Goal: Task Accomplishment & Management: Use online tool/utility

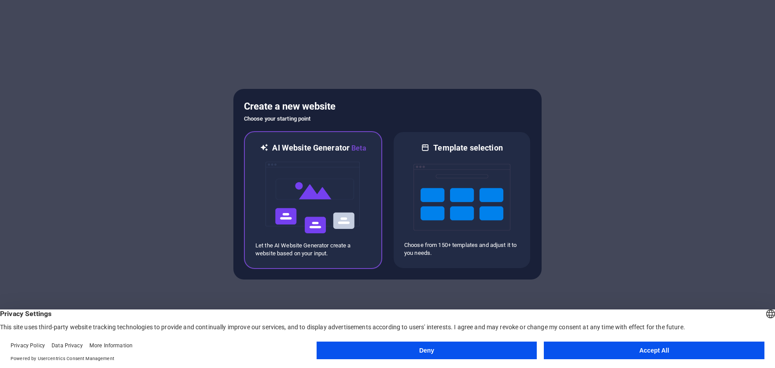
click at [316, 204] on img at bounding box center [313, 198] width 97 height 88
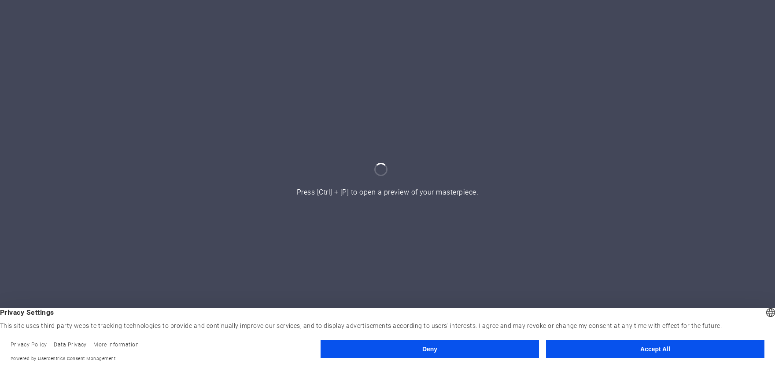
click at [639, 348] on button "Accept All" at bounding box center [655, 349] width 218 height 18
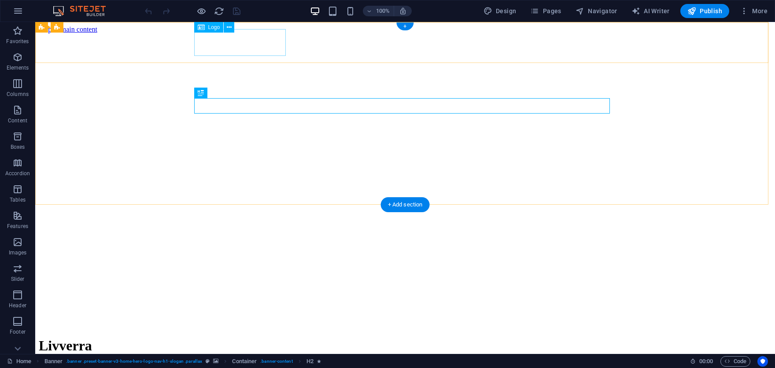
click at [236, 338] on div "Livverra" at bounding box center [405, 346] width 733 height 16
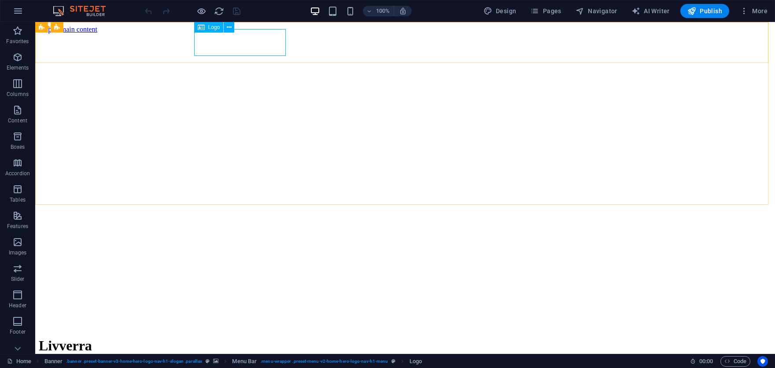
click at [206, 28] on div "Logo" at bounding box center [209, 27] width 30 height 11
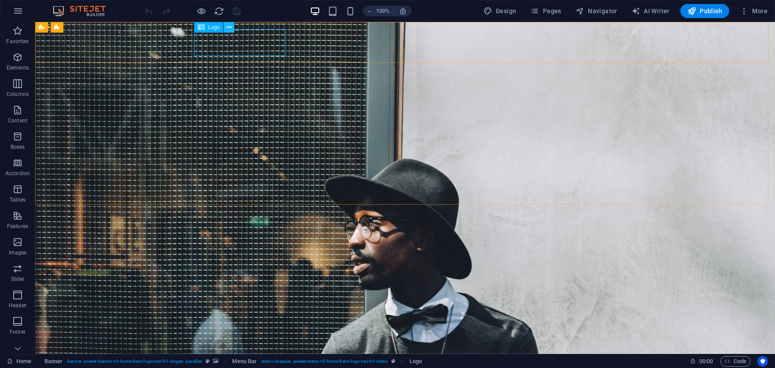
click at [232, 26] on button at bounding box center [229, 27] width 11 height 11
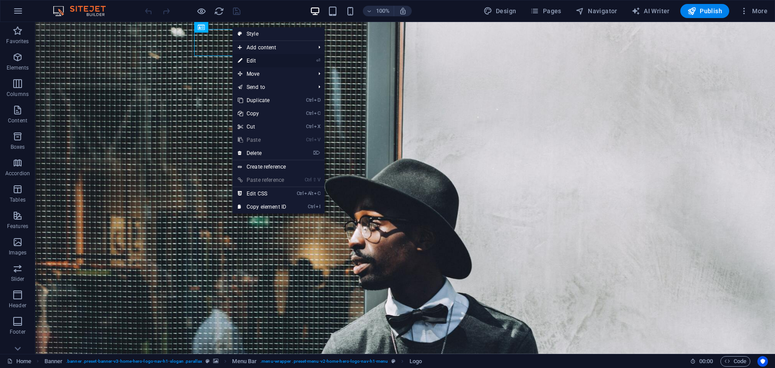
click at [255, 63] on link "⏎ Edit" at bounding box center [262, 60] width 59 height 13
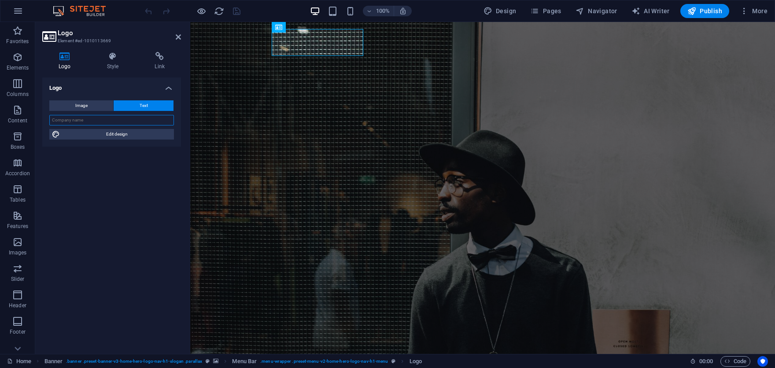
click at [82, 122] on input "text" at bounding box center [111, 120] width 125 height 11
type input "Livverra"
click at [84, 104] on span "Image" at bounding box center [81, 105] width 12 height 11
select select "DISABLED_OPTION_VALUE"
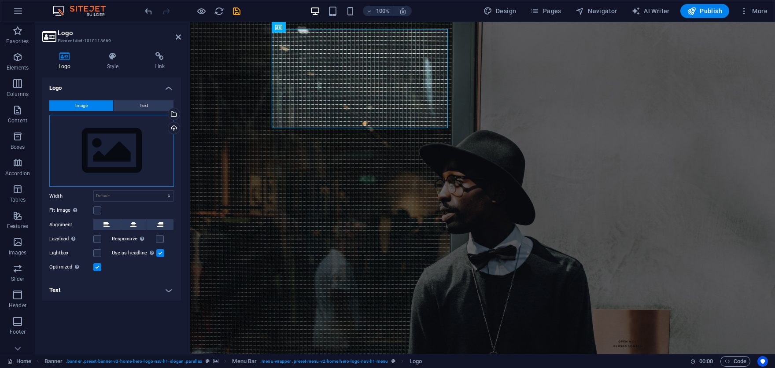
click at [114, 150] on div "Drag files here, click to choose files or select files from Files or our free s…" at bounding box center [111, 151] width 125 height 72
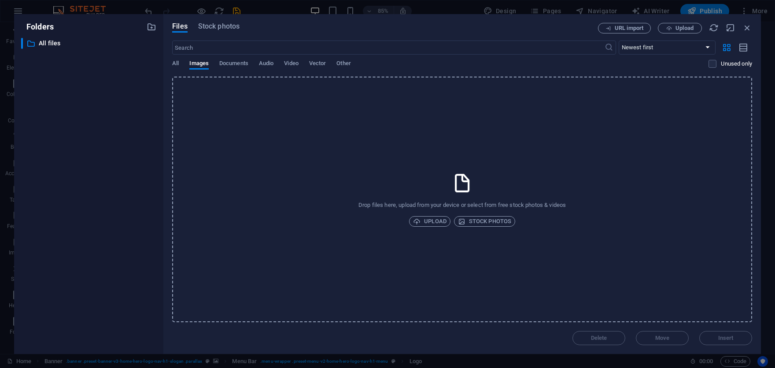
click at [430, 216] on div "Drop files here, upload from your device or select from free stock photos & vid…" at bounding box center [462, 200] width 580 height 246
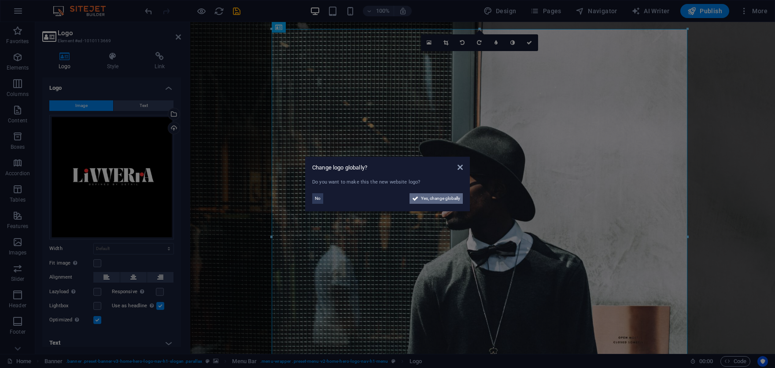
click at [431, 196] on span "Yes, change globally" at bounding box center [440, 198] width 39 height 11
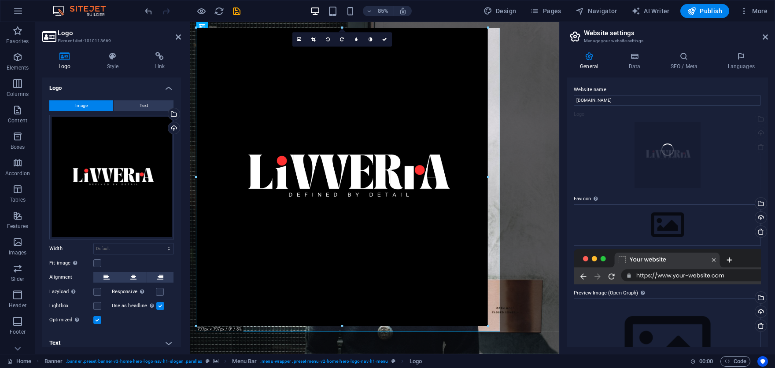
drag, startPoint x: 373, startPoint y: 28, endPoint x: 369, endPoint y: 98, distance: 70.6
type input "791"
select select "px"
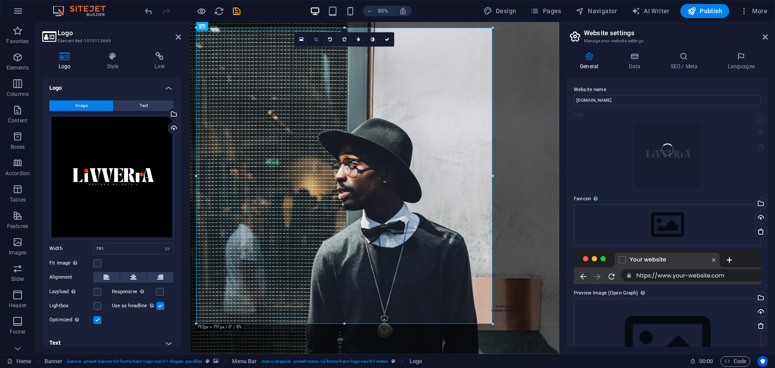
click at [318, 39] on icon at bounding box center [316, 39] width 4 height 4
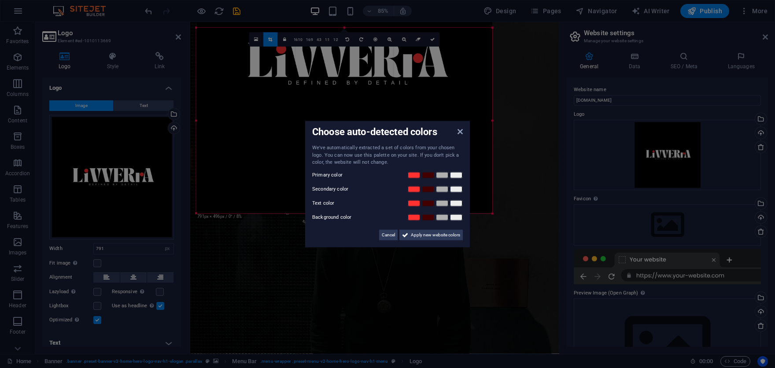
drag, startPoint x: 344, startPoint y: 29, endPoint x: 347, endPoint y: 159, distance: 130.4
click at [347, 159] on body "Livverra Home Favorites Elements Columns Content Boxes Accordion Tables Feature…" at bounding box center [387, 184] width 775 height 368
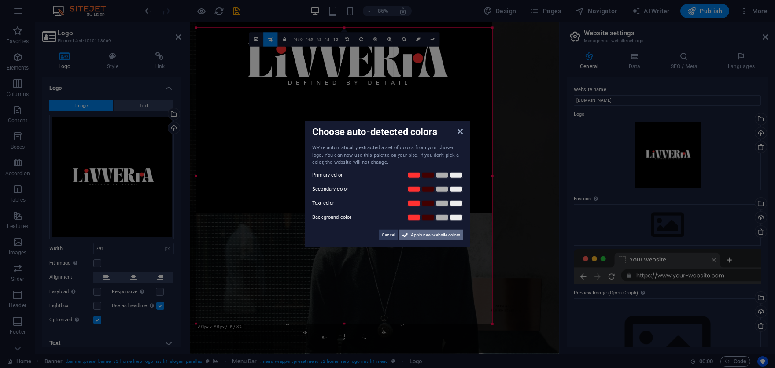
click at [433, 238] on span "Apply new website colors" at bounding box center [435, 234] width 49 height 11
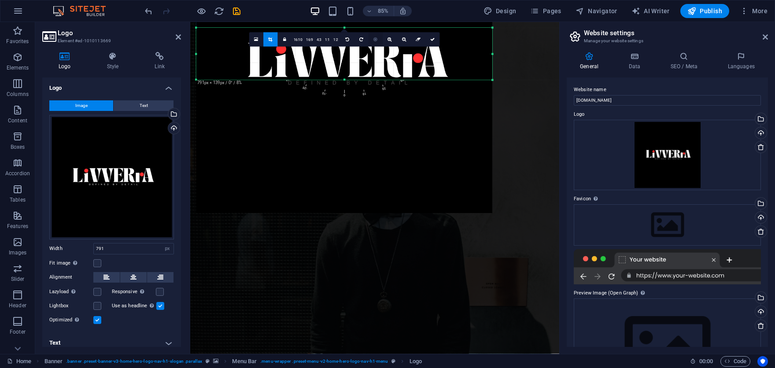
drag, startPoint x: 345, startPoint y: 325, endPoint x: 371, endPoint y: 45, distance: 280.4
click at [372, 39] on div "180 170 160 150 140 130 120 110 100 90 80 70 60 50 40 30 20 10 0 -10 -20 -30 -4…" at bounding box center [344, 54] width 296 height 52
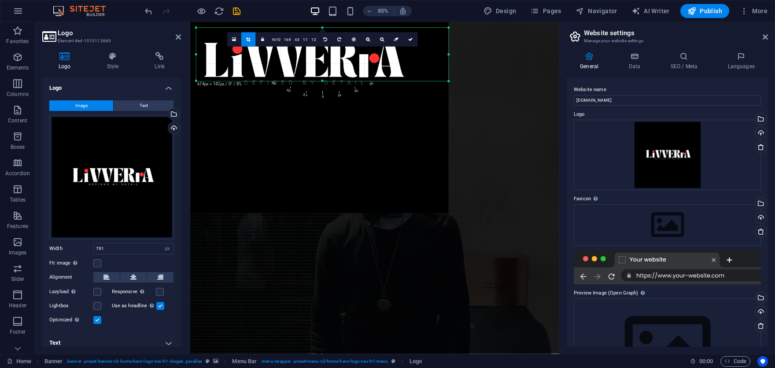
drag, startPoint x: 197, startPoint y: 54, endPoint x: 248, endPoint y: 70, distance: 54.0
click at [248, 70] on div "180 170 160 150 140 130 120 110 100 90 80 70 60 50 40 30 20 10 0 -10 -20 -30 -4…" at bounding box center [322, 54] width 252 height 53
drag, startPoint x: 449, startPoint y: 56, endPoint x: 404, endPoint y: 64, distance: 46.0
click at [404, 64] on div "180 170 160 150 140 130 120 110 100 90 80 70 60 50 40 30 20 10 0 -10 -20 -30 -4…" at bounding box center [303, 54] width 214 height 53
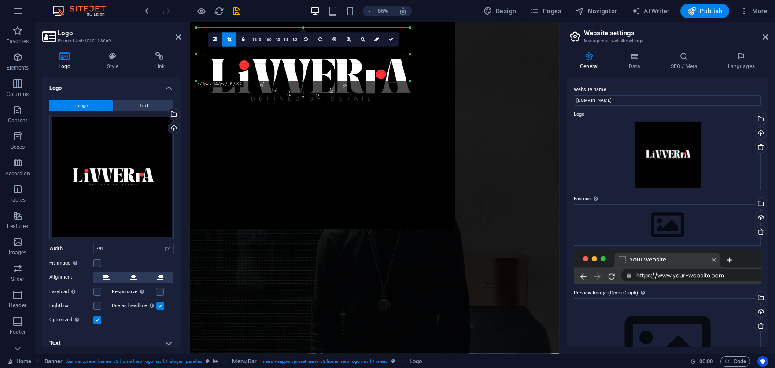
click at [304, 78] on div at bounding box center [307, 81] width 296 height 296
drag, startPoint x: 150, startPoint y: 11, endPoint x: 153, endPoint y: 18, distance: 6.9
click at [150, 11] on icon "undo" at bounding box center [149, 11] width 10 height 10
select select "DISABLED_OPTION_VALUE"
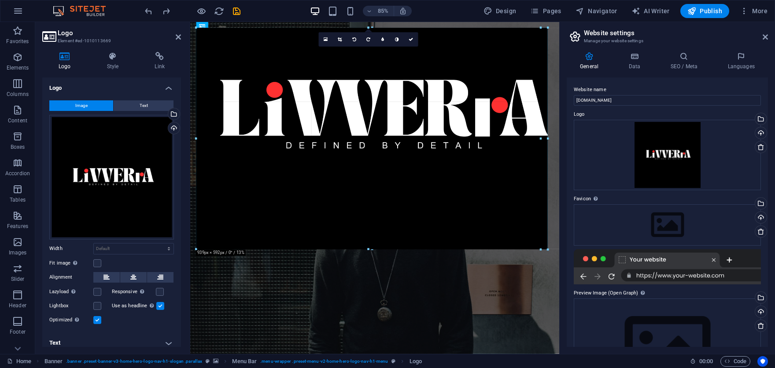
drag, startPoint x: 343, startPoint y: 27, endPoint x: 446, endPoint y: 118, distance: 137.6
type input "921"
select select "px"
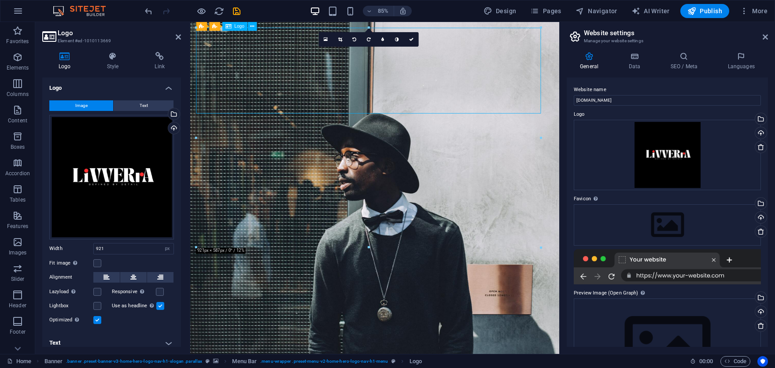
drag, startPoint x: 480, startPoint y: 96, endPoint x: 479, endPoint y: 76, distance: 19.8
drag, startPoint x: 472, startPoint y: 90, endPoint x: 459, endPoint y: 118, distance: 30.1
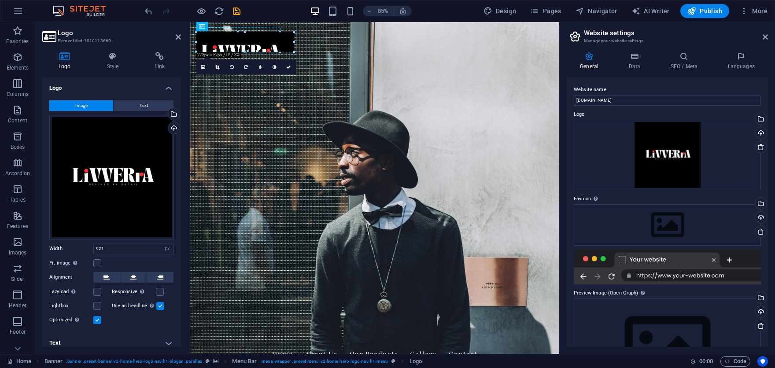
drag, startPoint x: 541, startPoint y: 27, endPoint x: 35, endPoint y: 258, distance: 556.4
drag, startPoint x: 268, startPoint y: 52, endPoint x: 273, endPoint y: 52, distance: 4.8
drag, startPoint x: 282, startPoint y: 38, endPoint x: 285, endPoint y: 59, distance: 21.3
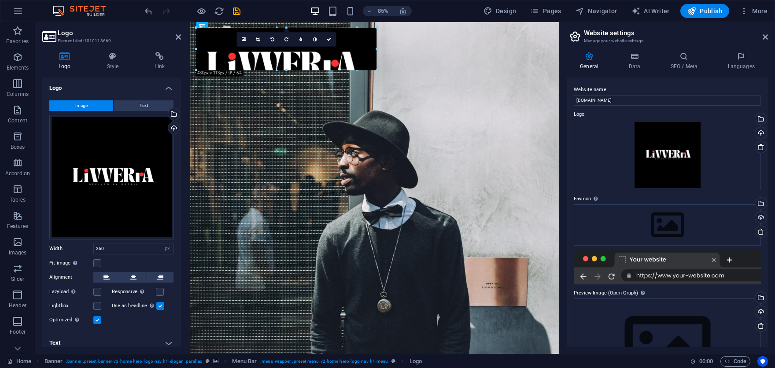
drag, startPoint x: 294, startPoint y: 54, endPoint x: 247, endPoint y: 81, distance: 54.2
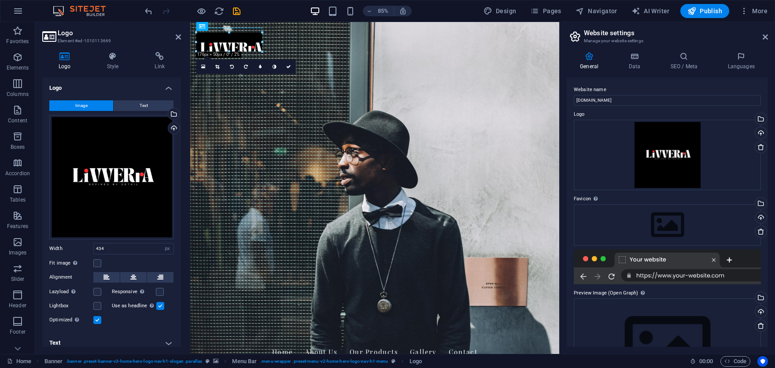
drag, startPoint x: 278, startPoint y: 28, endPoint x: 262, endPoint y: 54, distance: 30.2
type input "175"
drag, startPoint x: 584, startPoint y: 44, endPoint x: 681, endPoint y: 41, distance: 96.9
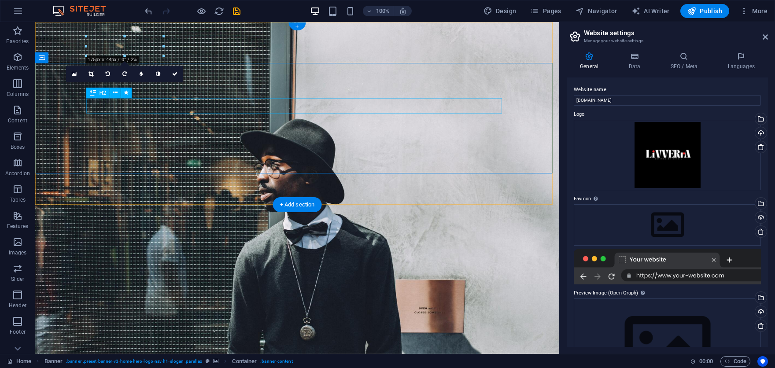
drag, startPoint x: 406, startPoint y: 128, endPoint x: 429, endPoint y: 123, distance: 23.1
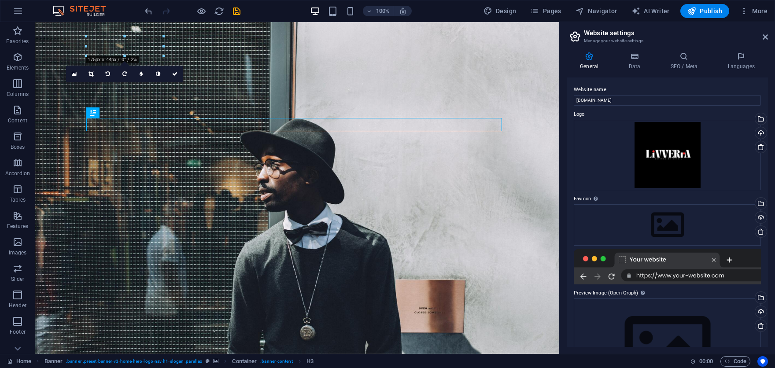
click at [621, 86] on label "Website name" at bounding box center [667, 90] width 187 height 11
click at [621, 95] on input "[DOMAIN_NAME]" at bounding box center [667, 100] width 187 height 11
click at [129, 324] on div at bounding box center [297, 337] width 416 height 27
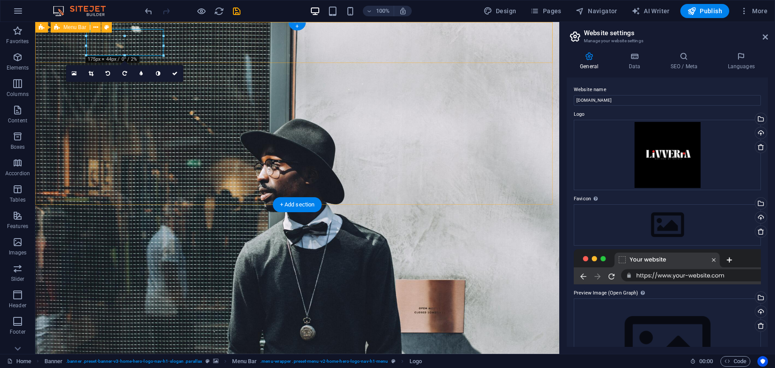
click at [74, 317] on div "Home About Us Our Products Gallery Contact" at bounding box center [297, 348] width 524 height 63
click at [131, 324] on div at bounding box center [297, 337] width 416 height 27
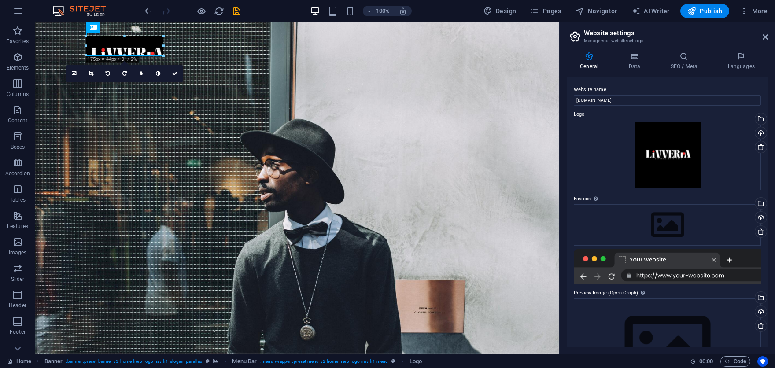
click at [137, 34] on div at bounding box center [124, 35] width 77 height 3
click at [137, 35] on div at bounding box center [124, 35] width 77 height 3
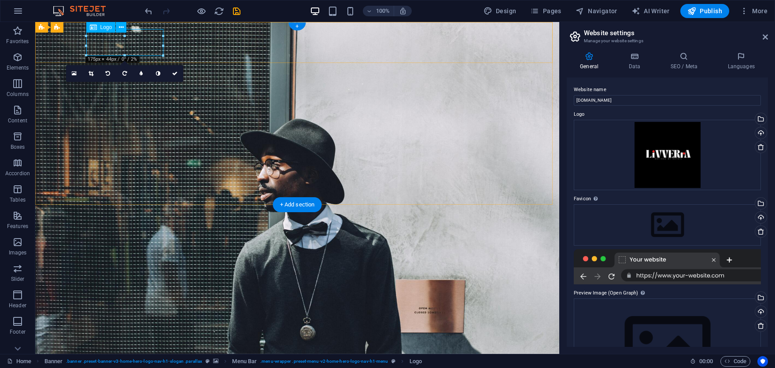
click at [140, 324] on div at bounding box center [297, 337] width 416 height 27
click at [92, 77] on link at bounding box center [91, 73] width 17 height 17
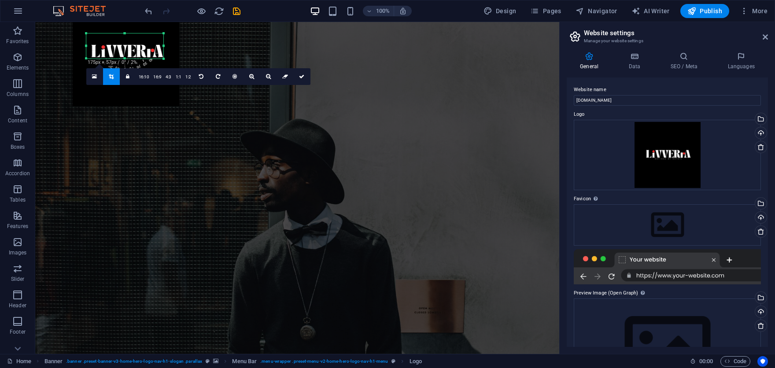
drag, startPoint x: 125, startPoint y: 55, endPoint x: 131, endPoint y: 60, distance: 8.4
click at [131, 59] on div "180 170 160 150 140 130 120 110 100 90 80 70 60 50 40 30 20 10 0 -10 -20 -30 -4…" at bounding box center [124, 45] width 77 height 25
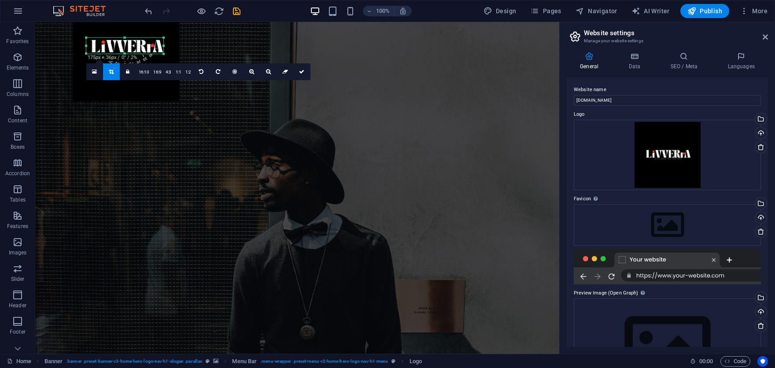
drag, startPoint x: 125, startPoint y: 32, endPoint x: 126, endPoint y: 41, distance: 9.3
click at [126, 41] on div "180 170 160 150 140 130 120 110 100 90 80 70 60 50 40 30 20 10 0 -10 -20 -30 -4…" at bounding box center [124, 46] width 77 height 16
click at [302, 69] on link at bounding box center [302, 71] width 17 height 17
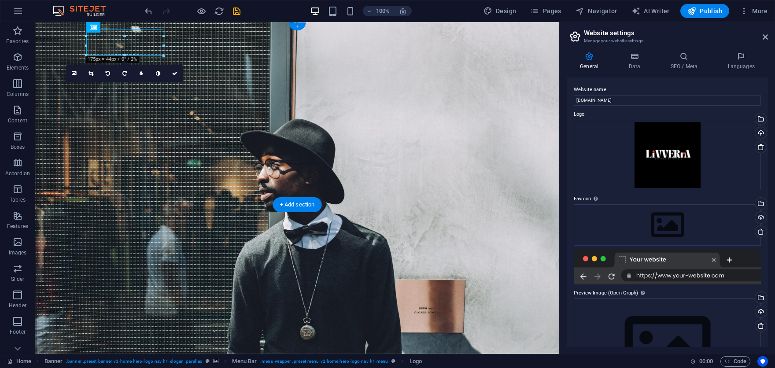
drag, startPoint x: 142, startPoint y: 42, endPoint x: 143, endPoint y: 33, distance: 9.3
click at [144, 324] on div at bounding box center [297, 337] width 416 height 27
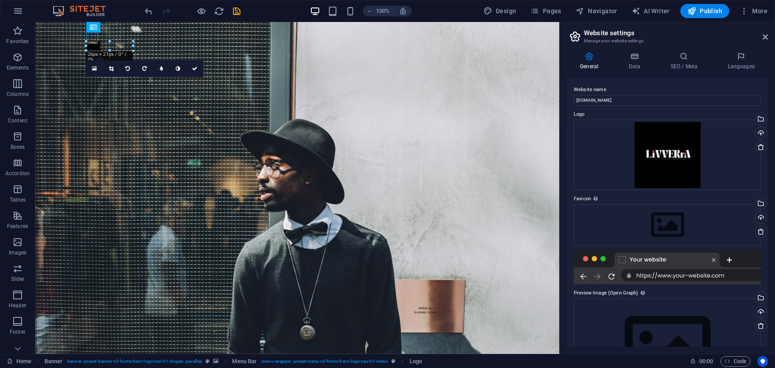
drag, startPoint x: 137, startPoint y: 36, endPoint x: 34, endPoint y: 26, distance: 103.1
click at [69, 48] on div "Drag here to replace the existing content. Press “Ctrl” if you want to create a…" at bounding box center [297, 188] width 524 height 332
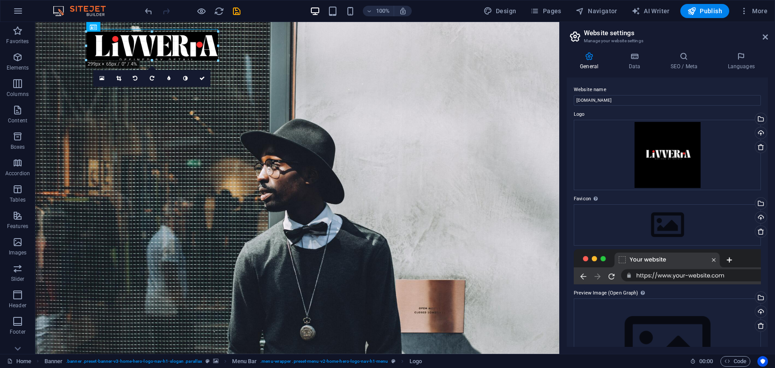
drag, startPoint x: 121, startPoint y: 41, endPoint x: 217, endPoint y: 60, distance: 97.9
click at [217, 60] on div "180 170 160 150 140 130 120 110 100 90 80 70 60 50 40 30 20 10 0 -10 -20 -30 -4…" at bounding box center [152, 46] width 132 height 29
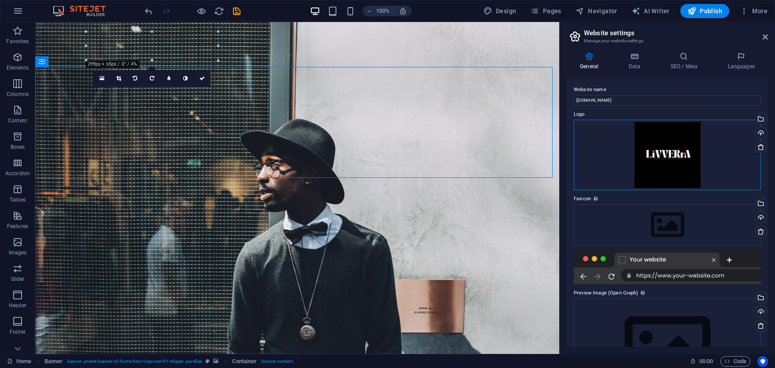
click at [591, 185] on div "Drag files here, click to choose files or select files from Files or our free s…" at bounding box center [667, 155] width 187 height 70
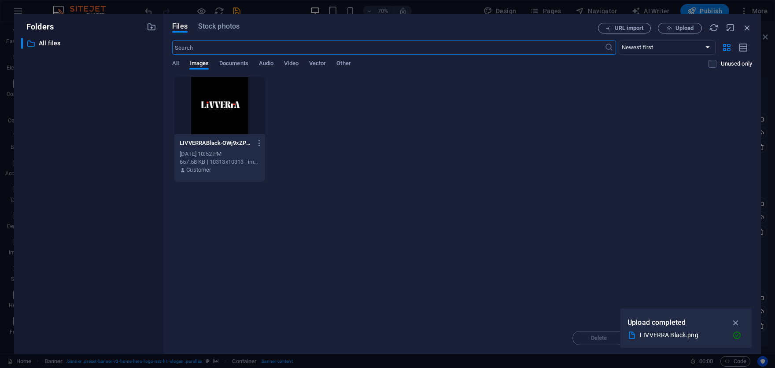
drag, startPoint x: 740, startPoint y: 323, endPoint x: 732, endPoint y: 322, distance: 7.6
click at [740, 325] on icon "button" at bounding box center [736, 323] width 10 height 10
click at [743, 26] on icon "button" at bounding box center [748, 28] width 10 height 10
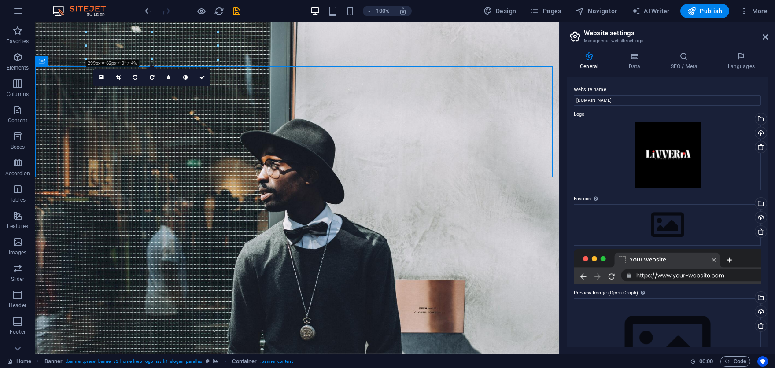
click at [568, 174] on div "Website name livverra.com Logo Drag files here, click to choose files or select…" at bounding box center [667, 213] width 201 height 270
click at [564, 168] on div "General Data SEO / Meta Languages Website name livverra.com Logo Drag files her…" at bounding box center [667, 199] width 215 height 309
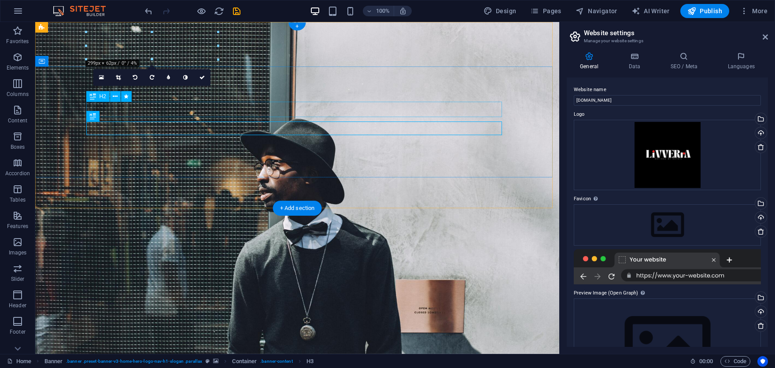
drag, startPoint x: 203, startPoint y: 76, endPoint x: 207, endPoint y: 78, distance: 4.8
click at [203, 76] on icon at bounding box center [202, 77] width 5 height 5
click at [206, 77] on link at bounding box center [202, 77] width 17 height 17
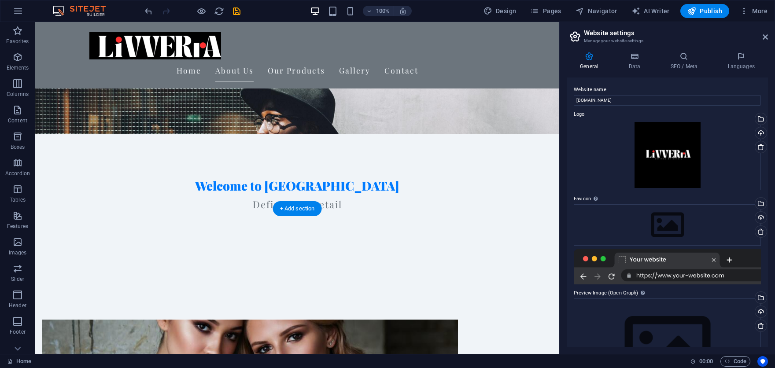
scroll to position [220, 0]
click at [90, 40] on div at bounding box center [297, 44] width 416 height 30
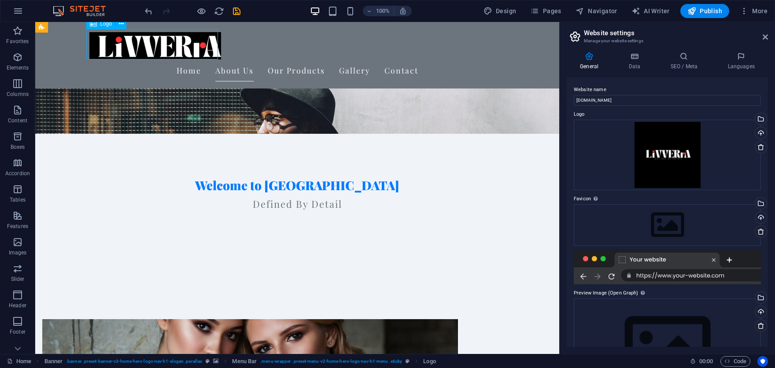
click at [97, 52] on div at bounding box center [297, 44] width 416 height 30
click at [121, 23] on icon at bounding box center [121, 23] width 5 height 9
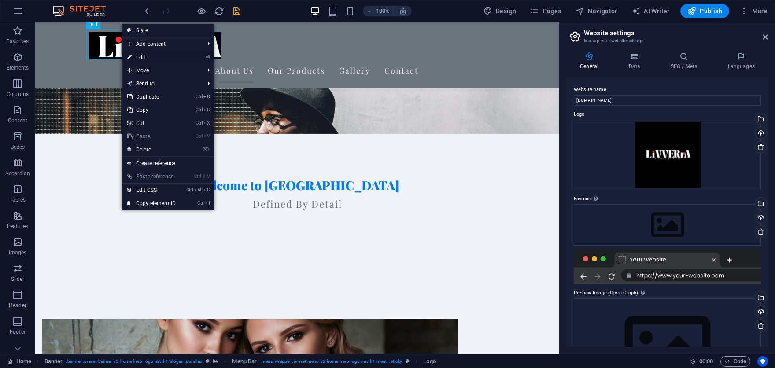
click at [134, 53] on link "⏎ Edit" at bounding box center [151, 57] width 59 height 13
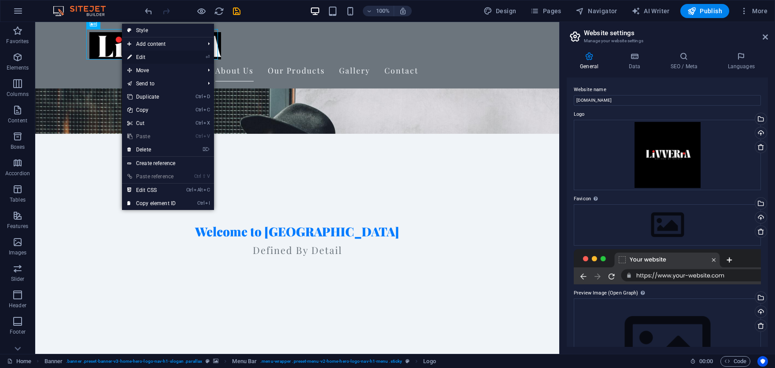
scroll to position [229, 0]
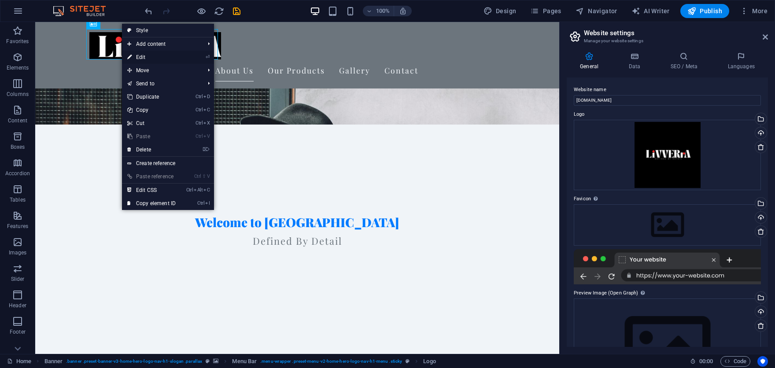
select select "px"
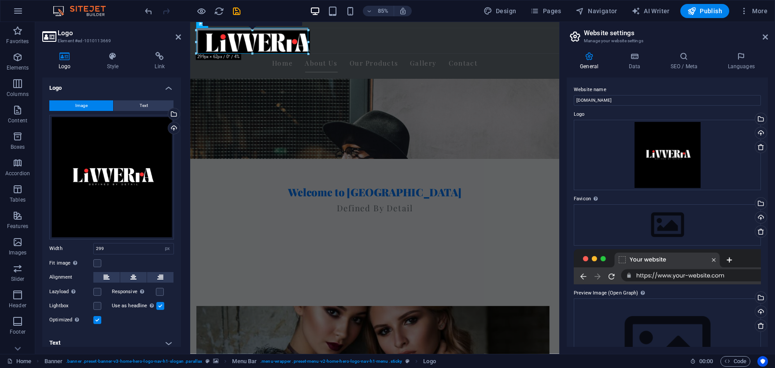
scroll to position [5, 0]
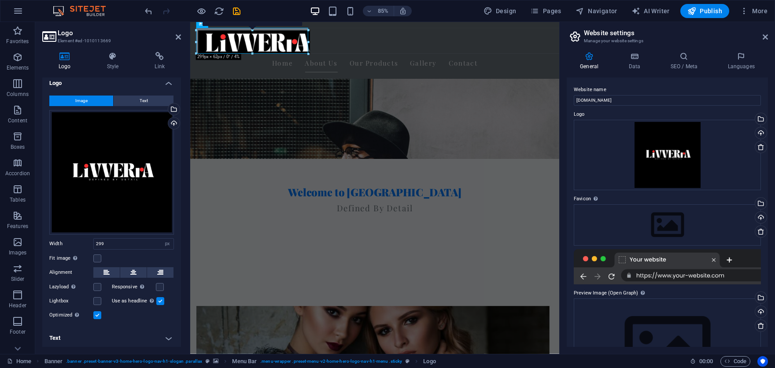
click at [170, 336] on h4 "Text" at bounding box center [111, 338] width 139 height 21
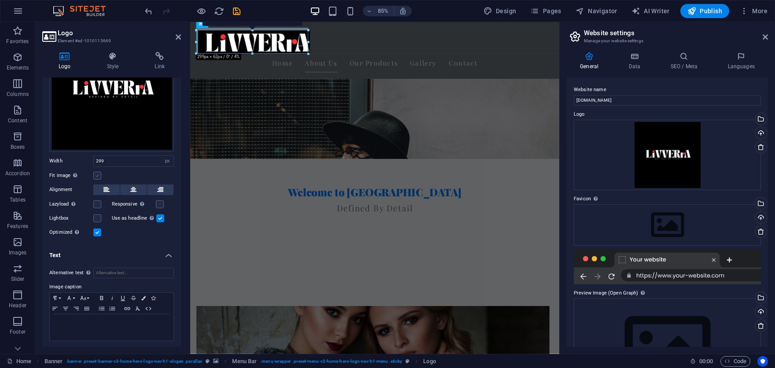
click at [96, 172] on label at bounding box center [97, 176] width 8 height 8
click at [0, 0] on input "Fit image Automatically fit image to a fixed width and height" at bounding box center [0, 0] width 0 height 0
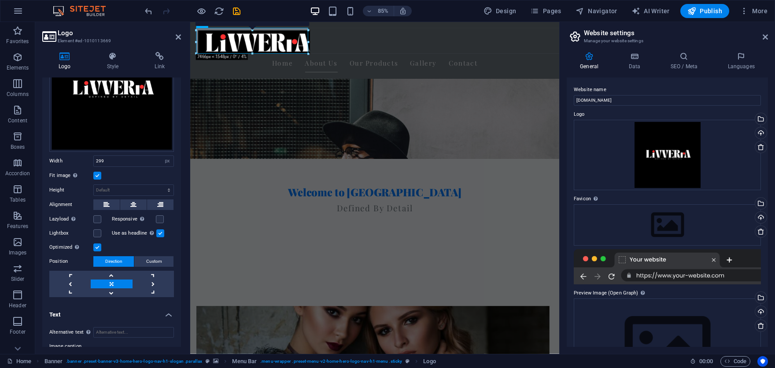
click at [96, 174] on label at bounding box center [97, 176] width 8 height 8
click at [0, 0] on input "Fit image Automatically fit image to a fixed width and height" at bounding box center [0, 0] width 0 height 0
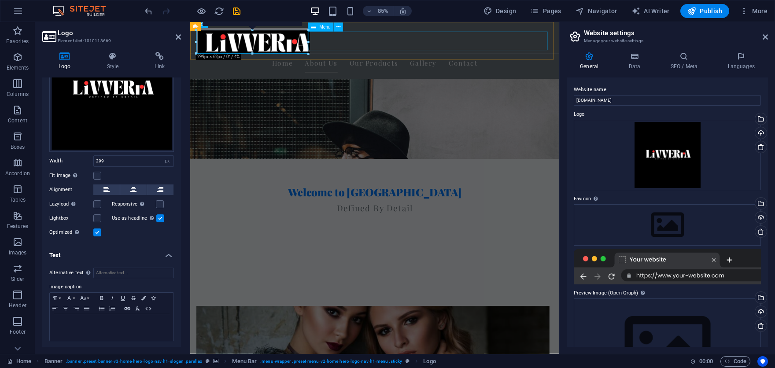
click at [401, 59] on nav "Home About Us Our Products Gallery Contact" at bounding box center [408, 70] width 416 height 22
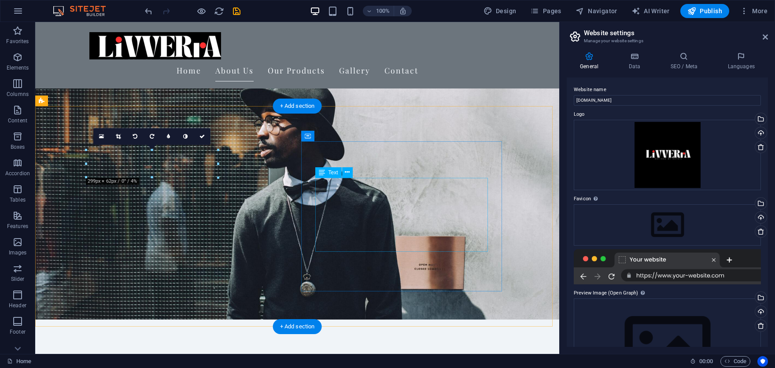
scroll to position [0, 0]
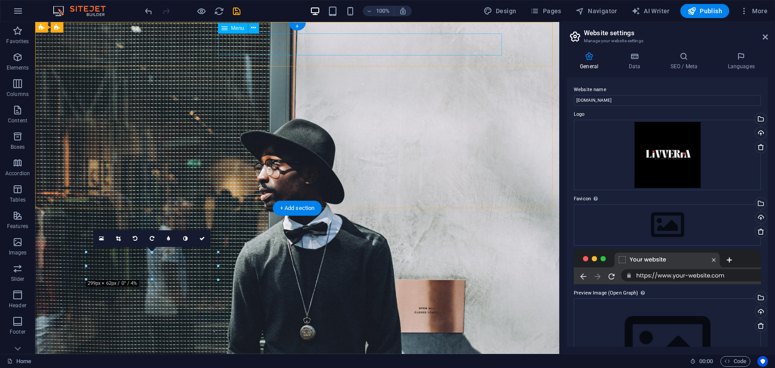
click at [246, 355] on nav "Home About Us Our Products Gallery Contact" at bounding box center [297, 366] width 416 height 22
click at [277, 355] on nav "Home About Us Our Products Gallery Contact" at bounding box center [297, 366] width 416 height 22
click at [288, 355] on nav "Home About Us Our Products Gallery Contact" at bounding box center [297, 366] width 416 height 22
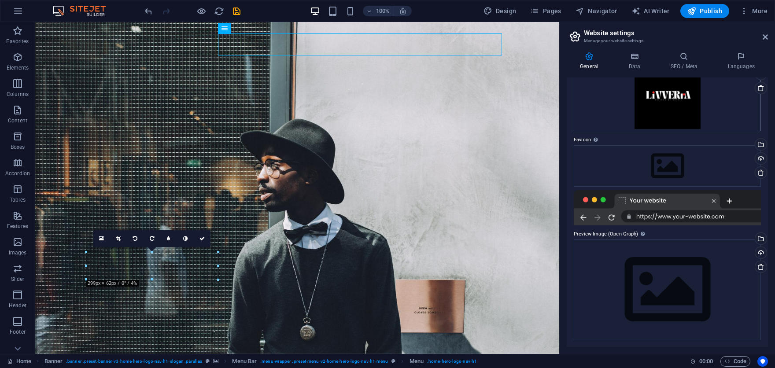
scroll to position [59, 0]
click at [763, 39] on icon at bounding box center [765, 36] width 5 height 7
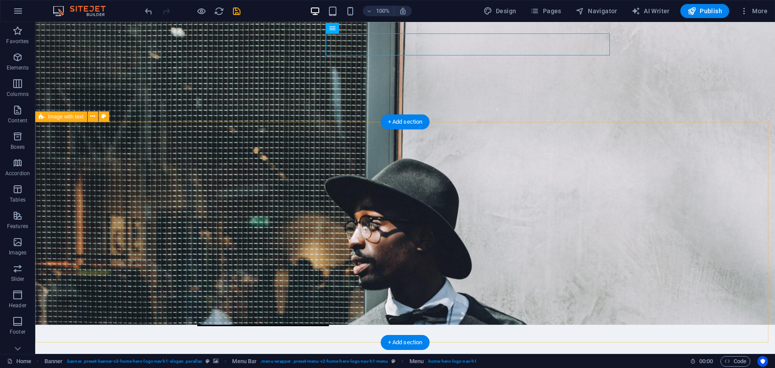
scroll to position [0, 0]
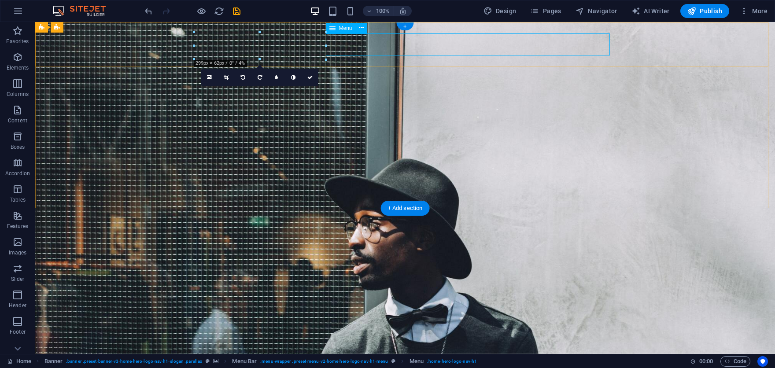
click at [358, 355] on nav "Home About Us Our Products Gallery Contact" at bounding box center [405, 366] width 416 height 22
click at [362, 26] on icon at bounding box center [361, 27] width 5 height 9
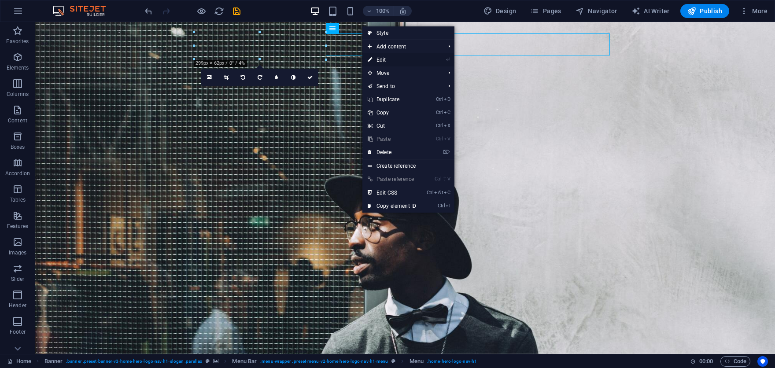
drag, startPoint x: 378, startPoint y: 57, endPoint x: 184, endPoint y: 36, distance: 195.4
click at [378, 57] on link "⏎ Edit" at bounding box center [391, 59] width 59 height 13
select select
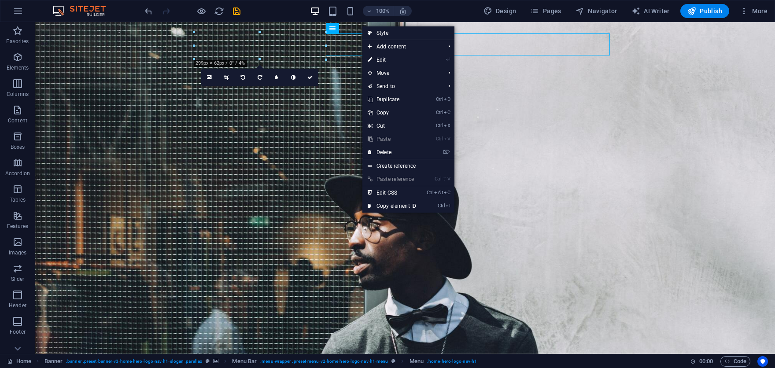
select select
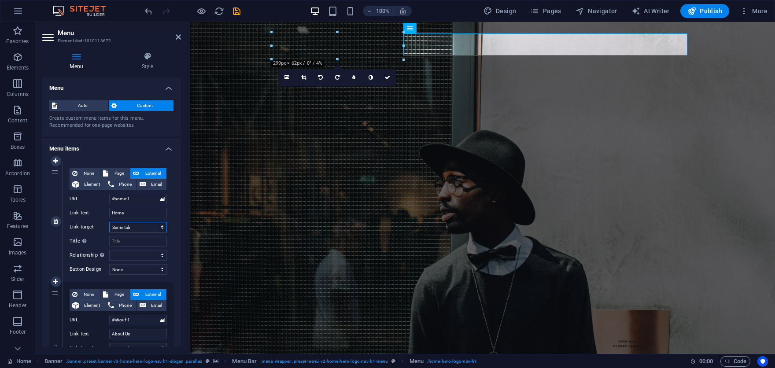
click at [134, 228] on select "New tab Same tab Overlay" at bounding box center [138, 227] width 58 height 11
click at [122, 185] on span "Phone" at bounding box center [125, 184] width 17 height 11
select select
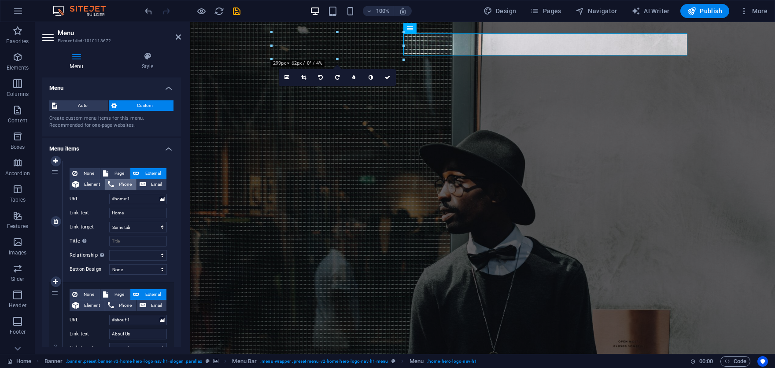
select select
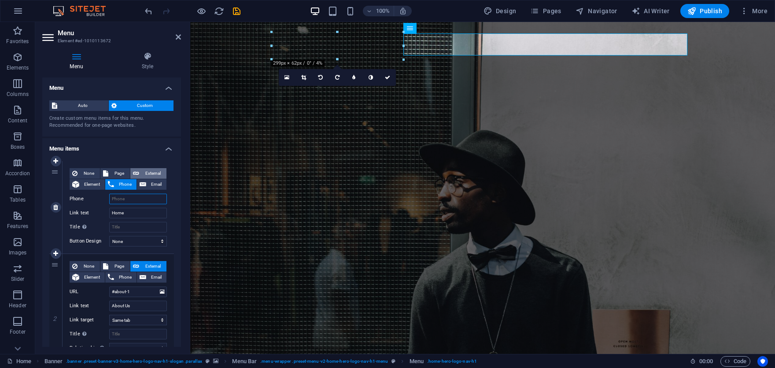
scroll to position [44, 0]
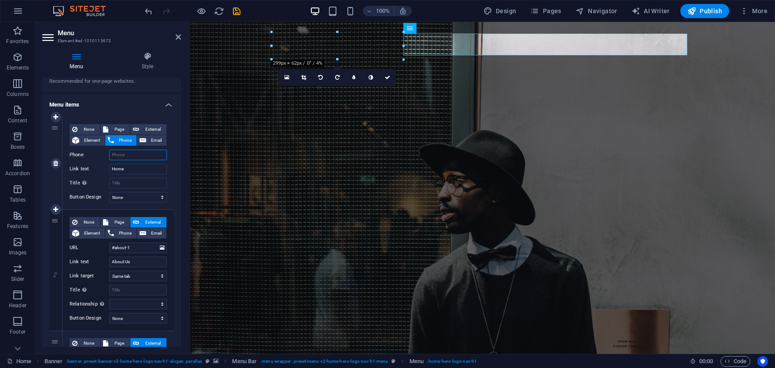
click at [126, 151] on input "Phone" at bounding box center [138, 155] width 58 height 11
type input "01786787885"
select select
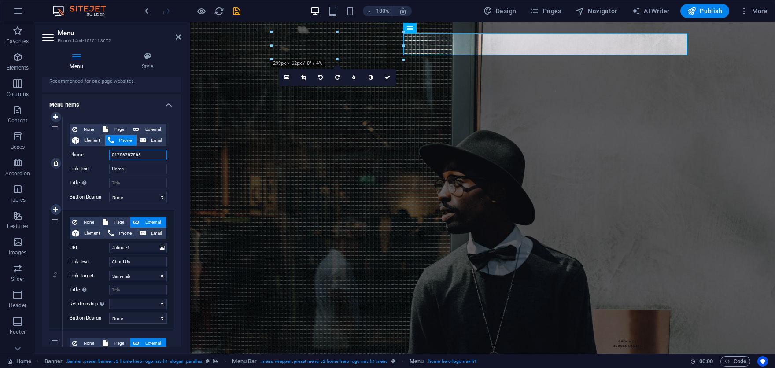
select select
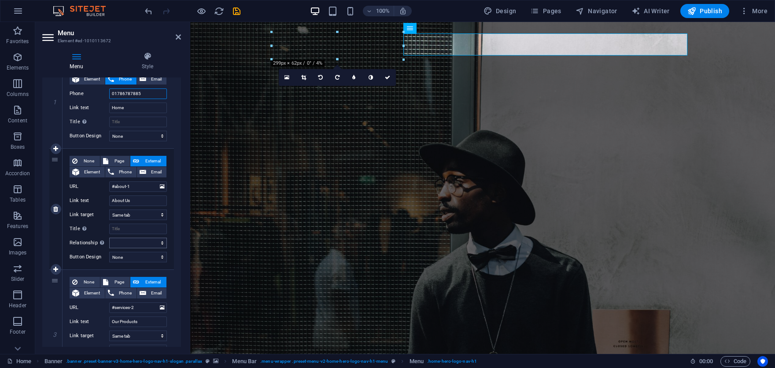
scroll to position [132, 0]
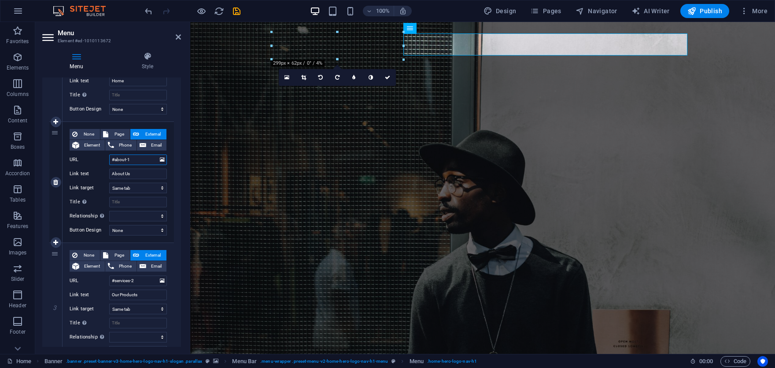
click at [134, 159] on input "#about-1" at bounding box center [138, 160] width 58 height 11
drag, startPoint x: 143, startPoint y: 157, endPoint x: 98, endPoint y: 158, distance: 44.9
click at [98, 158] on div "URL #about-1" at bounding box center [118, 160] width 97 height 11
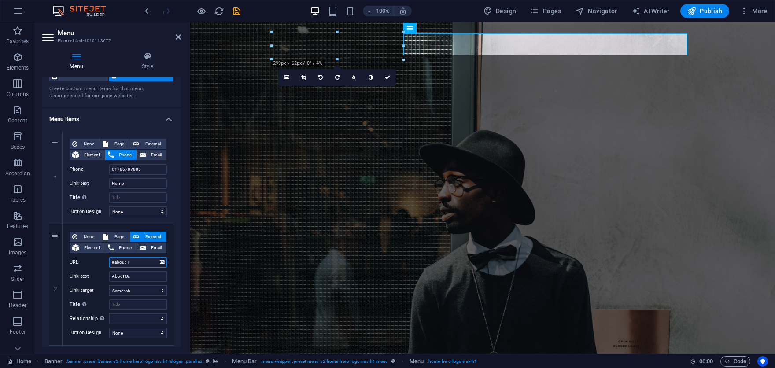
scroll to position [0, 0]
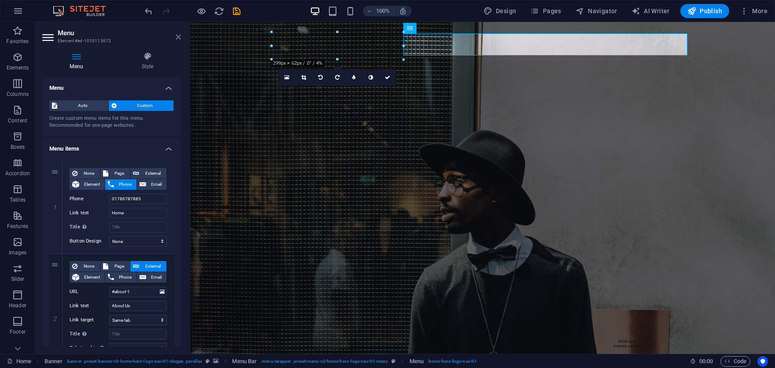
click at [178, 33] on icon at bounding box center [178, 36] width 5 height 7
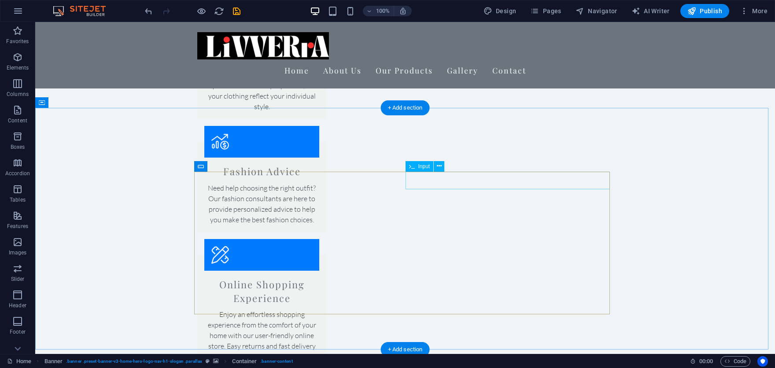
scroll to position [1135, 0]
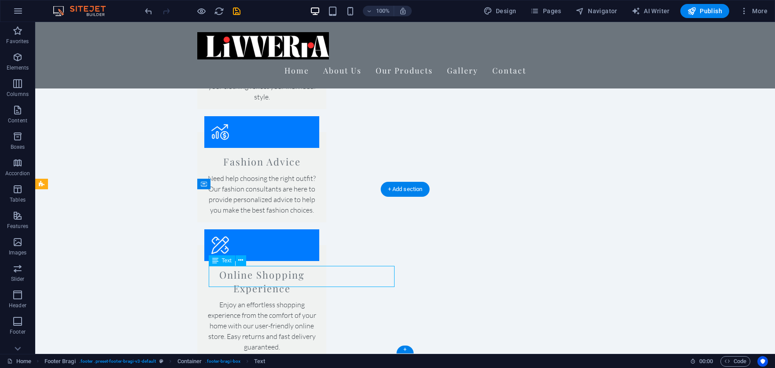
drag, startPoint x: 253, startPoint y: 276, endPoint x: 96, endPoint y: 276, distance: 156.8
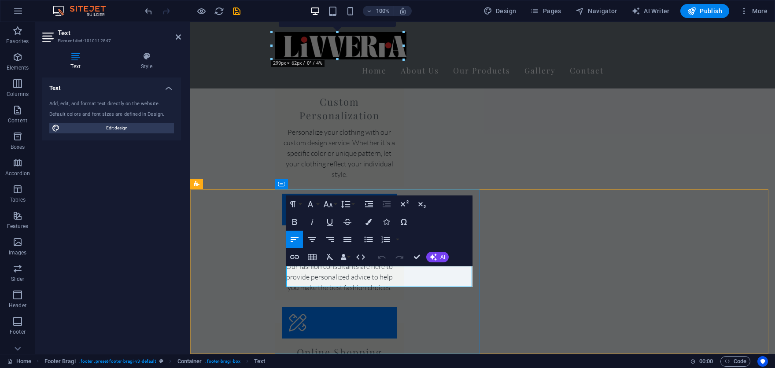
scroll to position [1024, 0]
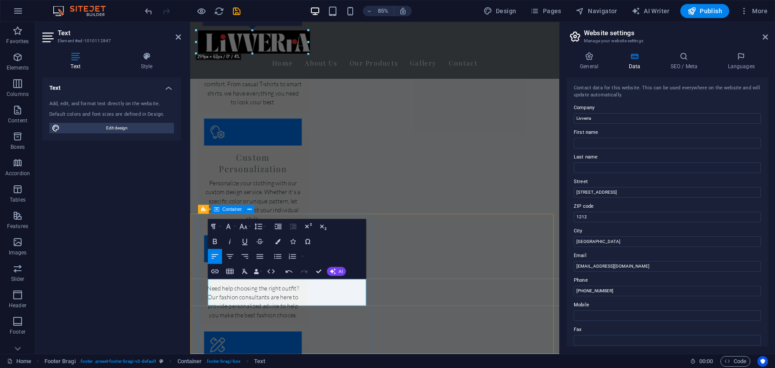
drag, startPoint x: 262, startPoint y: 351, endPoint x: 209, endPoint y: 344, distance: 52.8
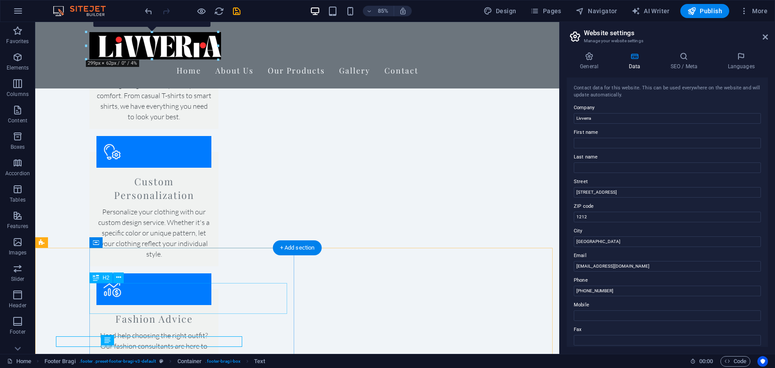
drag, startPoint x: 106, startPoint y: 352, endPoint x: 251, endPoint y: 303, distance: 152.5
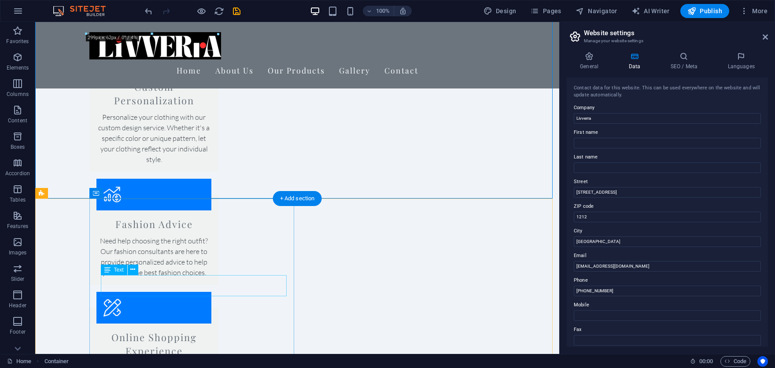
scroll to position [1092, 0]
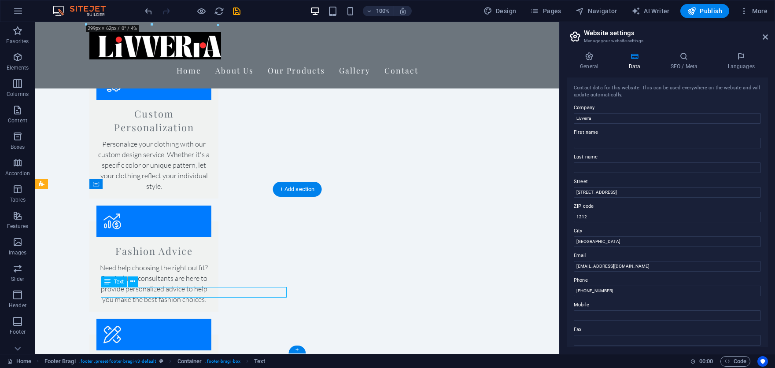
scroll to position [1024, 0]
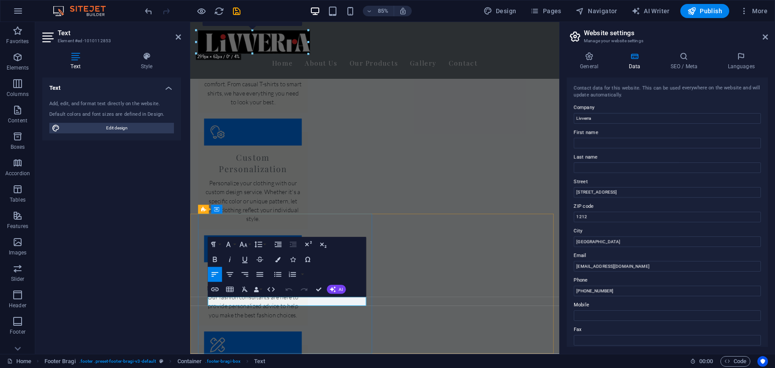
drag, startPoint x: 273, startPoint y: 358, endPoint x: 414, endPoint y: 307, distance: 149.9
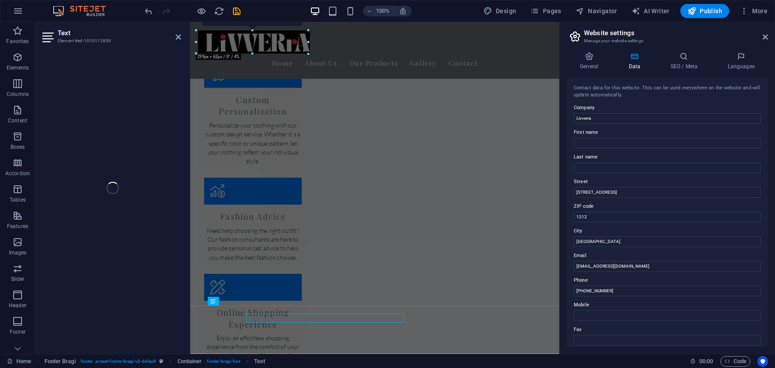
scroll to position [1024, 0]
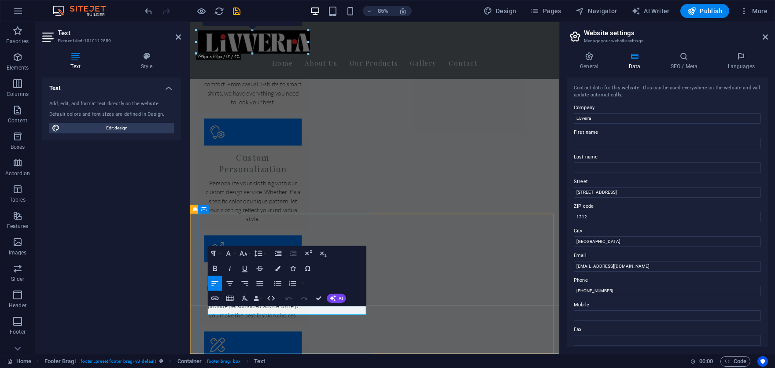
drag, startPoint x: 429, startPoint y: 330, endPoint x: 247, endPoint y: 358, distance: 184.5
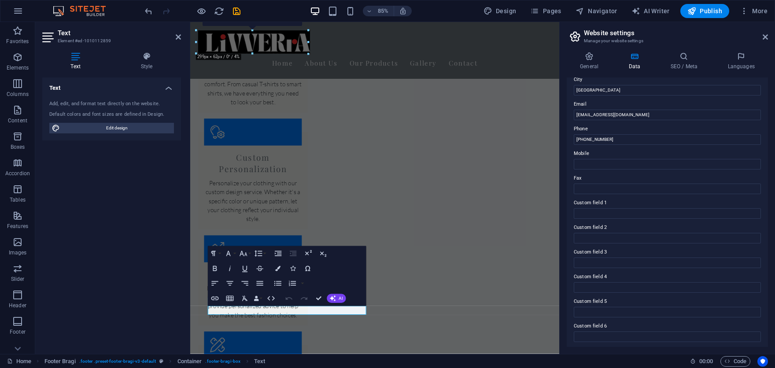
scroll to position [154, 0]
click at [589, 114] on input "info@livverra.com" at bounding box center [667, 112] width 187 height 11
click at [584, 111] on input "info@livverra.com" at bounding box center [667, 112] width 187 height 11
drag, startPoint x: 585, startPoint y: 111, endPoint x: 572, endPoint y: 112, distance: 13.7
click at [572, 112] on div "Contact data for this website. This can be used everywhere on the website and w…" at bounding box center [667, 213] width 201 height 270
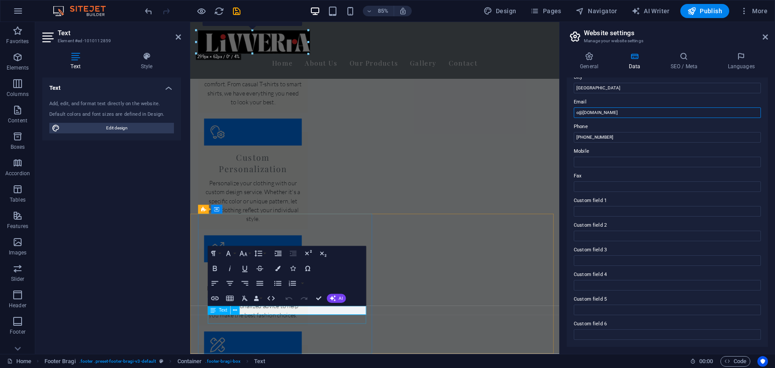
type input "c@[DOMAIN_NAME]"
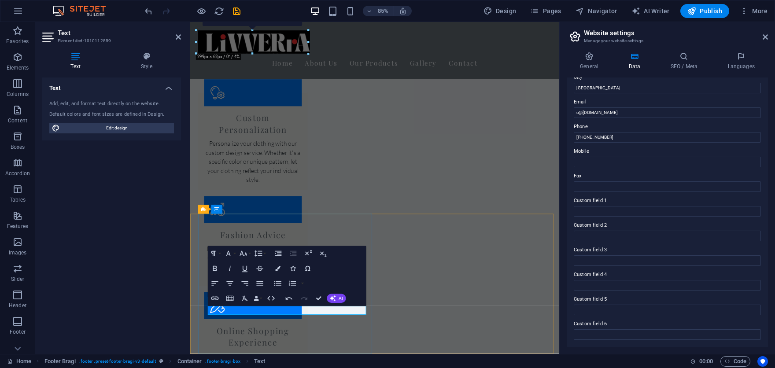
scroll to position [1092, 0]
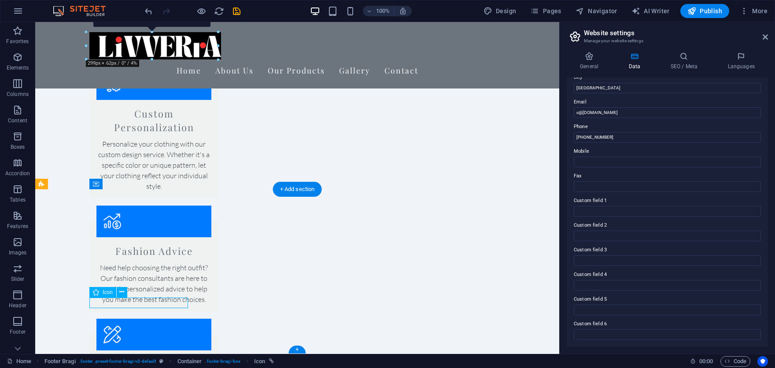
scroll to position [1024, 0]
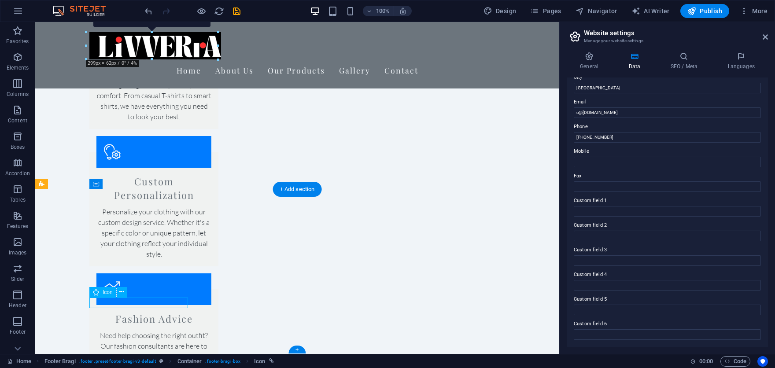
select select "xMidYMid"
select select "px"
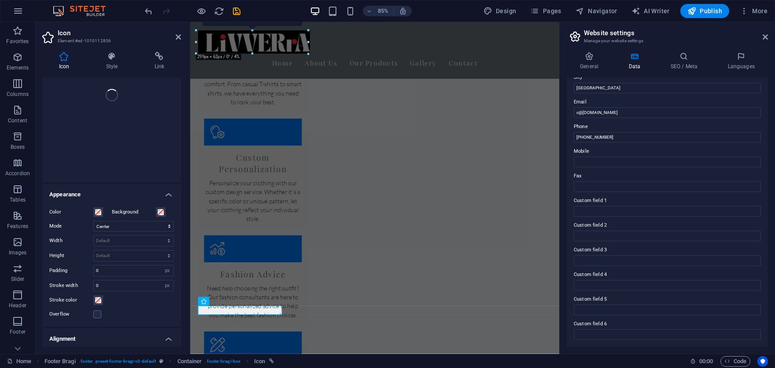
scroll to position [132, 0]
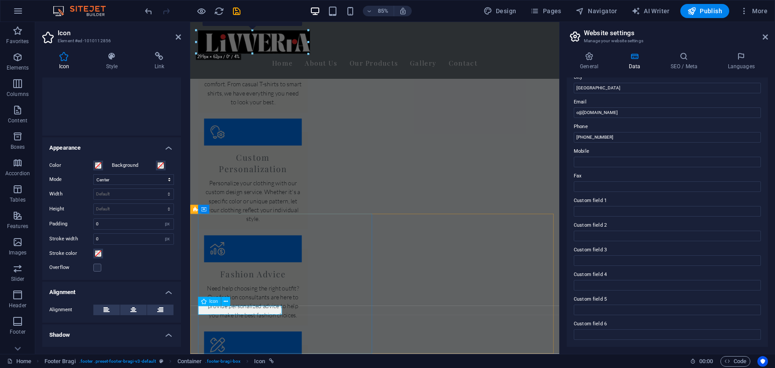
click at [225, 301] on icon at bounding box center [226, 302] width 4 height 8
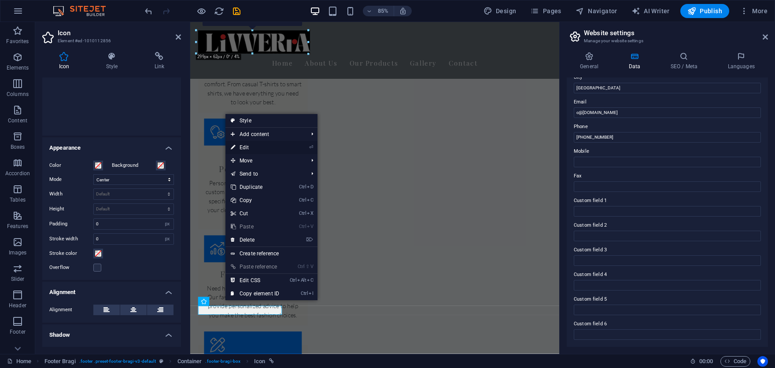
click at [261, 150] on link "⏎ Edit" at bounding box center [254, 147] width 59 height 13
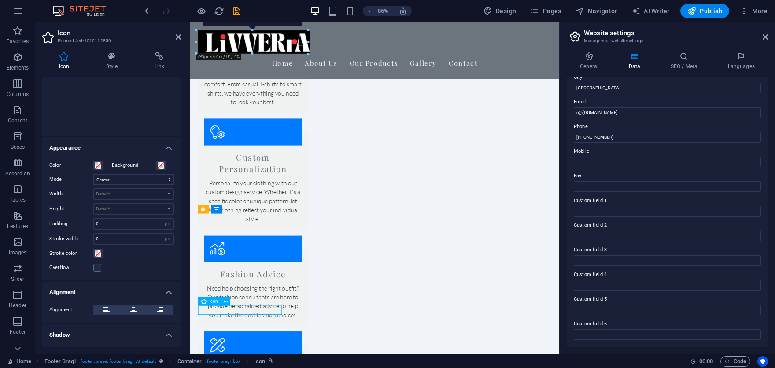
drag, startPoint x: 224, startPoint y: 364, endPoint x: 211, endPoint y: 363, distance: 12.8
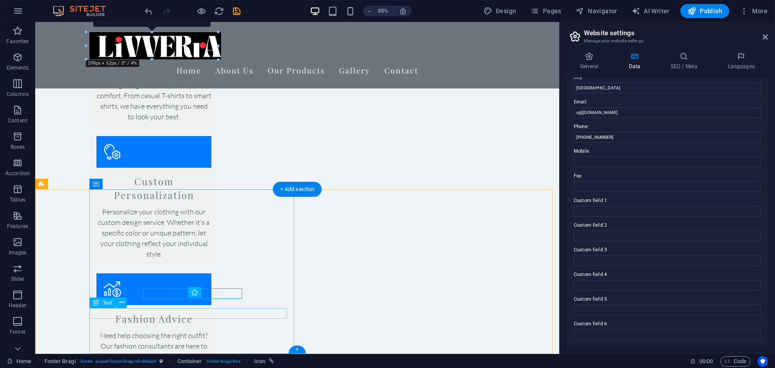
scroll to position [1092, 0]
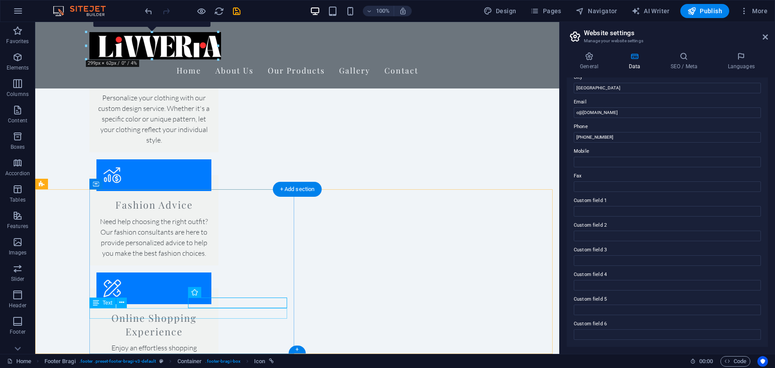
select select "xMidYMid"
select select "px"
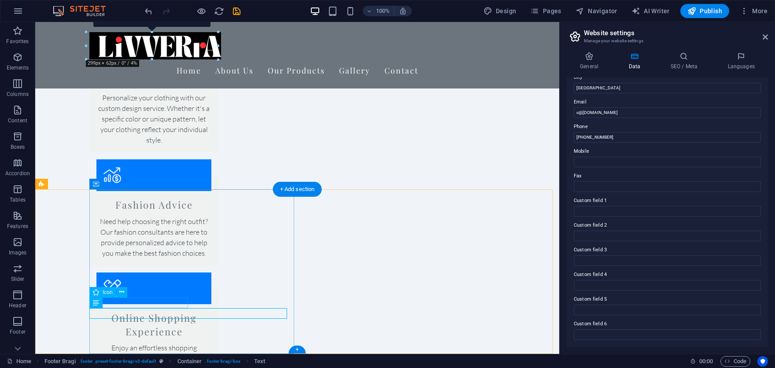
select select "px"
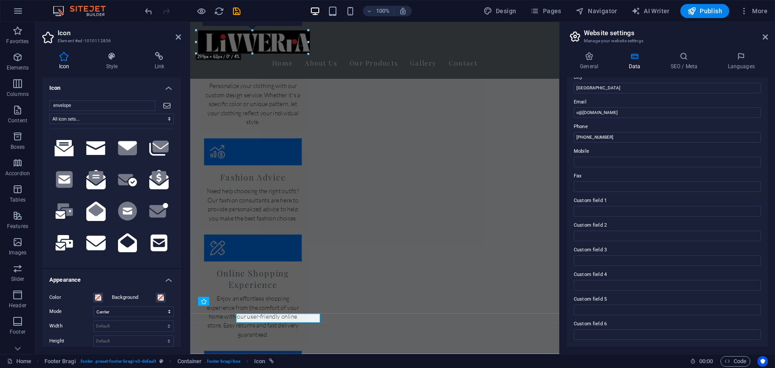
scroll to position [1024, 0]
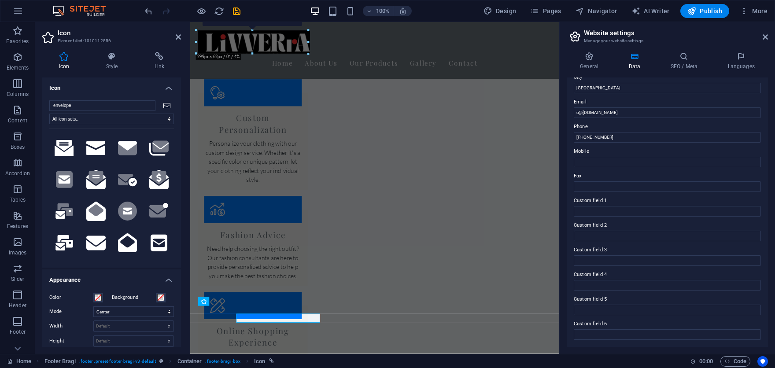
click at [143, 303] on div "Color Background Mode Scale Left Center Right Width Default auto px rem % em vh…" at bounding box center [111, 348] width 139 height 127
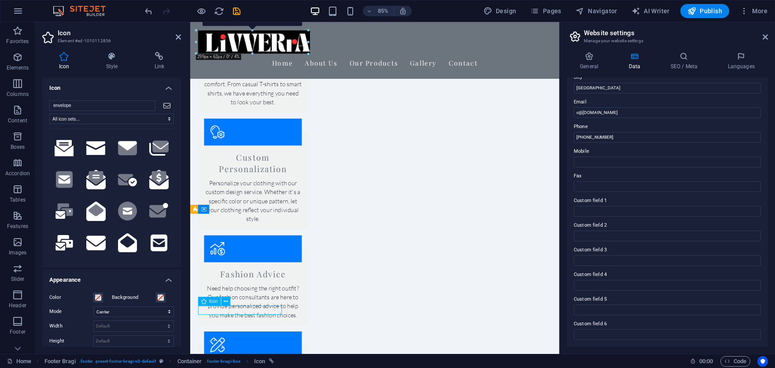
click at [212, 300] on span "Icon" at bounding box center [213, 301] width 8 height 4
click at [177, 35] on icon at bounding box center [178, 36] width 5 height 7
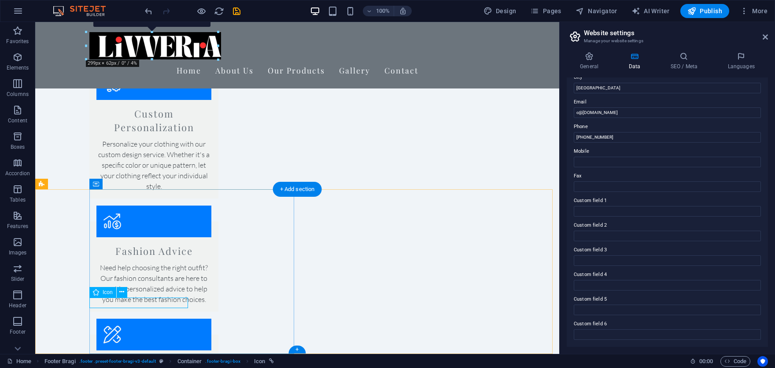
scroll to position [1024, 0]
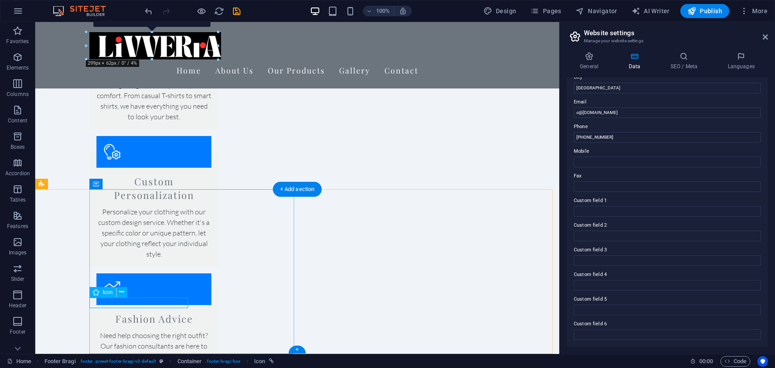
select select "xMidYMid"
select select "px"
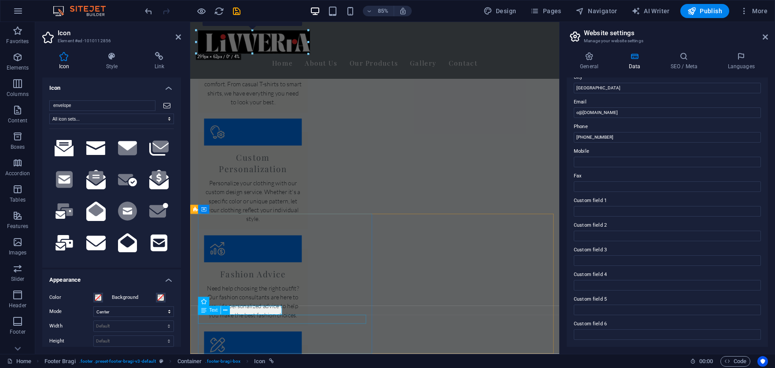
click at [213, 311] on span "Text" at bounding box center [213, 311] width 8 height 4
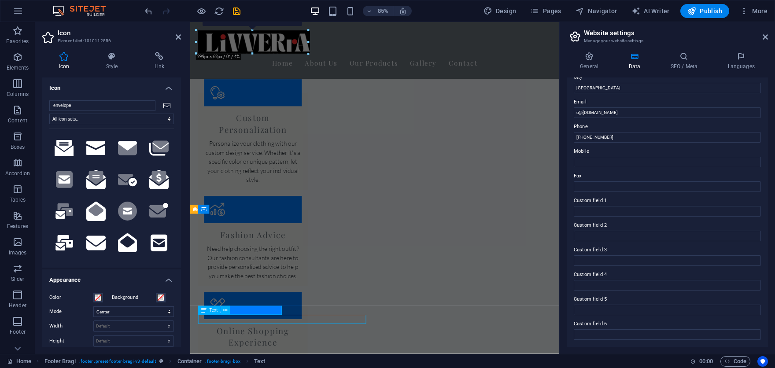
scroll to position [1092, 0]
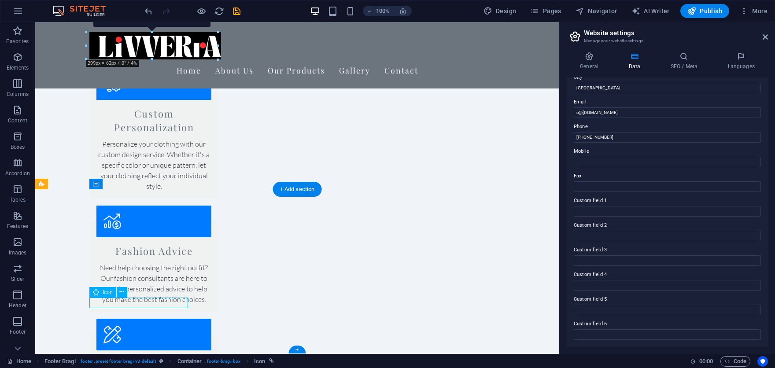
scroll to position [1024, 0]
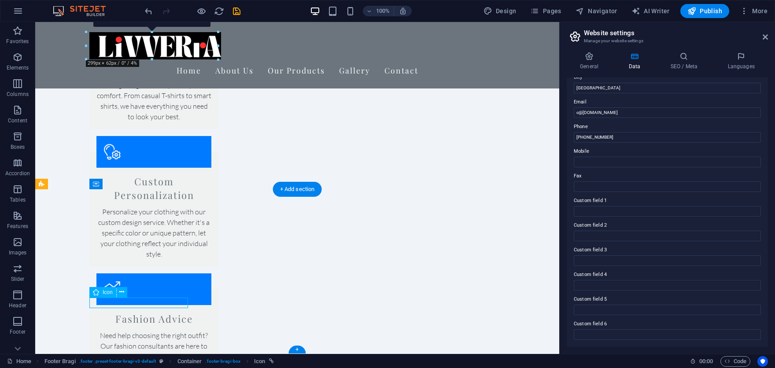
select select "xMidYMid"
select select "px"
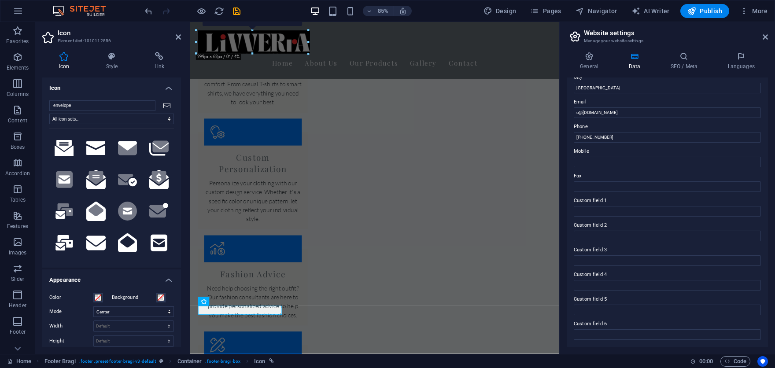
click at [181, 36] on aside "Icon Element #ed-1010112856 Icon Style Link Icon envelope All icon sets... IcoF…" at bounding box center [112, 188] width 155 height 332
click at [151, 14] on icon "undo" at bounding box center [149, 11] width 10 height 10
click at [237, 310] on icon at bounding box center [235, 311] width 4 height 8
click at [237, 310] on button at bounding box center [234, 311] width 9 height 9
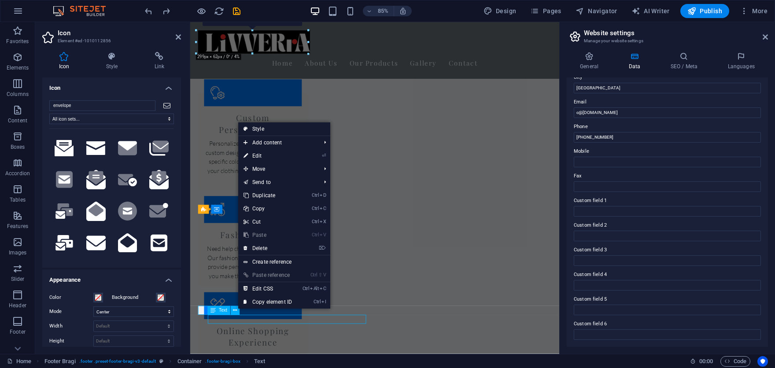
scroll to position [1092, 0]
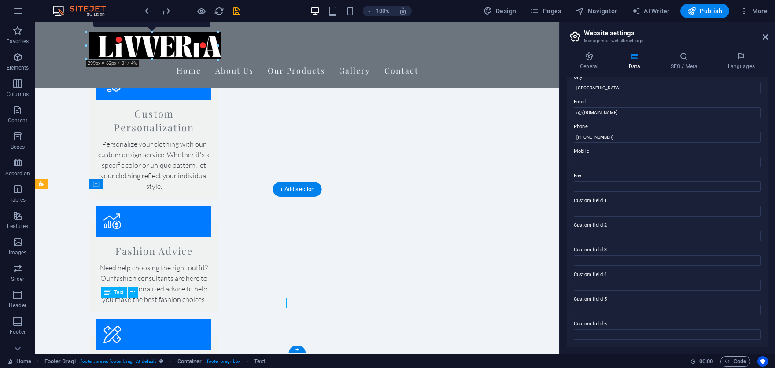
scroll to position [1024, 0]
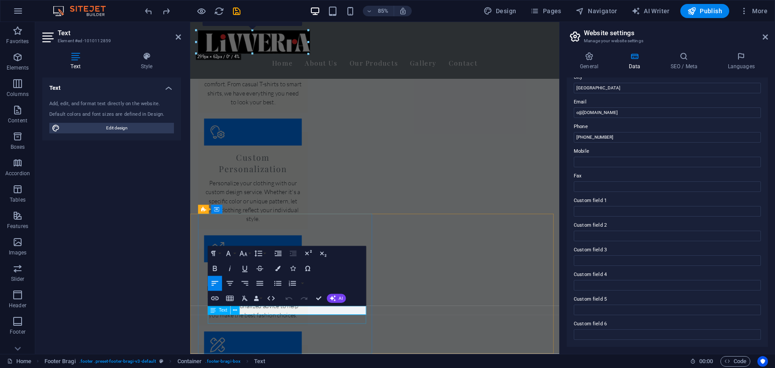
click at [244, 311] on div "Text" at bounding box center [226, 311] width 37 height 9
drag, startPoint x: 434, startPoint y: 333, endPoint x: 255, endPoint y: 363, distance: 181.7
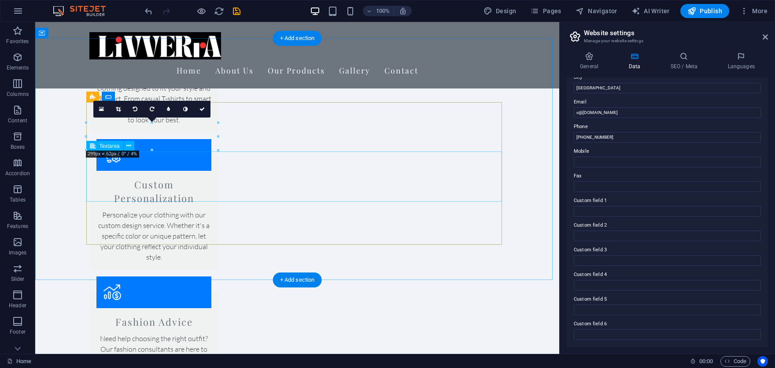
scroll to position [960, 0]
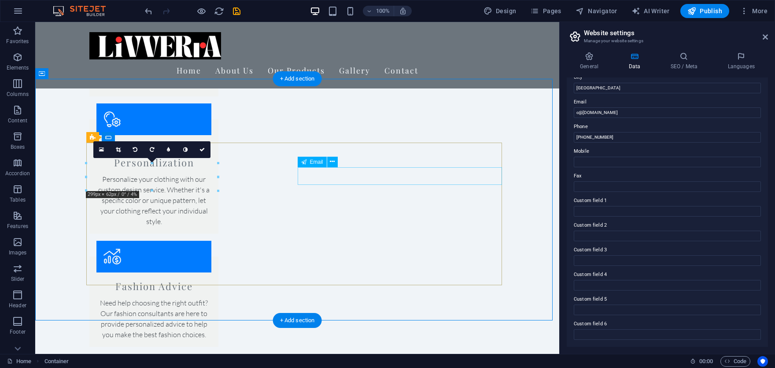
scroll to position [1048, 0]
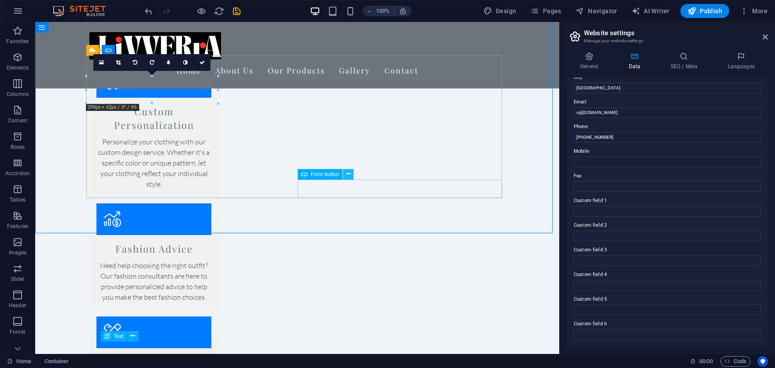
click at [350, 173] on icon at bounding box center [348, 174] width 5 height 9
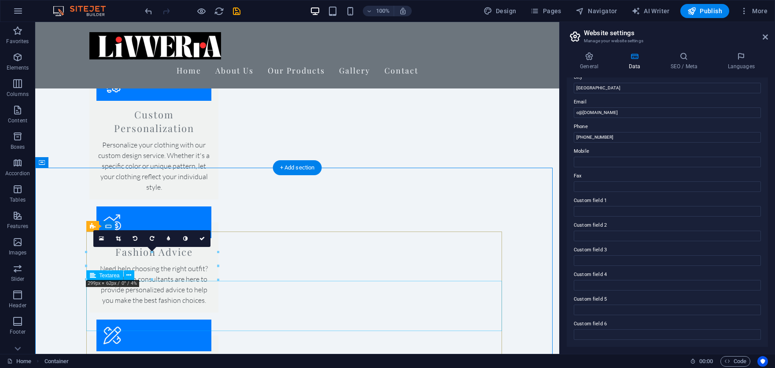
scroll to position [1092, 0]
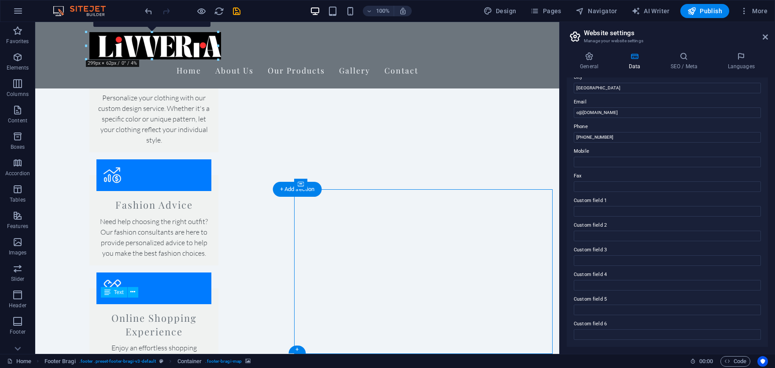
drag, startPoint x: 415, startPoint y: 243, endPoint x: 399, endPoint y: 252, distance: 18.1
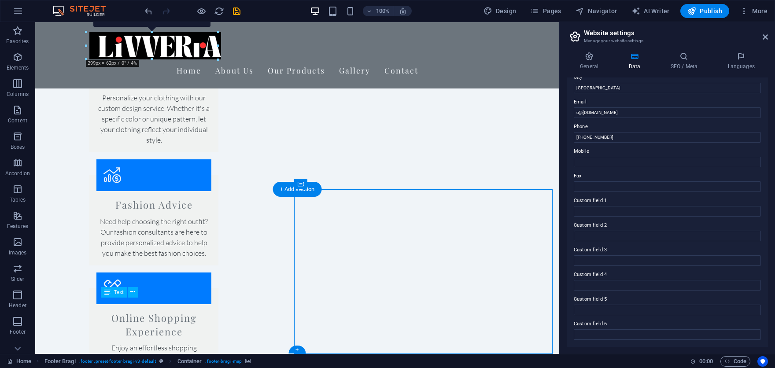
drag, startPoint x: 410, startPoint y: 262, endPoint x: 294, endPoint y: 304, distance: 122.9
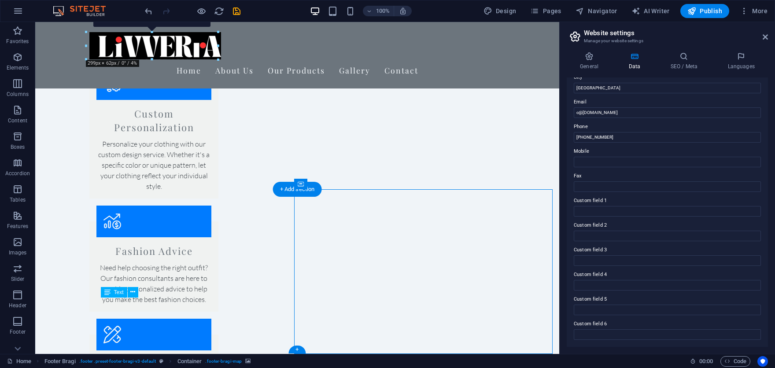
select select "px"
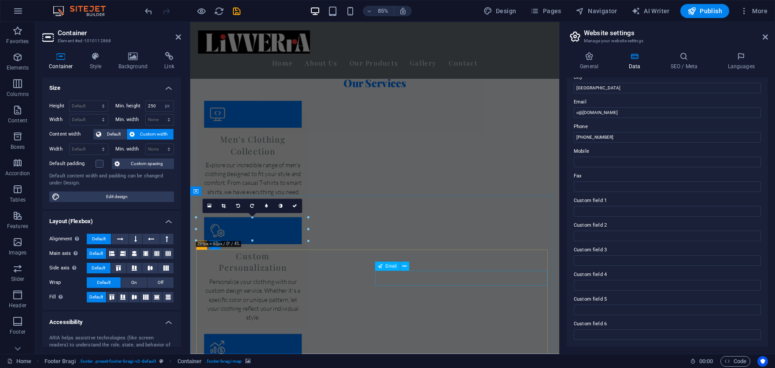
scroll to position [1024, 0]
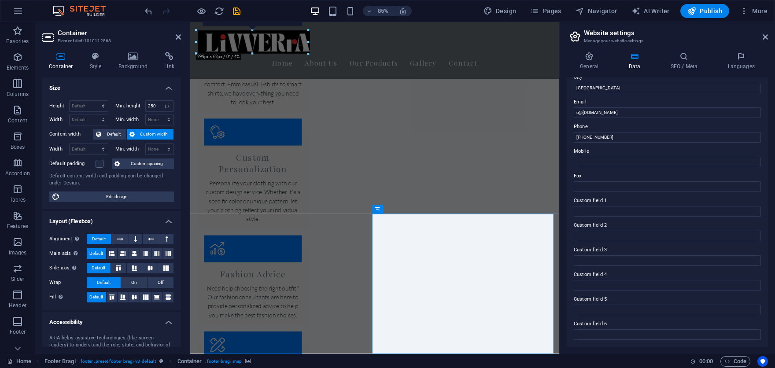
drag, startPoint x: 562, startPoint y: 335, endPoint x: 508, endPoint y: 311, distance: 58.8
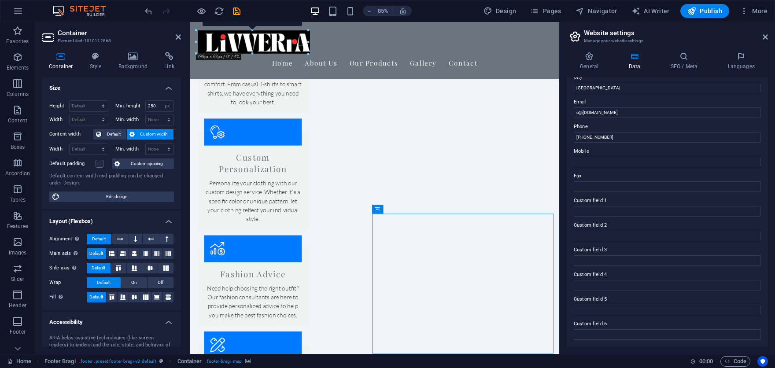
drag, startPoint x: 517, startPoint y: 307, endPoint x: 492, endPoint y: 330, distance: 34.0
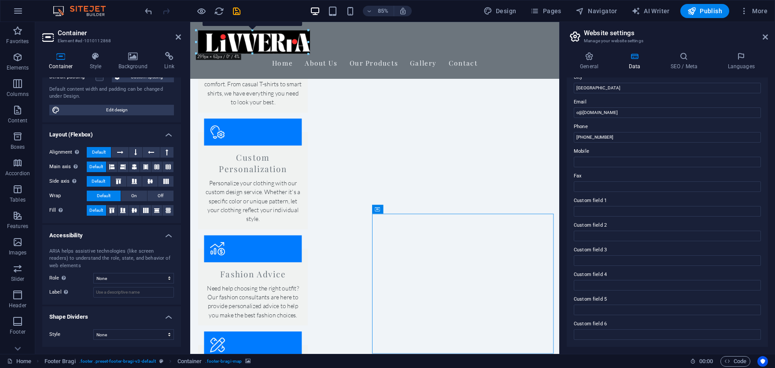
scroll to position [0, 0]
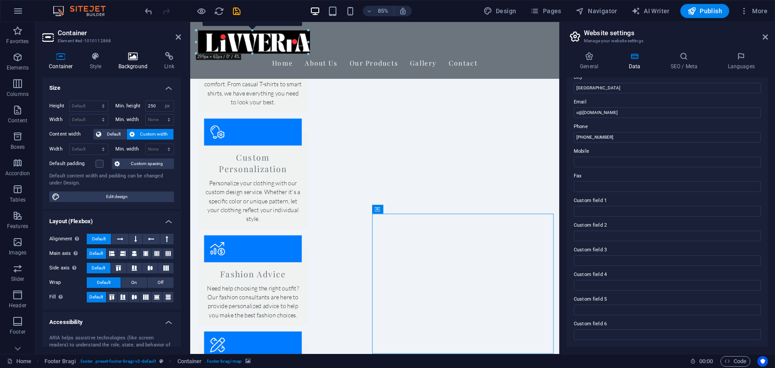
click at [126, 52] on icon at bounding box center [133, 56] width 43 height 9
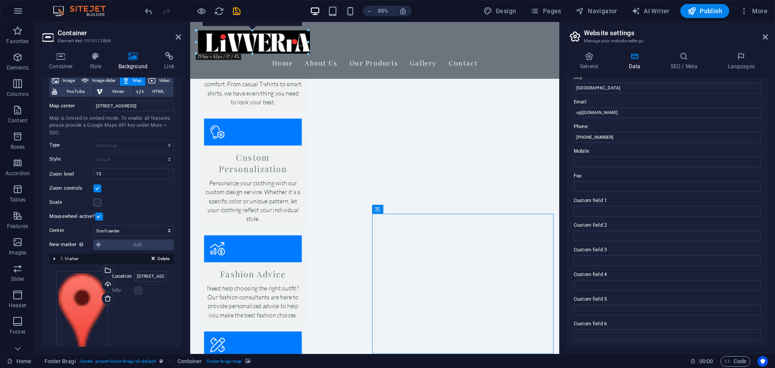
scroll to position [81, 0]
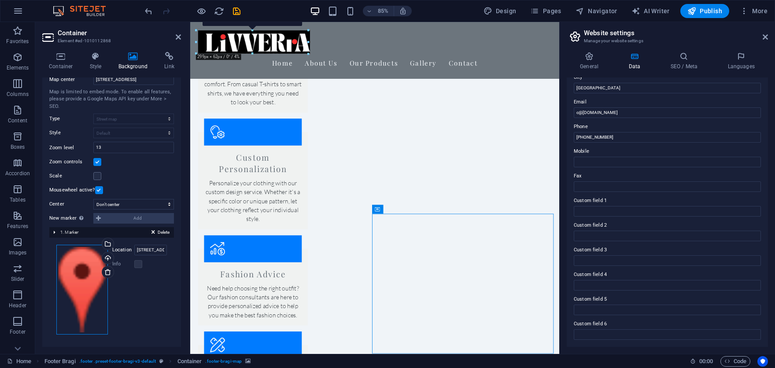
click at [78, 266] on div "Drag files here, click to choose files or select files from Files or our free s…" at bounding box center [82, 290] width 52 height 90
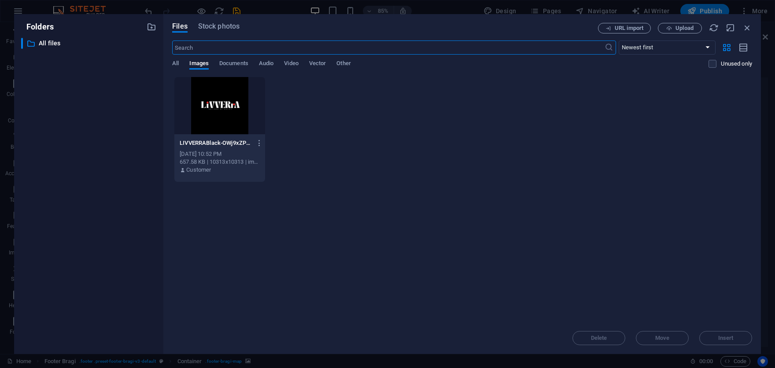
scroll to position [746, 0]
click at [743, 26] on icon "button" at bounding box center [748, 28] width 10 height 10
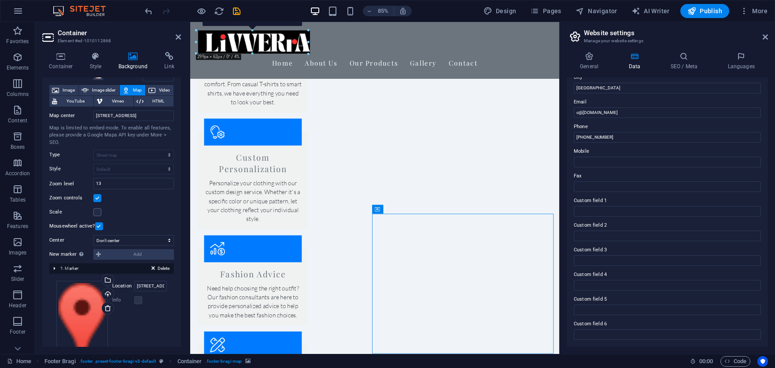
scroll to position [0, 0]
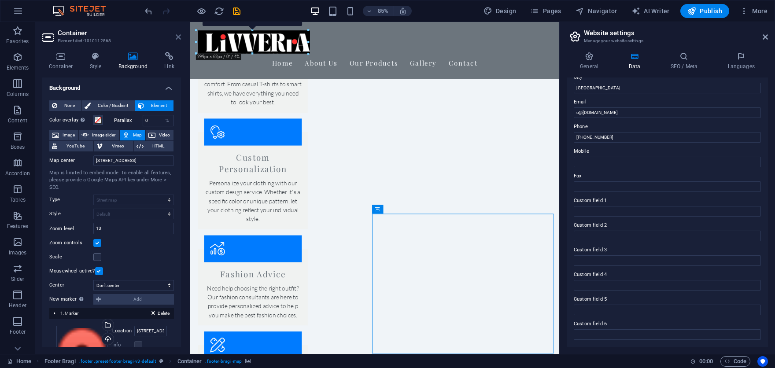
click at [176, 39] on icon at bounding box center [178, 36] width 5 height 7
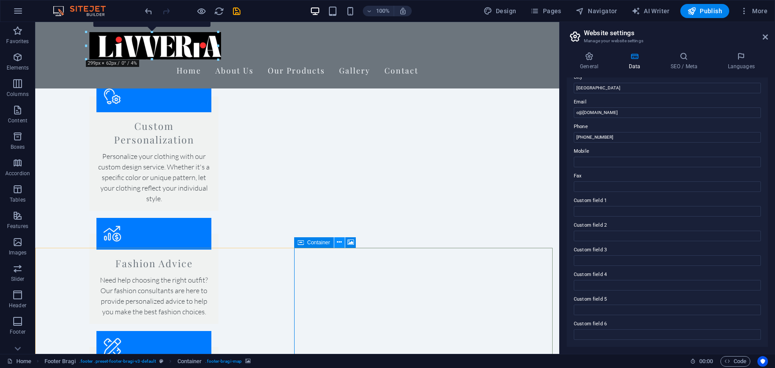
click at [337, 244] on icon at bounding box center [339, 242] width 5 height 9
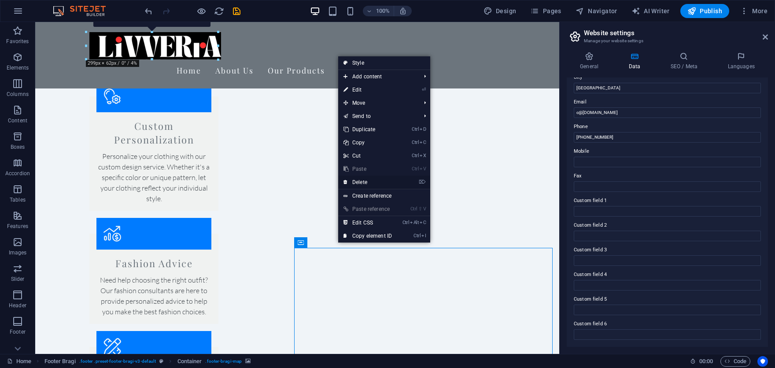
click at [356, 180] on link "⌦ Delete" at bounding box center [367, 182] width 59 height 13
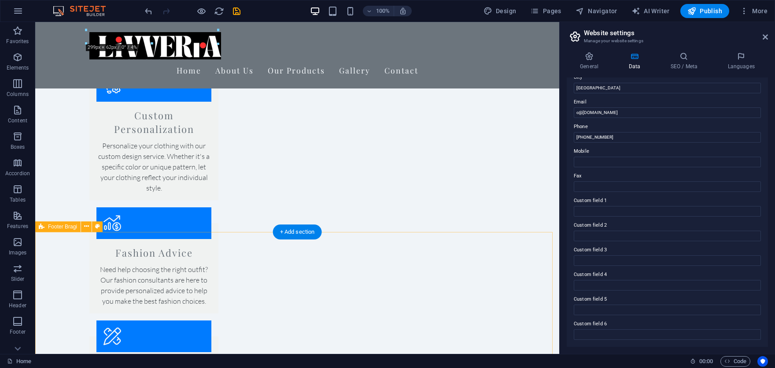
scroll to position [1092, 0]
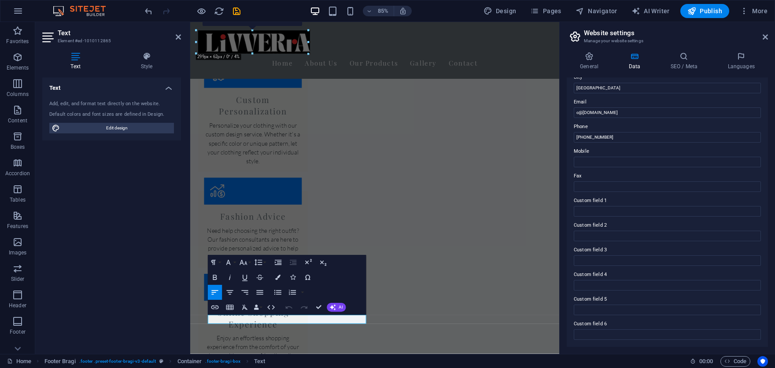
scroll to position [1024, 0]
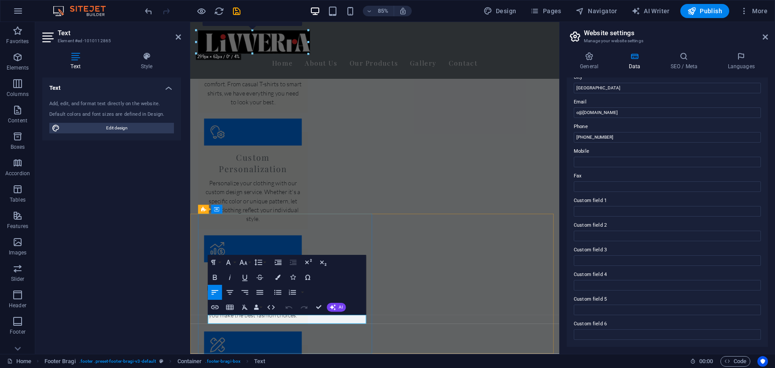
drag, startPoint x: 354, startPoint y: 373, endPoint x: 293, endPoint y: 372, distance: 60.4
drag, startPoint x: 370, startPoint y: 379, endPoint x: 296, endPoint y: 380, distance: 74.0
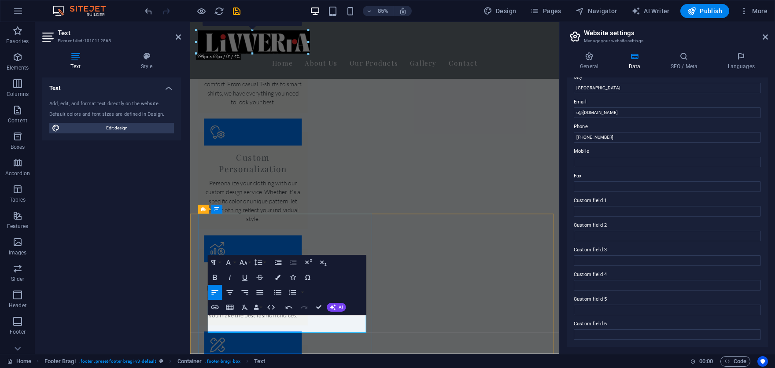
click at [239, 264] on icon "button" at bounding box center [243, 263] width 9 height 9
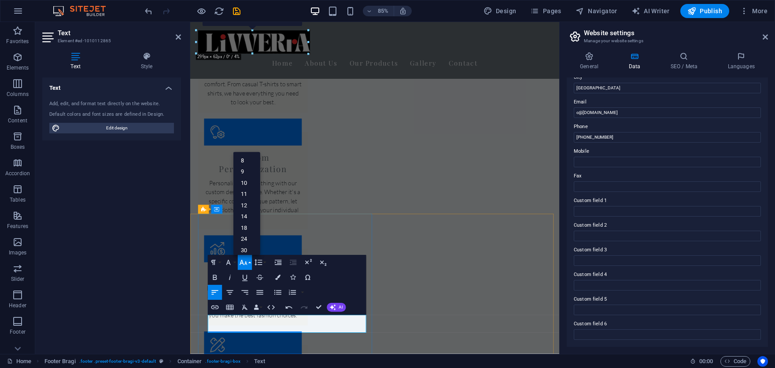
drag, startPoint x: 365, startPoint y: 375, endPoint x: 354, endPoint y: 379, distance: 12.1
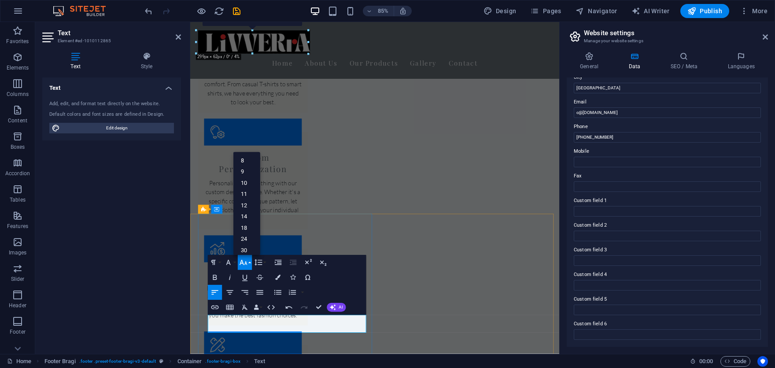
drag, startPoint x: 308, startPoint y: 381, endPoint x: 296, endPoint y: 381, distance: 11.9
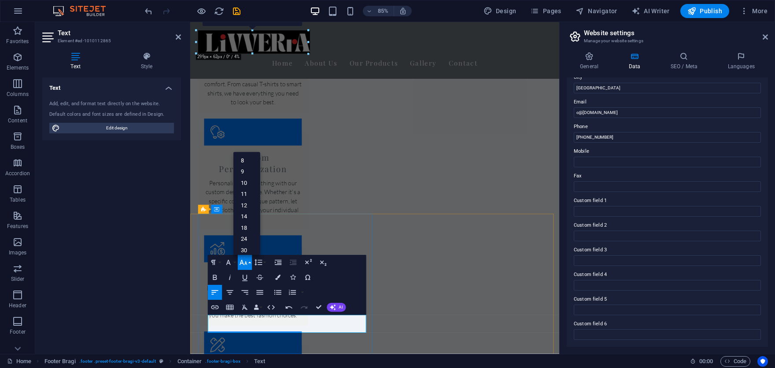
drag, startPoint x: 381, startPoint y: 376, endPoint x: 321, endPoint y: 380, distance: 60.0
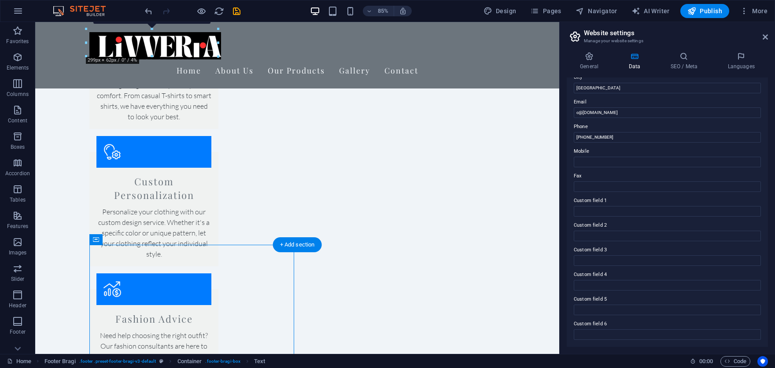
drag, startPoint x: 202, startPoint y: 397, endPoint x: 334, endPoint y: 340, distance: 143.6
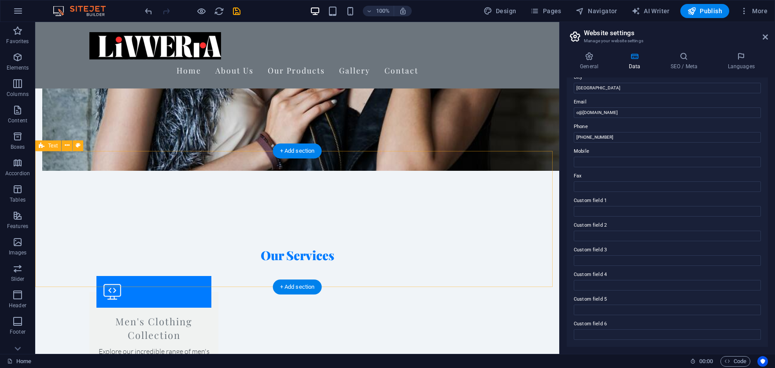
scroll to position [828, 0]
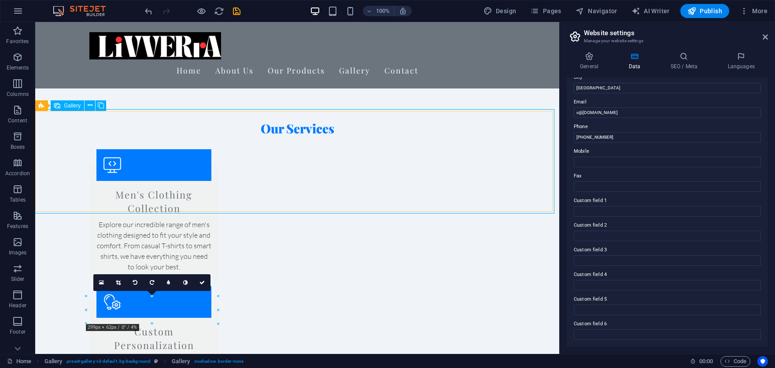
click at [69, 108] on span "Gallery" at bounding box center [72, 105] width 17 height 5
select select "px"
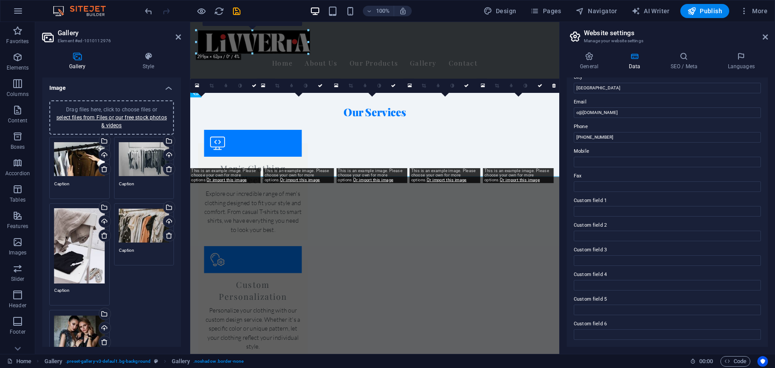
scroll to position [837, 0]
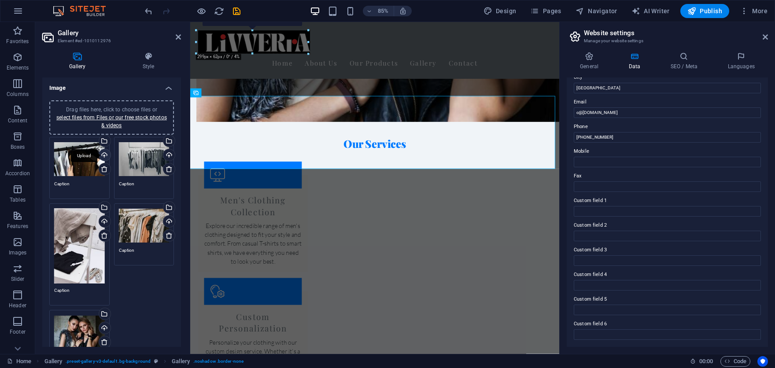
click at [104, 155] on div "Upload" at bounding box center [103, 155] width 13 height 13
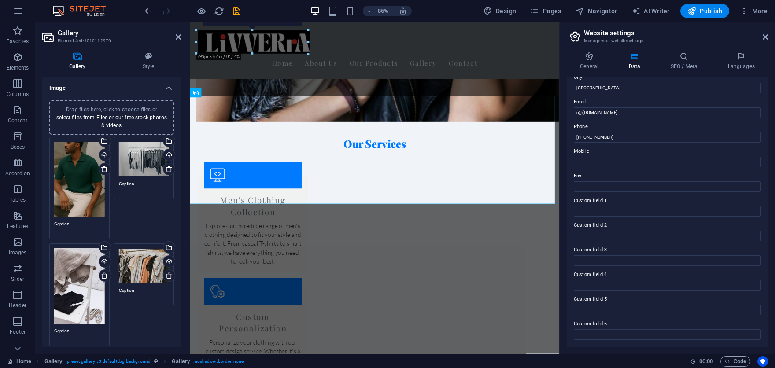
click at [80, 195] on div "Drag files here, click to choose files or select files from Files or our free s…" at bounding box center [79, 180] width 51 height 76
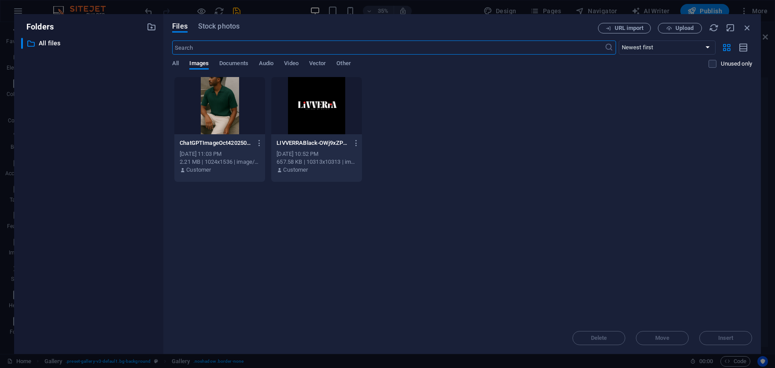
scroll to position [787, 0]
click at [750, 23] on icon "button" at bounding box center [748, 28] width 10 height 10
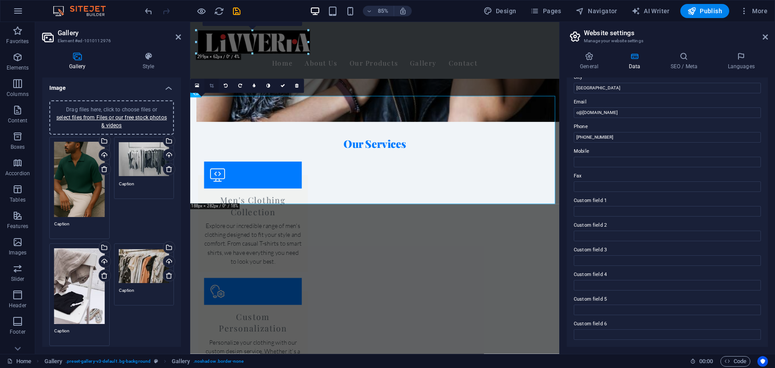
click at [215, 85] on link at bounding box center [211, 86] width 14 height 14
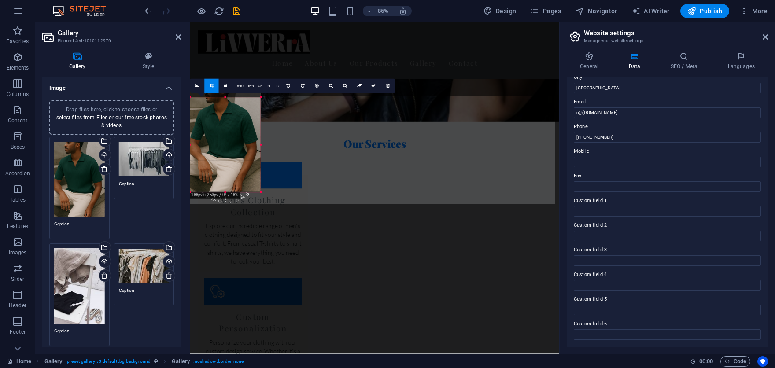
drag, startPoint x: 225, startPoint y: 97, endPoint x: 227, endPoint y: 111, distance: 13.4
click at [227, 111] on div "180 170 160 150 140 130 120 110 100 90 80 70 60 50 40 30 20 10 0 -10 -20 -30 -4…" at bounding box center [225, 144] width 70 height 95
click at [374, 86] on icon at bounding box center [373, 86] width 4 height 4
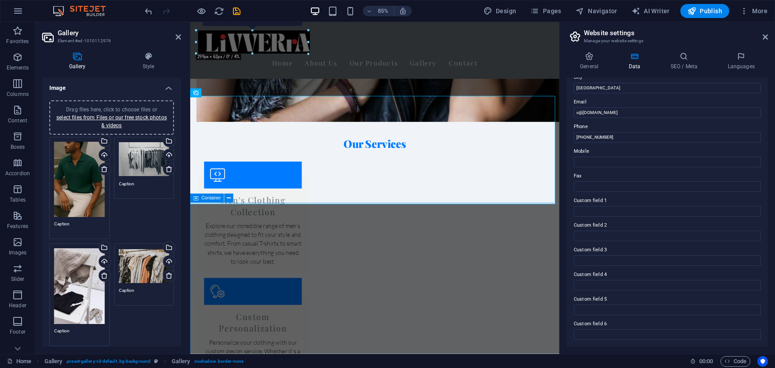
drag, startPoint x: 273, startPoint y: 256, endPoint x: 420, endPoint y: 222, distance: 150.6
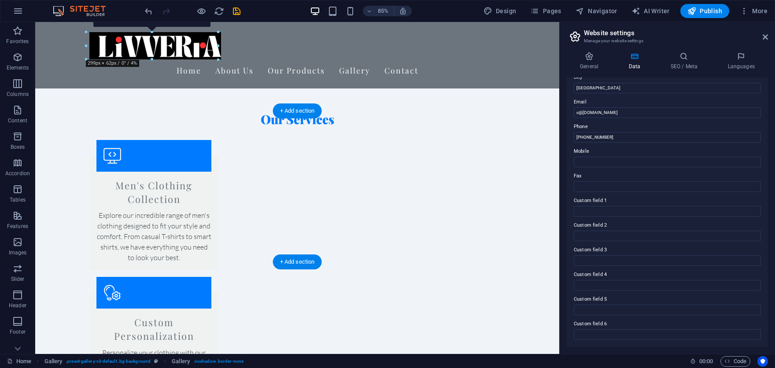
scroll to position [828, 0]
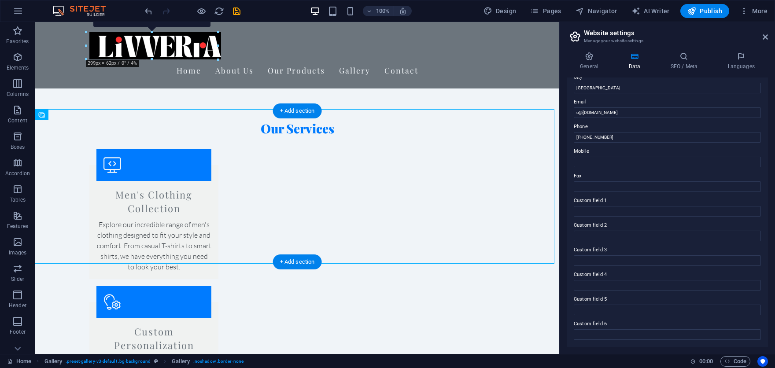
select select "px"
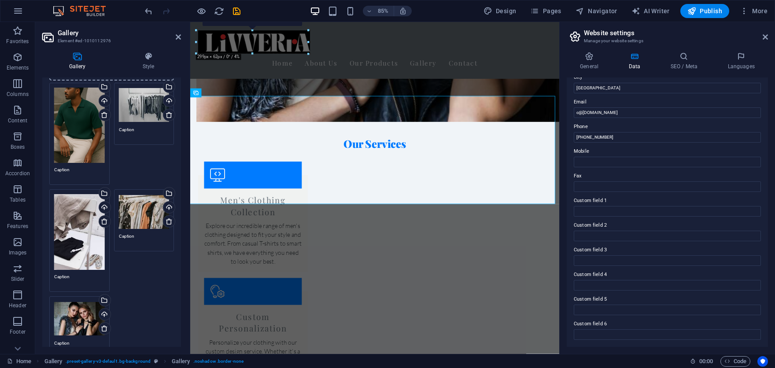
scroll to position [132, 0]
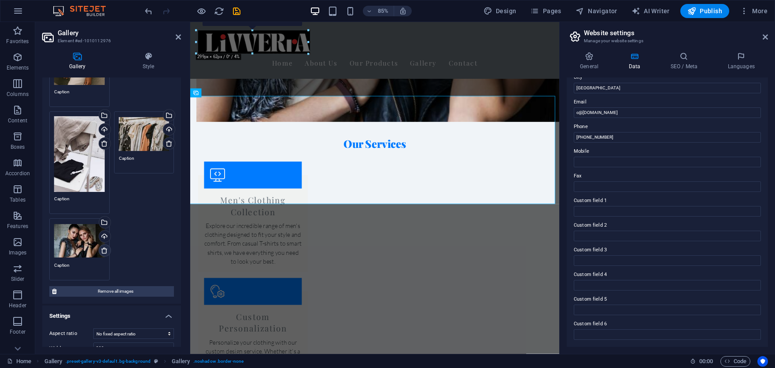
click at [104, 248] on icon at bounding box center [104, 250] width 7 height 7
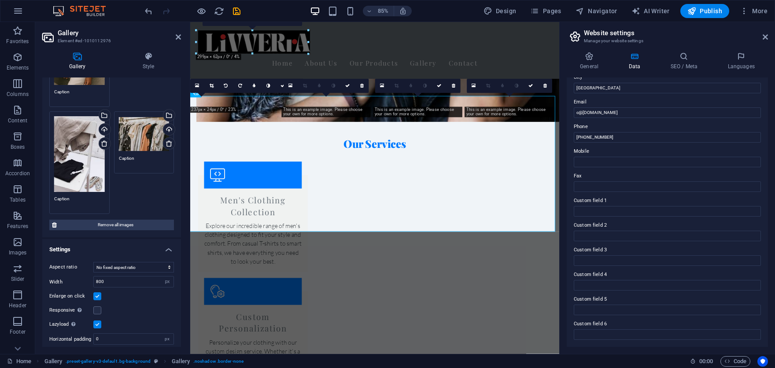
click at [139, 197] on div "Drag files here, click to choose files or select files from Files or our free s…" at bounding box center [111, 110] width 129 height 214
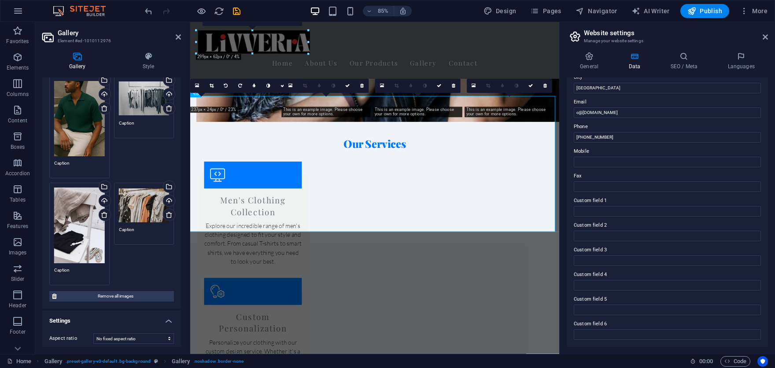
scroll to position [0, 0]
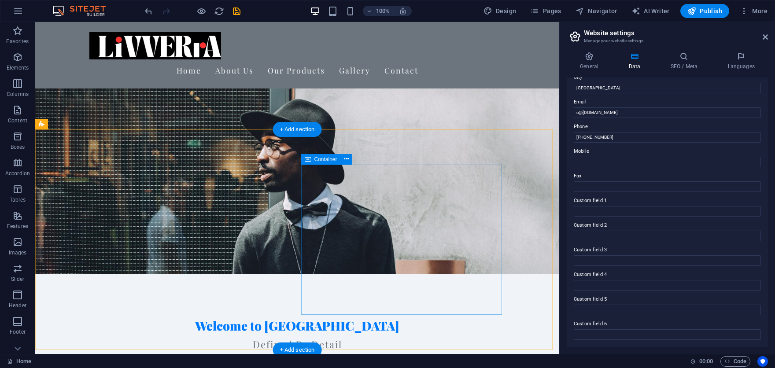
scroll to position [79, 0]
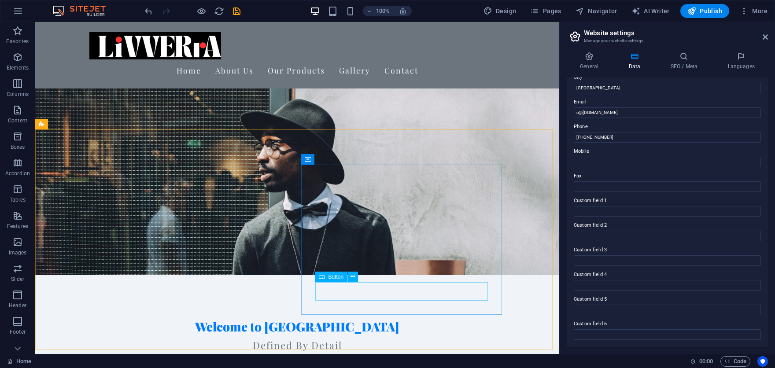
click at [335, 278] on span "Button" at bounding box center [336, 276] width 15 height 5
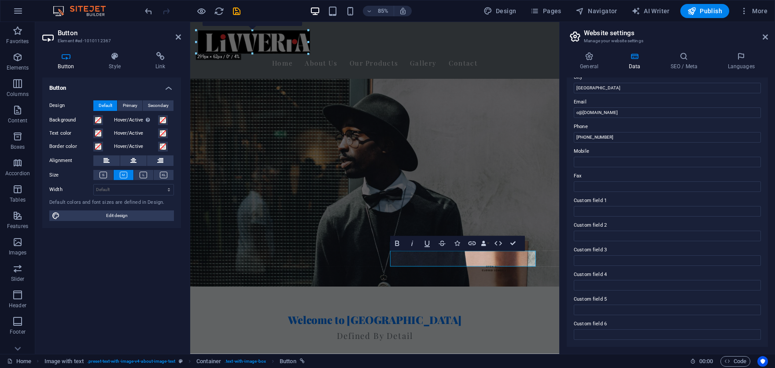
click at [107, 246] on div "Button Design Default Primary Secondary Background Hover/Active Switch to previ…" at bounding box center [111, 213] width 139 height 270
click at [178, 35] on icon at bounding box center [178, 36] width 5 height 7
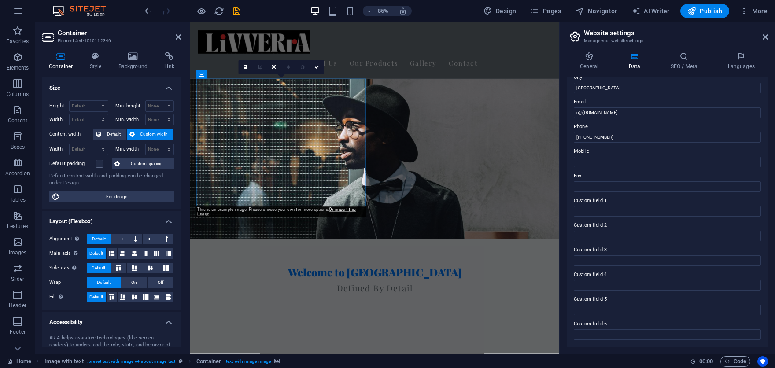
scroll to position [123, 0]
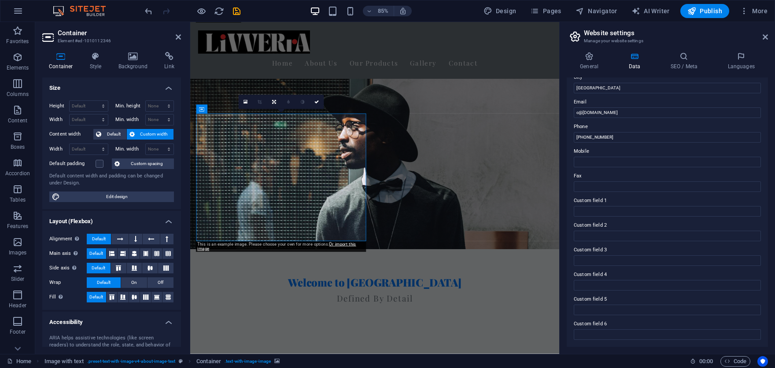
click at [243, 99] on link at bounding box center [246, 102] width 14 height 14
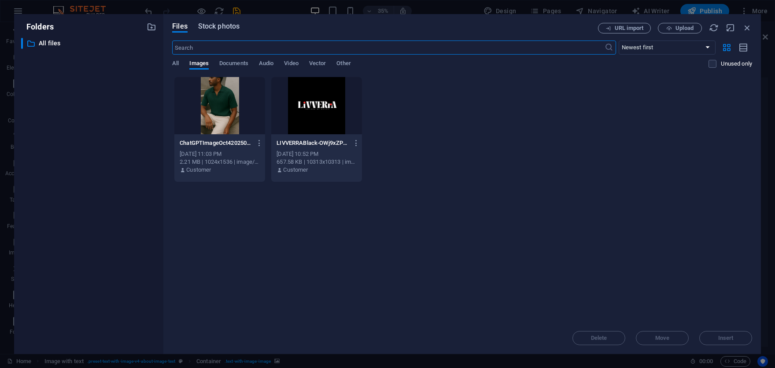
click at [199, 25] on span "Stock photos" at bounding box center [218, 26] width 41 height 11
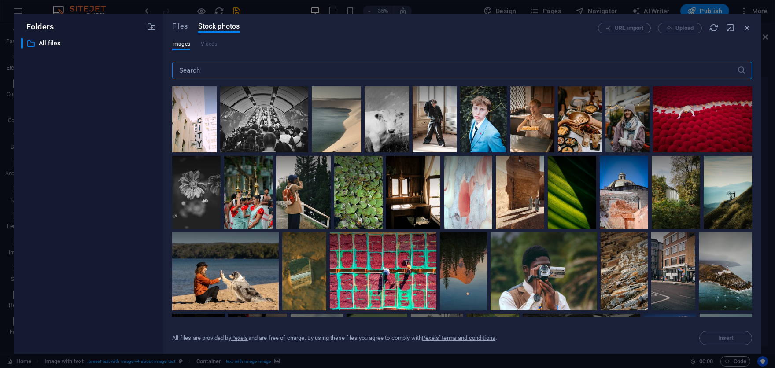
click at [672, 27] on div "URL import Upload" at bounding box center [675, 28] width 154 height 11
click at [181, 26] on span "Files" at bounding box center [179, 26] width 15 height 11
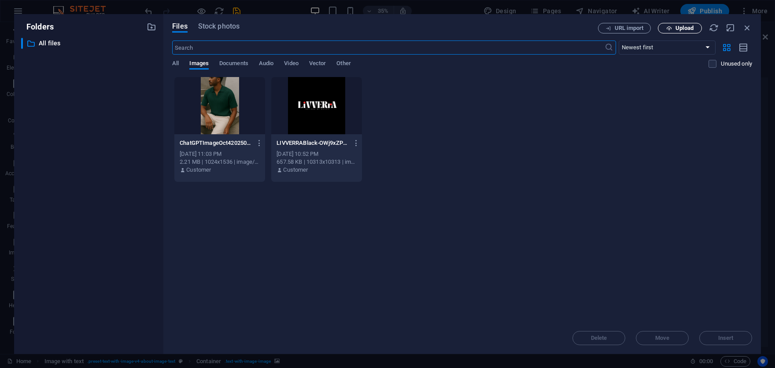
click at [676, 27] on span "Upload" at bounding box center [685, 28] width 18 height 5
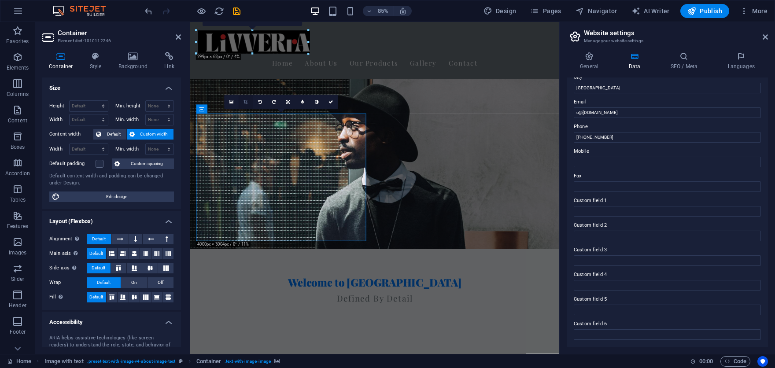
click at [244, 102] on icon at bounding box center [246, 102] width 4 height 4
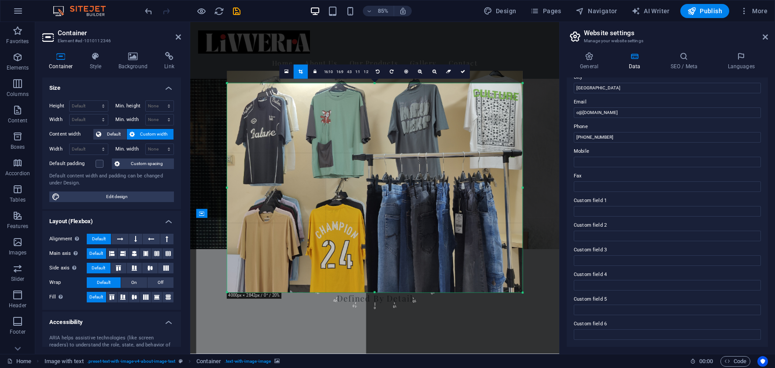
drag, startPoint x: 377, startPoint y: 77, endPoint x: 378, endPoint y: 91, distance: 14.6
click at [378, 91] on div "180 170 160 150 140 130 120 110 100 90 80 70 60 50 40 30 20 10 0 -10 -20 -30 -4…" at bounding box center [374, 188] width 295 height 210
click at [466, 74] on link at bounding box center [463, 72] width 14 height 14
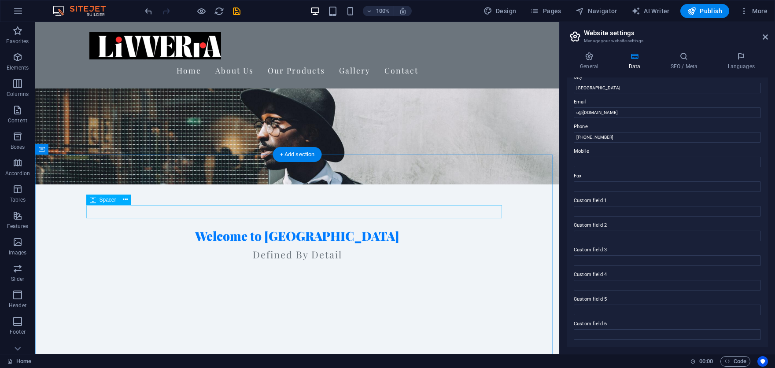
scroll to position [168, 0]
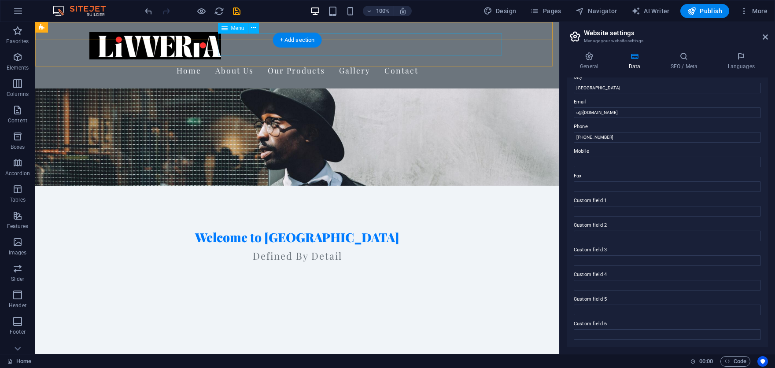
click at [463, 59] on nav "Home About Us Our Products Gallery Contact" at bounding box center [297, 70] width 416 height 22
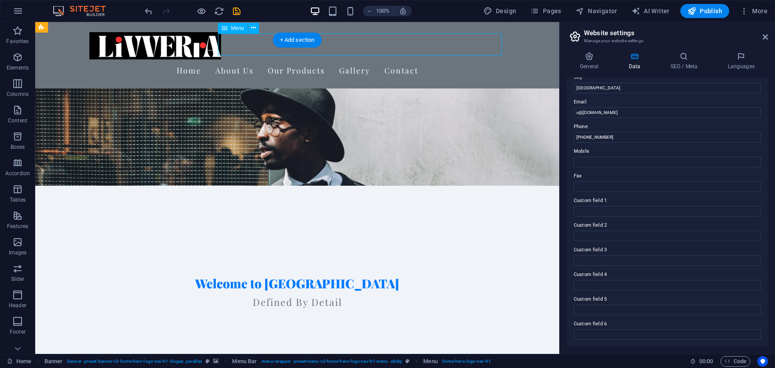
select select
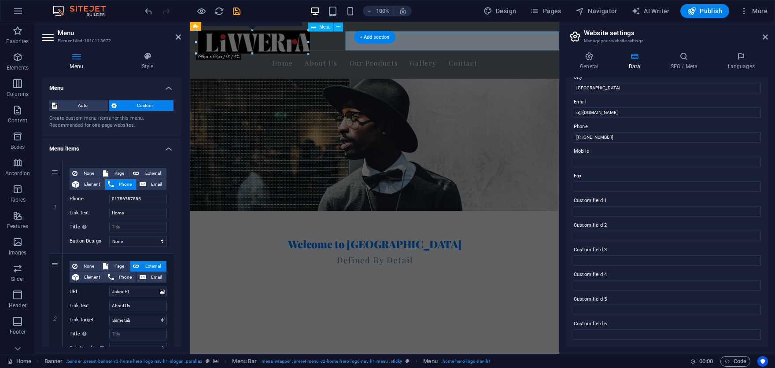
drag, startPoint x: 618, startPoint y: 45, endPoint x: 512, endPoint y: 49, distance: 106.7
click at [512, 59] on nav "Home About Us Our Products Gallery Contact" at bounding box center [408, 70] width 416 height 22
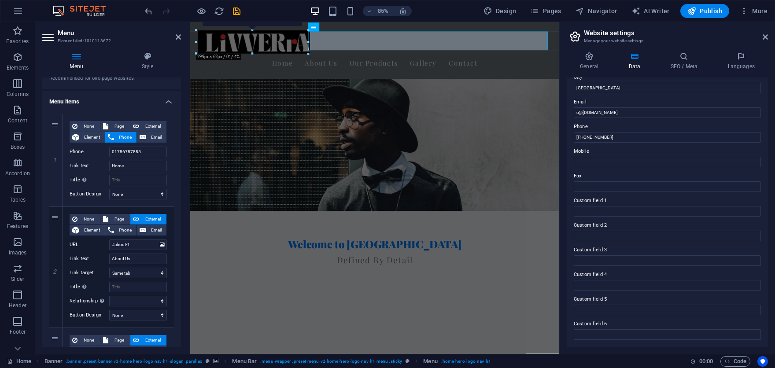
scroll to position [0, 0]
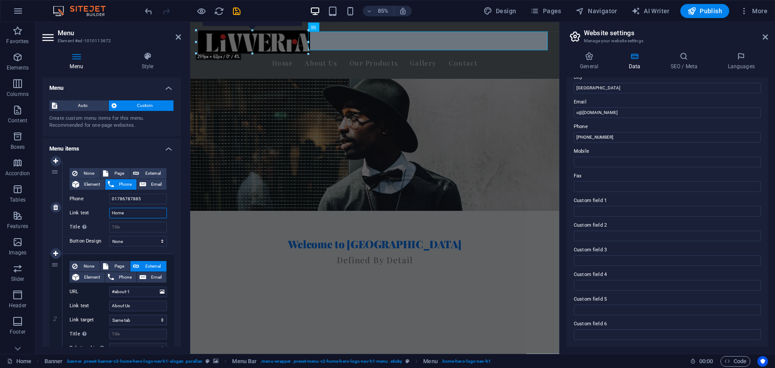
click at [130, 214] on input "Home" at bounding box center [138, 213] width 58 height 11
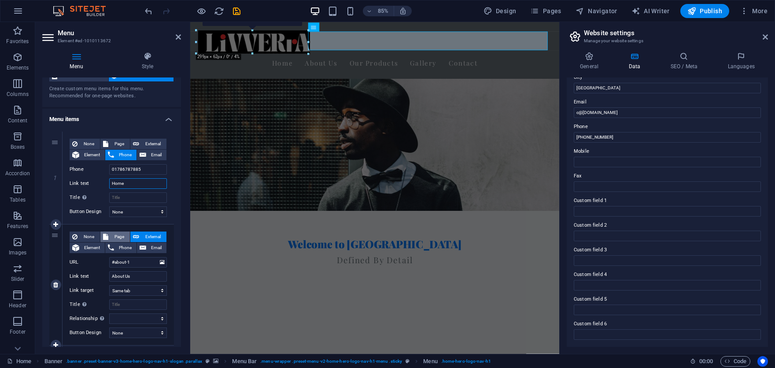
scroll to position [44, 0]
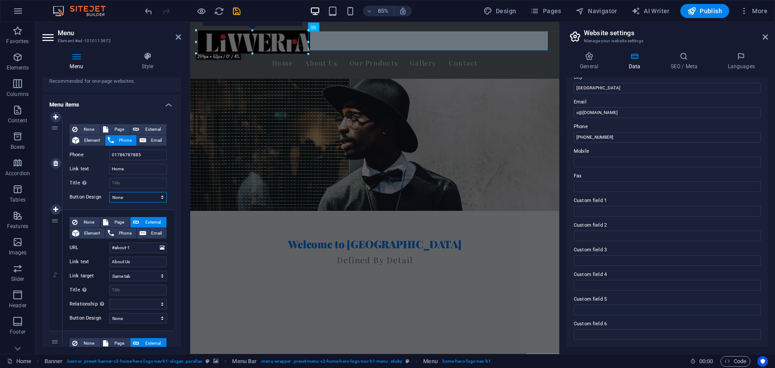
click at [135, 200] on select "None Default Primary Secondary" at bounding box center [138, 197] width 58 height 11
click at [130, 197] on select "None Default Primary Secondary" at bounding box center [138, 197] width 58 height 11
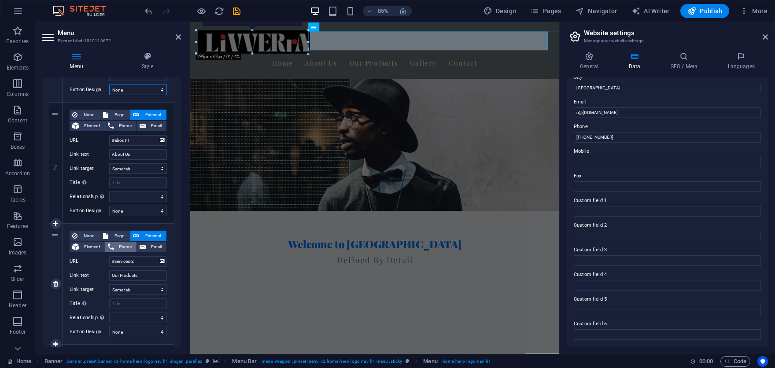
scroll to position [0, 0]
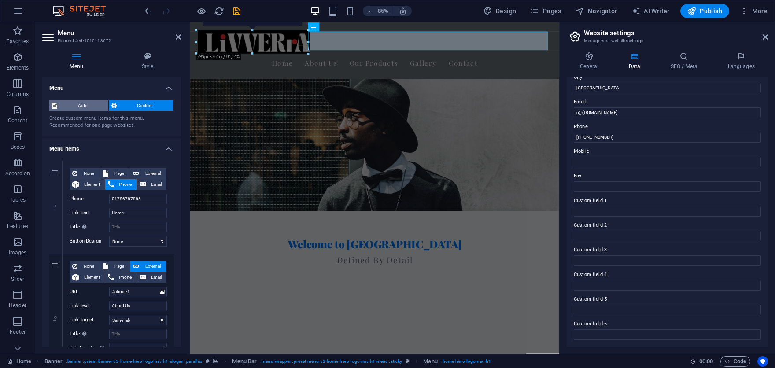
click at [86, 105] on span "Auto" at bounding box center [83, 105] width 46 height 11
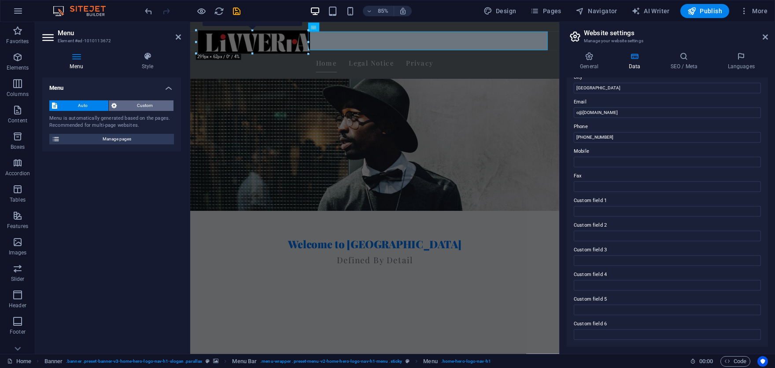
click at [139, 108] on span "Custom" at bounding box center [145, 105] width 52 height 11
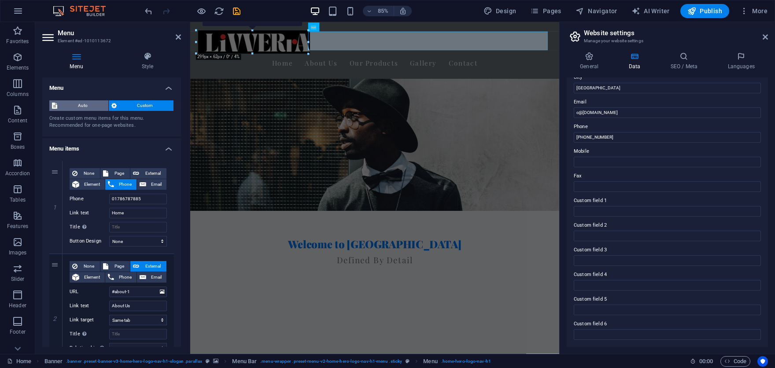
click at [84, 105] on span "Auto" at bounding box center [83, 105] width 46 height 11
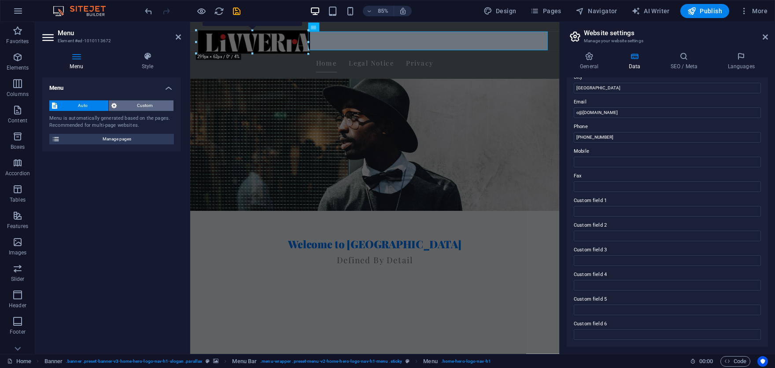
click at [153, 105] on span "Custom" at bounding box center [145, 105] width 52 height 11
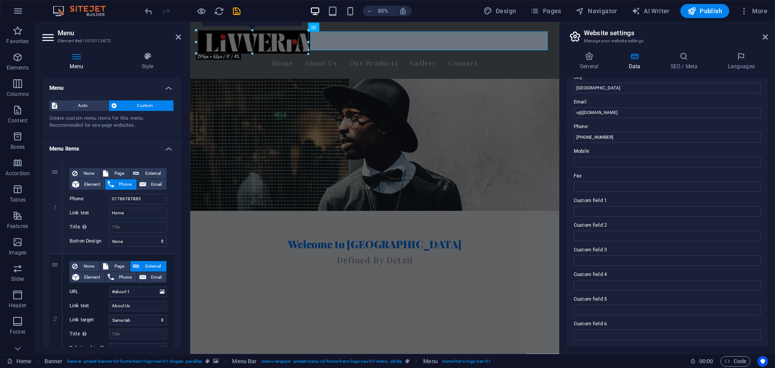
click at [162, 89] on h4 "Menu" at bounding box center [111, 86] width 139 height 16
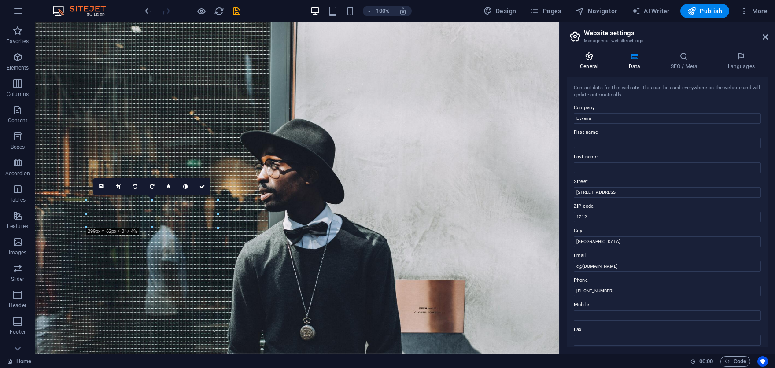
click at [591, 59] on icon at bounding box center [589, 56] width 45 height 9
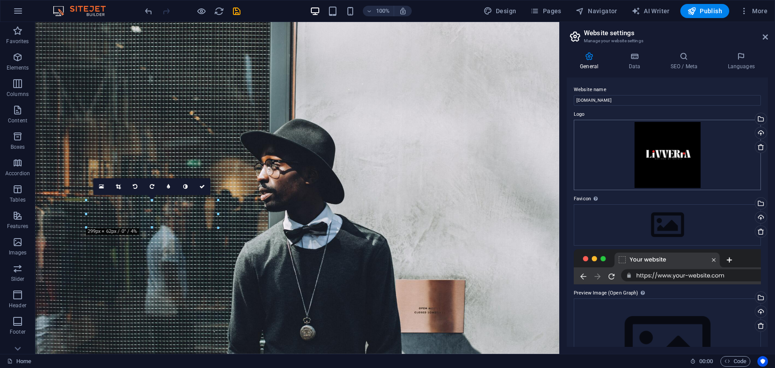
scroll to position [59, 0]
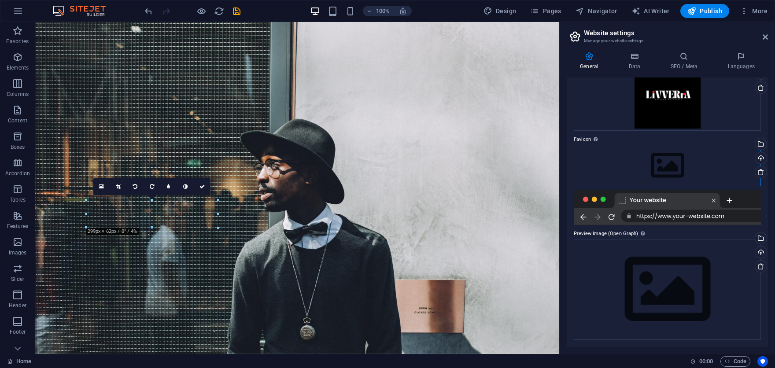
click at [669, 177] on div "Drag files here, click to choose files or select files from Files or our free s…" at bounding box center [667, 165] width 187 height 41
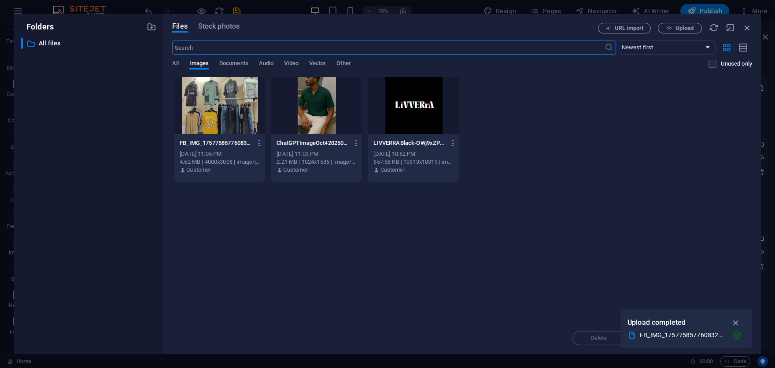
click at [207, 33] on div "Files Stock photos" at bounding box center [385, 28] width 426 height 11
click at [215, 22] on div "Files Stock photos URL import Upload ​ Newest first Oldest first Name (A-Z) Nam…" at bounding box center [462, 184] width 598 height 340
click at [206, 25] on span "Stock photos" at bounding box center [218, 26] width 41 height 11
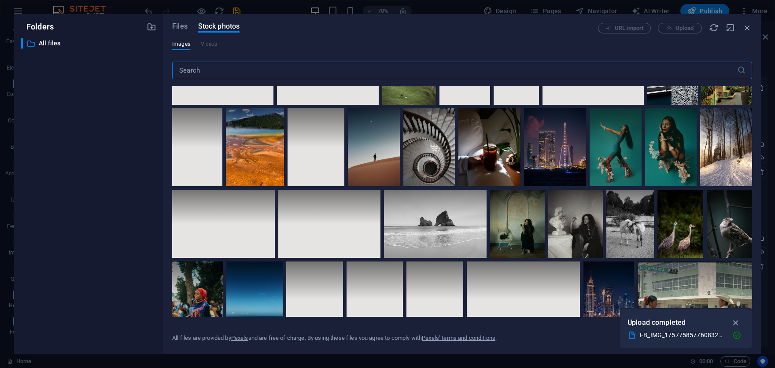
scroll to position [2202, 0]
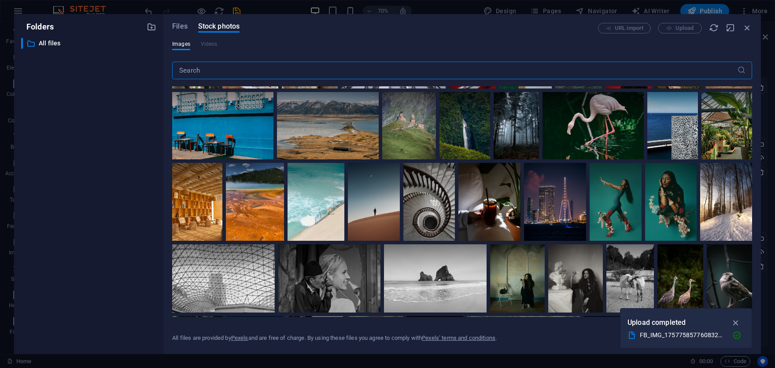
click at [266, 69] on input "text" at bounding box center [454, 71] width 565 height 18
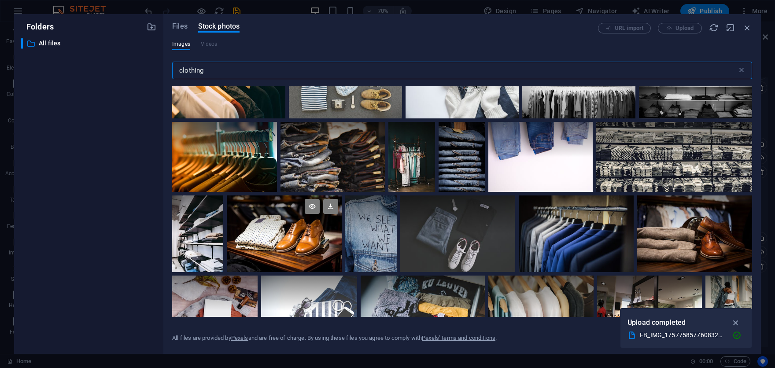
scroll to position [0, 0]
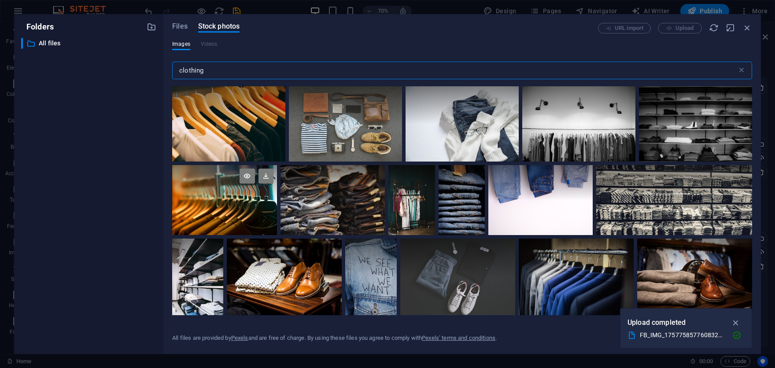
type input "clothing"
click at [203, 194] on div at bounding box center [224, 182] width 105 height 35
click at [263, 181] on icon at bounding box center [266, 176] width 15 height 15
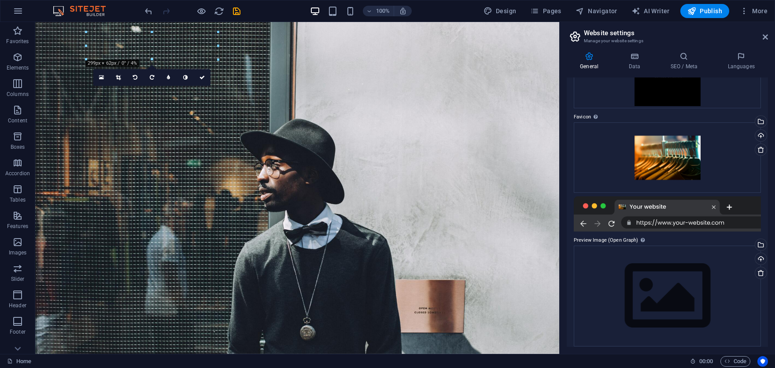
scroll to position [89, 0]
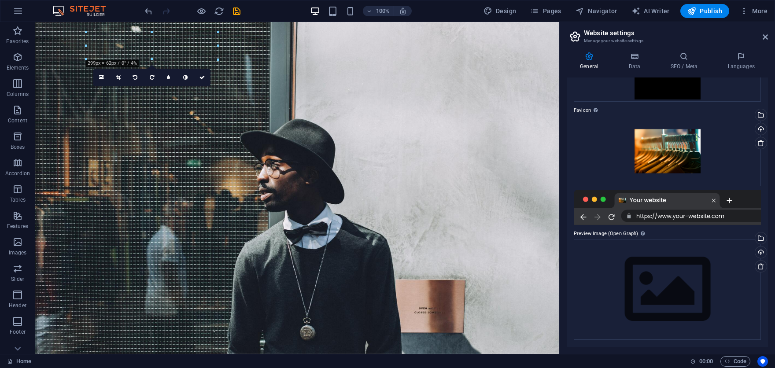
click at [652, 218] on div at bounding box center [667, 207] width 187 height 35
click at [673, 215] on div at bounding box center [667, 207] width 187 height 35
click at [638, 250] on div "Drag files here, click to choose files or select files from Files or our free s…" at bounding box center [667, 289] width 187 height 101
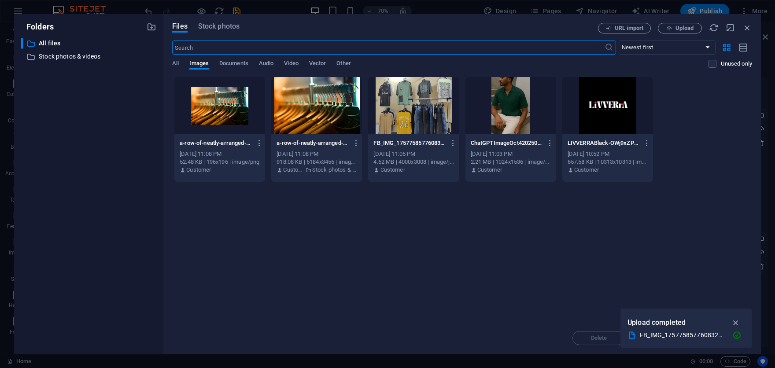
click at [750, 22] on div "Files Stock photos URL import Upload ​ Newest first Oldest first Name (A-Z) Nam…" at bounding box center [462, 184] width 598 height 340
click at [750, 24] on icon "button" at bounding box center [748, 28] width 10 height 10
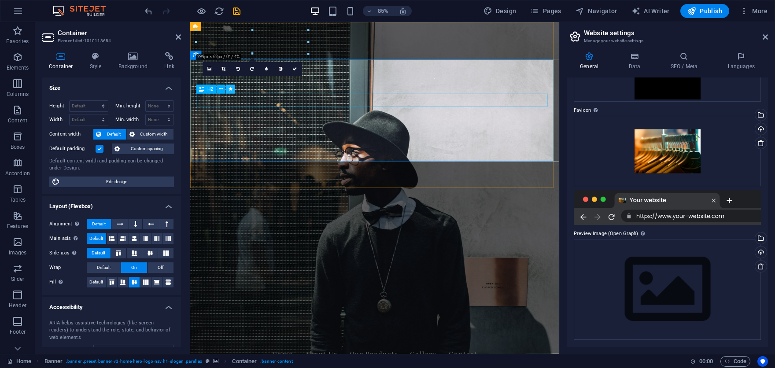
click at [233, 92] on button at bounding box center [230, 89] width 9 height 9
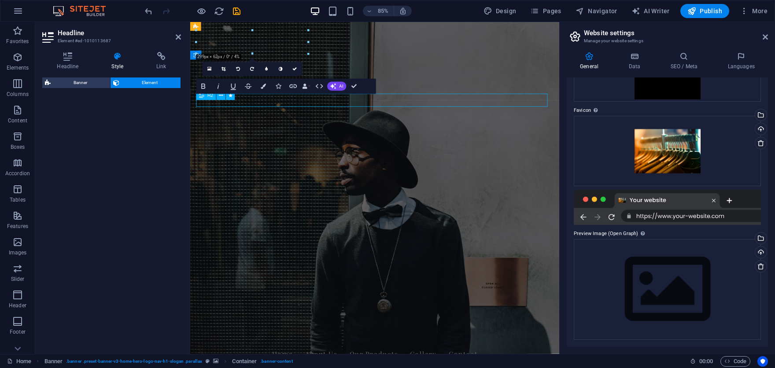
select select "fade"
select select "s"
select select "onload"
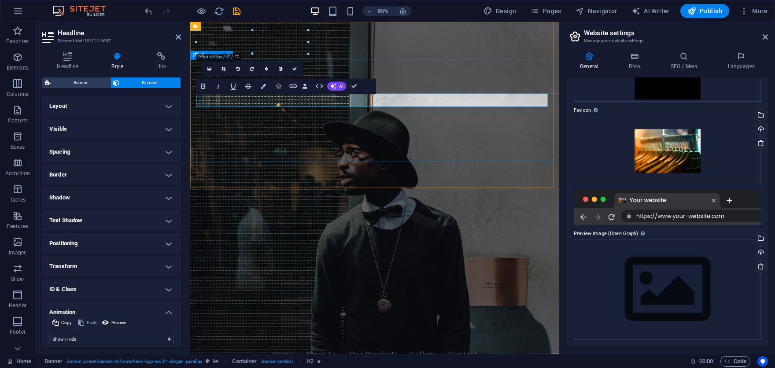
drag, startPoint x: 320, startPoint y: 183, endPoint x: 456, endPoint y: 159, distance: 138.1
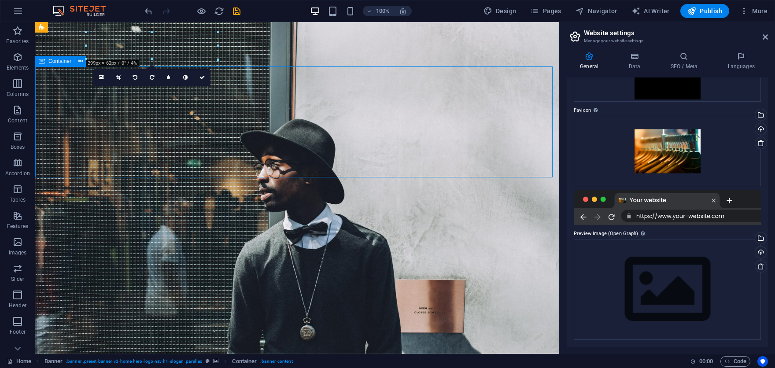
click at [432, 192] on figure at bounding box center [297, 188] width 524 height 332
drag, startPoint x: 433, startPoint y: 193, endPoint x: 321, endPoint y: 225, distance: 116.8
click at [433, 194] on figure at bounding box center [297, 188] width 524 height 332
select select "vh"
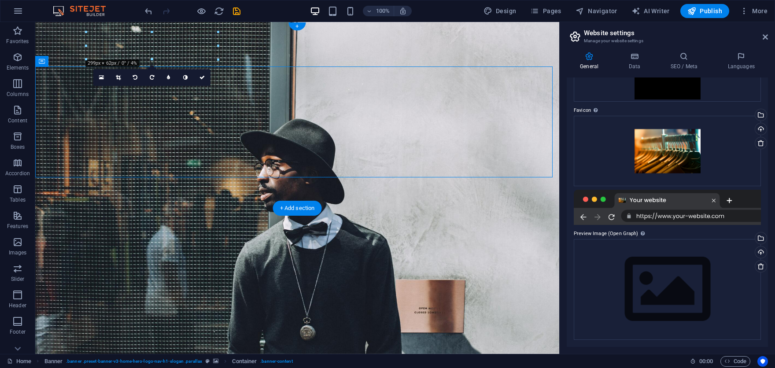
select select "header"
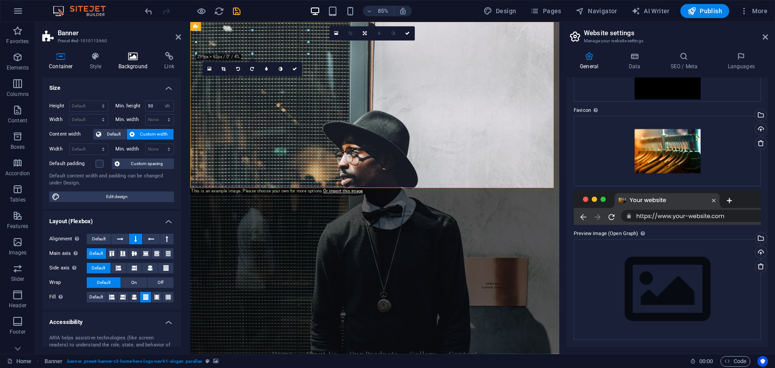
click at [134, 64] on h4 "Background" at bounding box center [135, 61] width 46 height 18
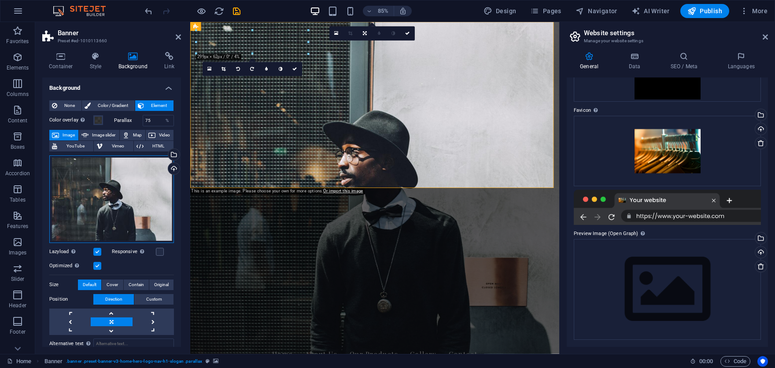
click at [124, 216] on div "Drag files here, click to choose files or select files from Files or our free s…" at bounding box center [111, 199] width 125 height 88
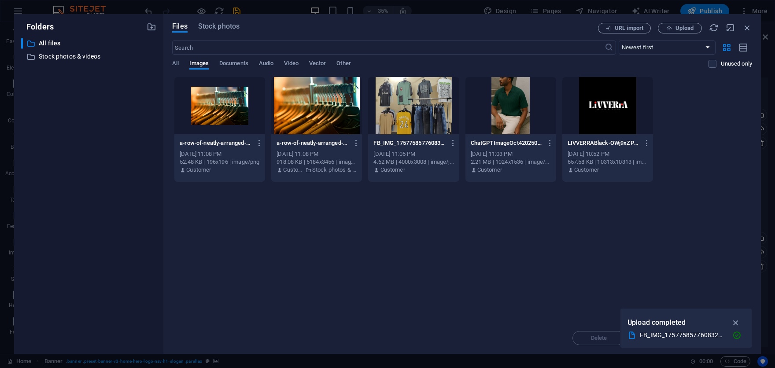
click at [296, 126] on div at bounding box center [316, 105] width 91 height 57
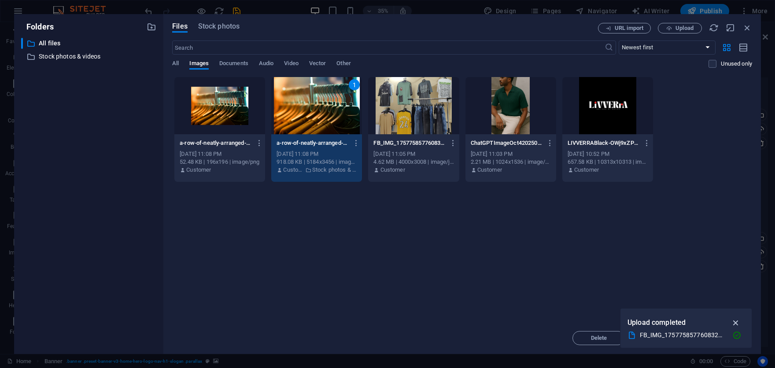
click at [736, 321] on icon "button" at bounding box center [736, 323] width 10 height 10
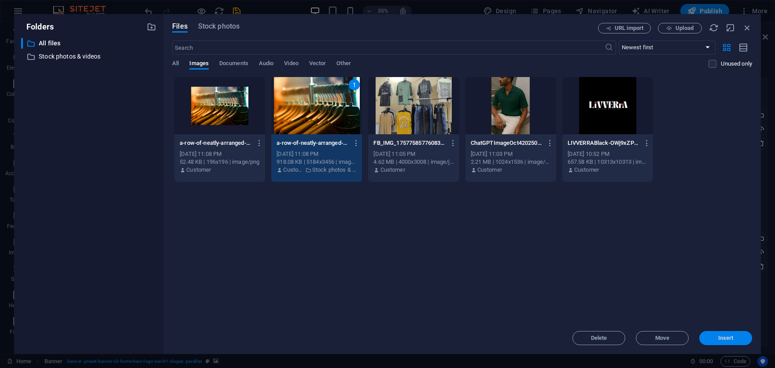
click at [713, 340] on span "Insert" at bounding box center [726, 338] width 46 height 5
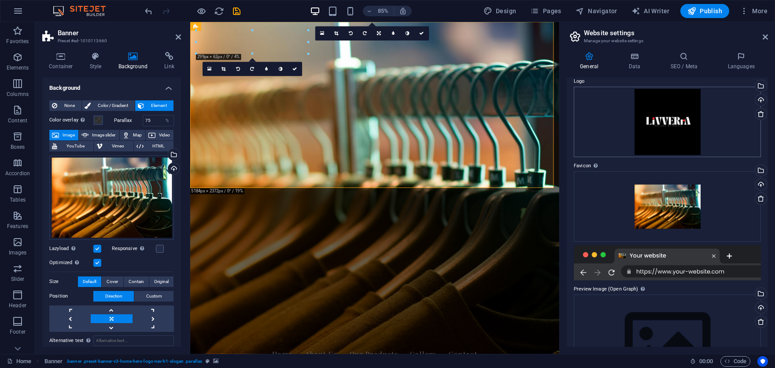
scroll to position [0, 0]
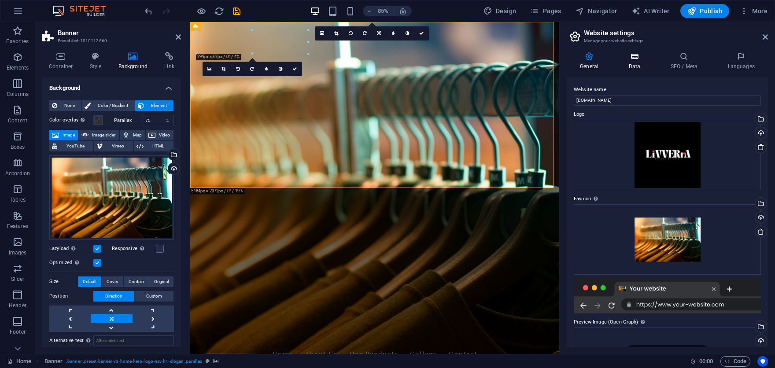
click at [636, 62] on h4 "Data" at bounding box center [636, 61] width 42 height 18
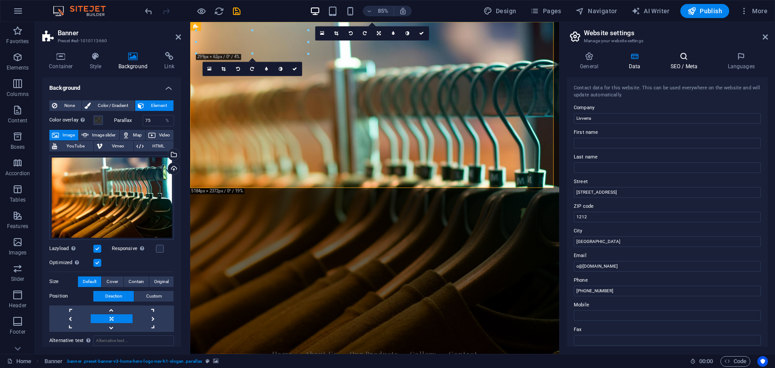
click at [694, 56] on icon at bounding box center [684, 56] width 54 height 9
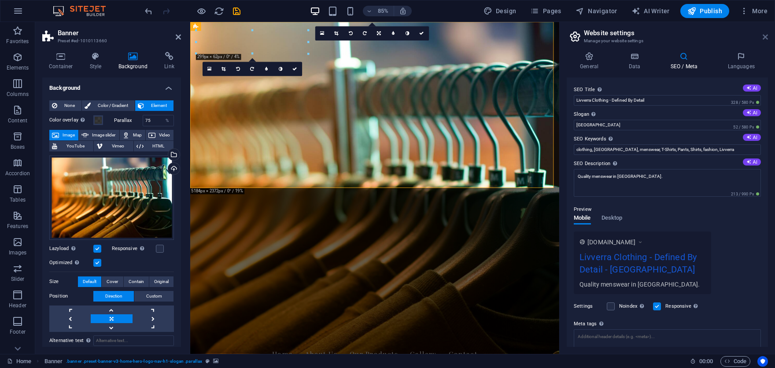
click at [765, 40] on icon at bounding box center [765, 36] width 5 height 7
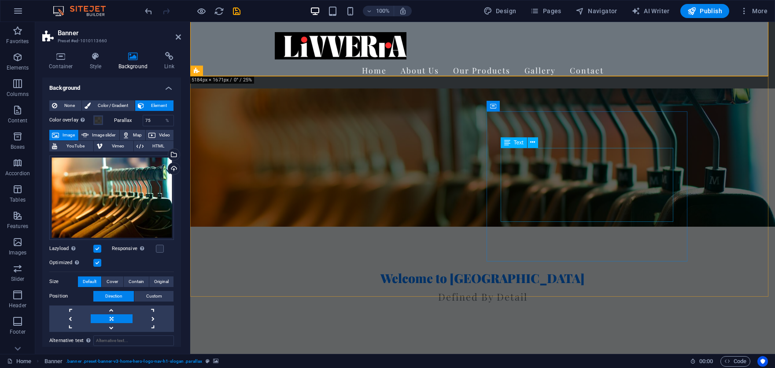
scroll to position [132, 0]
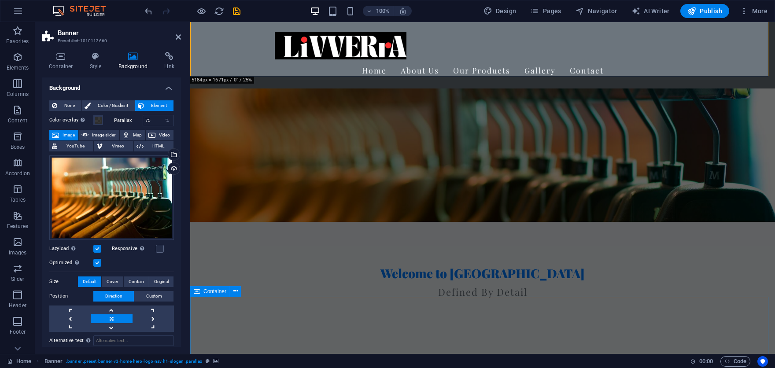
drag, startPoint x: 682, startPoint y: 317, endPoint x: 828, endPoint y: 309, distance: 146.5
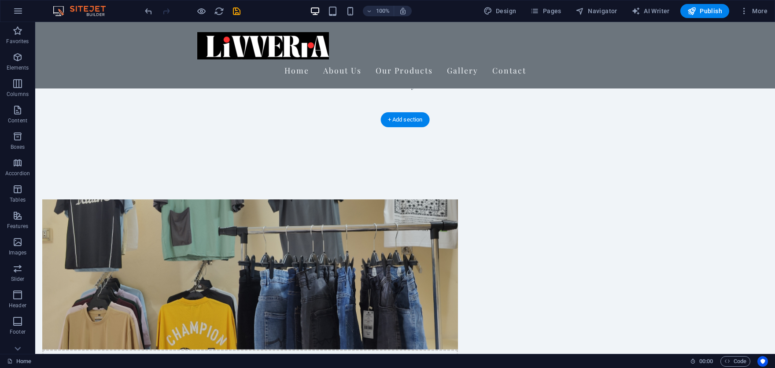
scroll to position [352, 0]
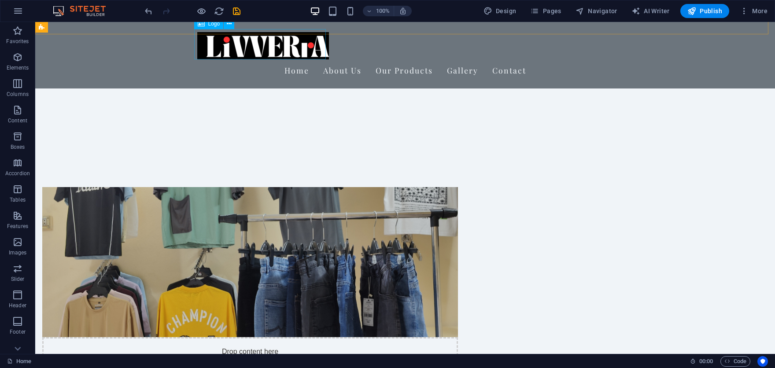
click at [268, 45] on div at bounding box center [405, 44] width 416 height 30
click at [266, 45] on div at bounding box center [405, 44] width 416 height 30
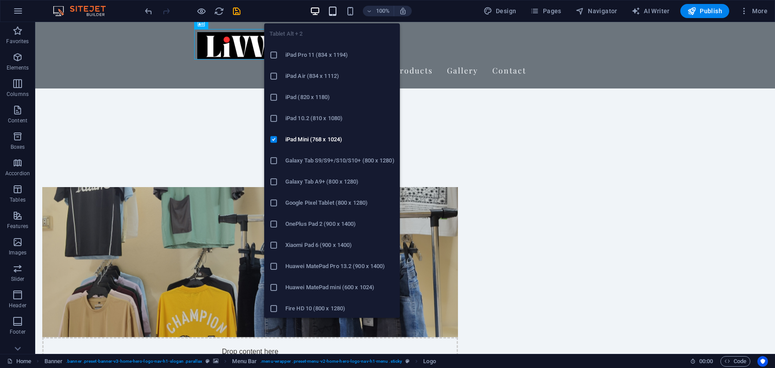
click at [334, 10] on icon "button" at bounding box center [333, 11] width 10 height 10
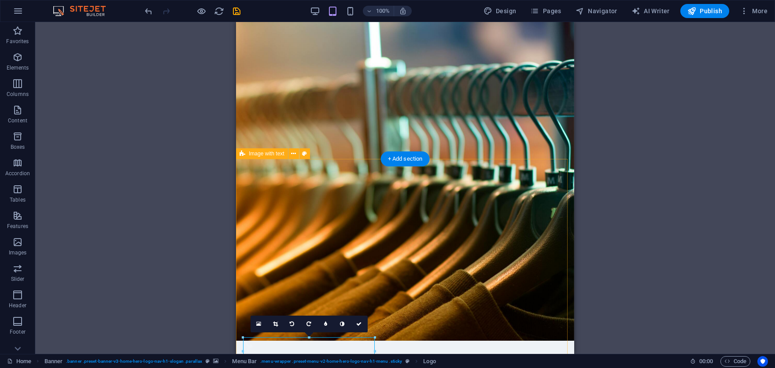
scroll to position [0, 0]
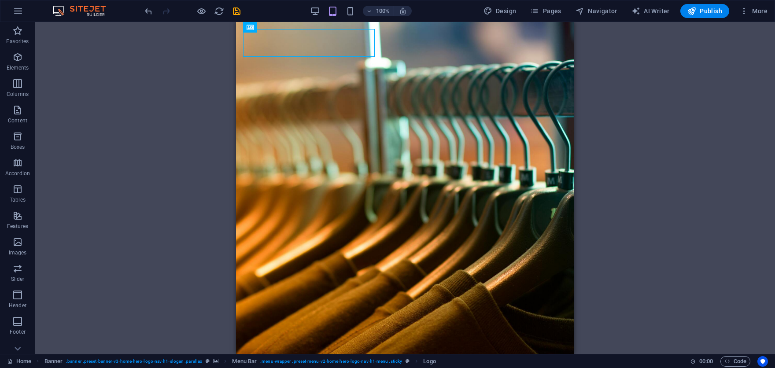
click at [351, 16] on div "100%" at bounding box center [361, 11] width 102 height 14
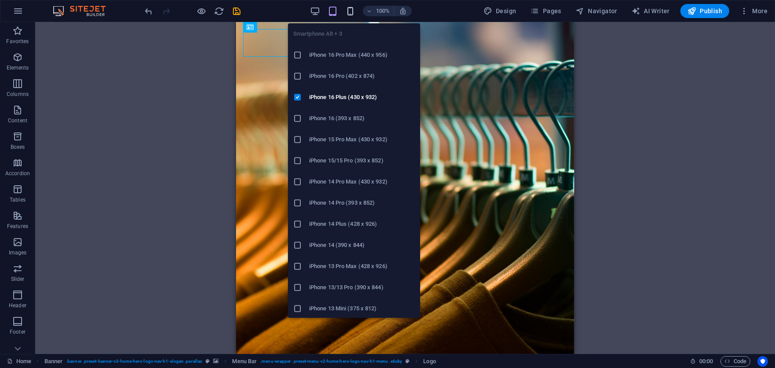
click at [351, 15] on icon "button" at bounding box center [350, 11] width 10 height 10
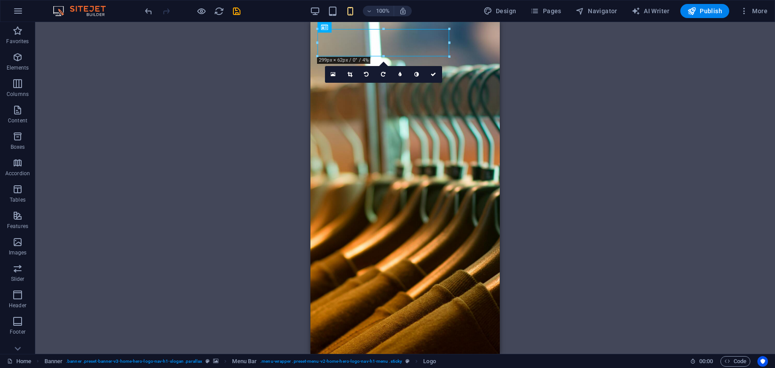
click at [558, 93] on div "Drag here to replace the existing content. Press “Ctrl” if you want to create a…" at bounding box center [405, 188] width 740 height 332
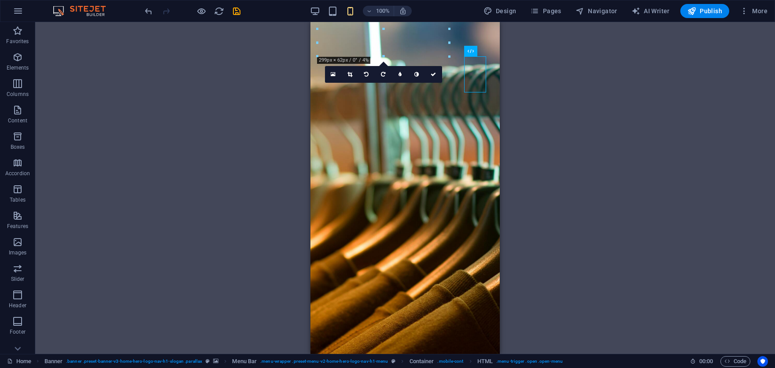
click at [610, 113] on div "Drag here to replace the existing content. Press “Ctrl” if you want to create a…" at bounding box center [405, 188] width 740 height 332
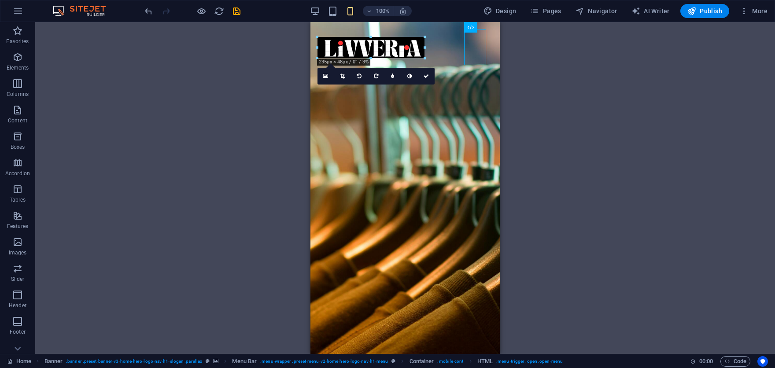
drag, startPoint x: 448, startPoint y: 30, endPoint x: 102, endPoint y: 18, distance: 346.8
click at [404, 37] on div "180 170 160 150 140 130 120 110 100 90 80 70 60 50 40 30 20 10 0 -10 -20 -30 -4…" at bounding box center [371, 47] width 107 height 21
click at [590, 116] on div "Drag here to replace the existing content. Press “Ctrl” if you want to create a…" at bounding box center [405, 188] width 740 height 332
click at [312, 16] on div "100%" at bounding box center [361, 11] width 102 height 14
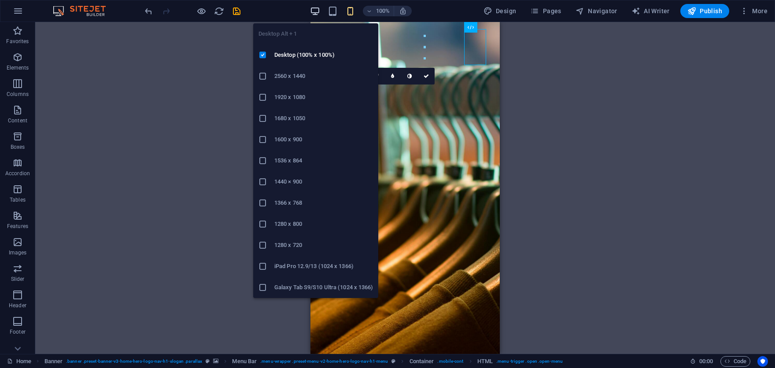
click at [314, 13] on icon "button" at bounding box center [315, 11] width 10 height 10
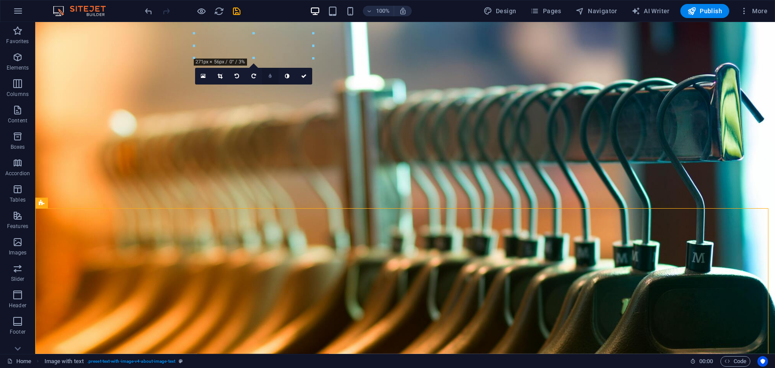
click at [269, 77] on icon at bounding box center [270, 76] width 3 height 5
type input "5"
click at [317, 75] on icon at bounding box center [316, 77] width 5 height 5
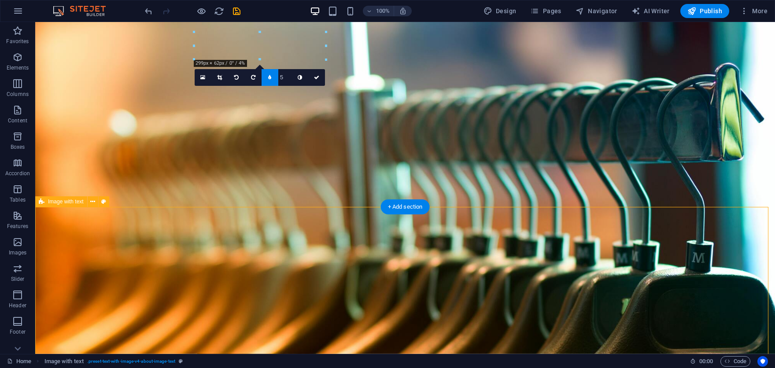
drag, startPoint x: 715, startPoint y: 258, endPoint x: 702, endPoint y: 255, distance: 13.1
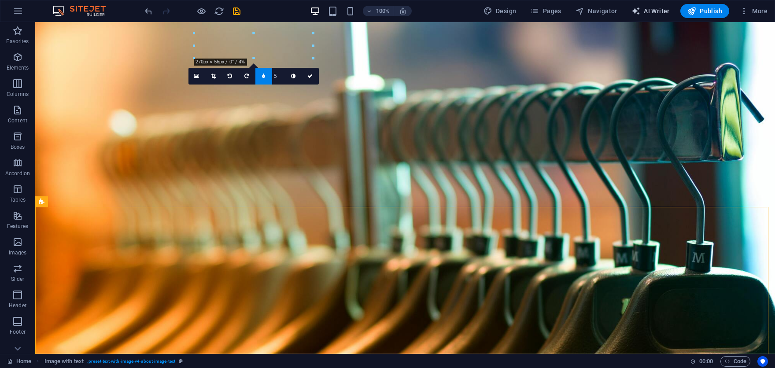
click at [647, 6] on button "AI Writer" at bounding box center [650, 11] width 45 height 14
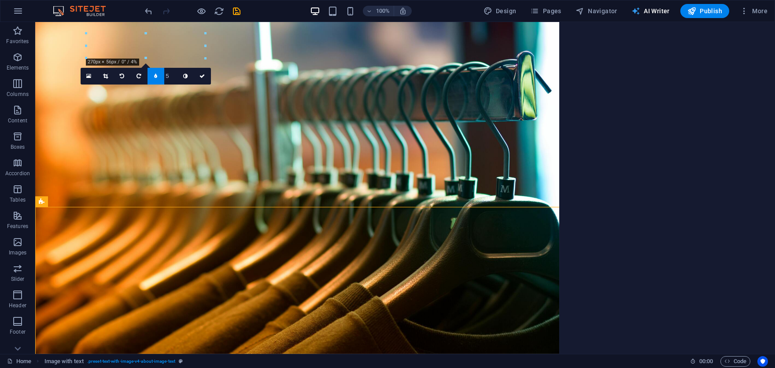
select select "English"
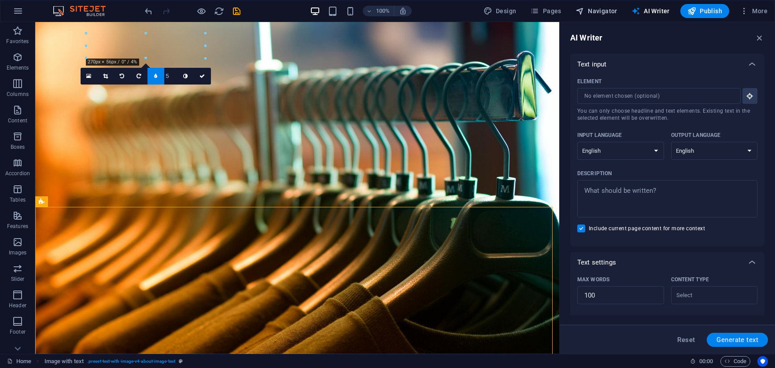
click at [611, 11] on span "Navigator" at bounding box center [597, 11] width 42 height 9
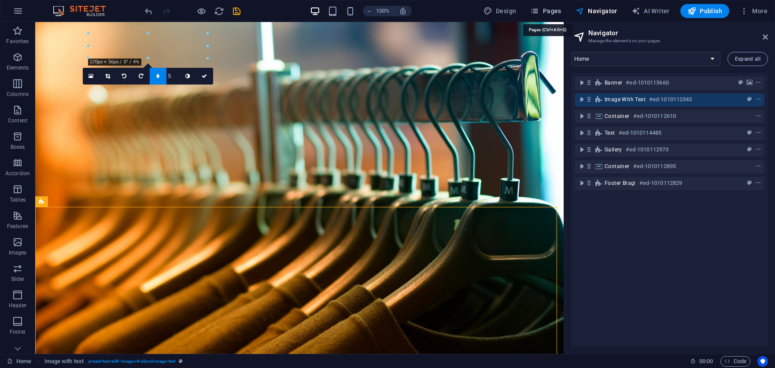
click at [538, 11] on icon "button" at bounding box center [534, 11] width 9 height 9
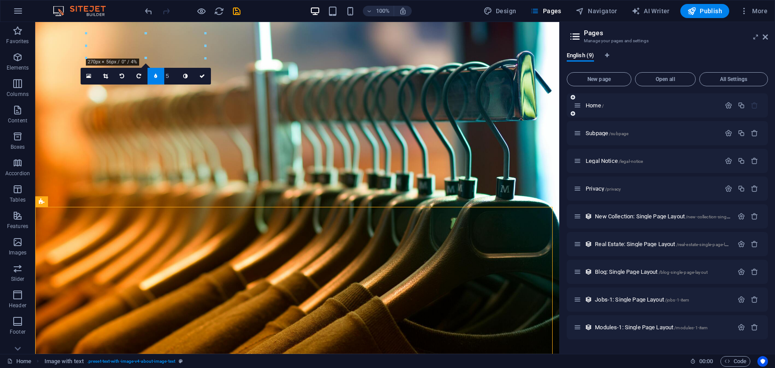
click at [690, 108] on div "Home /" at bounding box center [647, 105] width 147 height 10
click at [726, 107] on icon "button" at bounding box center [728, 105] width 7 height 7
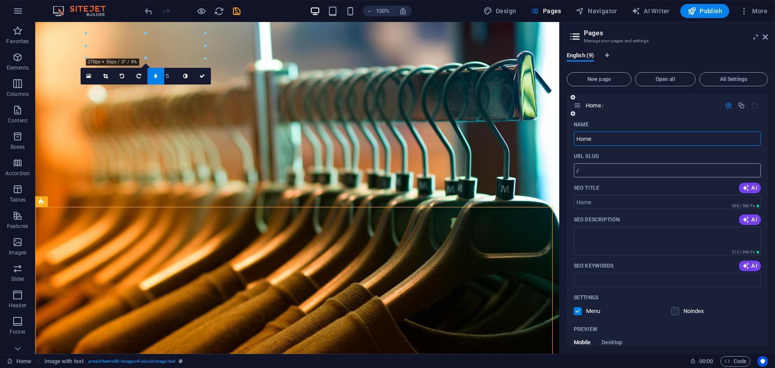
click at [608, 170] on input "/" at bounding box center [667, 170] width 187 height 14
drag, startPoint x: 616, startPoint y: 169, endPoint x: 612, endPoint y: 167, distance: 4.5
click at [598, 171] on input "/livverracom" at bounding box center [667, 170] width 187 height 14
type input "/livverra"
click at [505, 8] on span "Design" at bounding box center [500, 11] width 33 height 9
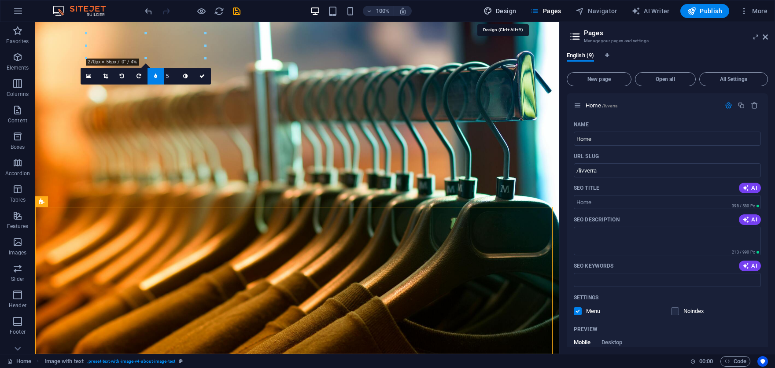
select select "px"
select select "200"
select select "px"
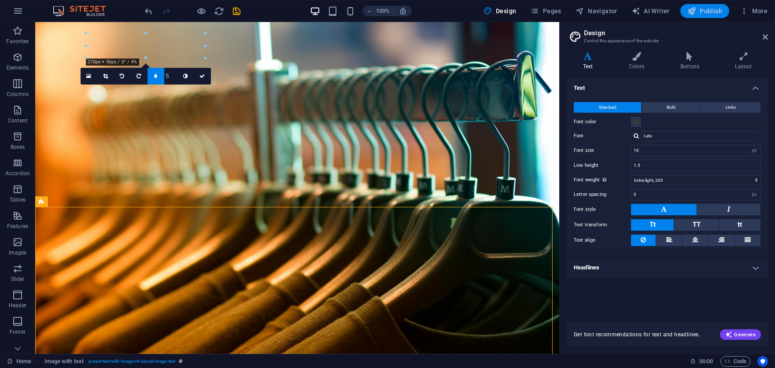
click at [701, 13] on span "Publish" at bounding box center [704, 11] width 35 height 9
checkbox input "false"
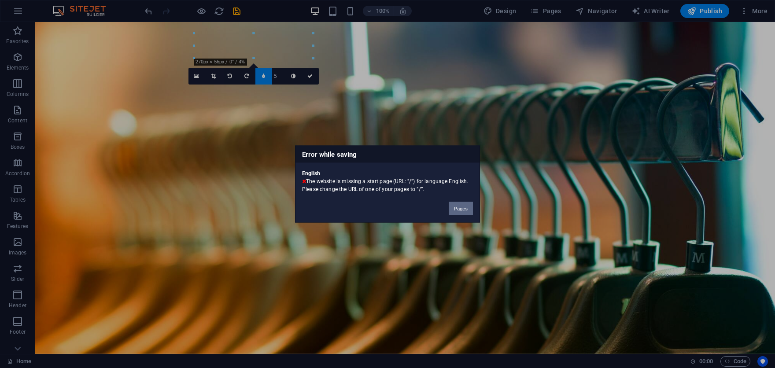
click at [462, 208] on button "Pages" at bounding box center [461, 208] width 24 height 13
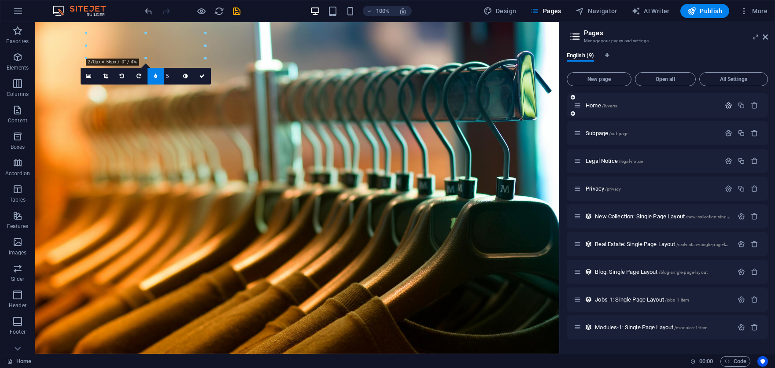
click at [728, 104] on icon "button" at bounding box center [728, 105] width 7 height 7
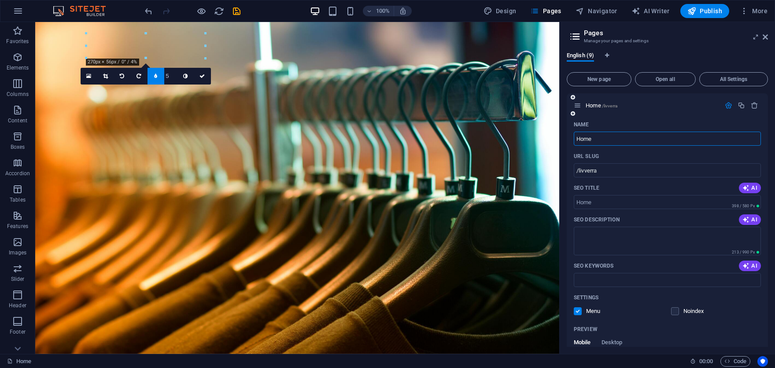
click at [728, 106] on icon "button" at bounding box center [728, 105] width 7 height 7
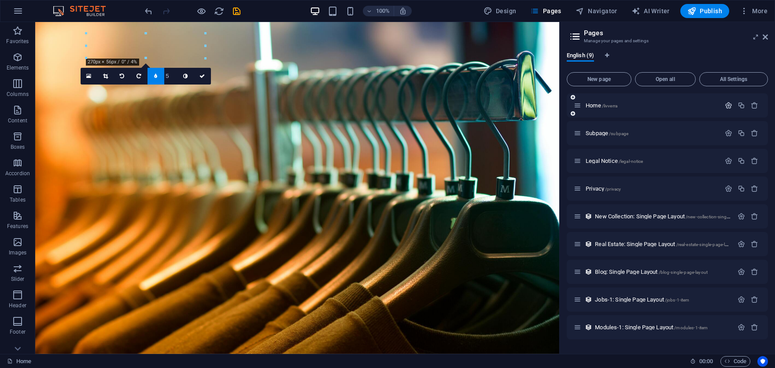
click at [728, 107] on icon "button" at bounding box center [728, 105] width 7 height 7
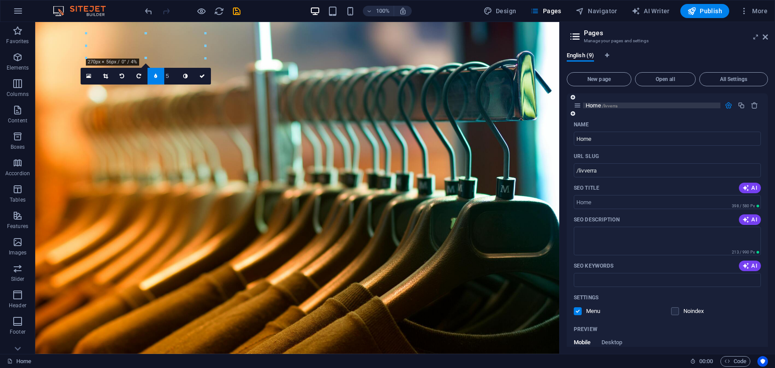
click at [606, 107] on span "/livverra" at bounding box center [609, 105] width 15 height 5
click at [574, 106] on icon at bounding box center [577, 105] width 7 height 7
click at [580, 108] on icon at bounding box center [577, 105] width 7 height 7
click at [644, 113] on div "Home /livverra" at bounding box center [667, 105] width 201 height 24
click at [725, 107] on icon "button" at bounding box center [728, 105] width 7 height 7
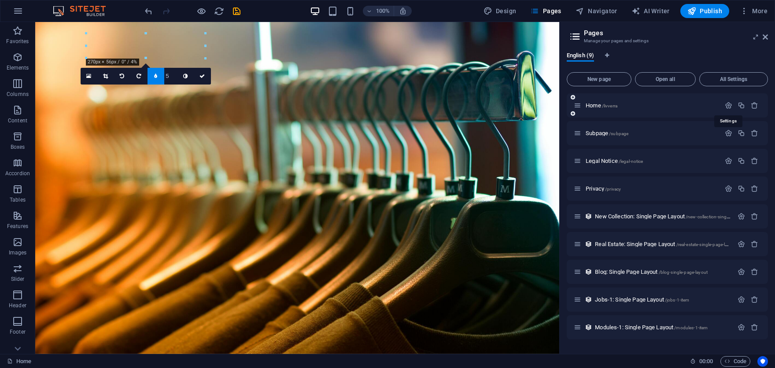
drag, startPoint x: 731, startPoint y: 107, endPoint x: 726, endPoint y: 117, distance: 11.4
click at [731, 108] on icon "button" at bounding box center [728, 105] width 7 height 7
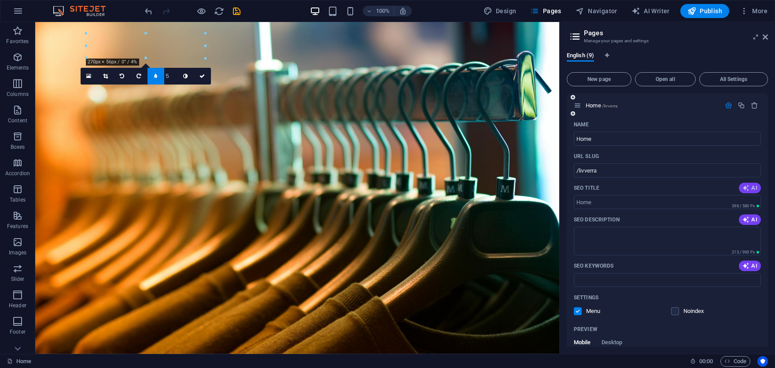
click at [752, 185] on span "AI" at bounding box center [750, 188] width 15 height 7
drag, startPoint x: 684, startPoint y: 201, endPoint x: 606, endPoint y: 204, distance: 78.0
click at [606, 204] on input "Livverra: Detail-Driven Mens Fashion" at bounding box center [667, 202] width 187 height 14
type input "Livverra: Defined By Detail."
click at [750, 220] on span "AI" at bounding box center [750, 219] width 15 height 7
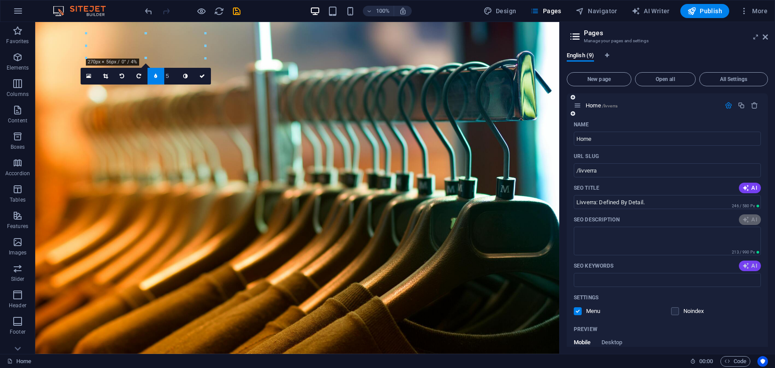
click at [750, 268] on span "AI" at bounding box center [750, 265] width 15 height 7
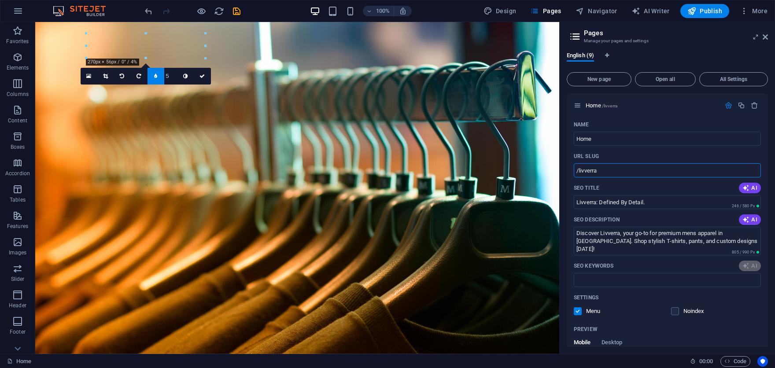
drag, startPoint x: 608, startPoint y: 172, endPoint x: 566, endPoint y: 182, distance: 43.5
click at [566, 182] on div "English (9) New page Open all All Settings Home /livverra Name Home ​ URL SLUG …" at bounding box center [667, 199] width 215 height 309
type textarea "Discover Livverra, your go-to for premium mens apparel in Bangladesh. Shop styl…"
type input "mens clothing, high-quality apparel, custom clothing personalization, online sh…"
type input "w"
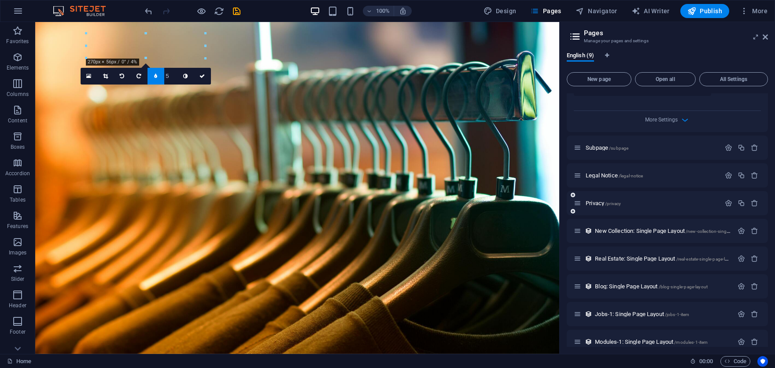
scroll to position [342, 0]
type input "livverra"
click at [645, 141] on div "Subpage /subpage" at bounding box center [647, 146] width 147 height 10
click at [621, 141] on div "Subpage /subpage" at bounding box center [647, 146] width 147 height 10
click at [728, 142] on icon "button" at bounding box center [728, 145] width 7 height 7
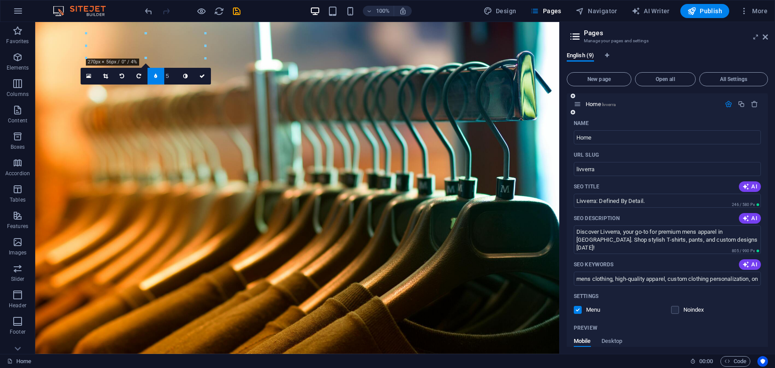
scroll to position [0, 0]
click at [712, 13] on span "Publish" at bounding box center [704, 11] width 35 height 9
checkbox input "false"
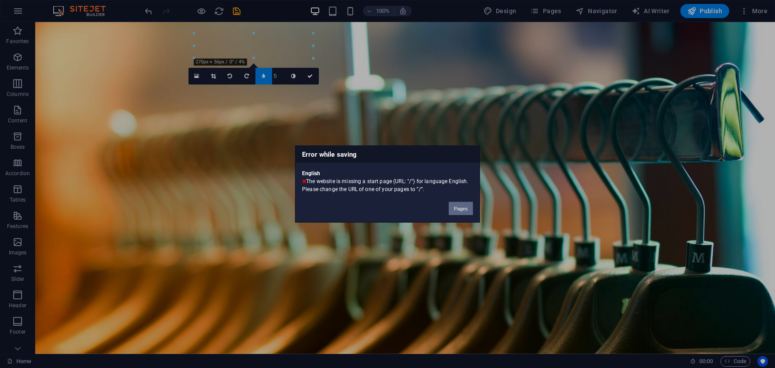
click at [454, 207] on button "Pages" at bounding box center [461, 208] width 24 height 13
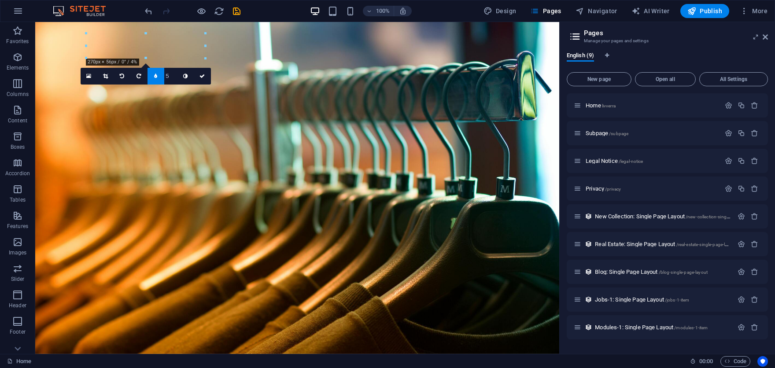
click at [576, 33] on icon at bounding box center [575, 36] width 13 height 12
click at [664, 11] on span "AI Writer" at bounding box center [651, 11] width 38 height 9
select select "English"
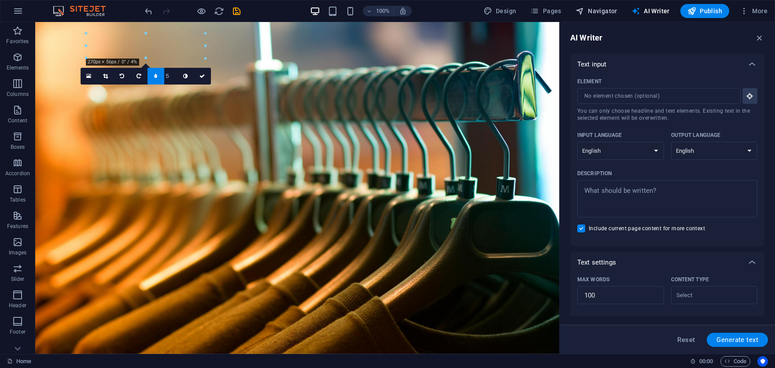
click at [597, 13] on span "Navigator" at bounding box center [597, 11] width 42 height 9
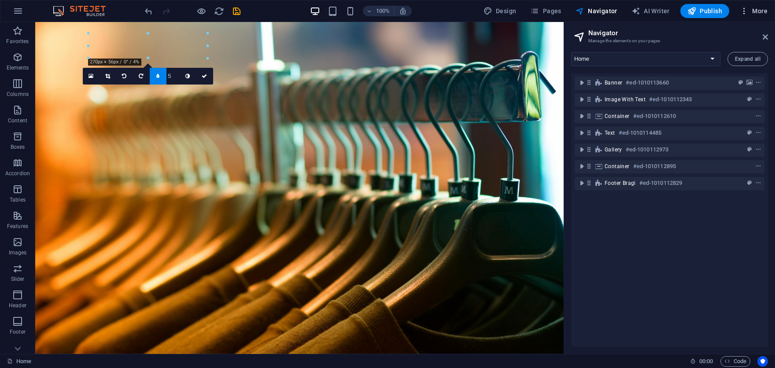
click at [743, 9] on icon "button" at bounding box center [744, 11] width 9 height 9
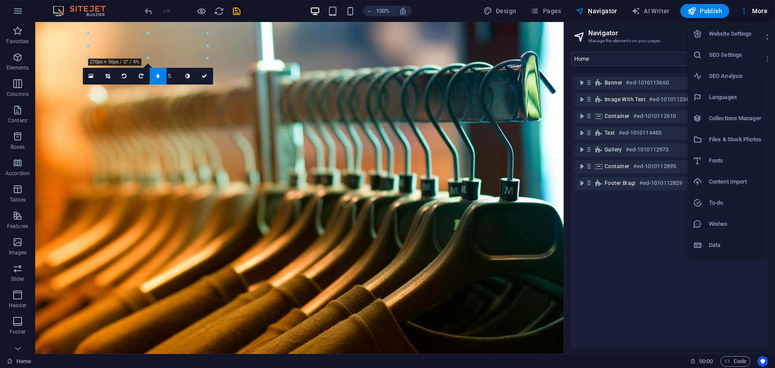
click at [757, 13] on div at bounding box center [387, 184] width 775 height 368
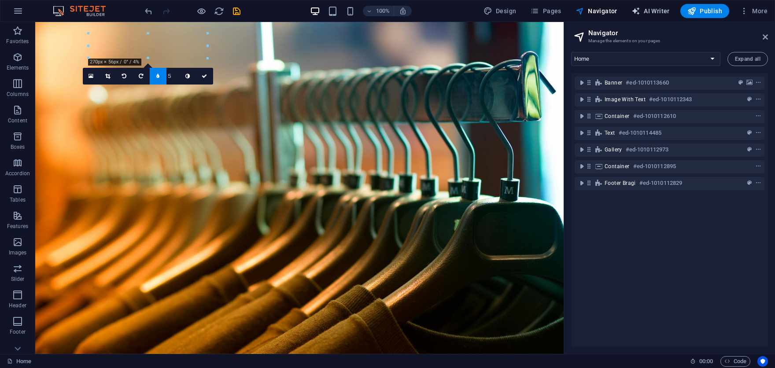
click at [650, 12] on span "AI Writer" at bounding box center [651, 11] width 38 height 9
select select "English"
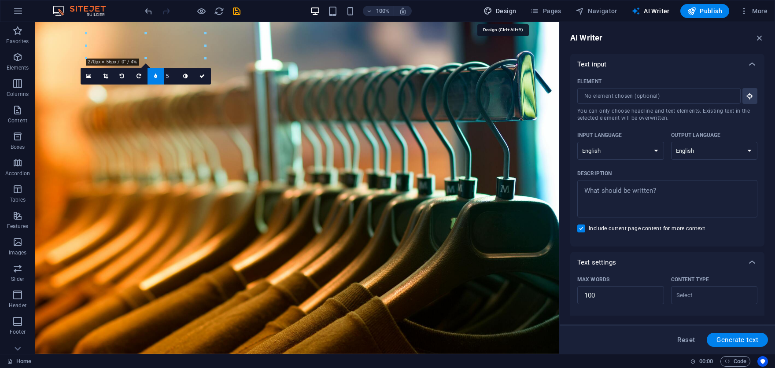
click at [506, 9] on span "Design" at bounding box center [500, 11] width 33 height 9
select select "px"
select select "200"
select select "px"
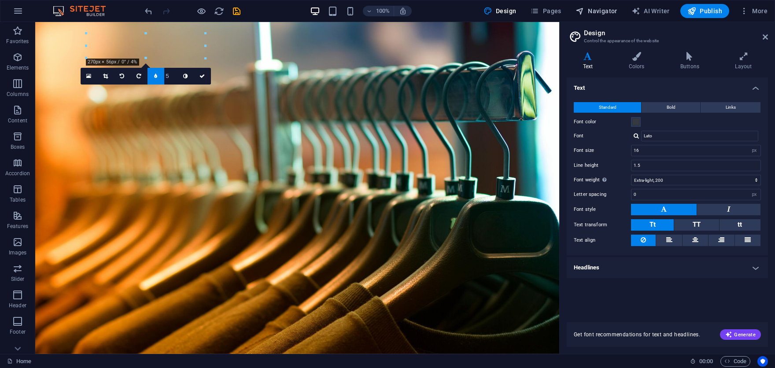
click at [601, 10] on span "Navigator" at bounding box center [597, 11] width 42 height 9
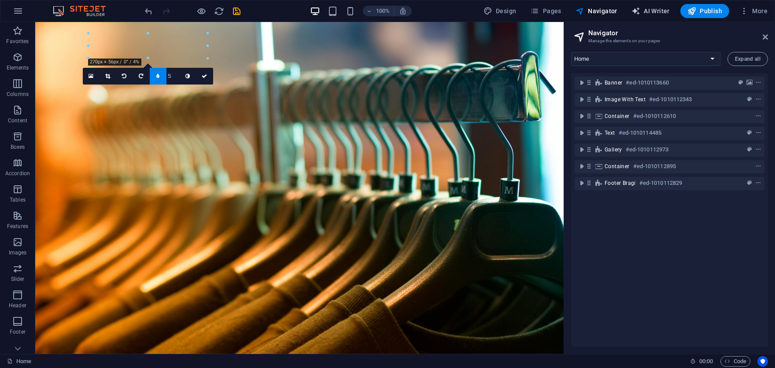
click at [636, 11] on icon "button" at bounding box center [636, 11] width 9 height 9
select select "English"
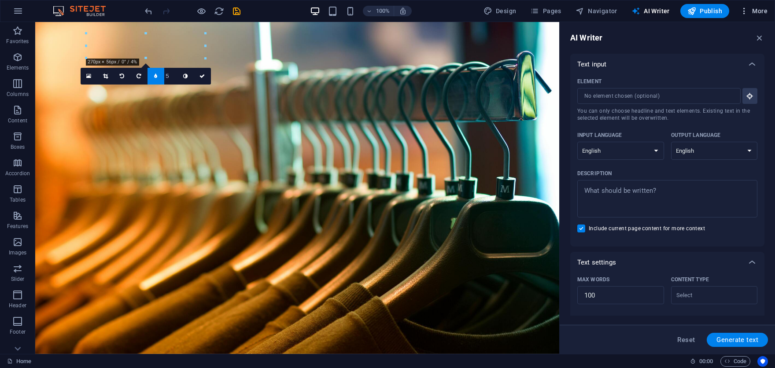
click at [747, 9] on icon "button" at bounding box center [744, 11] width 9 height 9
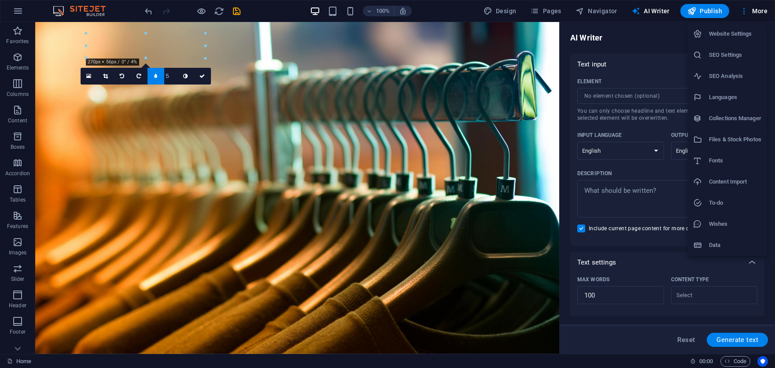
click at [729, 101] on h6 "Languages" at bounding box center [735, 97] width 52 height 11
select select "41"
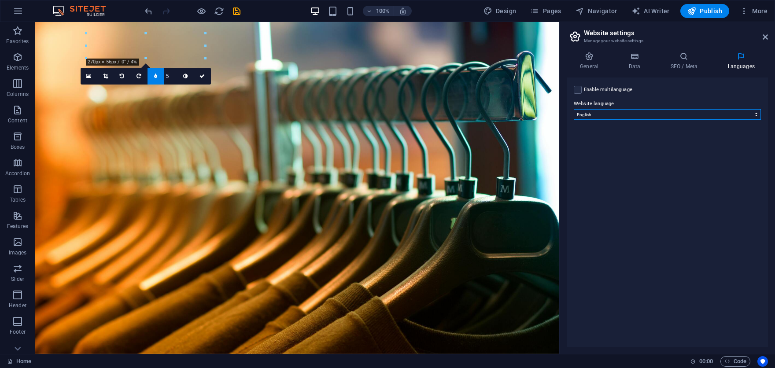
click at [616, 114] on select "Abkhazian Afar Afrikaans Akan Albanian Amharic Arabic Aragonese Armenian Assame…" at bounding box center [667, 114] width 187 height 11
click at [678, 63] on h4 "SEO / Meta" at bounding box center [685, 61] width 57 height 18
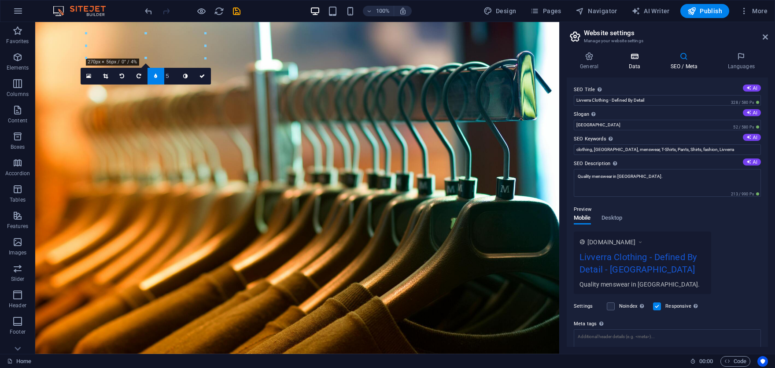
drag, startPoint x: 636, startPoint y: 62, endPoint x: 629, endPoint y: 63, distance: 6.6
click at [636, 62] on h4 "Data" at bounding box center [636, 61] width 42 height 18
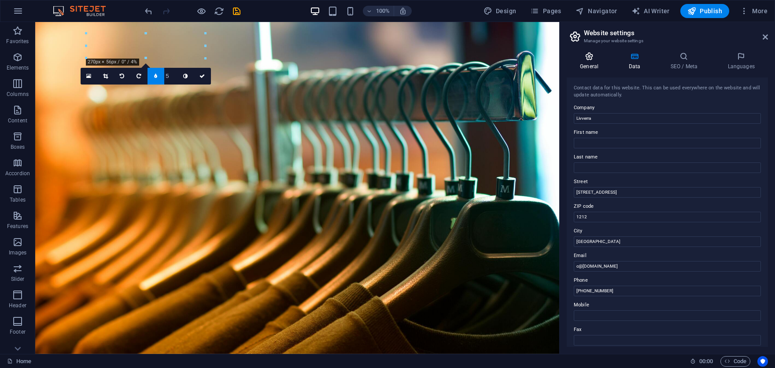
click at [586, 62] on h4 "General" at bounding box center [591, 61] width 48 height 18
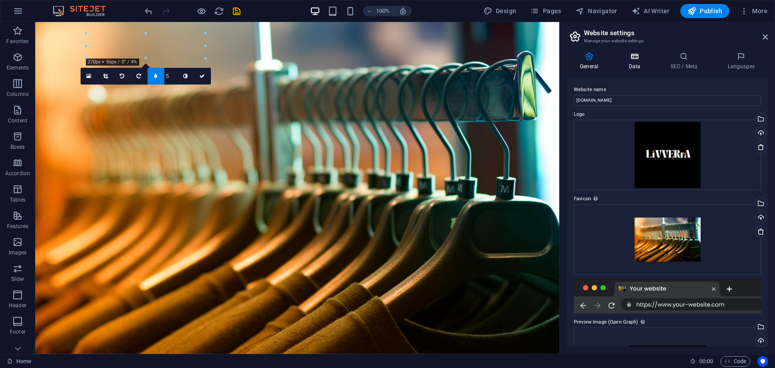
click at [635, 59] on icon at bounding box center [634, 56] width 38 height 9
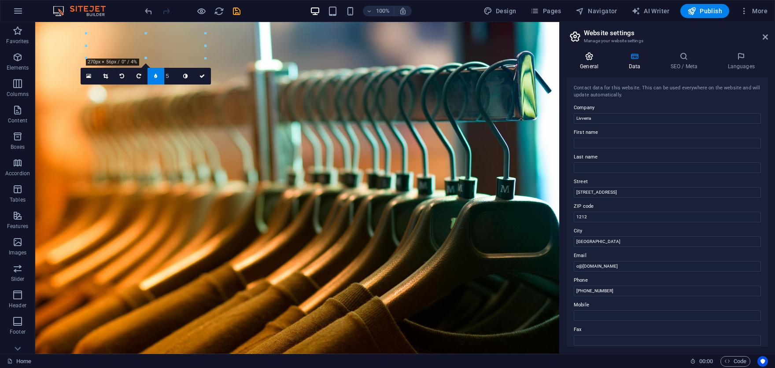
click at [596, 57] on icon at bounding box center [589, 56] width 45 height 9
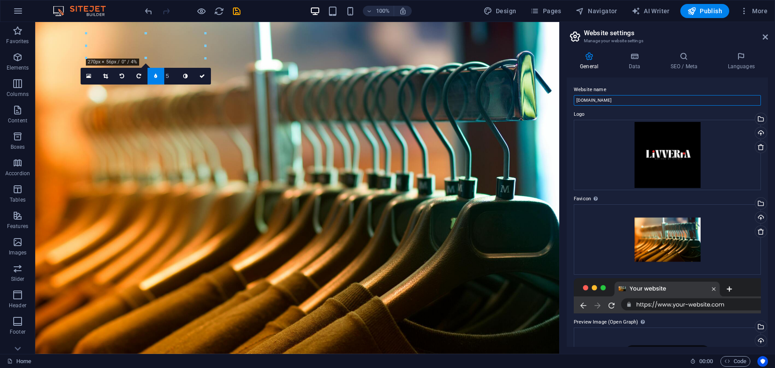
click at [576, 100] on input "[DOMAIN_NAME]" at bounding box center [667, 100] width 187 height 11
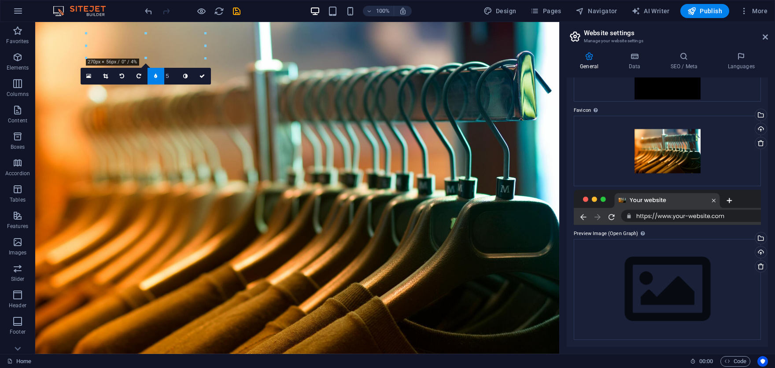
type input "[DOMAIN_NAME]"
click at [688, 214] on div at bounding box center [667, 207] width 187 height 35
click at [679, 252] on div "Drag files here, click to choose files or select files from Files or our free s…" at bounding box center [667, 289] width 187 height 101
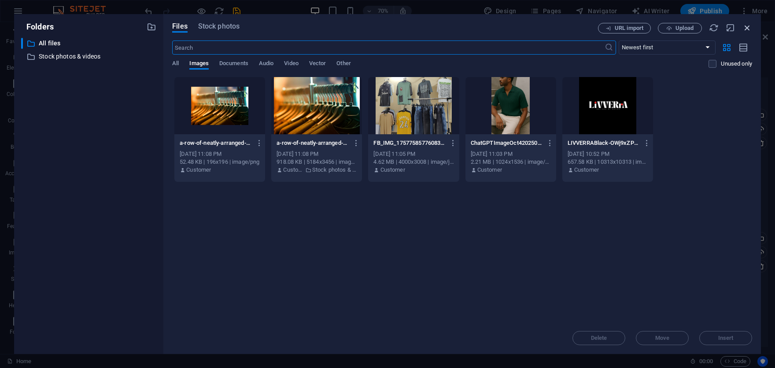
click at [750, 27] on icon "button" at bounding box center [748, 28] width 10 height 10
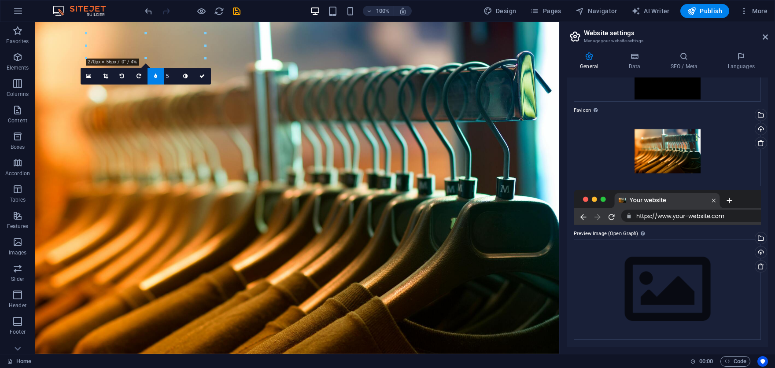
click at [683, 212] on div at bounding box center [667, 207] width 187 height 35
click at [683, 213] on div at bounding box center [667, 207] width 187 height 35
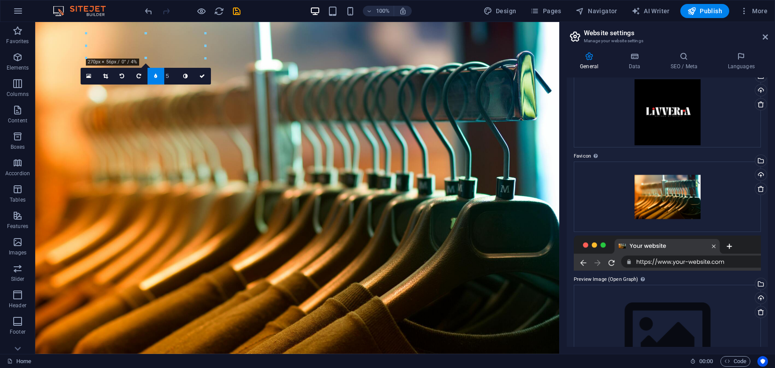
scroll to position [0, 0]
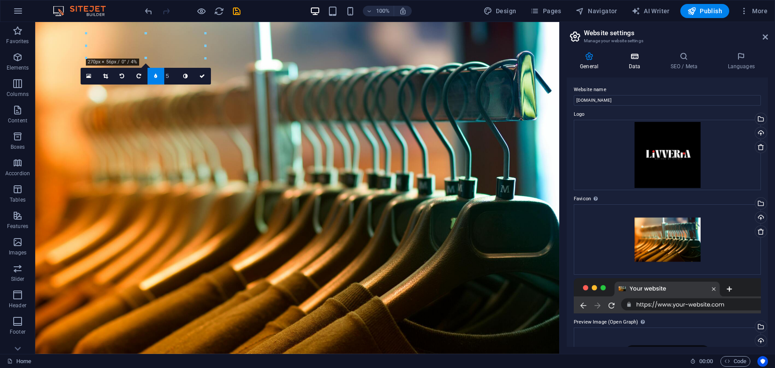
click at [637, 63] on h4 "Data" at bounding box center [636, 61] width 42 height 18
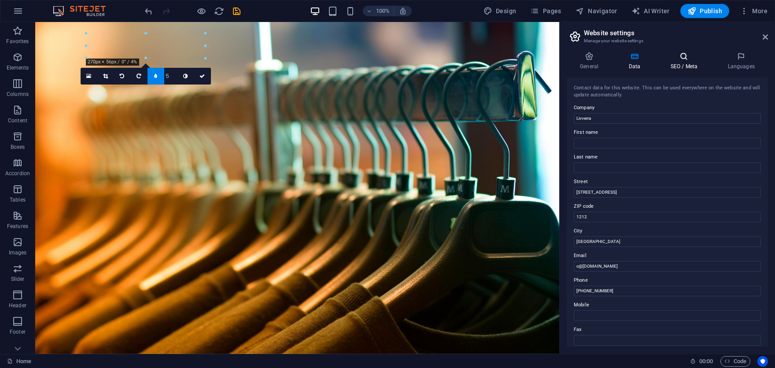
click at [674, 63] on h4 "SEO / Meta" at bounding box center [685, 61] width 57 height 18
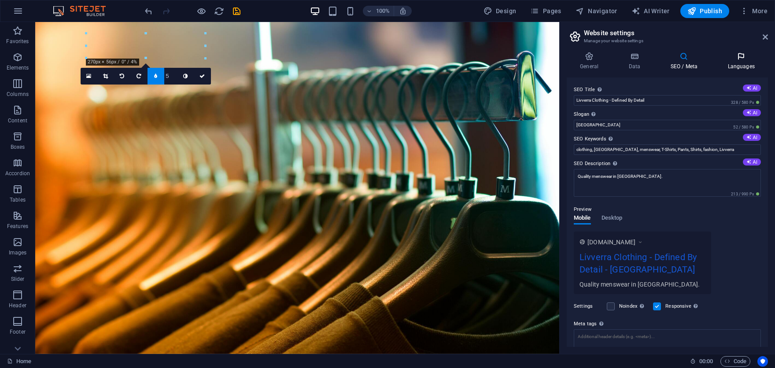
click at [763, 65] on h4 "Languages" at bounding box center [741, 61] width 54 height 18
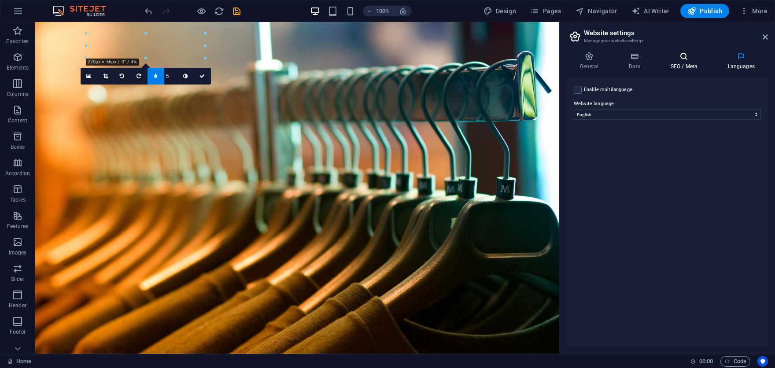
click at [685, 68] on h4 "SEO / Meta" at bounding box center [685, 61] width 57 height 18
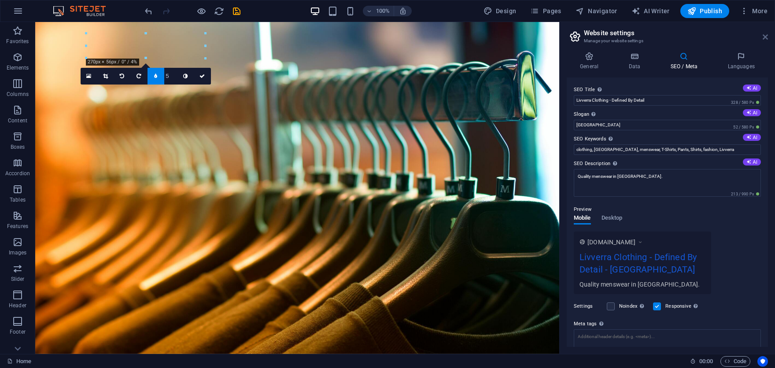
click at [767, 40] on icon at bounding box center [765, 36] width 5 height 7
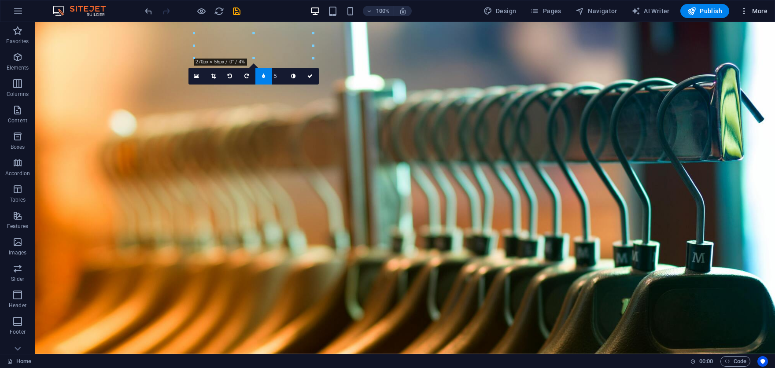
click at [744, 12] on icon "button" at bounding box center [744, 11] width 9 height 9
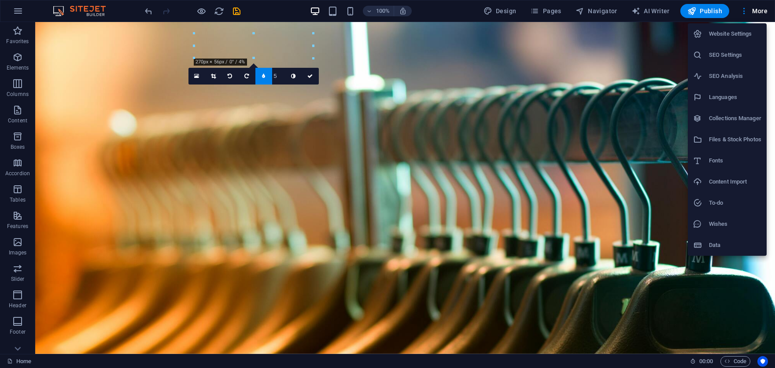
click at [709, 284] on div at bounding box center [387, 184] width 775 height 368
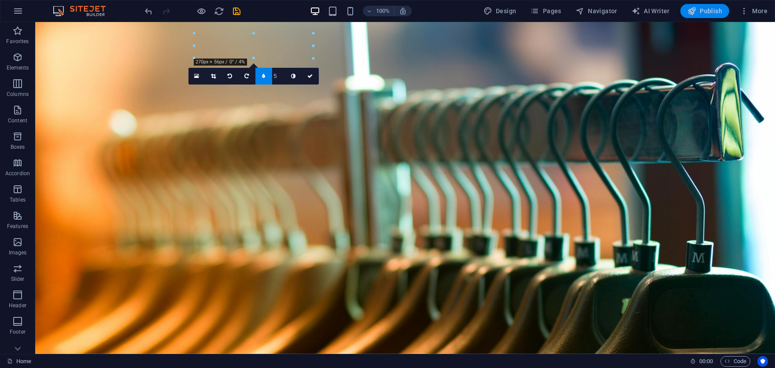
click at [692, 13] on icon "button" at bounding box center [691, 11] width 9 height 9
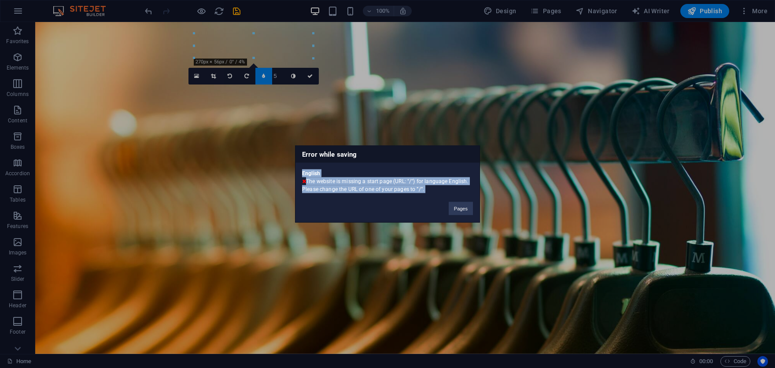
drag, startPoint x: 300, startPoint y: 171, endPoint x: 443, endPoint y: 208, distance: 147.7
click at [443, 208] on div "Error while saving English The website is missing a start page (URL: "/") for l…" at bounding box center [387, 184] width 185 height 77
copy div "English The website is missing a start page (URL: "/") for language English. Pl…"
click at [461, 206] on button "Pages" at bounding box center [461, 208] width 24 height 13
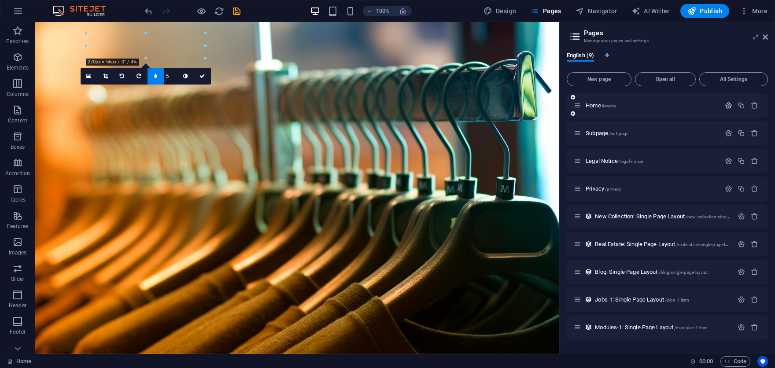
click at [729, 107] on icon "button" at bounding box center [728, 105] width 7 height 7
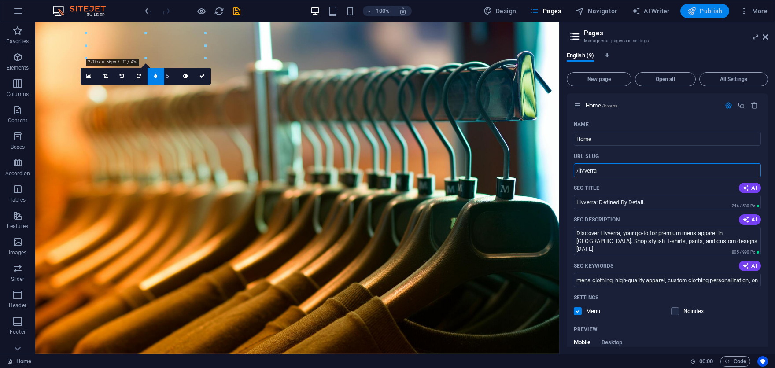
type input "/livverra"
click at [712, 11] on span "Publish" at bounding box center [704, 11] width 35 height 9
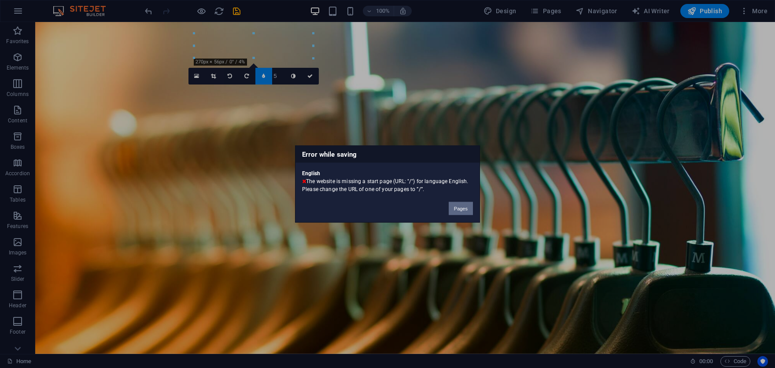
click at [456, 207] on button "Pages" at bounding box center [461, 208] width 24 height 13
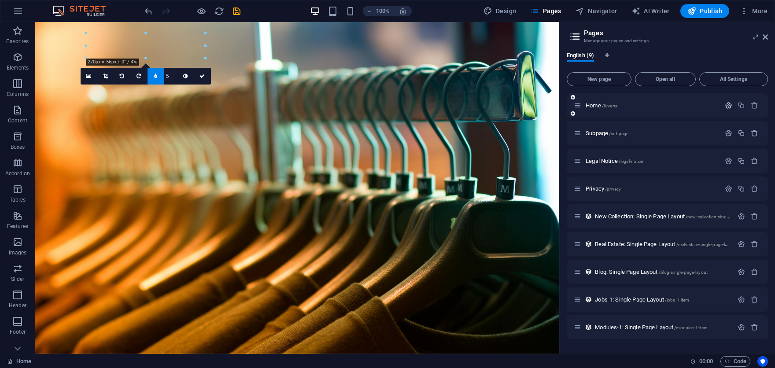
click at [729, 104] on icon "button" at bounding box center [728, 105] width 7 height 7
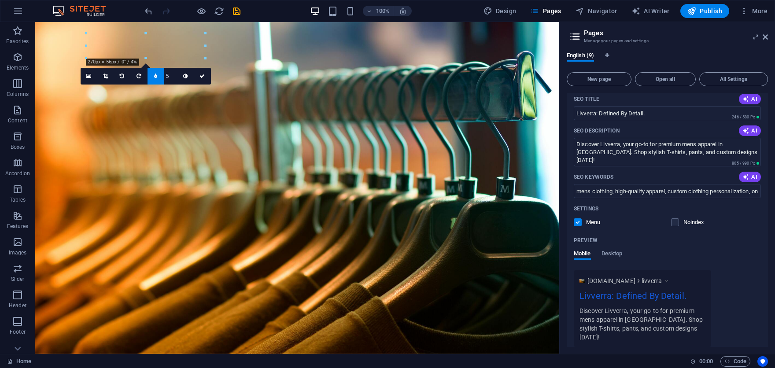
scroll to position [132, 0]
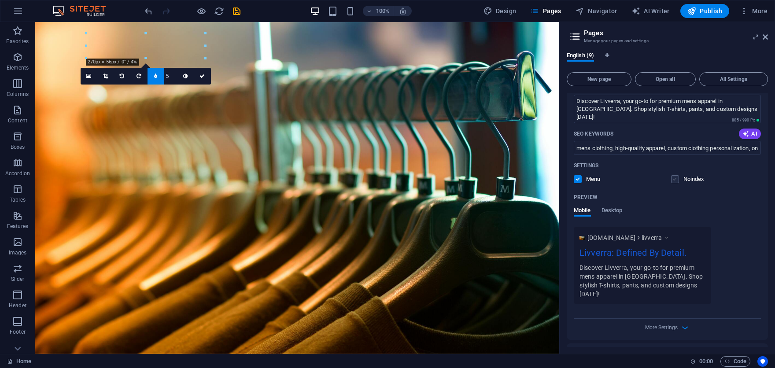
click at [675, 181] on label at bounding box center [675, 179] width 8 height 8
click at [0, 0] on input "checkbox" at bounding box center [0, 0] width 0 height 0
click at [675, 181] on label at bounding box center [675, 179] width 8 height 8
click at [0, 0] on input "checkbox" at bounding box center [0, 0] width 0 height 0
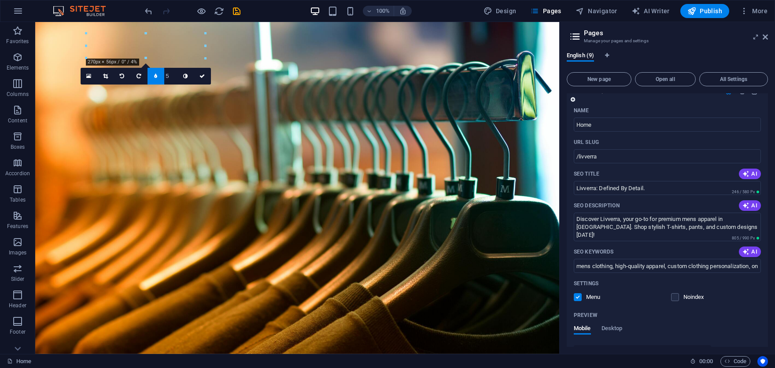
scroll to position [0, 0]
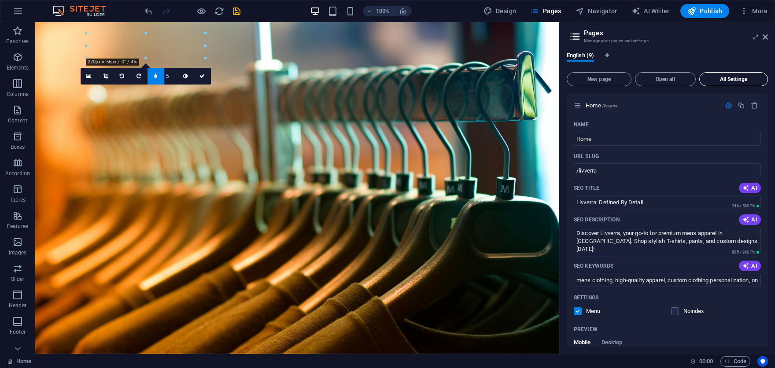
click at [731, 77] on button "All Settings" at bounding box center [733, 79] width 69 height 14
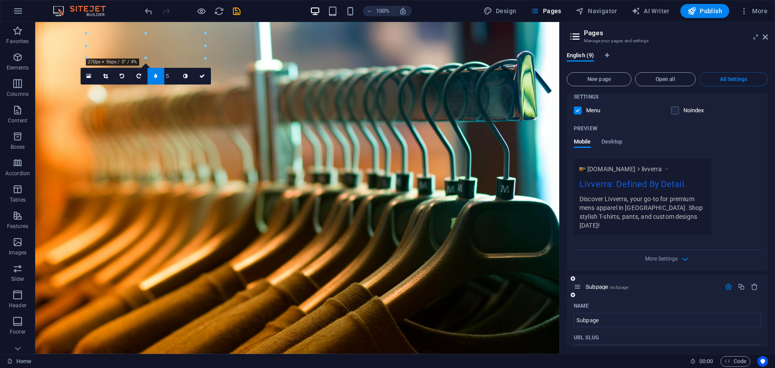
scroll to position [220, 0]
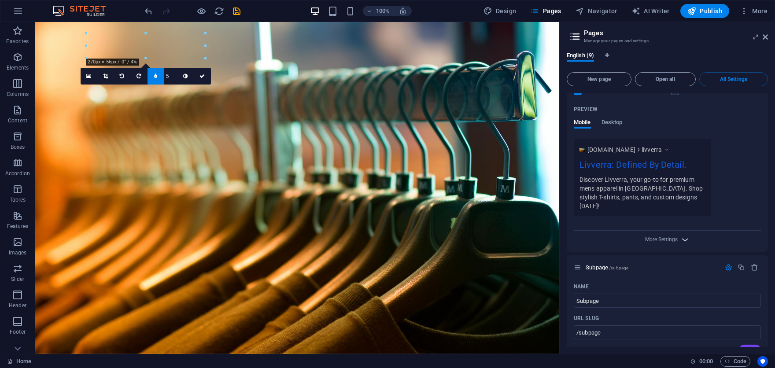
click at [687, 235] on icon "button" at bounding box center [685, 240] width 10 height 10
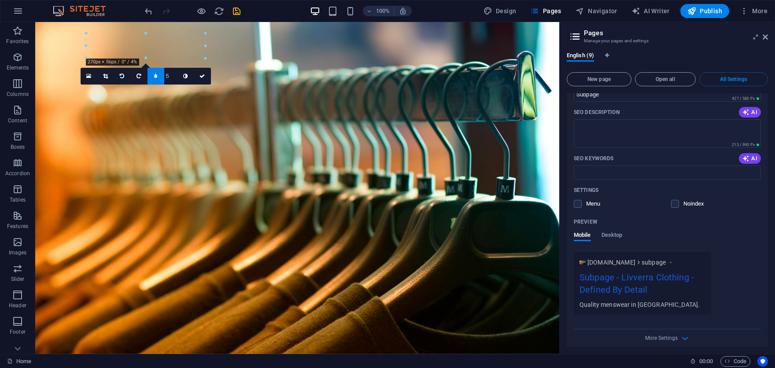
scroll to position [352, 0]
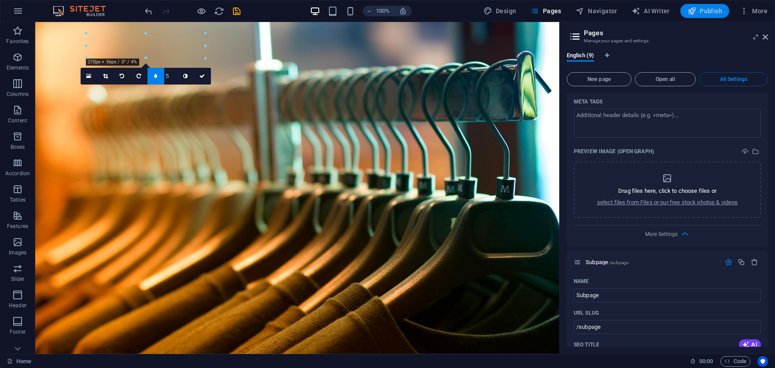
drag, startPoint x: 695, startPoint y: 11, endPoint x: 695, endPoint y: 18, distance: 6.2
click at [695, 11] on icon "button" at bounding box center [691, 11] width 9 height 9
checkbox input "false"
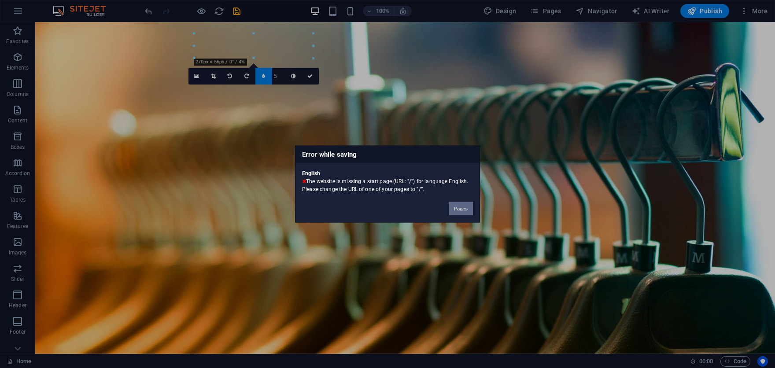
drag, startPoint x: 462, startPoint y: 202, endPoint x: 427, endPoint y: 180, distance: 41.2
click at [462, 202] on button "Pages" at bounding box center [461, 208] width 24 height 13
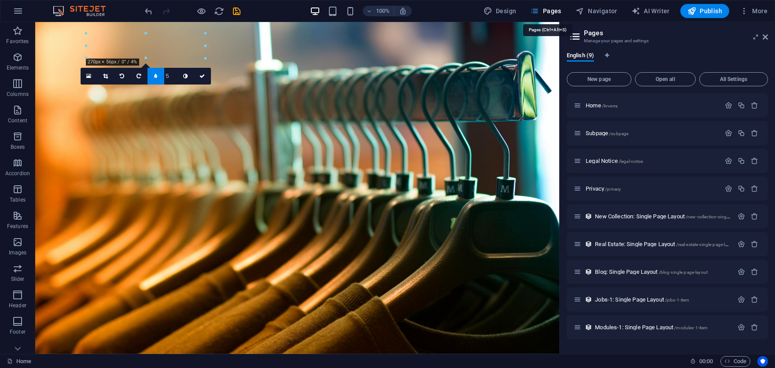
click at [539, 11] on icon "button" at bounding box center [534, 11] width 9 height 9
click at [539, 12] on icon "button" at bounding box center [534, 11] width 9 height 9
click at [670, 80] on span "Open all" at bounding box center [665, 79] width 53 height 5
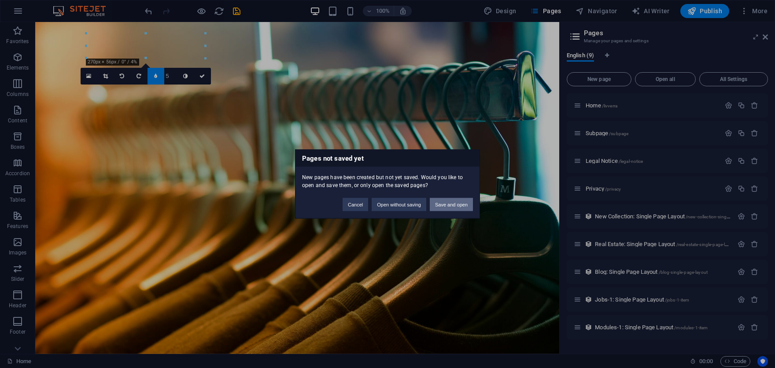
click at [460, 203] on button "Save and open" at bounding box center [451, 204] width 43 height 13
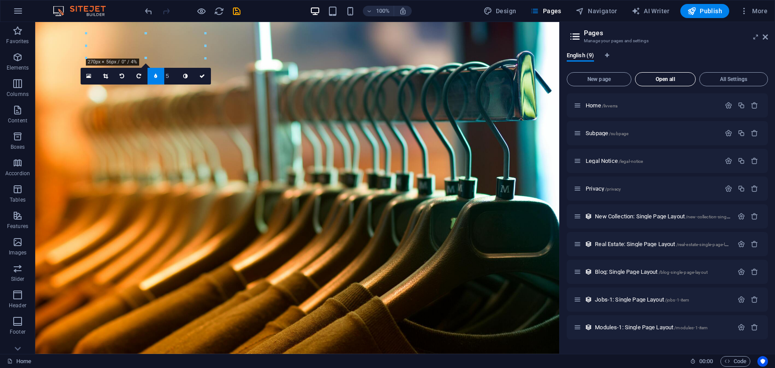
click at [653, 81] on span "Open all" at bounding box center [665, 79] width 53 height 5
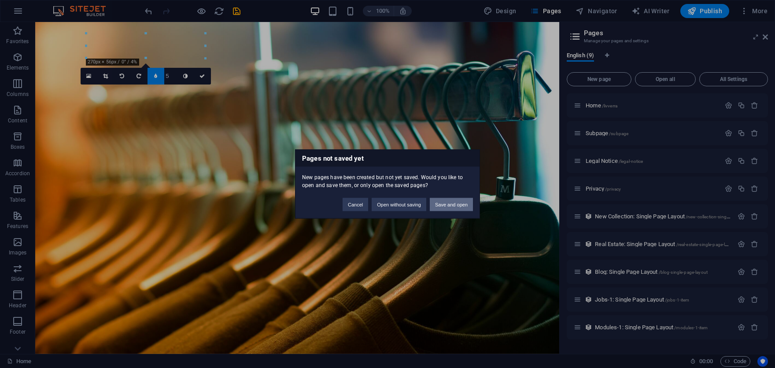
drag, startPoint x: 446, startPoint y: 204, endPoint x: 414, endPoint y: 182, distance: 38.2
click at [446, 204] on button "Save and open" at bounding box center [451, 204] width 43 height 13
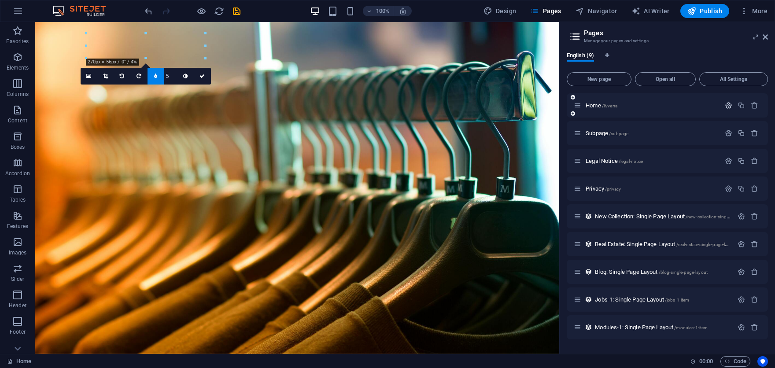
click at [732, 107] on icon "button" at bounding box center [728, 105] width 7 height 7
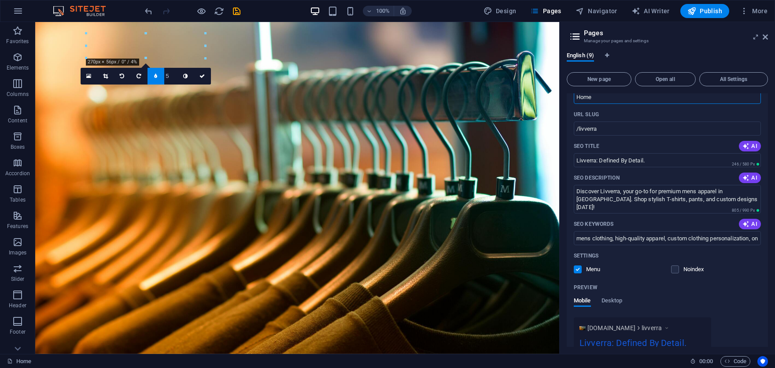
scroll to position [88, 0]
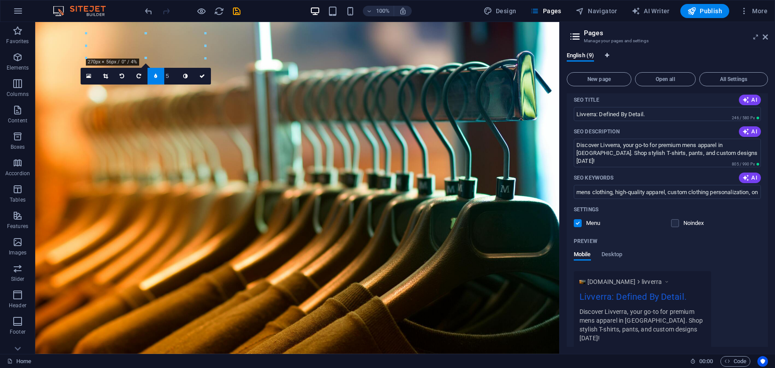
click at [606, 52] on button "Language Tabs" at bounding box center [607, 57] width 5 height 10
select select "41"
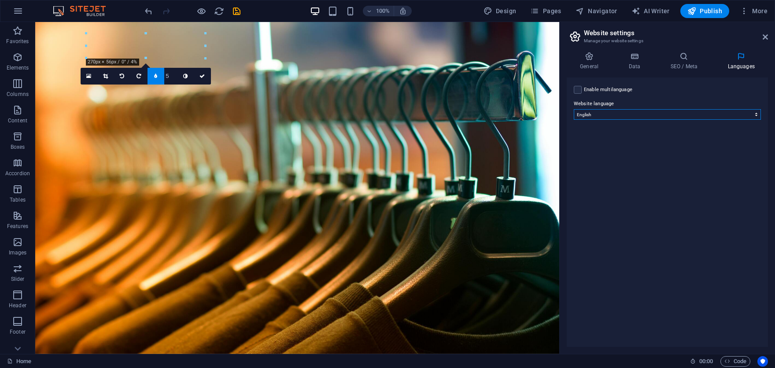
click at [658, 115] on select "Abkhazian Afar Afrikaans Akan Albanian Amharic Arabic Aragonese Armenian Assame…" at bounding box center [667, 114] width 187 height 11
click at [657, 115] on select "Abkhazian Afar Afrikaans Akan Albanian Amharic Arabic Aragonese Armenian Assame…" at bounding box center [667, 114] width 187 height 11
click at [580, 88] on label at bounding box center [578, 90] width 8 height 8
click at [0, 0] on input "Enable multilanguage To disable multilanguage delete all languages until only o…" at bounding box center [0, 0] width 0 height 0
select select
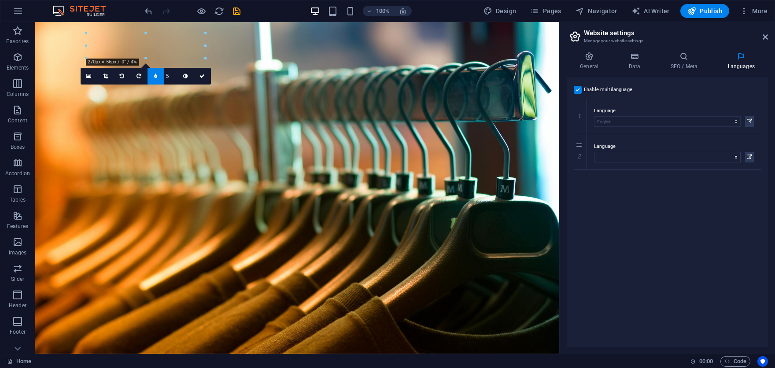
click at [578, 83] on div "Enable multilanguage To disable multilanguage delete all languages until only o…" at bounding box center [667, 213] width 201 height 270
click at [633, 62] on h4 "Data" at bounding box center [636, 61] width 42 height 18
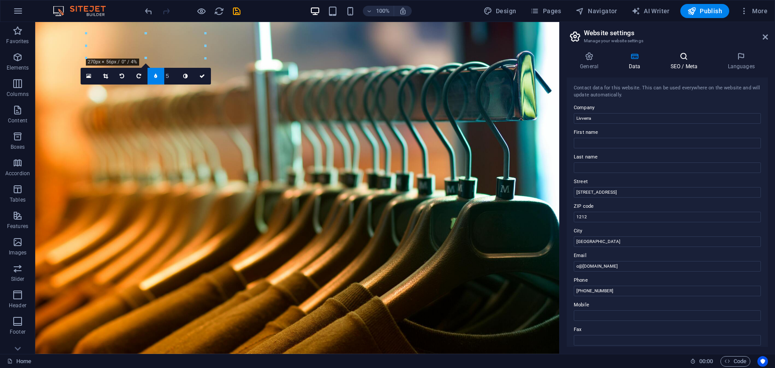
click at [683, 63] on h4 "SEO / Meta" at bounding box center [685, 61] width 57 height 18
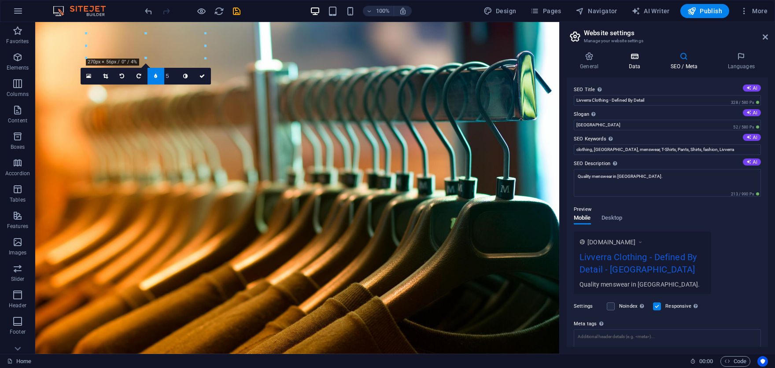
click at [632, 60] on icon at bounding box center [634, 56] width 38 height 9
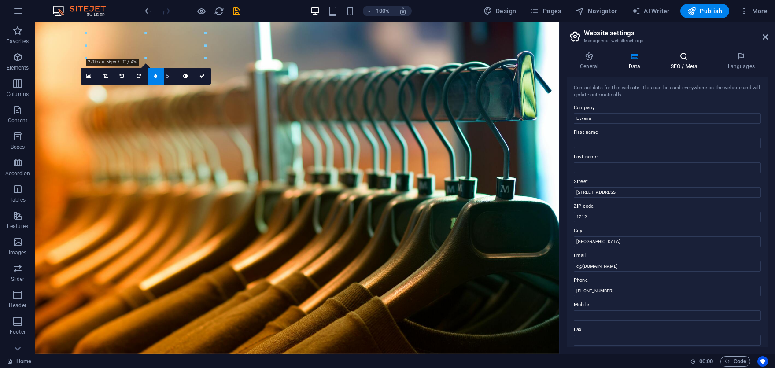
click at [667, 59] on icon at bounding box center [684, 56] width 54 height 9
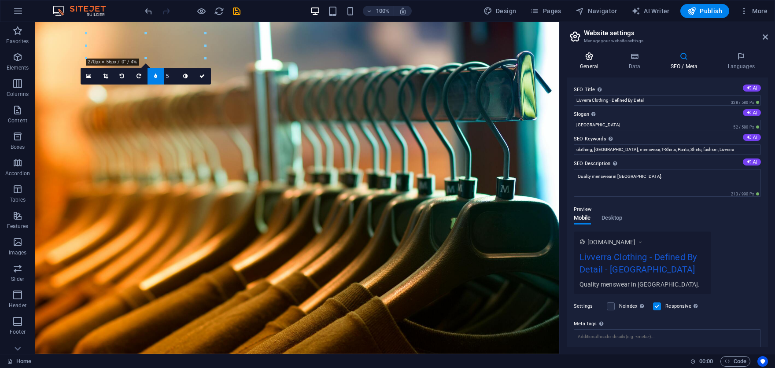
click at [600, 63] on h4 "General" at bounding box center [591, 61] width 48 height 18
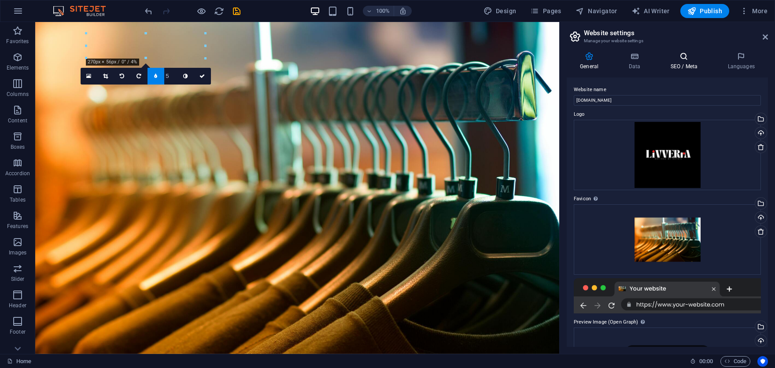
click at [684, 59] on icon at bounding box center [684, 56] width 54 height 9
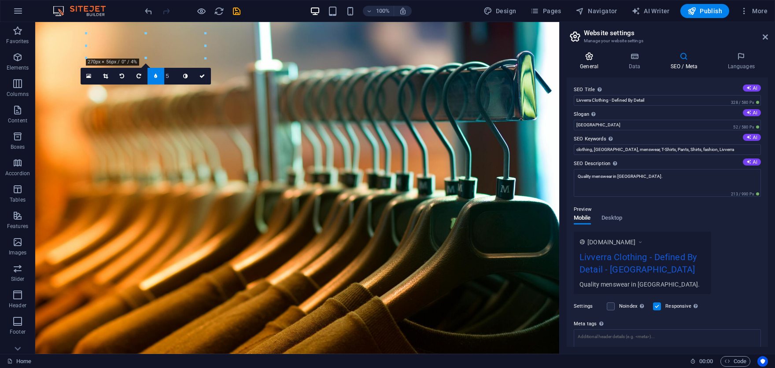
click at [595, 52] on icon at bounding box center [589, 56] width 45 height 9
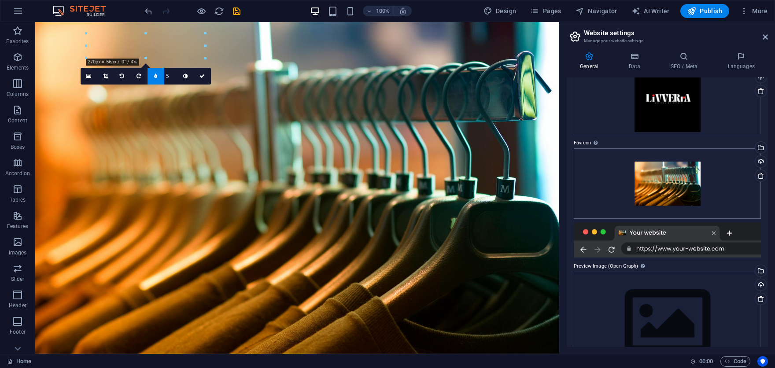
scroll to position [89, 0]
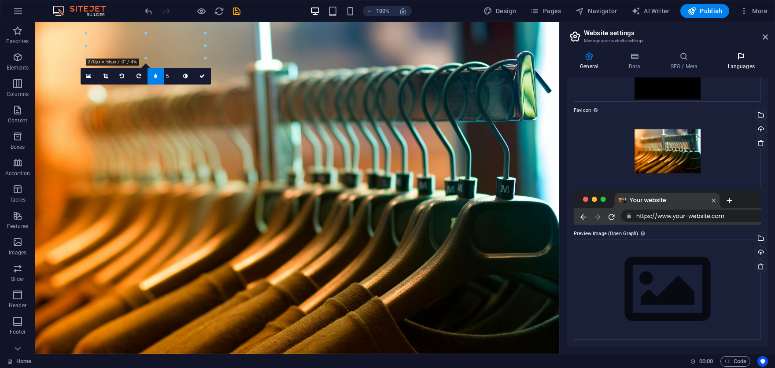
click at [734, 52] on icon at bounding box center [741, 56] width 54 height 9
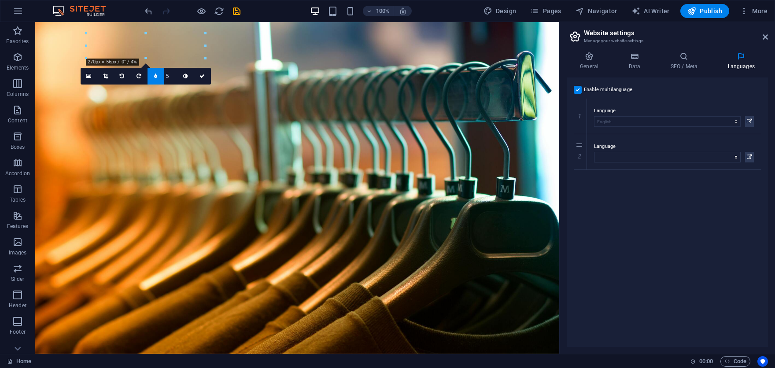
click at [769, 34] on aside "Website settings Manage your website settings General Data SEO / Meta Languages…" at bounding box center [667, 188] width 216 height 332
click at [765, 37] on icon at bounding box center [765, 36] width 5 height 7
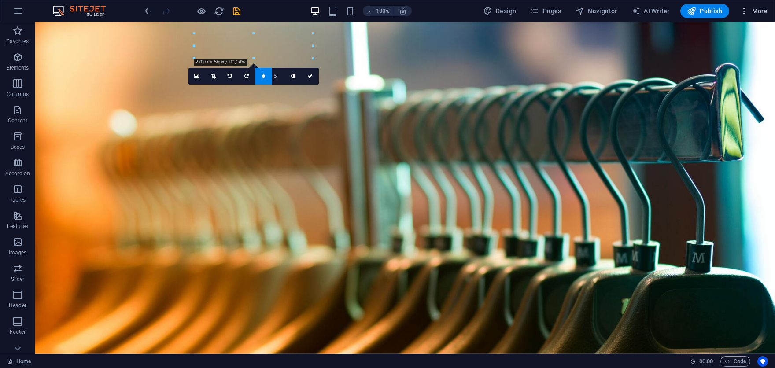
click at [743, 11] on icon "button" at bounding box center [744, 11] width 9 height 9
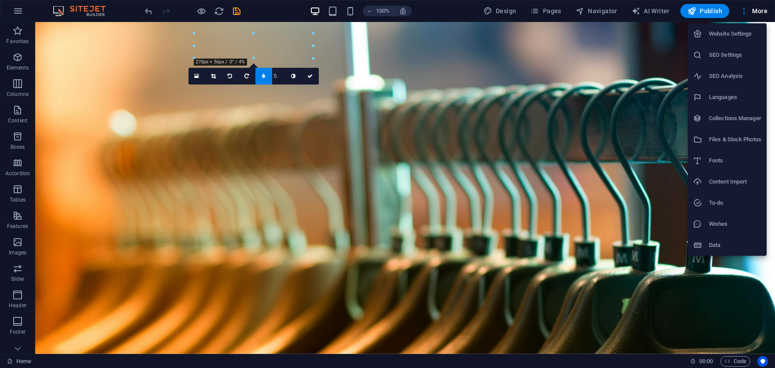
click at [735, 30] on h6 "Website Settings" at bounding box center [735, 34] width 52 height 11
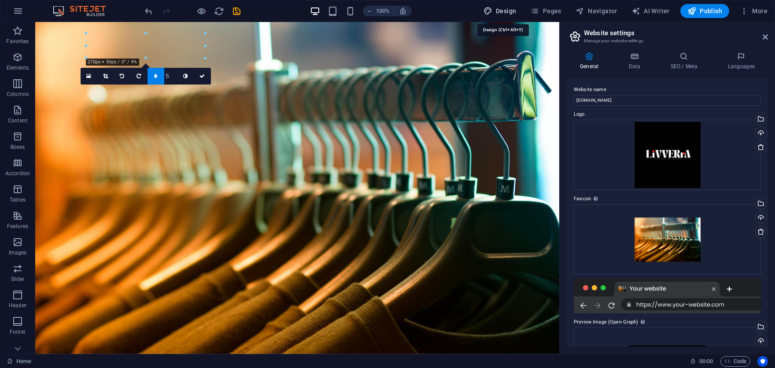
click at [517, 11] on span "Design" at bounding box center [500, 11] width 33 height 9
select select "px"
select select "200"
select select "px"
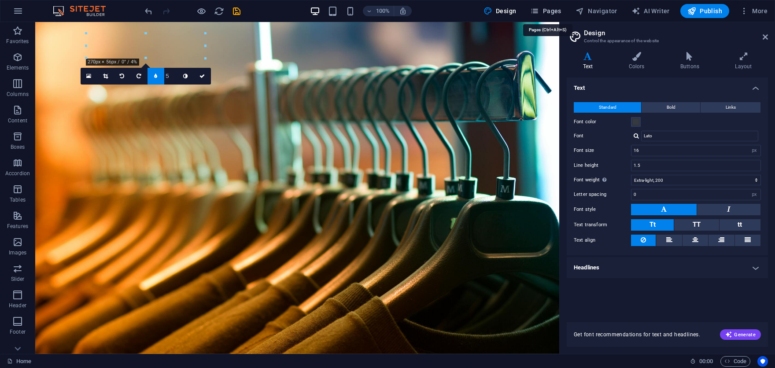
click at [539, 10] on icon "button" at bounding box center [534, 11] width 9 height 9
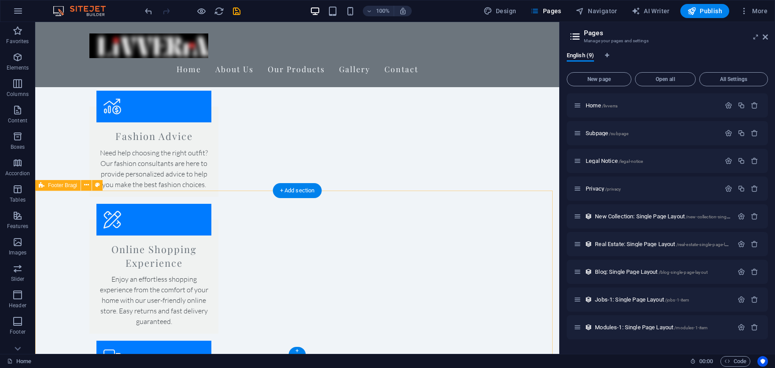
scroll to position [1180, 0]
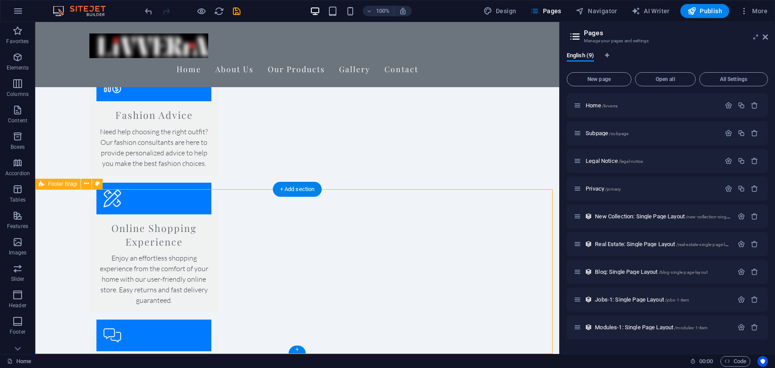
drag, startPoint x: 512, startPoint y: 256, endPoint x: 412, endPoint y: 294, distance: 106.7
select select "footer"
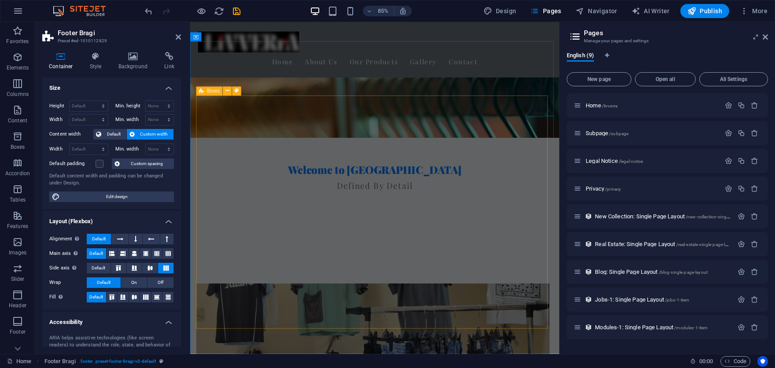
scroll to position [173, 0]
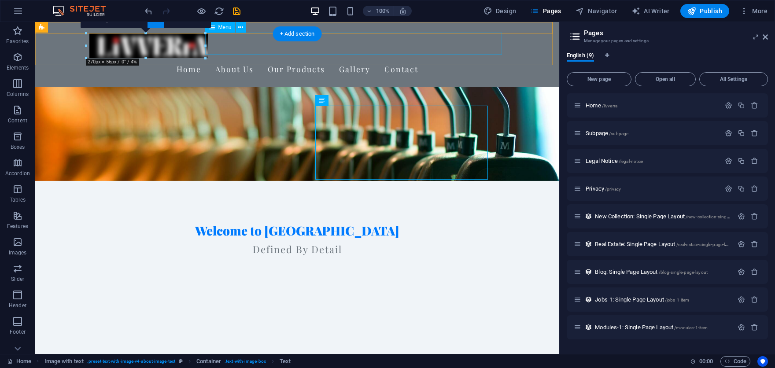
click at [217, 58] on nav "Home About Us Our Products Gallery Contact" at bounding box center [297, 69] width 416 height 22
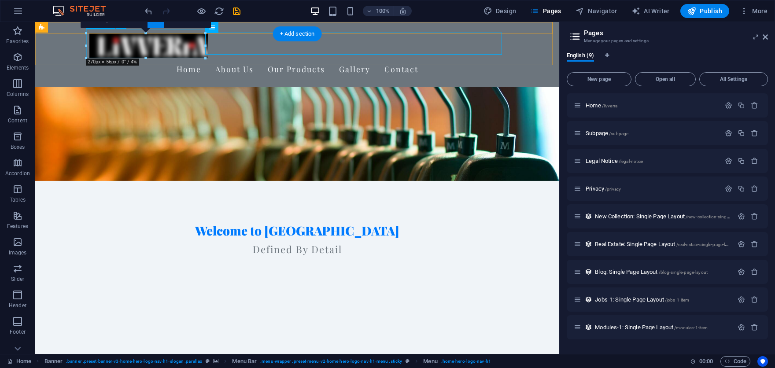
click at [185, 52] on div at bounding box center [297, 43] width 416 height 29
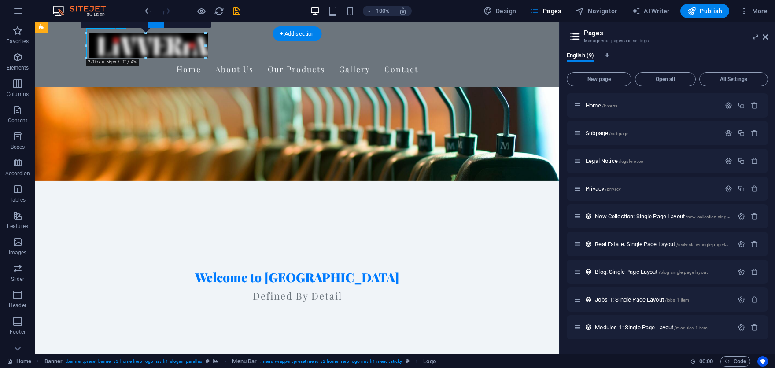
select select "px"
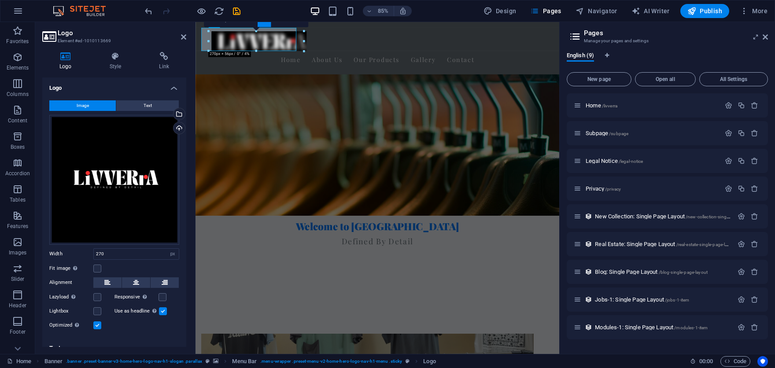
click at [189, 208] on aside "Logo Element #ed-1010113669 Logo Style Link Logo Image Text Drag files here, cl…" at bounding box center [115, 188] width 160 height 332
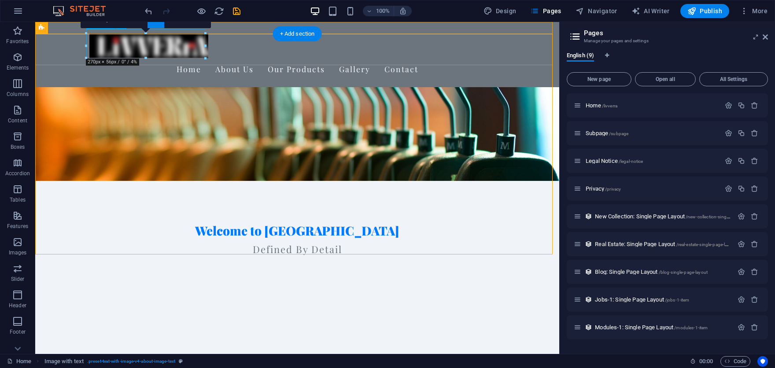
click at [160, 44] on div at bounding box center [297, 43] width 416 height 29
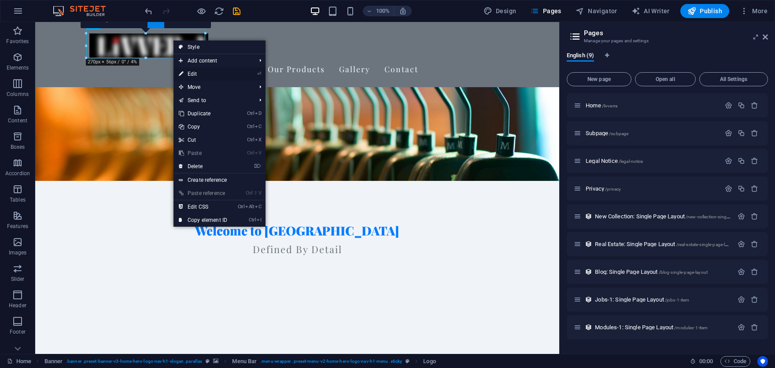
click at [195, 75] on link "⏎ Edit" at bounding box center [203, 73] width 59 height 13
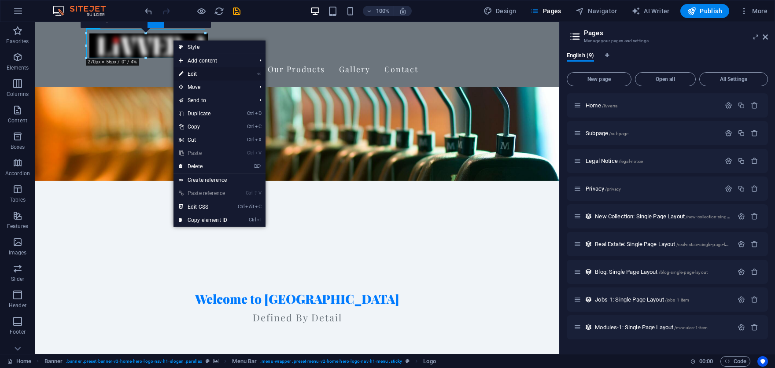
select select "px"
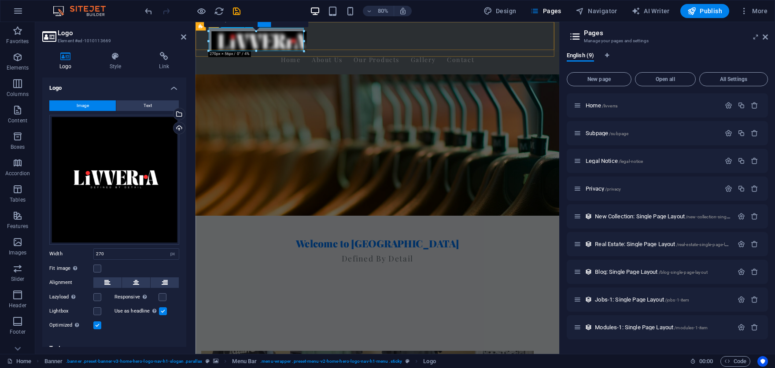
click at [273, 48] on div at bounding box center [423, 43] width 416 height 29
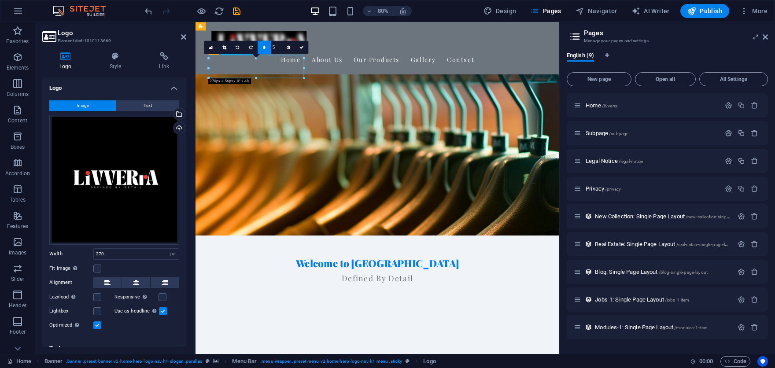
click at [236, 38] on div at bounding box center [423, 43] width 416 height 29
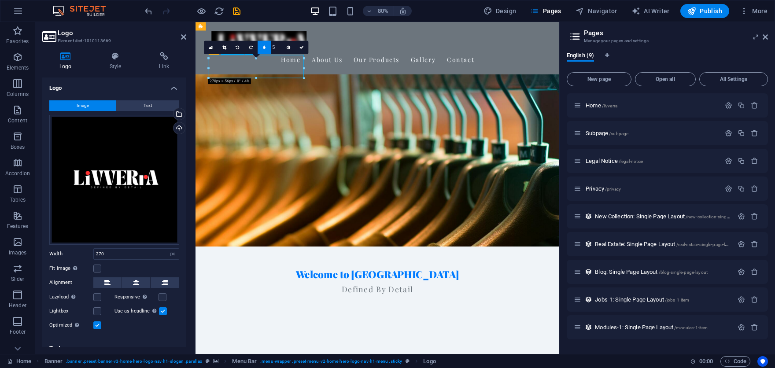
drag, startPoint x: 236, startPoint y: 38, endPoint x: 425, endPoint y: 57, distance: 189.0
click at [237, 38] on div at bounding box center [423, 43] width 416 height 29
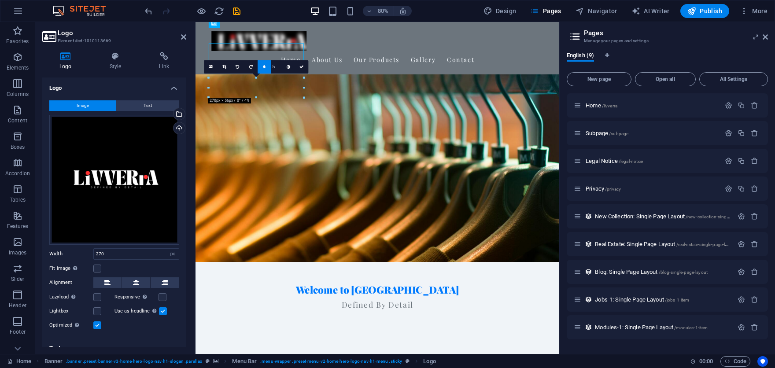
click at [268, 62] on link at bounding box center [264, 66] width 13 height 13
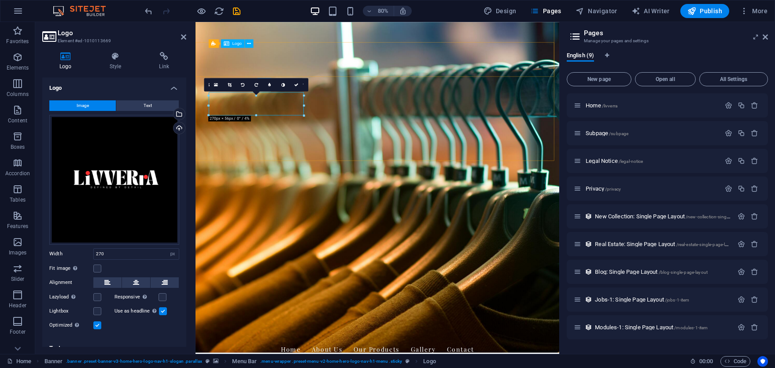
scroll to position [0, 0]
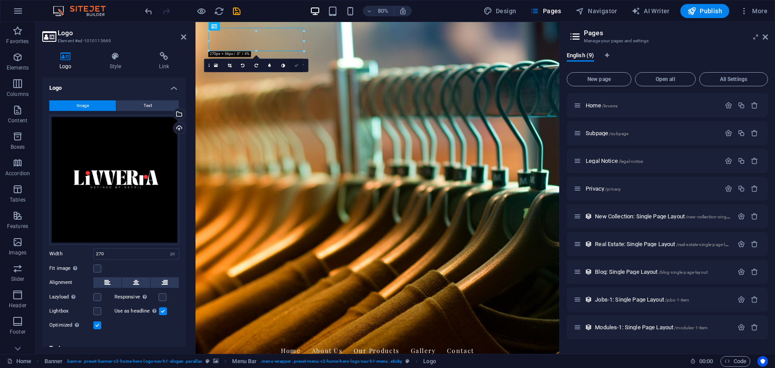
drag, startPoint x: 299, startPoint y: 64, endPoint x: 265, endPoint y: 42, distance: 40.4
click at [299, 64] on link at bounding box center [296, 65] width 13 height 13
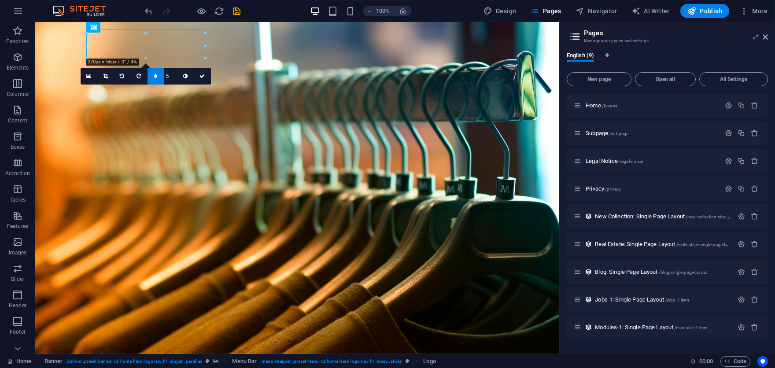
drag, startPoint x: 613, startPoint y: 67, endPoint x: 624, endPoint y: 57, distance: 15.6
click at [613, 68] on div "English (9)" at bounding box center [667, 60] width 201 height 17
click at [679, 44] on h3 "Manage your pages and settings" at bounding box center [667, 41] width 166 height 8
click at [204, 74] on icon at bounding box center [202, 76] width 5 height 5
click at [738, 104] on button "button" at bounding box center [741, 105] width 13 height 7
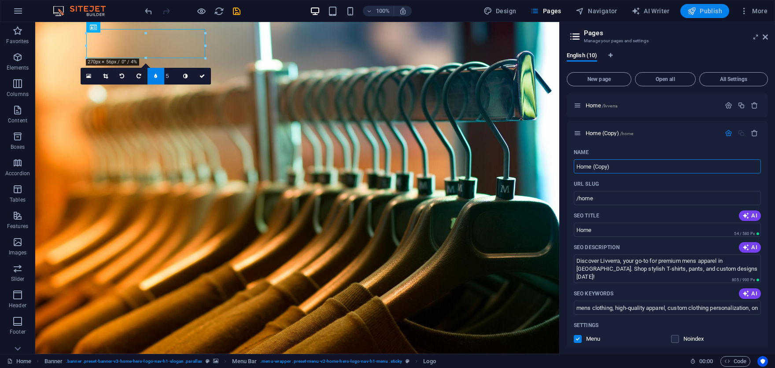
click at [705, 6] on button "Publish" at bounding box center [704, 11] width 49 height 14
checkbox input "false"
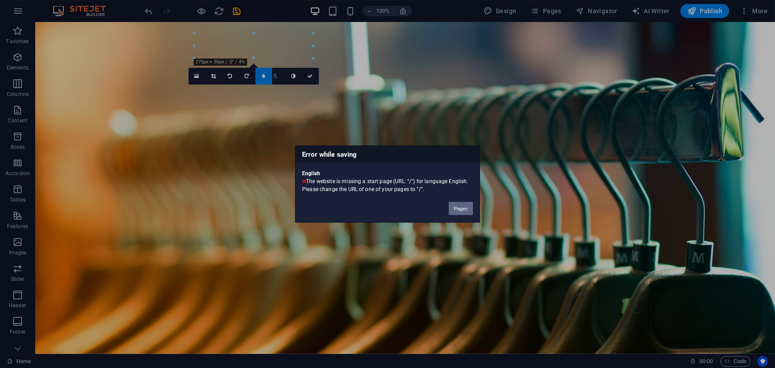
click at [462, 208] on button "Pages" at bounding box center [461, 208] width 24 height 13
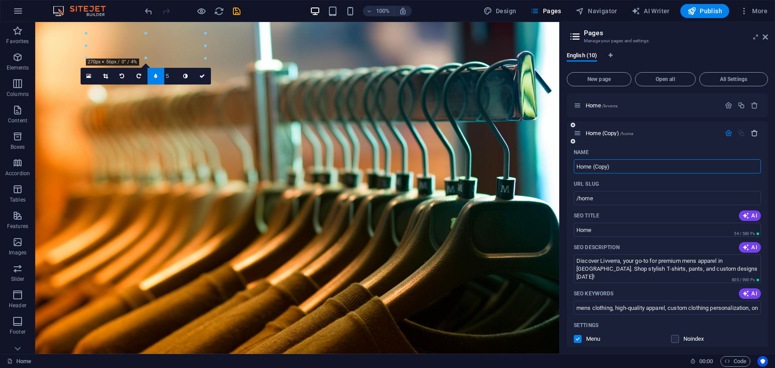
click at [756, 133] on icon "button" at bounding box center [754, 132] width 7 height 7
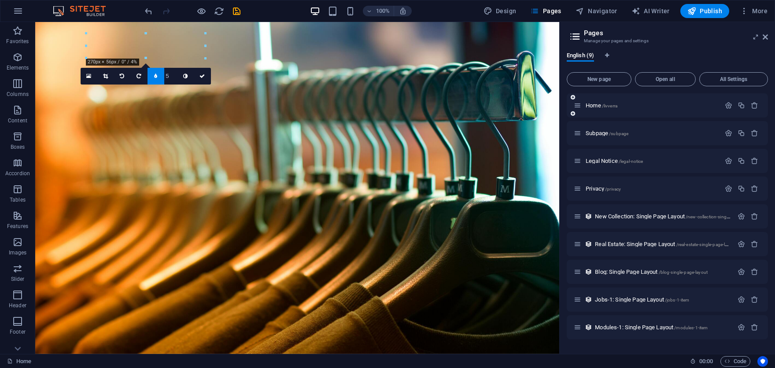
click at [648, 111] on div "Home /livverra" at bounding box center [667, 105] width 201 height 24
click at [621, 104] on p "Home /livverra" at bounding box center [652, 106] width 132 height 6
click at [729, 107] on icon "button" at bounding box center [728, 105] width 7 height 7
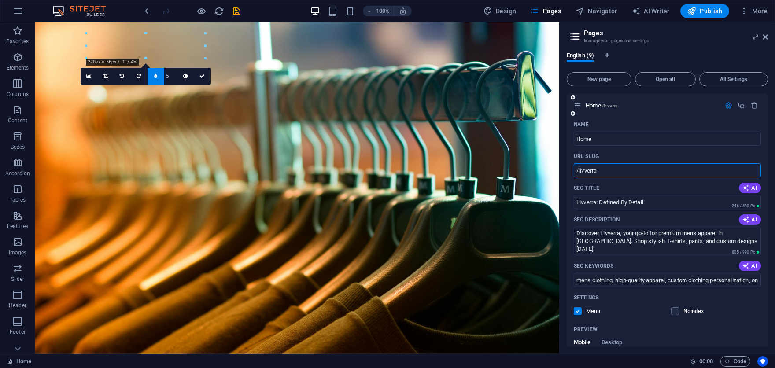
drag, startPoint x: 609, startPoint y: 174, endPoint x: 580, endPoint y: 172, distance: 29.1
click at [579, 173] on input "/livverra" at bounding box center [667, 170] width 187 height 14
type input "/"
click at [700, 13] on span "Publish" at bounding box center [704, 11] width 35 height 9
checkbox input "false"
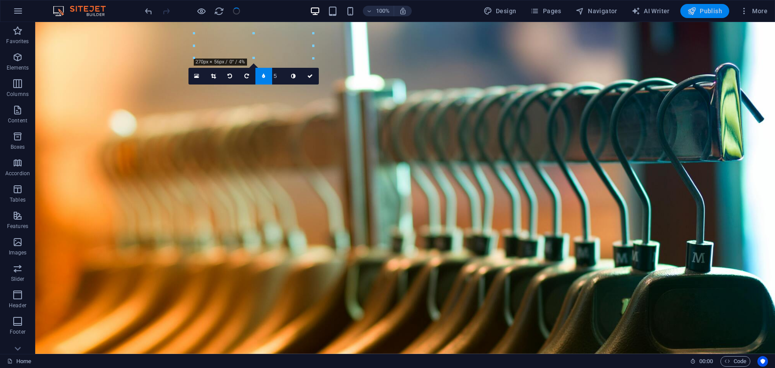
click at [705, 11] on span "Publish" at bounding box center [704, 11] width 35 height 9
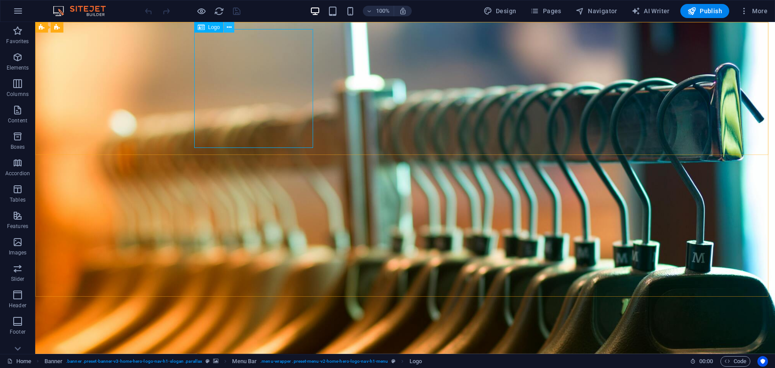
click at [227, 26] on icon at bounding box center [229, 27] width 5 height 9
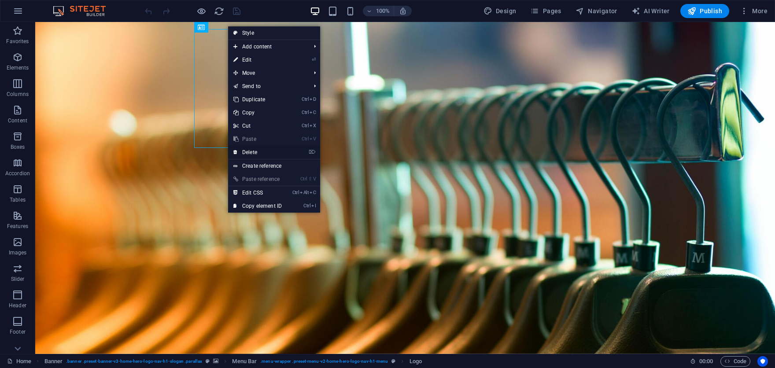
click at [253, 156] on link "⌦ Delete" at bounding box center [257, 152] width 59 height 13
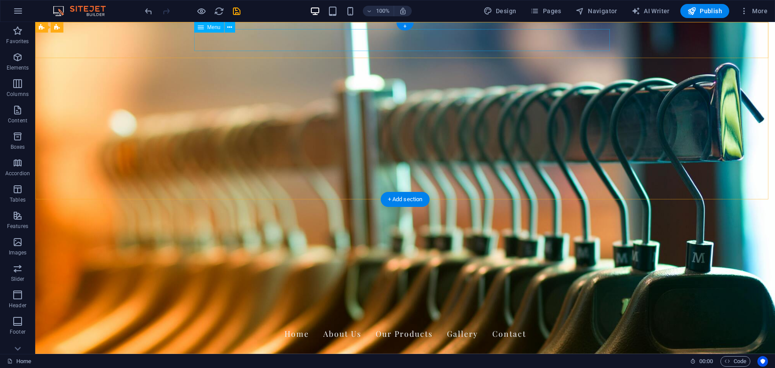
click at [191, 316] on div "Home About Us Our Products Gallery Contact" at bounding box center [405, 334] width 740 height 36
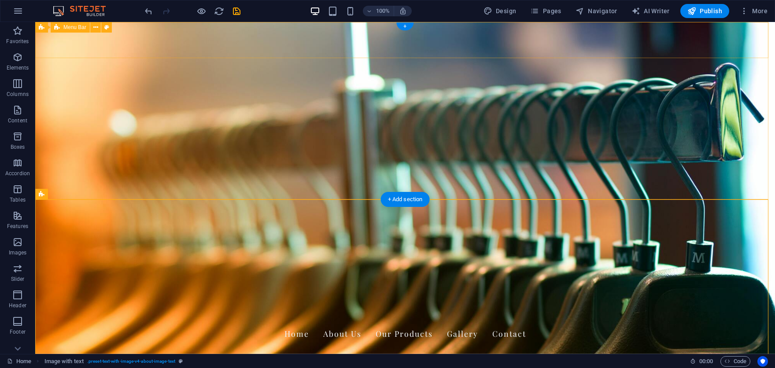
click at [148, 316] on div "Home About Us Our Products Gallery Contact" at bounding box center [405, 334] width 740 height 36
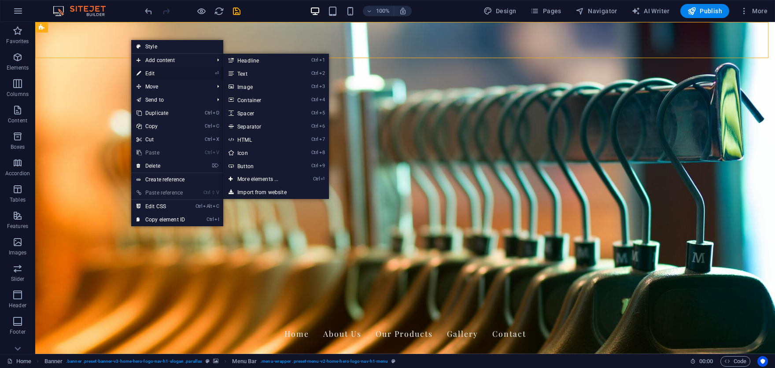
click at [142, 75] on link "⏎ Edit" at bounding box center [160, 73] width 59 height 13
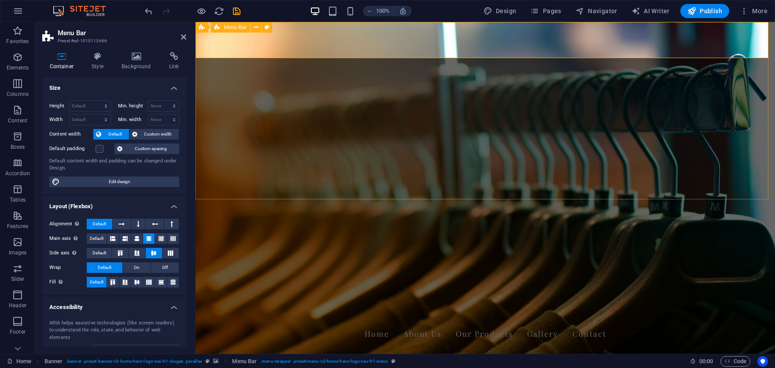
click at [213, 316] on div "Home About Us Our Products Gallery Contact" at bounding box center [486, 334] width 580 height 36
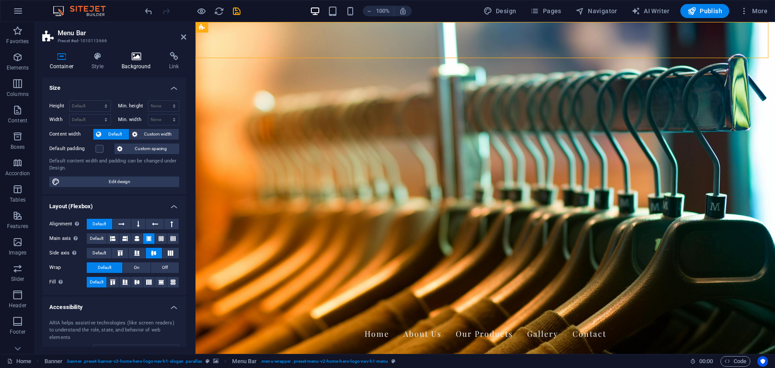
click at [132, 55] on icon at bounding box center [137, 56] width 44 height 9
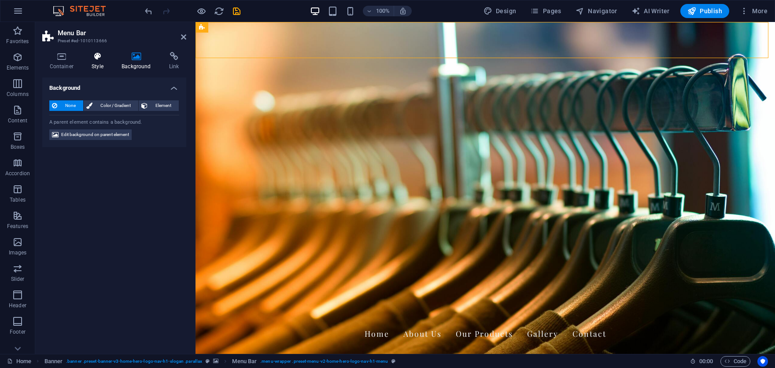
click at [97, 54] on icon at bounding box center [98, 56] width 26 height 9
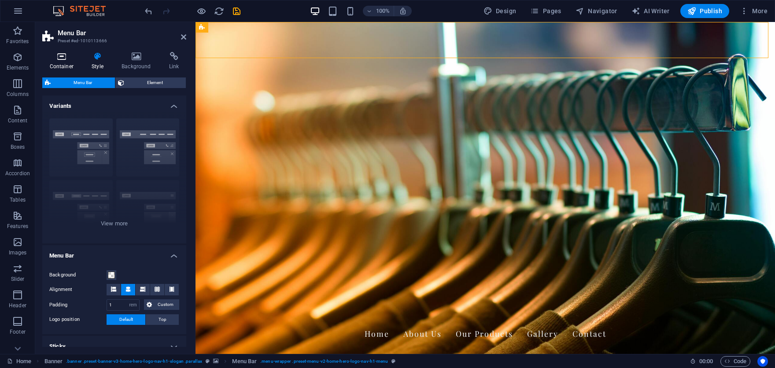
click at [61, 56] on icon at bounding box center [61, 56] width 39 height 9
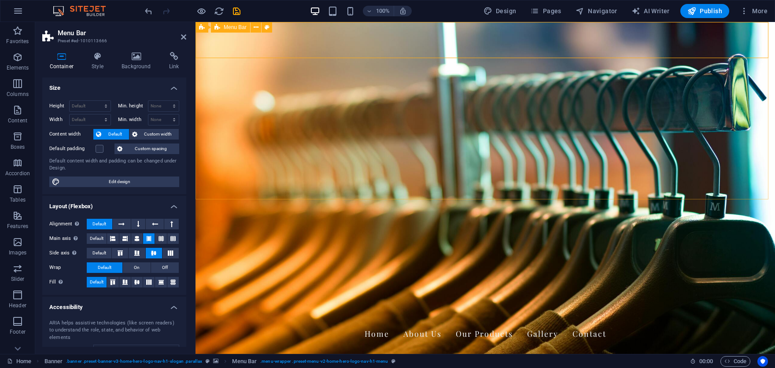
click at [239, 316] on div "Home About Us Our Products Gallery Contact" at bounding box center [486, 334] width 580 height 36
click at [242, 316] on div "Home About Us Our Products Gallery Contact" at bounding box center [486, 334] width 580 height 36
click at [145, 8] on icon "undo" at bounding box center [149, 11] width 10 height 10
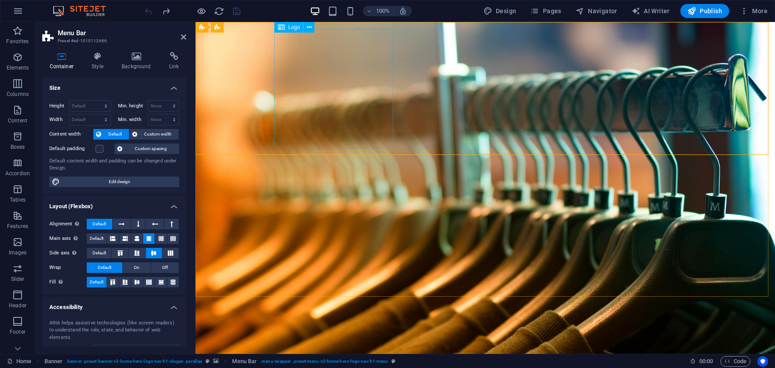
click at [292, 27] on span "Logo" at bounding box center [294, 27] width 12 height 5
click at [308, 30] on icon at bounding box center [309, 27] width 5 height 9
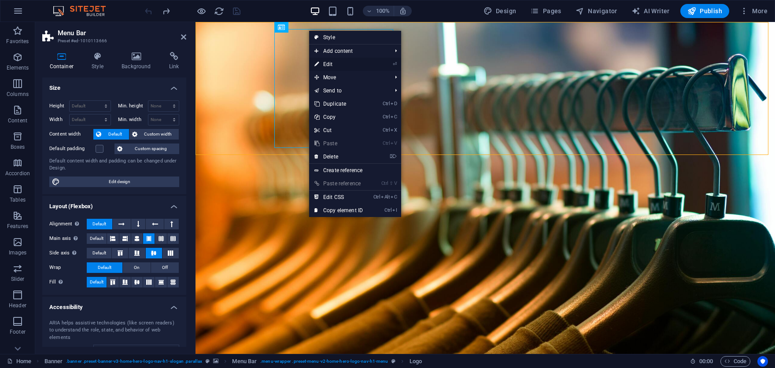
drag, startPoint x: 138, startPoint y: 42, endPoint x: 333, endPoint y: 64, distance: 196.3
click at [333, 64] on link "⏎ Edit" at bounding box center [338, 64] width 59 height 13
select select "px"
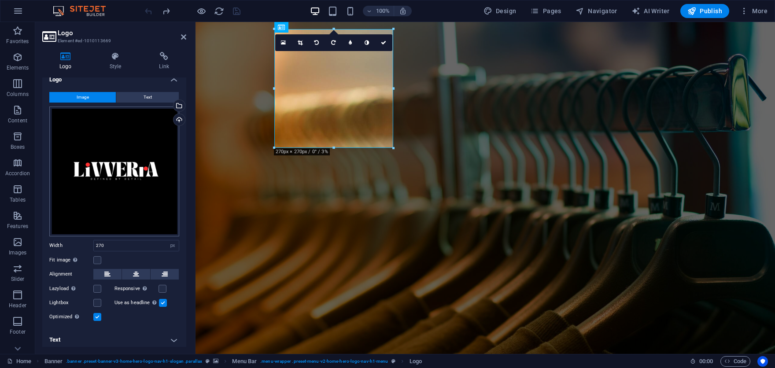
scroll to position [10, 0]
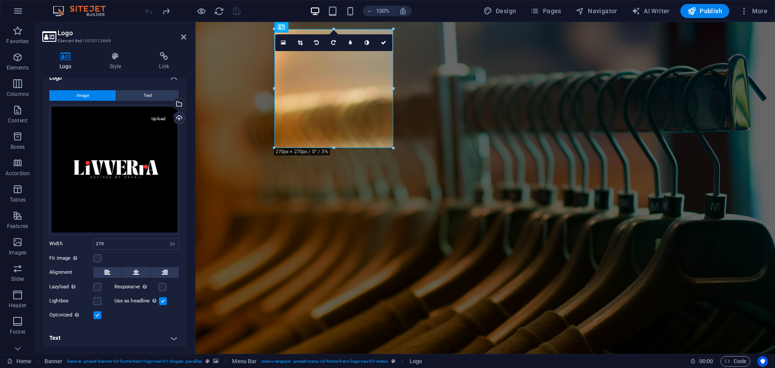
click at [179, 116] on div "Upload" at bounding box center [178, 118] width 13 height 13
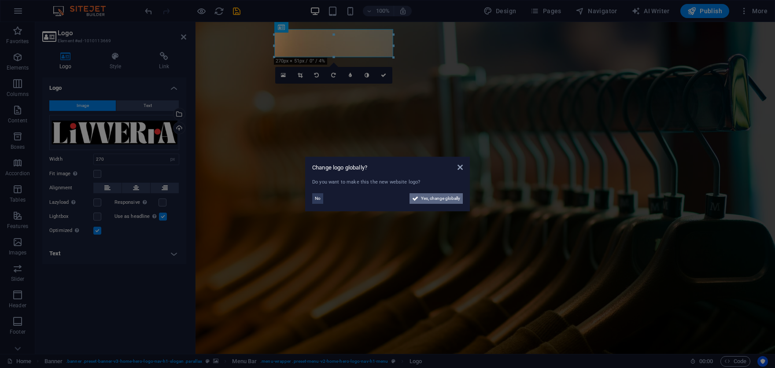
click at [427, 196] on span "Yes, change globally" at bounding box center [440, 198] width 39 height 11
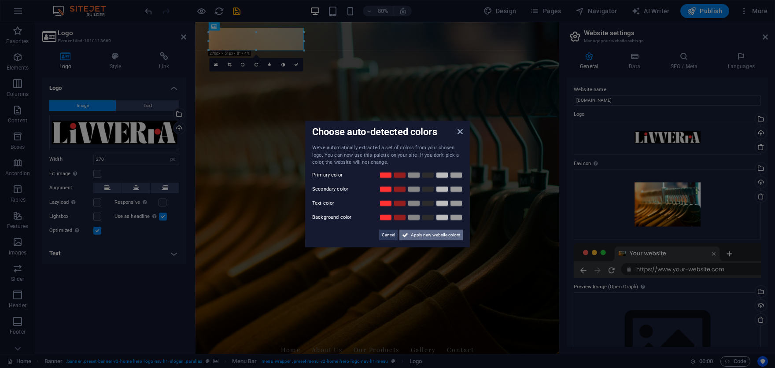
click at [435, 235] on span "Apply new website colors" at bounding box center [435, 234] width 49 height 11
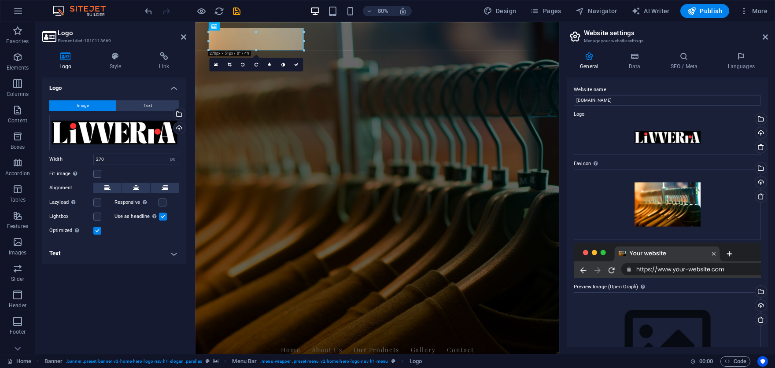
click at [132, 316] on div "Logo Image Text Drag files here, click to choose files or select files from Fil…" at bounding box center [114, 213] width 144 height 270
click at [297, 64] on icon at bounding box center [296, 65] width 4 height 4
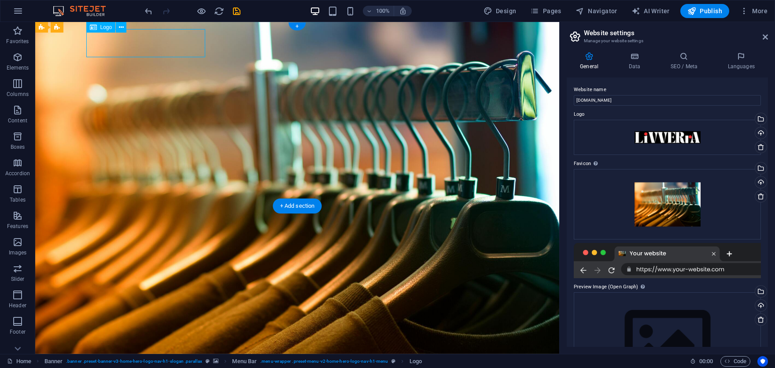
drag, startPoint x: 142, startPoint y: 46, endPoint x: 133, endPoint y: 43, distance: 9.6
click at [133, 324] on div at bounding box center [297, 338] width 416 height 28
click at [132, 324] on div at bounding box center [297, 338] width 416 height 28
click at [187, 324] on div at bounding box center [297, 338] width 416 height 28
drag, startPoint x: 187, startPoint y: 36, endPoint x: 165, endPoint y: 38, distance: 22.1
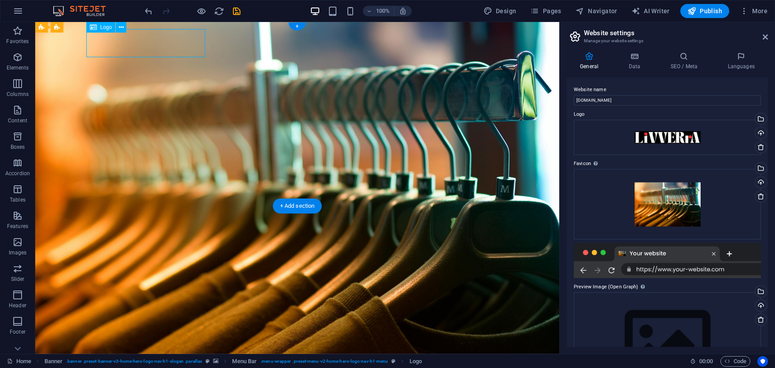
click at [165, 324] on div at bounding box center [297, 338] width 416 height 28
select select "px"
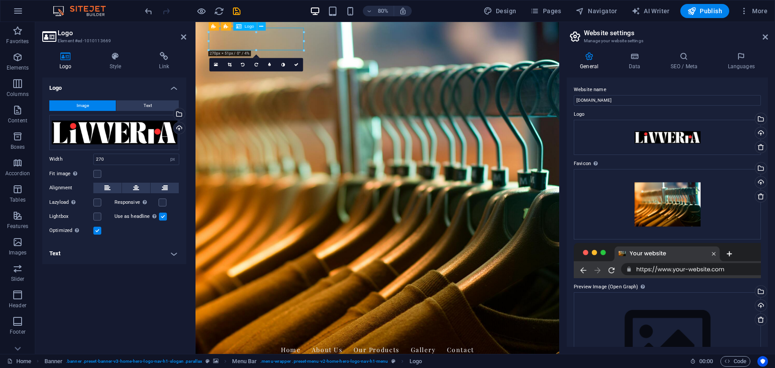
drag, startPoint x: 288, startPoint y: 46, endPoint x: 254, endPoint y: 60, distance: 37.1
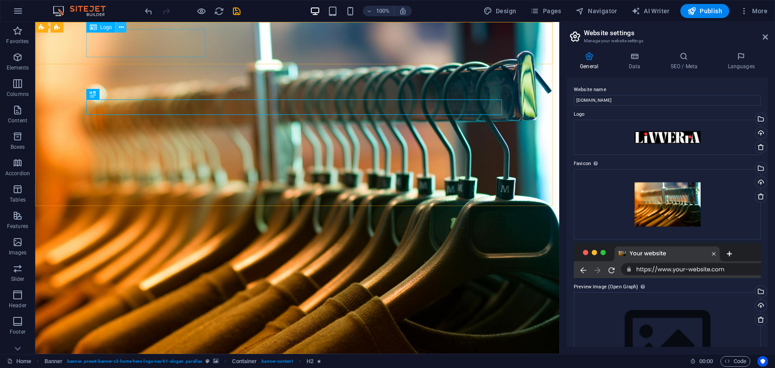
click at [120, 26] on icon at bounding box center [121, 27] width 5 height 9
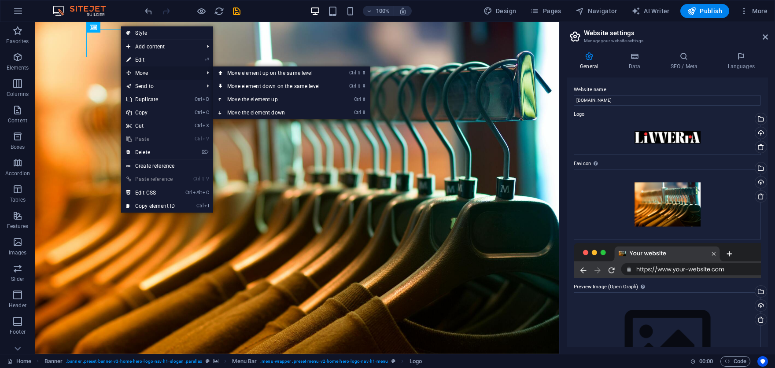
click at [160, 74] on span "Move" at bounding box center [160, 73] width 79 height 13
click at [286, 73] on link "Ctrl ⇧ ⬆ Move element up on the same level" at bounding box center [275, 73] width 124 height 13
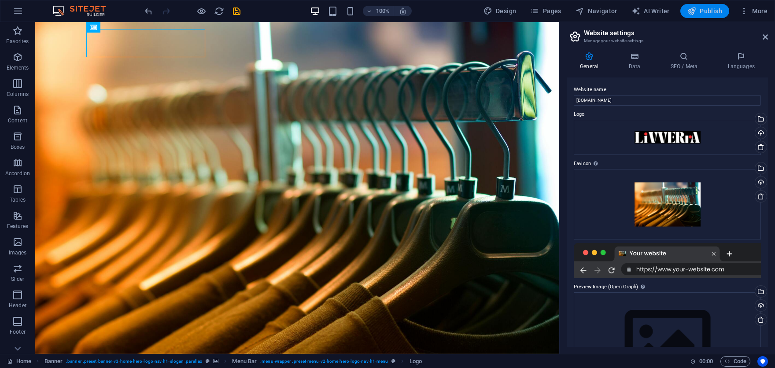
click at [708, 13] on span "Publish" at bounding box center [704, 11] width 35 height 9
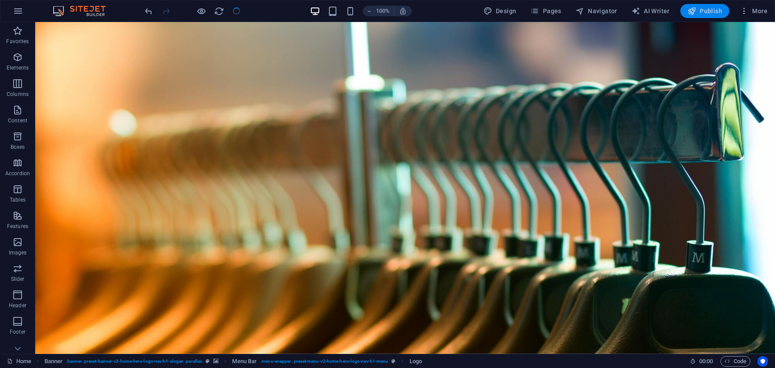
checkbox input "false"
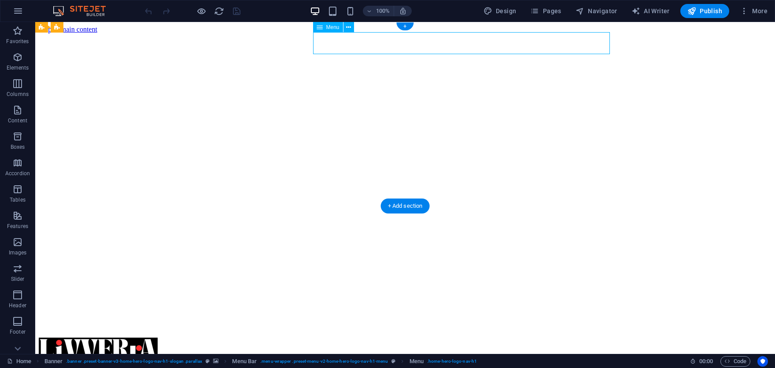
select select
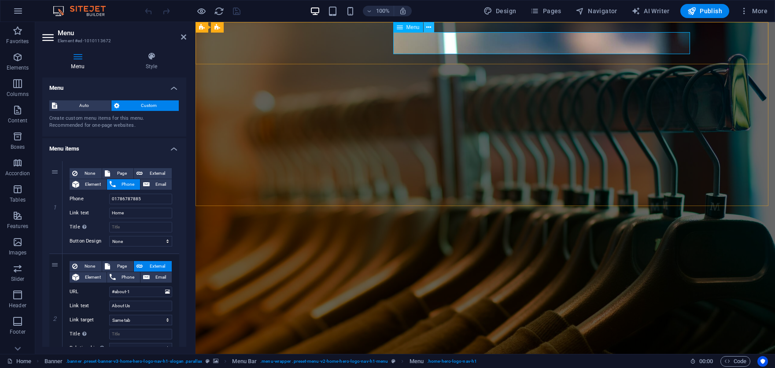
click at [429, 26] on icon at bounding box center [428, 27] width 5 height 9
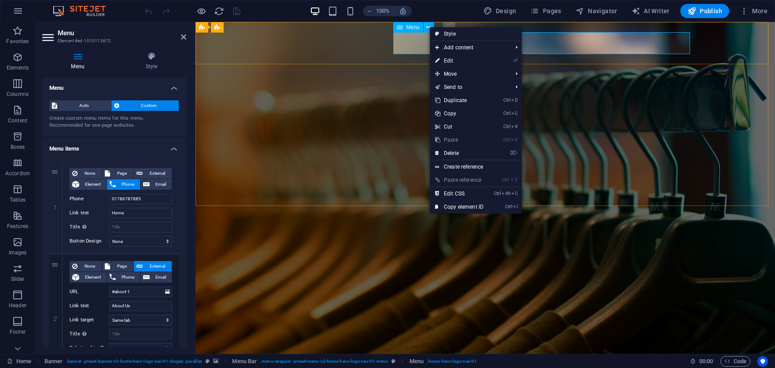
click at [410, 352] on nav "Home About Us Our Products Gallery Contact" at bounding box center [485, 363] width 416 height 22
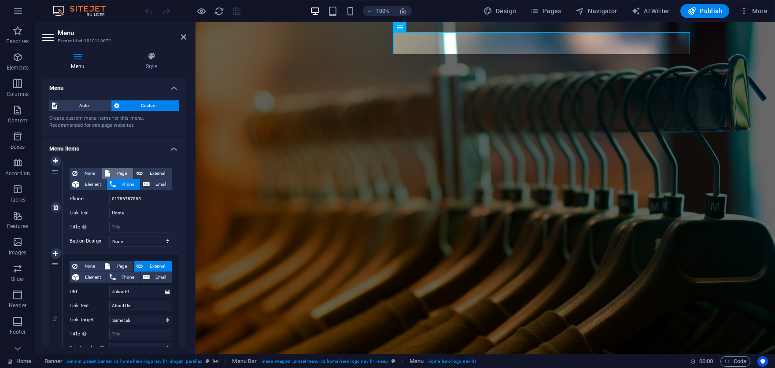
click at [118, 171] on span "Page" at bounding box center [122, 173] width 18 height 11
select select
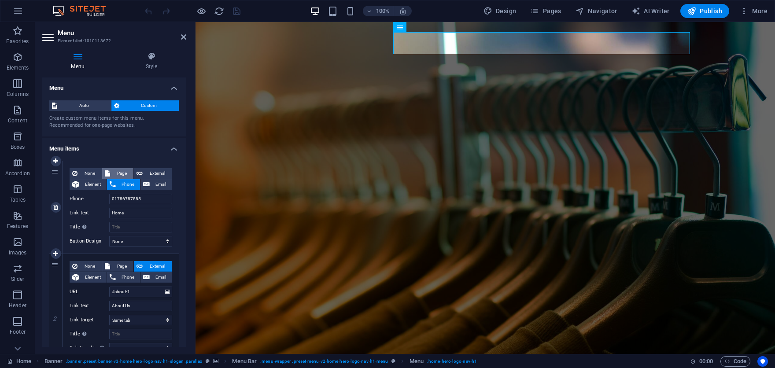
select select
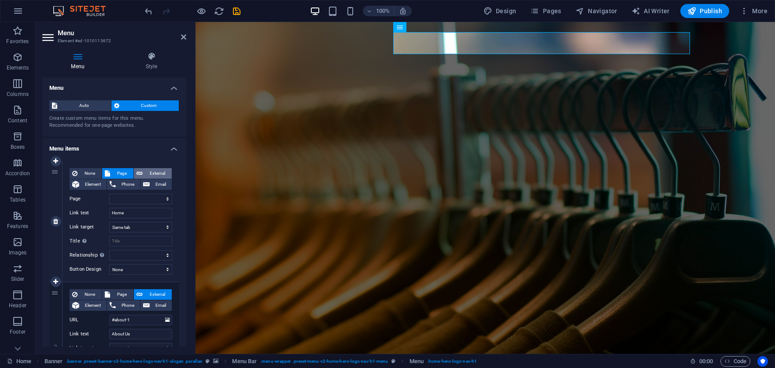
click at [150, 170] on span "External" at bounding box center [157, 173] width 24 height 11
select select "blank"
select select
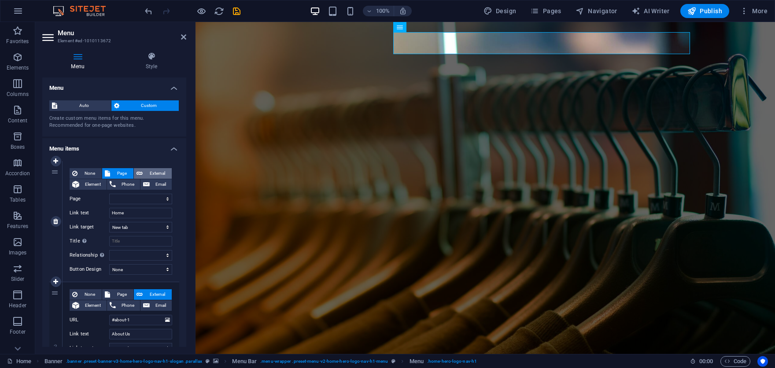
select select
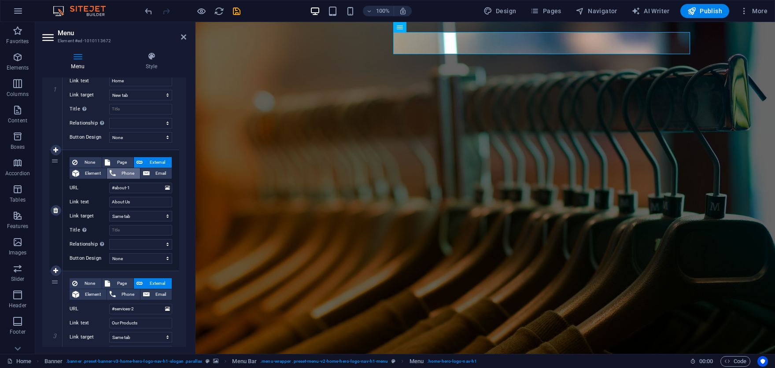
scroll to position [88, 0]
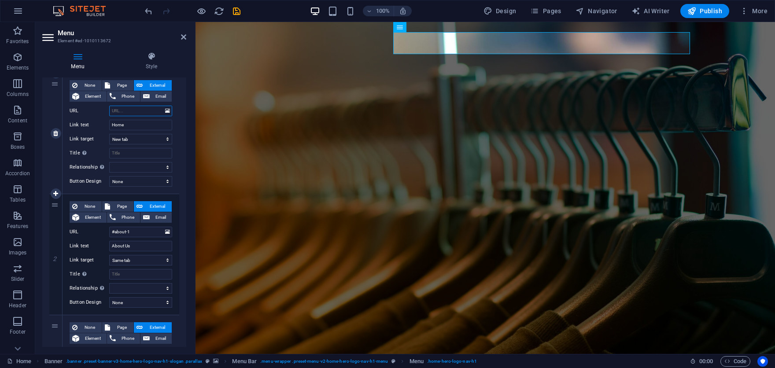
click at [121, 112] on input "URL" at bounding box center [140, 111] width 63 height 11
type input "www"
select select
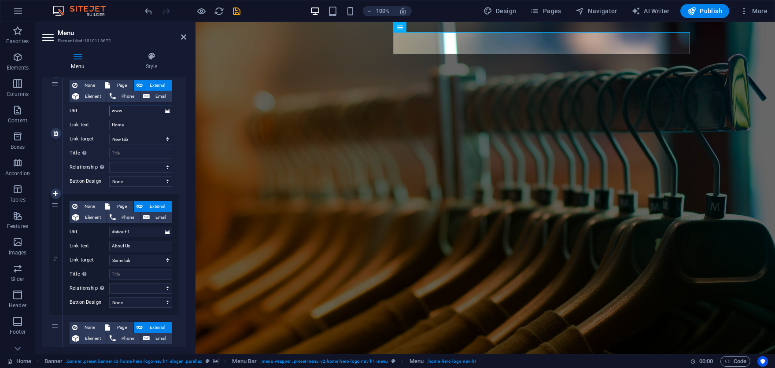
select select
type input "www.livverra"
select select
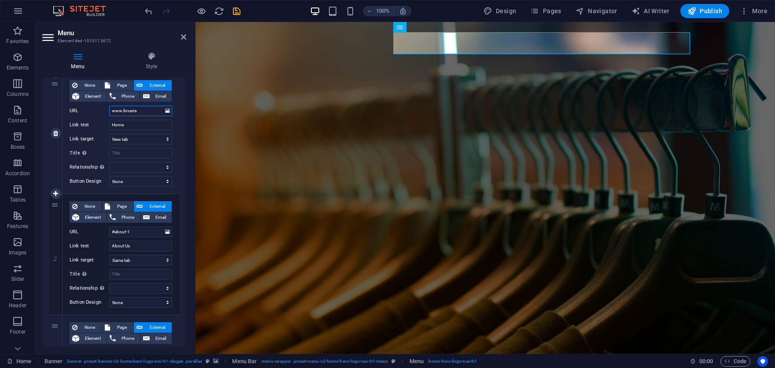
select select
type input "[DOMAIN_NAME]"
select select
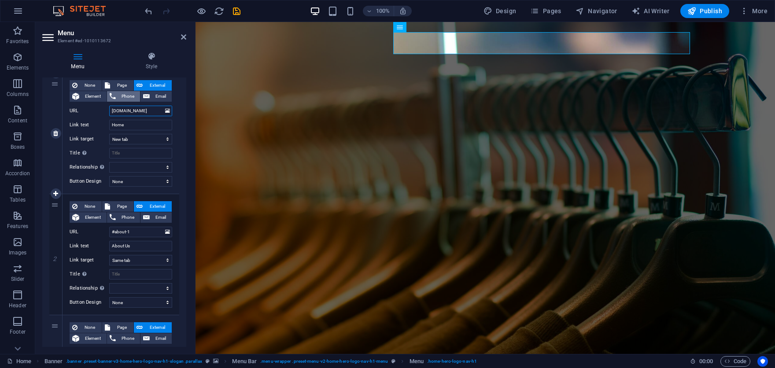
select select
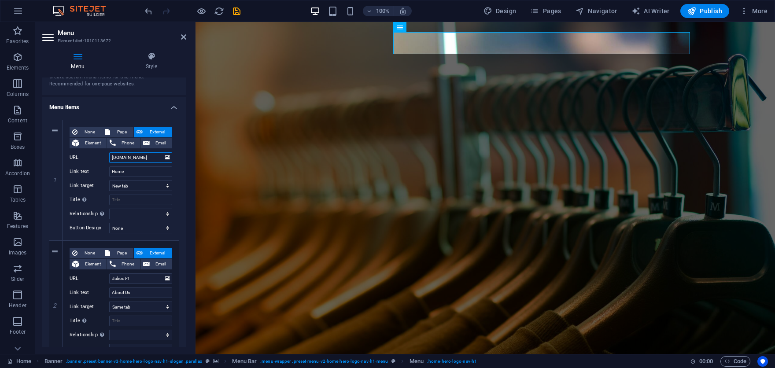
scroll to position [0, 0]
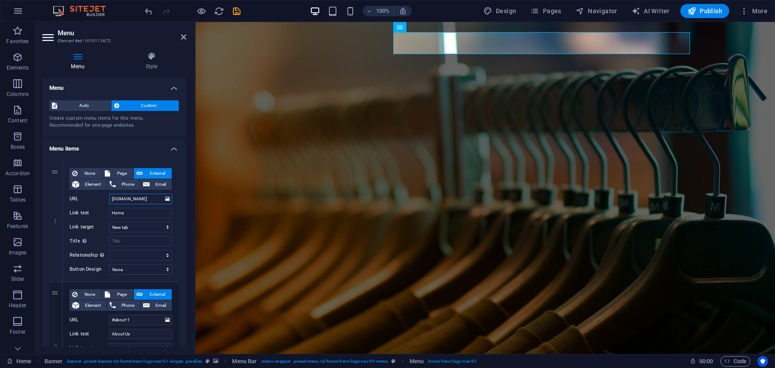
type input "[DOMAIN_NAME]"
click at [175, 84] on h4 "Menu" at bounding box center [114, 86] width 144 height 16
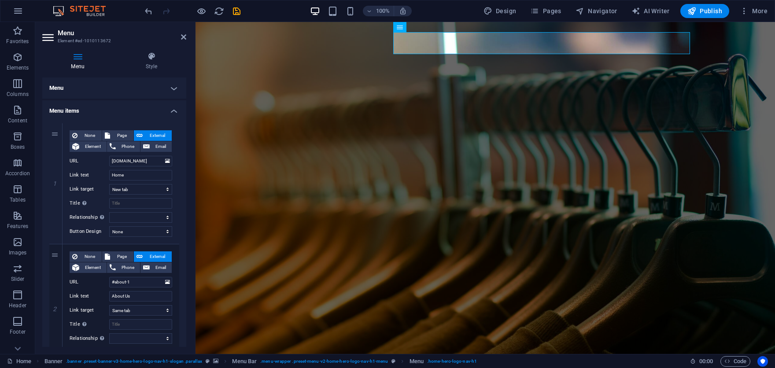
click at [84, 66] on h4 "Menu" at bounding box center [79, 61] width 74 height 18
click at [143, 63] on h4 "Style" at bounding box center [152, 61] width 70 height 18
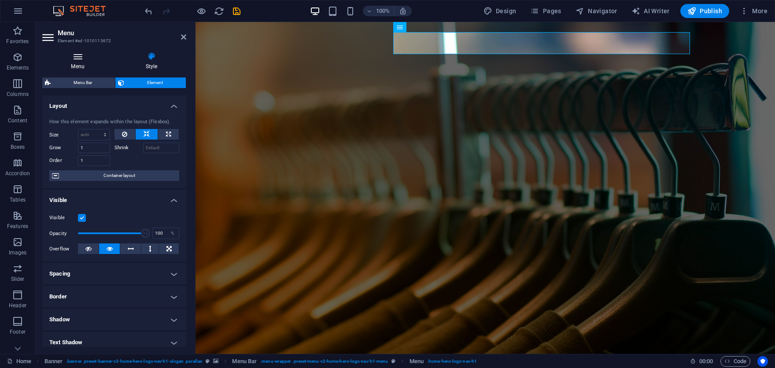
click at [76, 55] on icon at bounding box center [77, 56] width 71 height 9
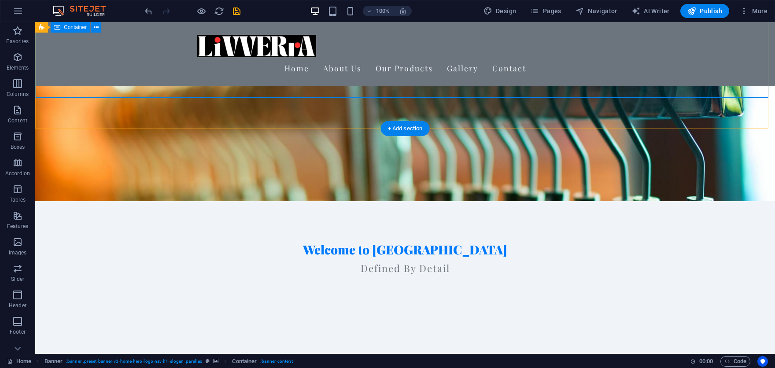
scroll to position [176, 0]
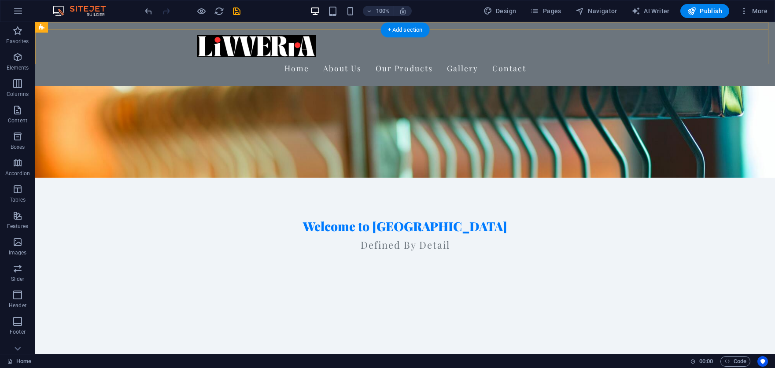
click at [663, 50] on div "Home About Us Our Products Gallery Contact" at bounding box center [405, 54] width 740 height 64
click at [664, 50] on div "Home About Us Our Products Gallery Contact" at bounding box center [405, 54] width 740 height 64
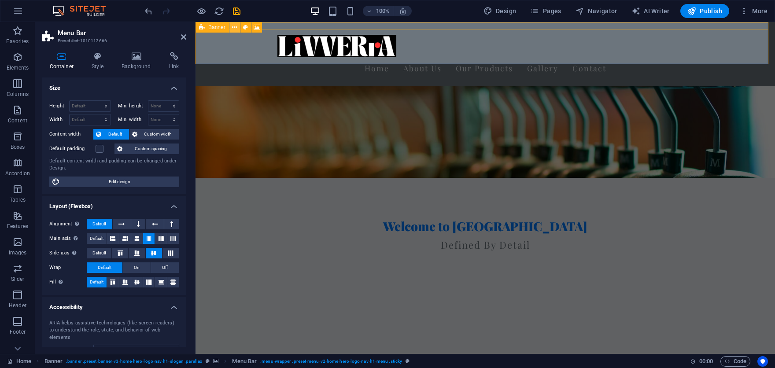
click at [231, 29] on button at bounding box center [234, 27] width 11 height 11
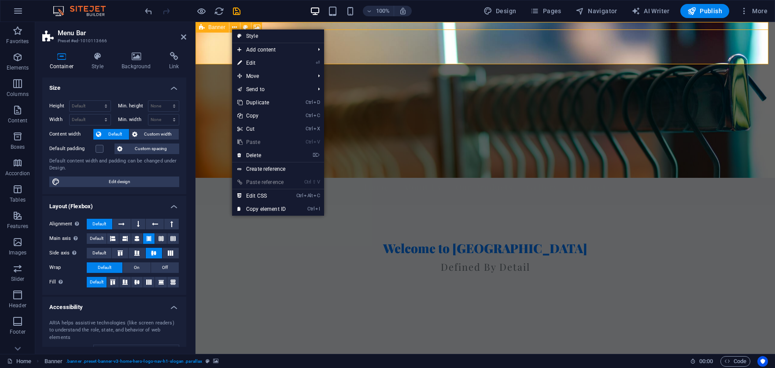
scroll to position [0, 0]
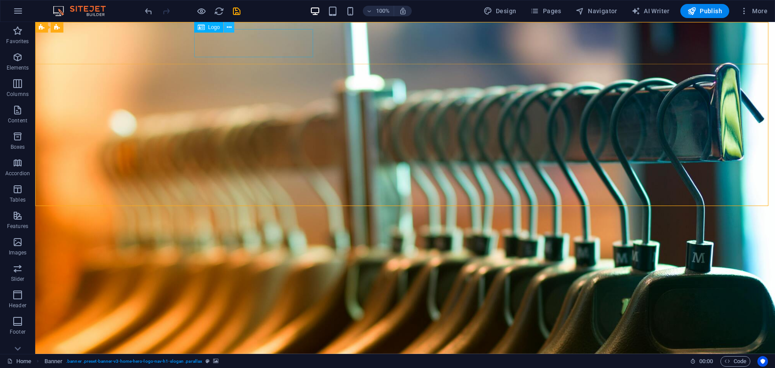
click at [227, 28] on icon at bounding box center [229, 27] width 5 height 9
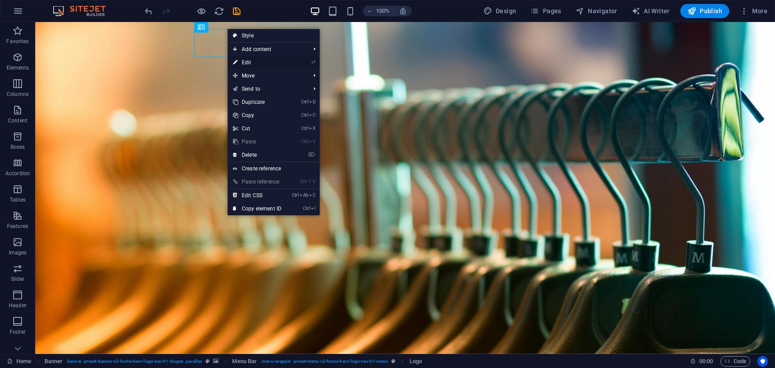
click at [247, 58] on link "⏎ Edit" at bounding box center [257, 62] width 59 height 13
select select "px"
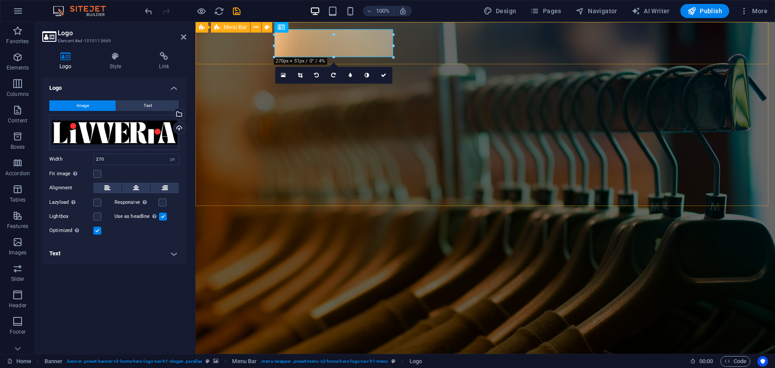
click at [424, 317] on div "Home About Us Our Products Gallery Contact" at bounding box center [486, 349] width 580 height 64
click at [584, 317] on div "Home About Us Our Products Gallery Contact" at bounding box center [486, 349] width 580 height 64
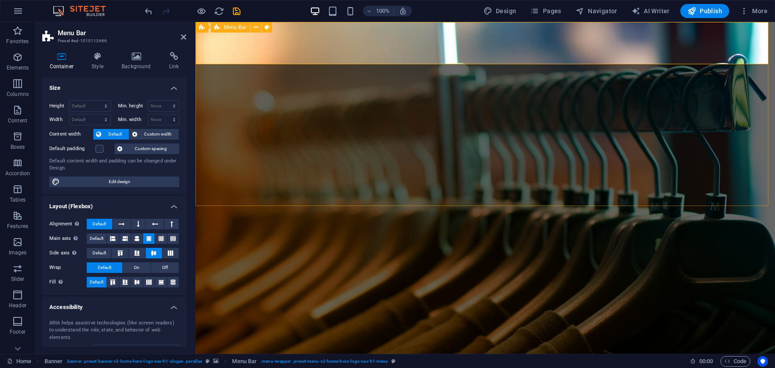
click at [239, 28] on span "Menu Bar" at bounding box center [235, 27] width 23 height 5
click at [256, 26] on icon at bounding box center [256, 27] width 5 height 9
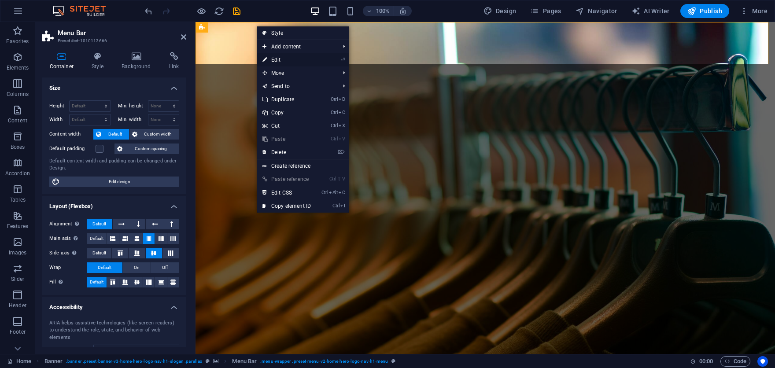
click at [268, 56] on link "⏎ Edit" at bounding box center [286, 59] width 59 height 13
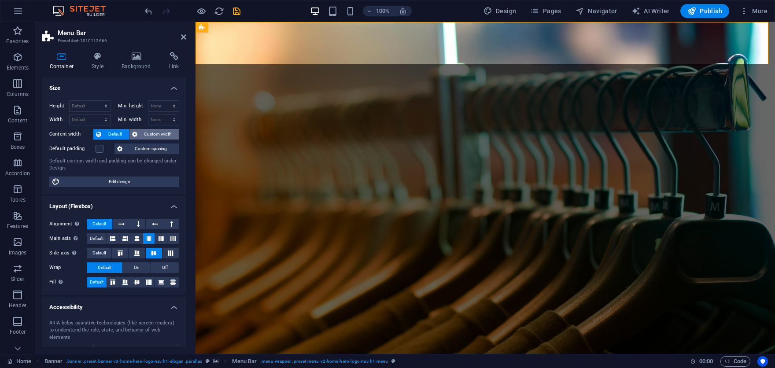
click at [147, 136] on span "Custom width" at bounding box center [158, 134] width 37 height 11
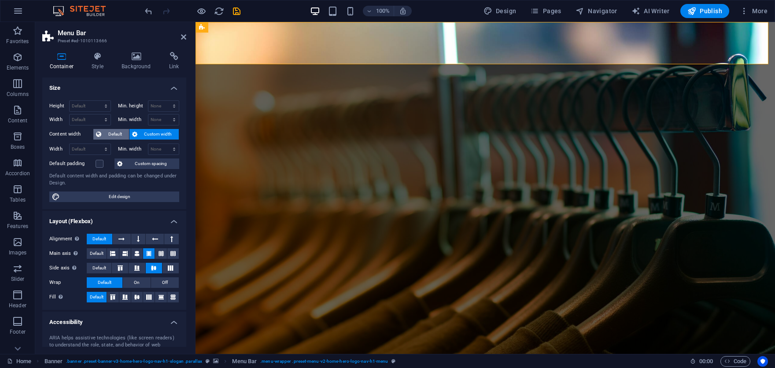
click at [114, 131] on span "Default" at bounding box center [115, 134] width 22 height 11
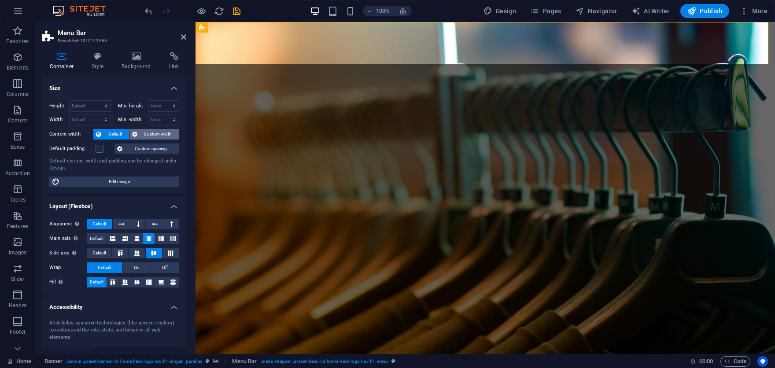
click at [152, 130] on span "Custom width" at bounding box center [158, 134] width 37 height 11
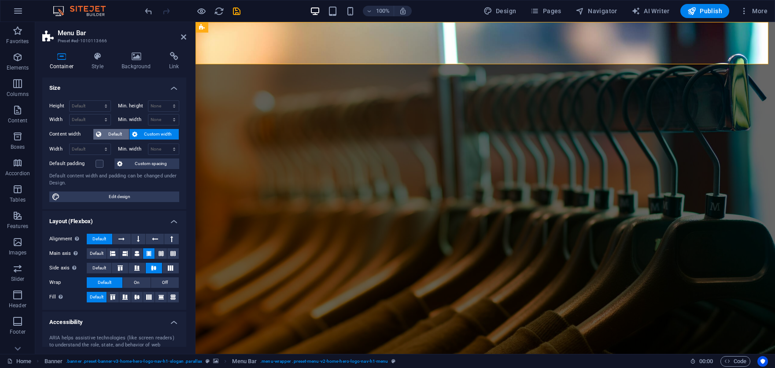
click at [102, 135] on button "Default" at bounding box center [111, 134] width 36 height 11
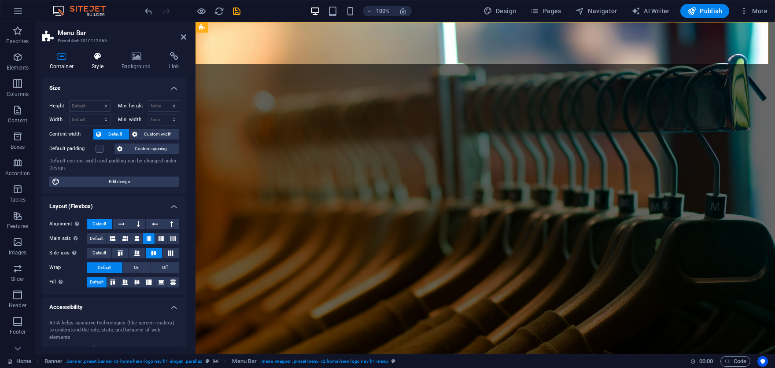
click at [92, 60] on icon at bounding box center [98, 56] width 26 height 9
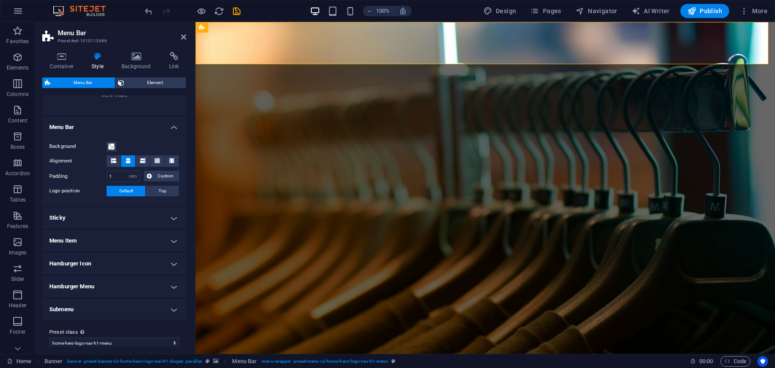
scroll to position [132, 0]
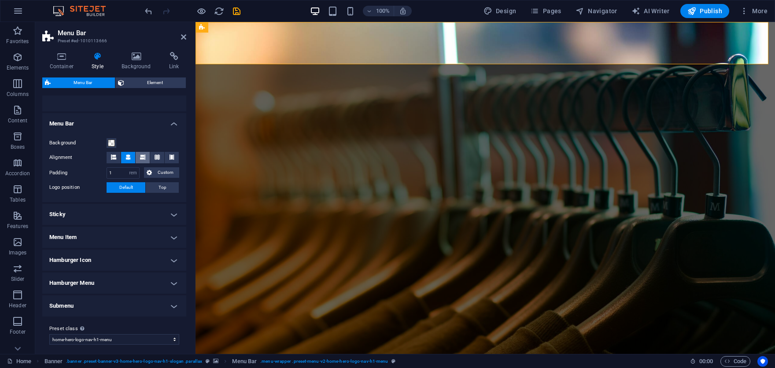
click at [142, 157] on icon at bounding box center [142, 157] width 5 height 5
click at [161, 158] on button at bounding box center [157, 157] width 14 height 11
click at [129, 158] on icon at bounding box center [128, 157] width 5 height 5
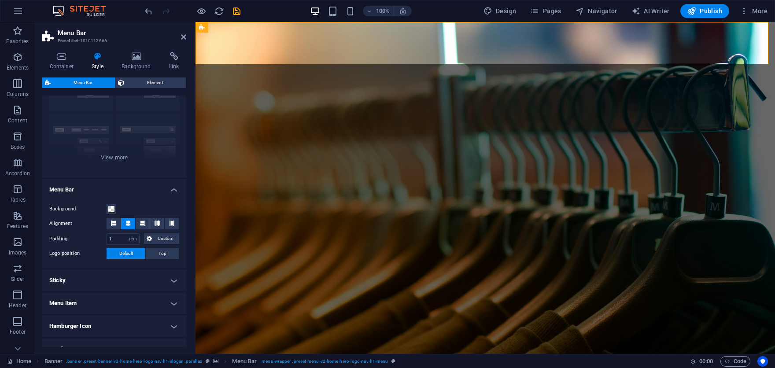
scroll to position [5, 0]
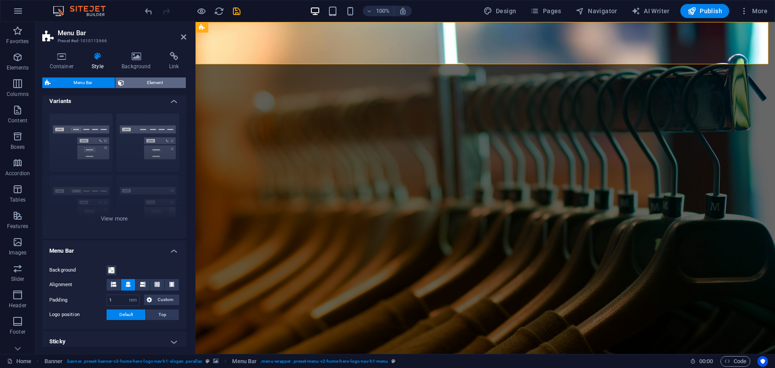
click at [158, 81] on span "Element" at bounding box center [155, 83] width 56 height 11
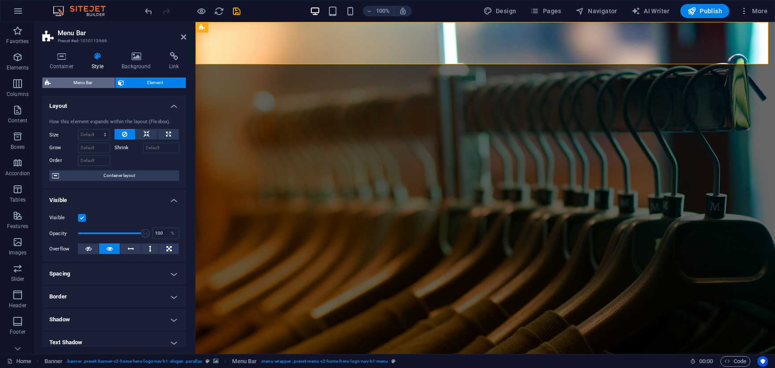
click at [75, 80] on span "Menu Bar" at bounding box center [82, 83] width 59 height 11
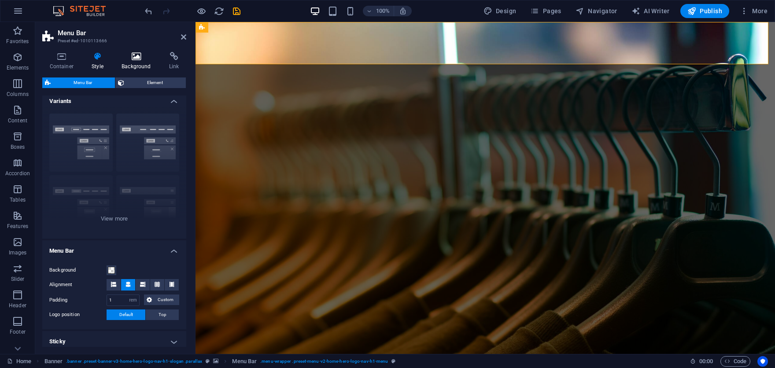
click at [128, 63] on h4 "Background" at bounding box center [139, 61] width 48 height 18
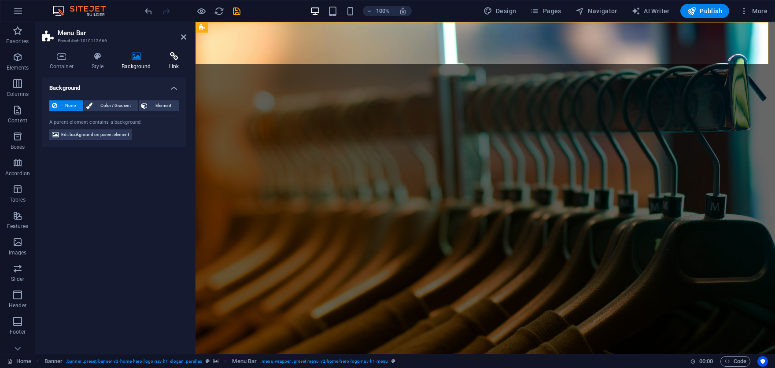
click at [169, 62] on h4 "Link" at bounding box center [174, 61] width 25 height 18
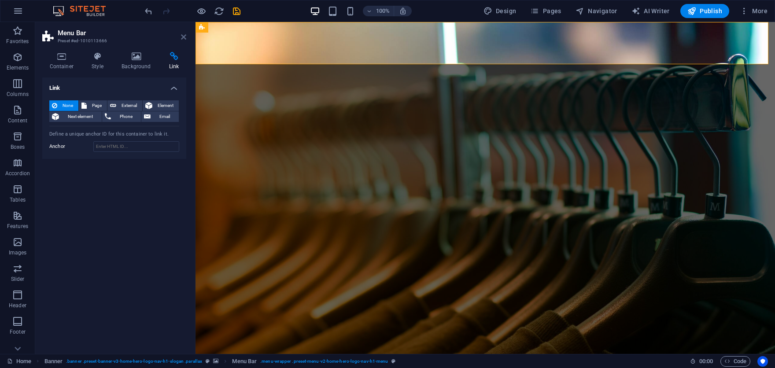
click at [184, 40] on icon at bounding box center [183, 36] width 5 height 7
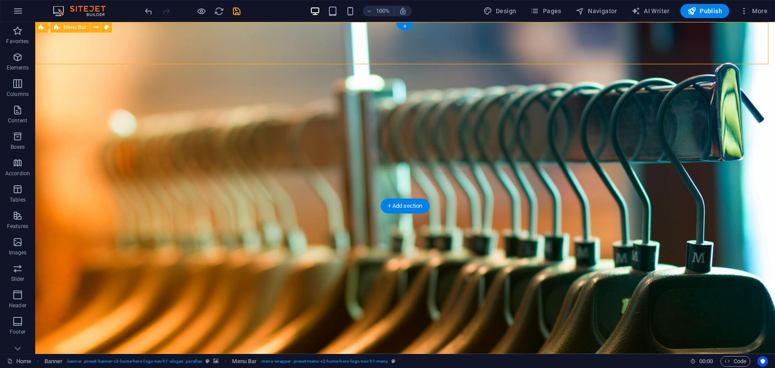
drag, startPoint x: 396, startPoint y: 63, endPoint x: 392, endPoint y: 52, distance: 11.7
click at [392, 317] on div "Home About Us Our Products Gallery Contact" at bounding box center [405, 349] width 740 height 64
click at [391, 317] on div "Home About Us Our Products Gallery Contact" at bounding box center [405, 349] width 740 height 64
drag, startPoint x: 440, startPoint y: 47, endPoint x: 402, endPoint y: 59, distance: 40.1
click at [400, 317] on div "Home About Us Our Products Gallery Contact" at bounding box center [405, 349] width 740 height 64
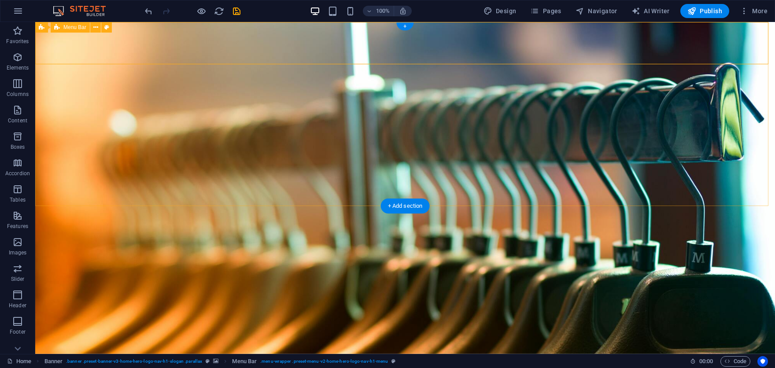
click at [400, 317] on div "Home About Us Our Products Gallery Contact" at bounding box center [405, 349] width 740 height 64
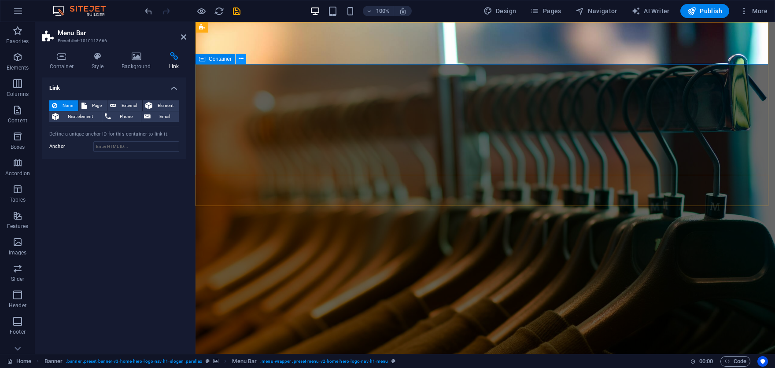
click at [246, 59] on button at bounding box center [241, 59] width 11 height 11
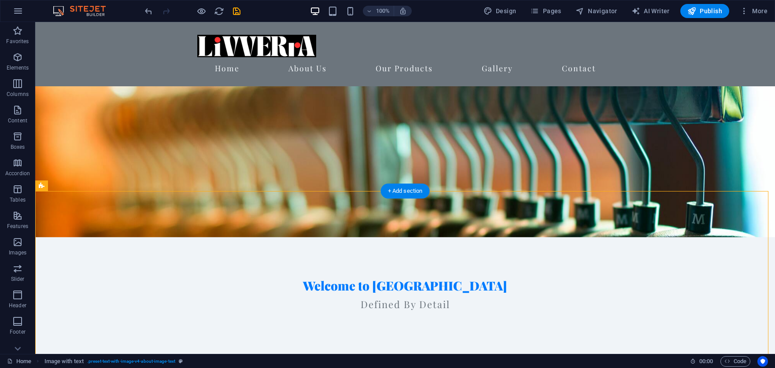
scroll to position [220, 0]
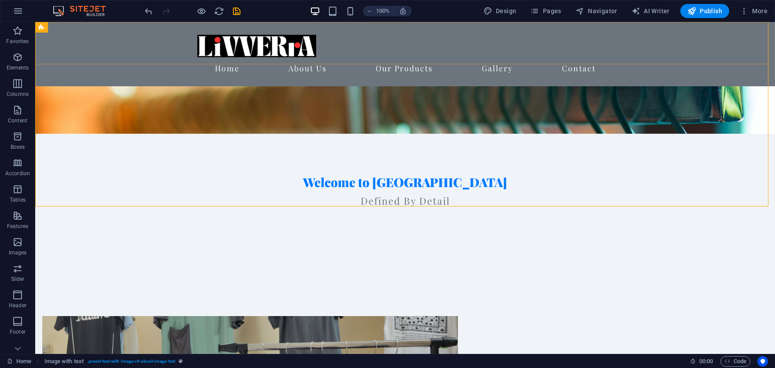
click at [127, 51] on div "Home About Us Our Products Gallery Contact" at bounding box center [405, 54] width 740 height 64
click at [39, 30] on icon at bounding box center [42, 27] width 6 height 11
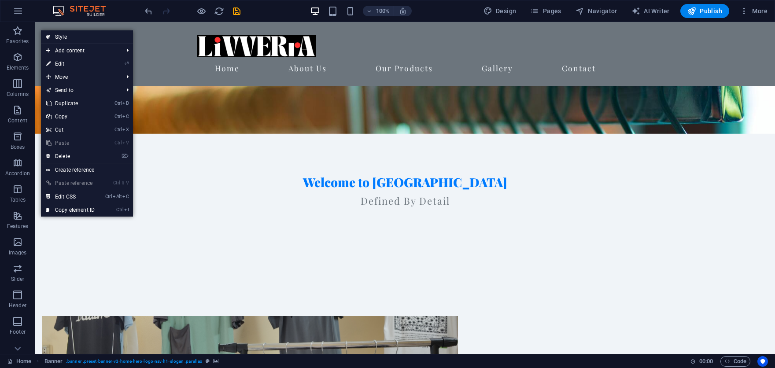
click at [72, 40] on link "Style" at bounding box center [87, 36] width 92 height 13
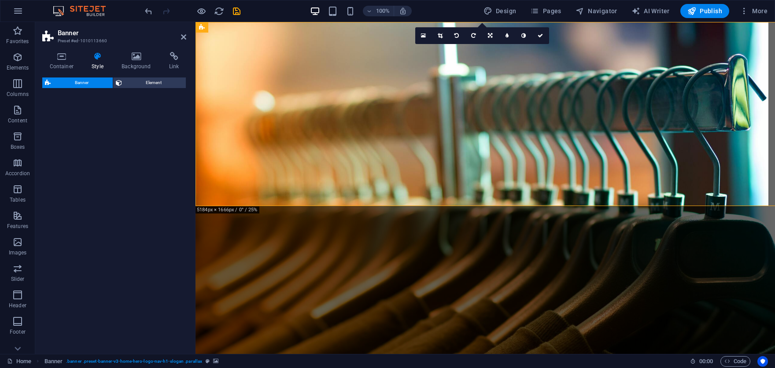
select select "preset-banner-v3-home-hero-logo-nav-h1-slogan"
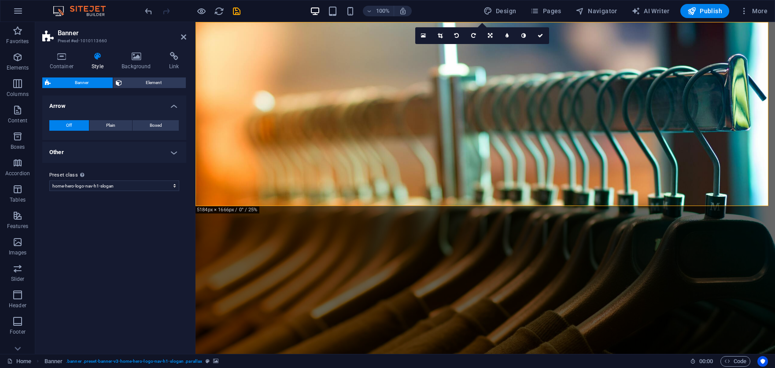
click at [249, 195] on figure at bounding box center [486, 188] width 580 height 332
click at [251, 201] on icon at bounding box center [253, 200] width 5 height 9
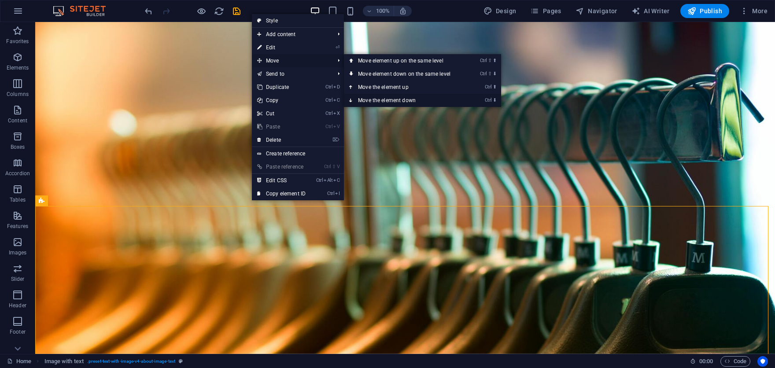
click at [401, 102] on link "Ctrl ⬇ Move the element down" at bounding box center [406, 100] width 124 height 13
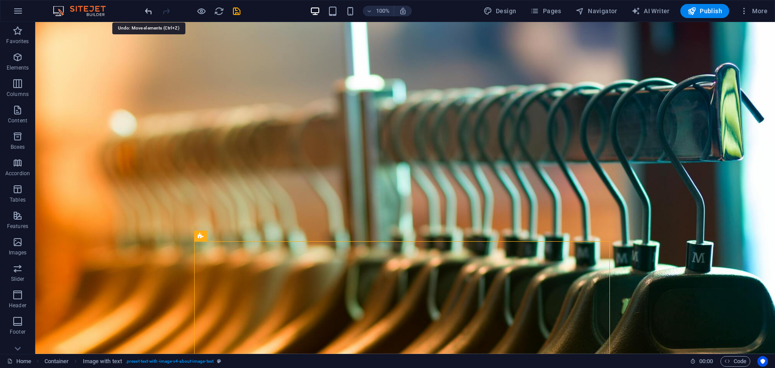
click at [148, 11] on icon "undo" at bounding box center [149, 11] width 10 height 10
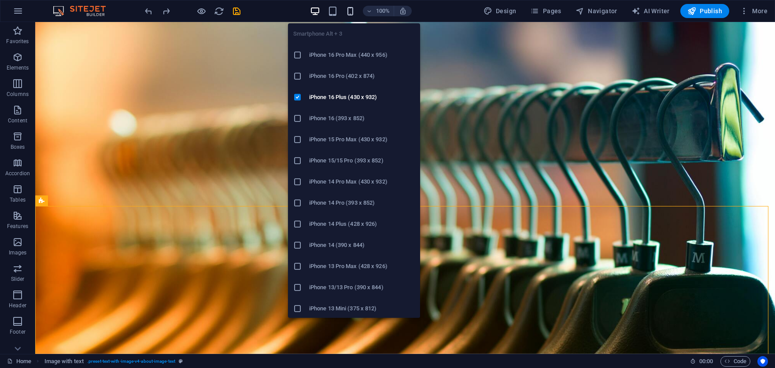
click at [352, 10] on icon "button" at bounding box center [350, 11] width 10 height 10
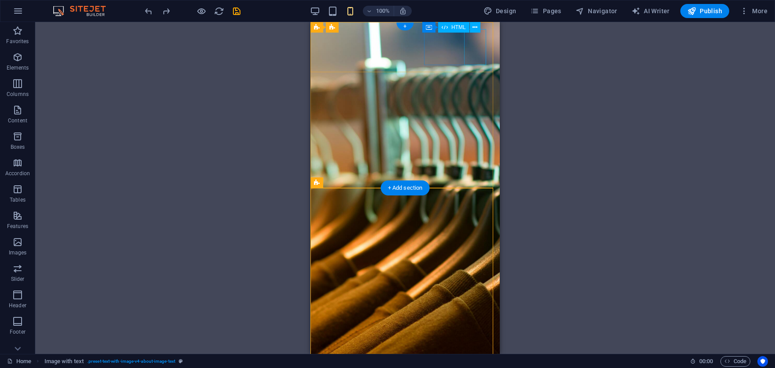
click at [473, 352] on div at bounding box center [405, 370] width 175 height 36
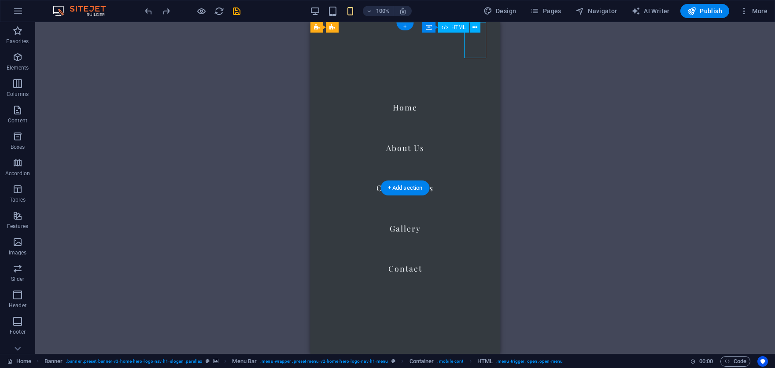
click at [340, 352] on div at bounding box center [329, 370] width 22 height 36
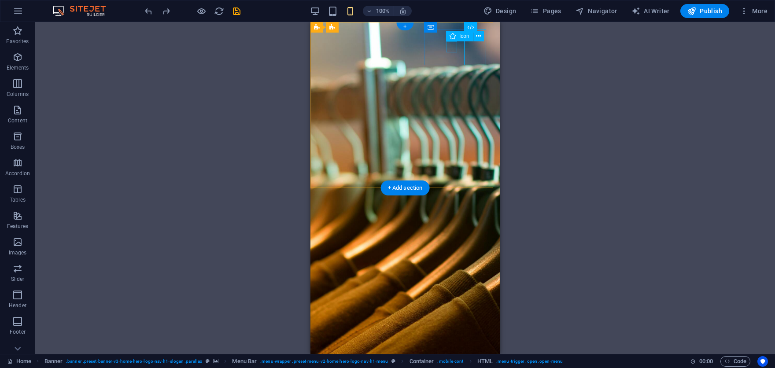
click at [454, 341] on figure at bounding box center [402, 346] width 168 height 11
select select "xMidYMid"
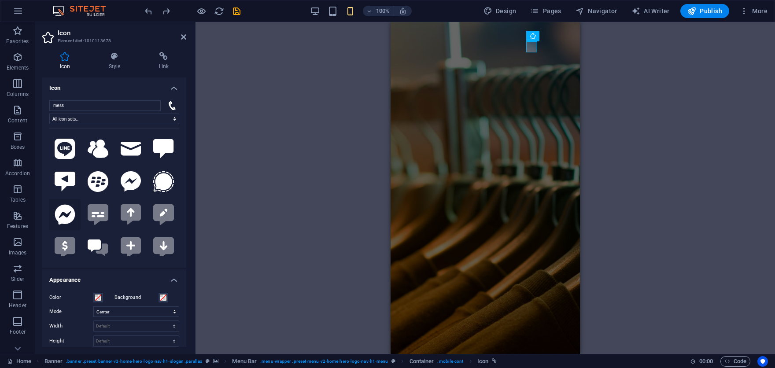
type input "mess"
click at [67, 218] on icon at bounding box center [65, 215] width 20 height 20
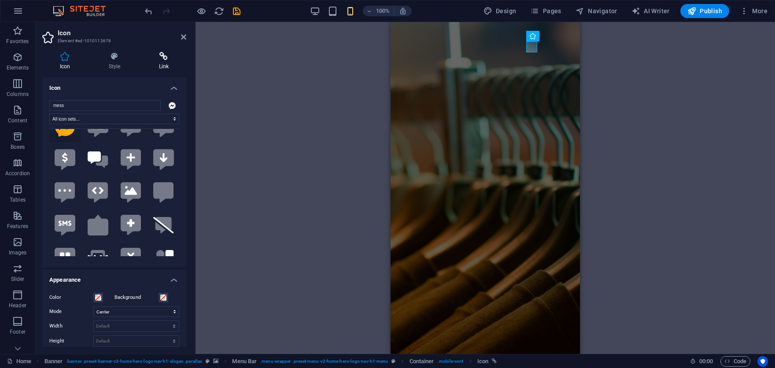
click at [171, 52] on div "Icon Style Link Icon mess All icon sets... IcoFont Ionicons FontAwesome Brands …" at bounding box center [114, 199] width 158 height 309
click at [165, 57] on icon at bounding box center [163, 56] width 45 height 9
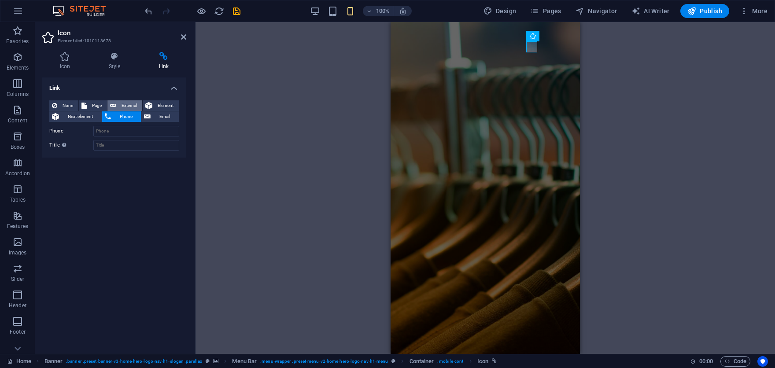
click at [129, 106] on span "External" at bounding box center [129, 105] width 21 height 11
select select "blank"
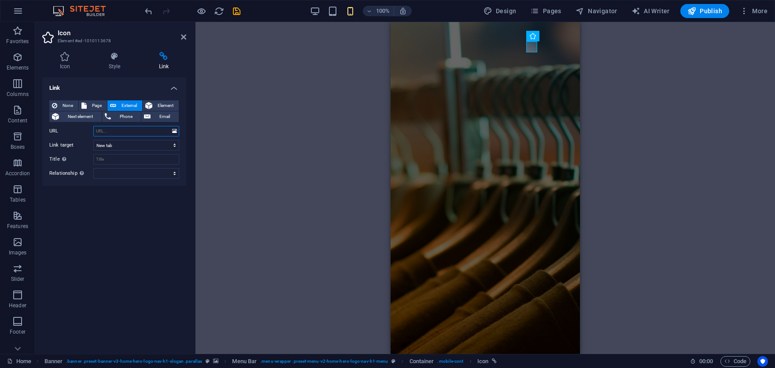
click at [122, 135] on input "URL" at bounding box center [136, 131] width 86 height 11
paste input "https://business.facebook.com/latest/inbox/messenger?asset_id=685008941366535&s…"
type input "https://business.facebook.com/latest/inbox/messenger?asset_id=685008941366535&s…"
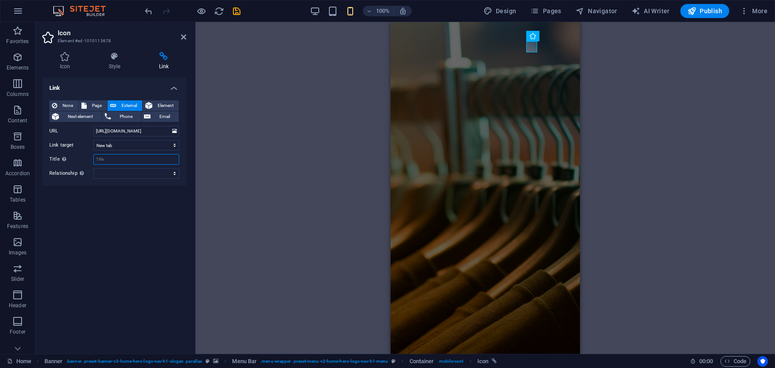
click at [138, 156] on input "Title Additional link description, should not be the same as the link text. The…" at bounding box center [136, 159] width 86 height 11
click at [185, 37] on icon at bounding box center [183, 36] width 5 height 7
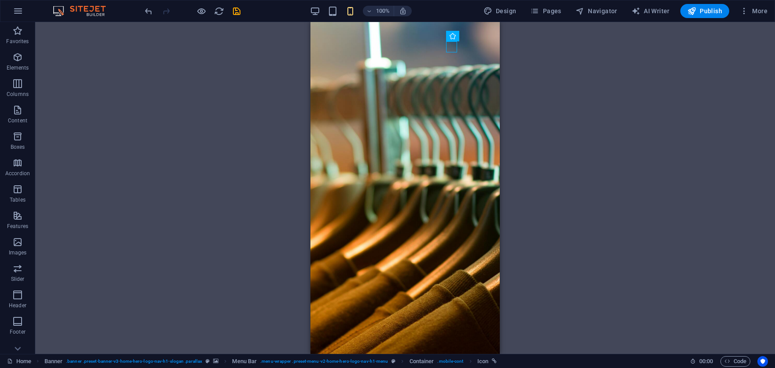
click at [709, 97] on div "H2 Banner Container Spacer H3 Banner Menu Bar Menu Menu Bar Banner Logo Image w…" at bounding box center [405, 188] width 740 height 332
click at [451, 341] on figure at bounding box center [402, 346] width 168 height 11
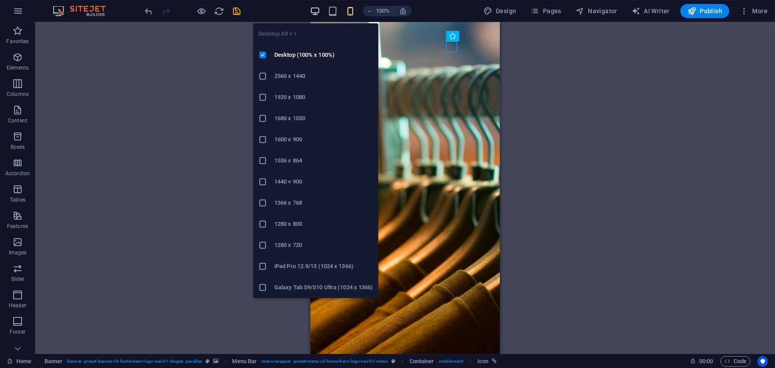
drag, startPoint x: 317, startPoint y: 10, endPoint x: 322, endPoint y: 13, distance: 5.9
click at [317, 11] on icon "button" at bounding box center [315, 11] width 10 height 10
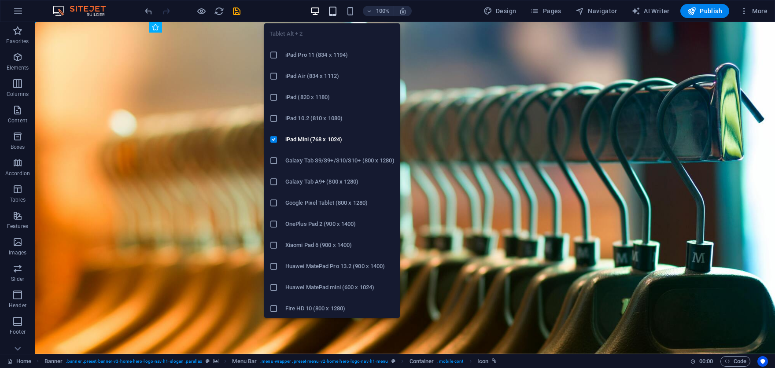
click at [335, 7] on icon "button" at bounding box center [333, 11] width 10 height 10
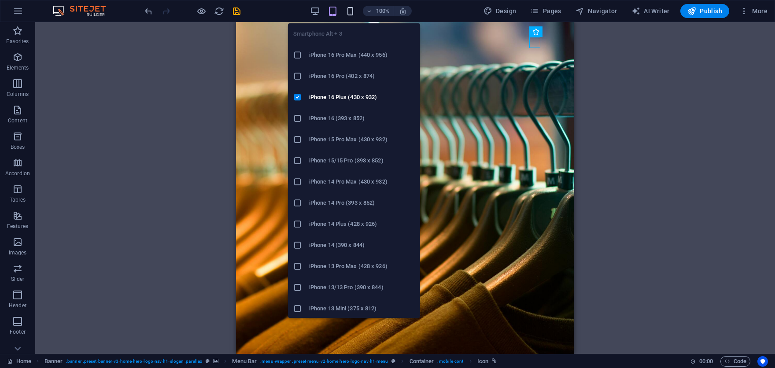
click at [351, 7] on icon "button" at bounding box center [350, 11] width 10 height 10
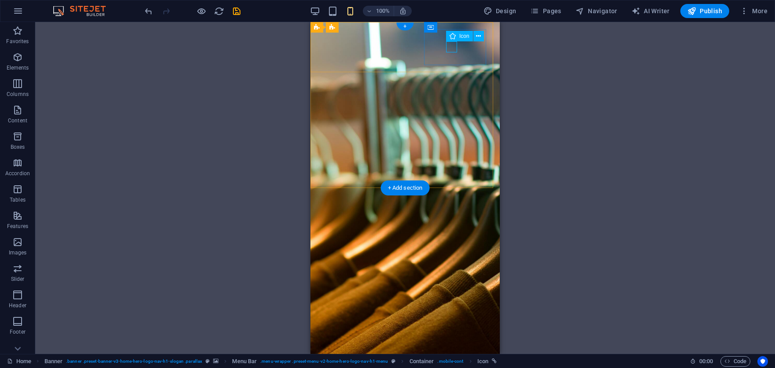
click at [457, 341] on figure at bounding box center [402, 346] width 168 height 11
click at [453, 341] on figure at bounding box center [402, 346] width 168 height 11
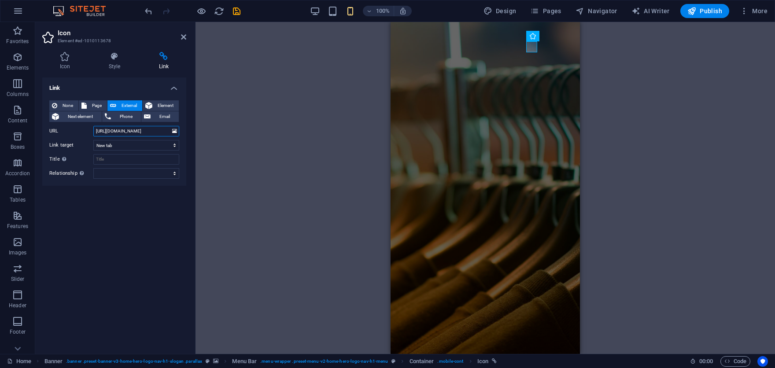
click at [164, 131] on input "https://business.facebook.com/latest/inbox/messenger?asset_id=685008941366535&s…" at bounding box center [136, 131] width 86 height 11
click at [133, 131] on input "https://business.facebook.com/latest/inbox/messenger?asset_id=685008941366535&s…" at bounding box center [136, 131] width 86 height 11
paste input "www.facebook.com/livverra.global"
type input "https://www.facebook.com/livverra.global"
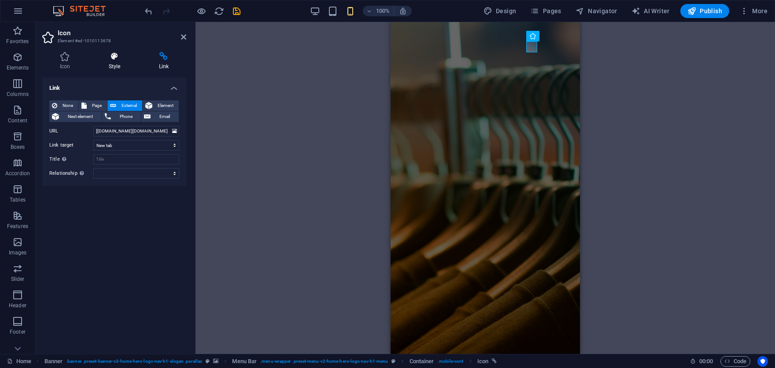
click at [111, 57] on icon at bounding box center [114, 56] width 47 height 9
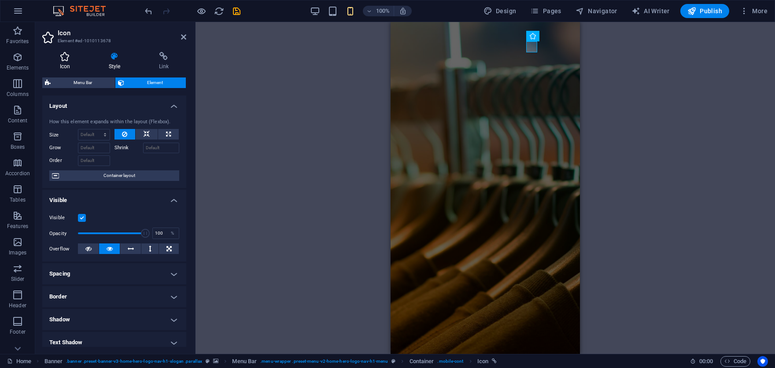
click at [78, 61] on h4 "Icon" at bounding box center [66, 61] width 49 height 18
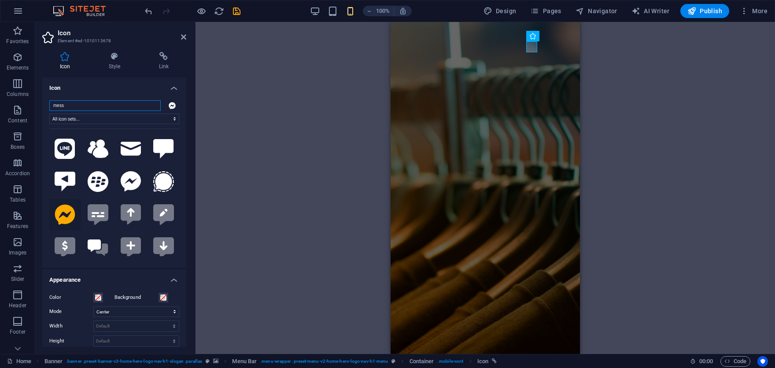
drag, startPoint x: 86, startPoint y: 104, endPoint x: 39, endPoint y: 101, distance: 46.8
click at [39, 101] on div "Icon Style Link Icon mess All icon sets... IcoFont Ionicons FontAwesome Brands …" at bounding box center [114, 199] width 158 height 309
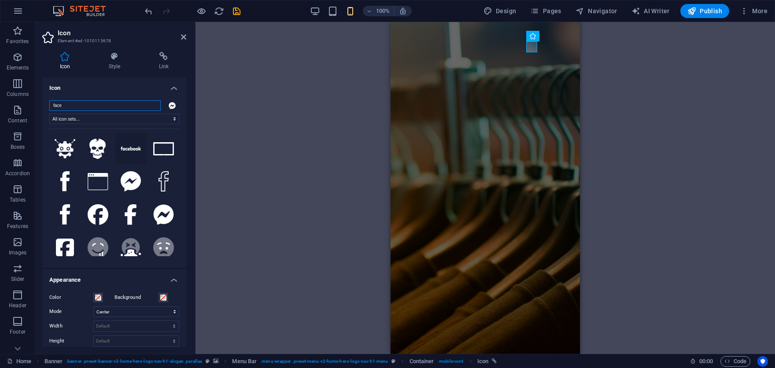
type input "face"
click at [130, 149] on icon at bounding box center [131, 149] width 21 height 4
click at [130, 183] on icon at bounding box center [131, 181] width 20 height 21
click at [163, 65] on h4 "Link" at bounding box center [163, 61] width 45 height 18
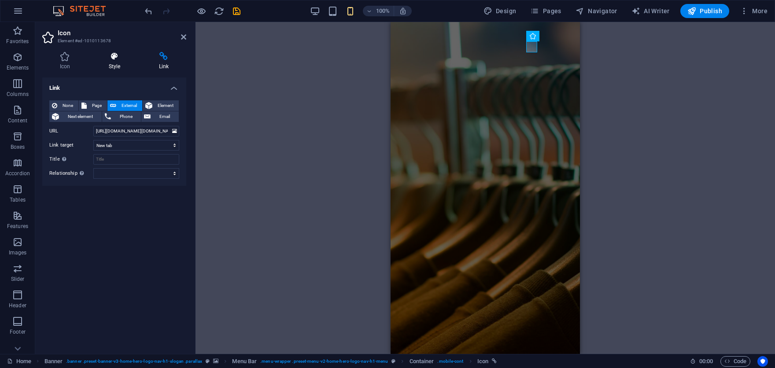
click at [118, 54] on icon at bounding box center [114, 56] width 47 height 9
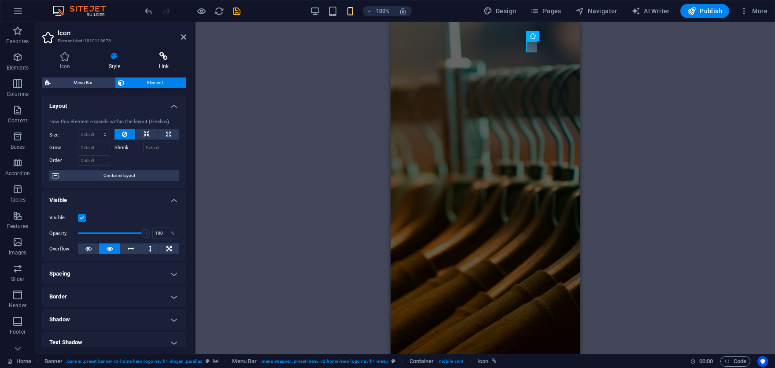
drag, startPoint x: 161, startPoint y: 62, endPoint x: 165, endPoint y: 59, distance: 5.6
click at [162, 62] on h4 "Link" at bounding box center [163, 61] width 45 height 18
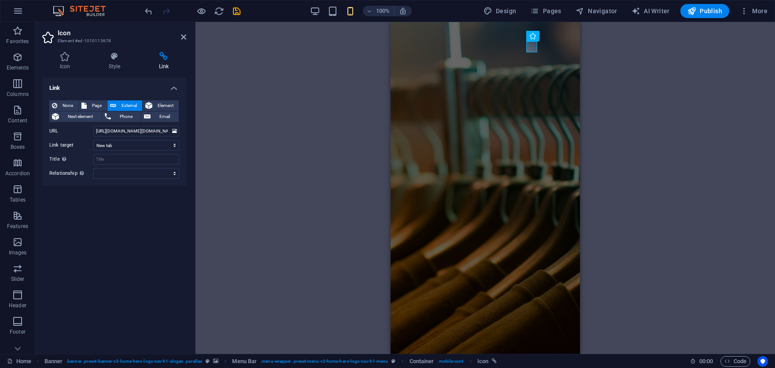
click at [184, 37] on icon at bounding box center [183, 36] width 5 height 7
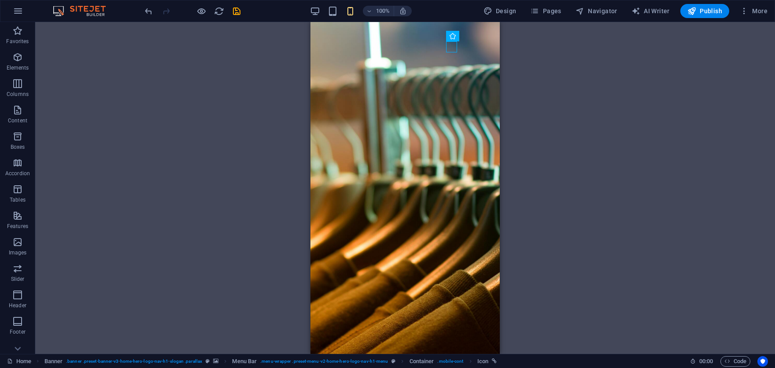
click at [556, 112] on div "H2 Banner Container Spacer H3 Banner Menu Bar Menu Banner Logo Image with text …" at bounding box center [405, 188] width 740 height 332
click at [679, 110] on div "H2 Banner Container Spacer H3 Banner Menu Bar Menu Banner Logo Image with text …" at bounding box center [405, 188] width 740 height 332
click at [680, 111] on div "H2 Banner Container Spacer H3 Banner Menu Bar Menu Banner Logo Image with text …" at bounding box center [405, 188] width 740 height 332
click at [479, 313] on div "Home About Us Our Products Gallery Contact" at bounding box center [404, 354] width 189 height 83
drag, startPoint x: 388, startPoint y: 67, endPoint x: 388, endPoint y: 63, distance: 4.4
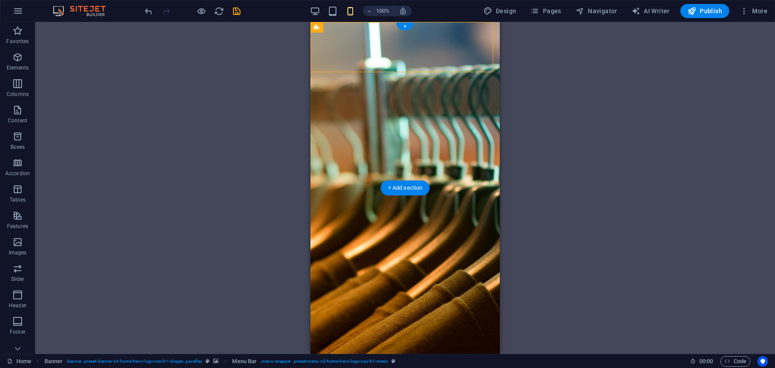
click at [388, 313] on div "Home About Us Our Products Gallery Contact" at bounding box center [404, 354] width 189 height 83
click at [623, 95] on div "H2 Banner Container Spacer H3 Banner Menu Bar Menu Banner Logo Image with text …" at bounding box center [405, 188] width 740 height 332
click at [718, 10] on span "Publish" at bounding box center [704, 11] width 35 height 9
checkbox input "false"
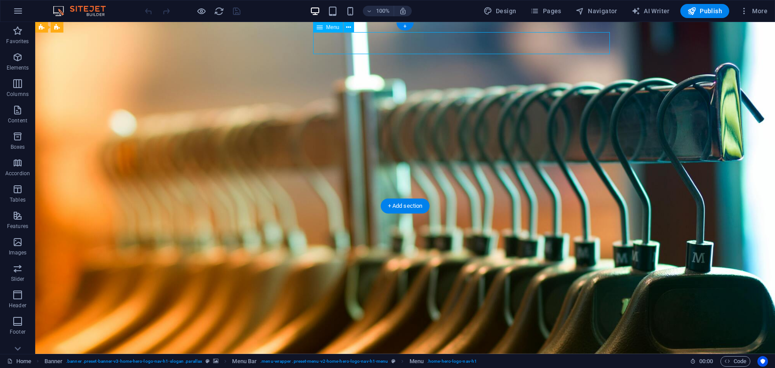
click at [358, 352] on nav "Home About Us Our Products Gallery Contact" at bounding box center [405, 363] width 416 height 22
select select
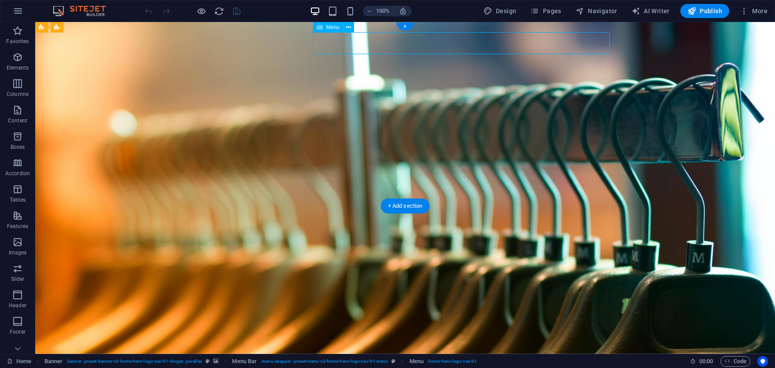
select select
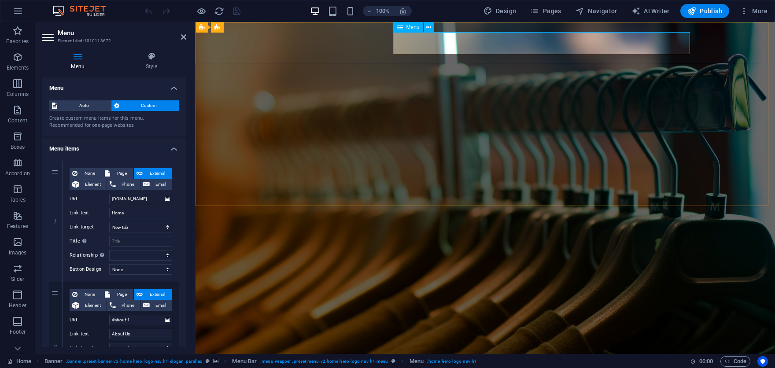
click at [442, 352] on nav "Home About Us Our Products Gallery Contact" at bounding box center [485, 363] width 416 height 22
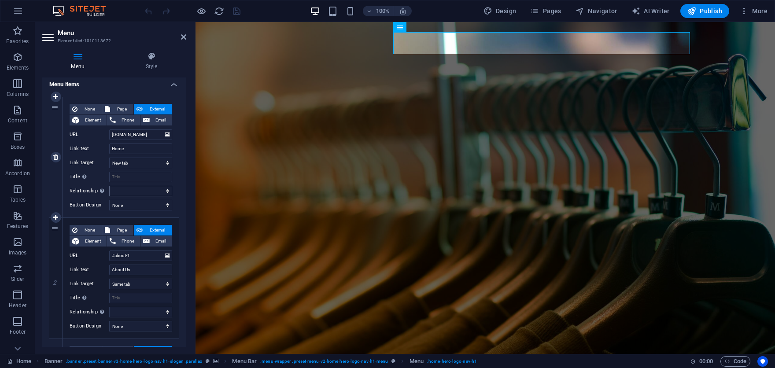
scroll to position [44, 0]
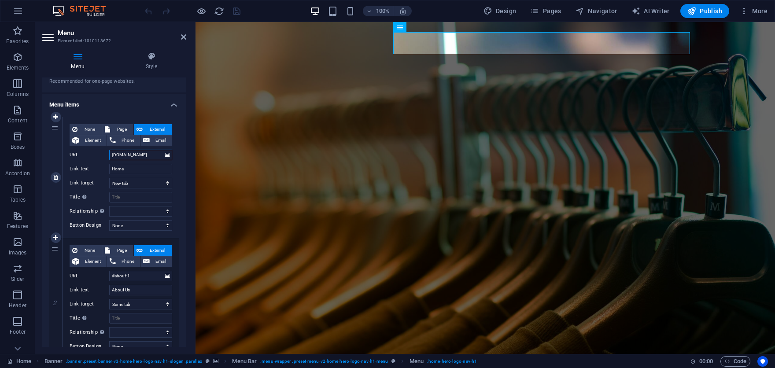
drag, startPoint x: 150, startPoint y: 152, endPoint x: 83, endPoint y: 152, distance: 67.4
click at [83, 152] on div "URL [DOMAIN_NAME]" at bounding box center [121, 155] width 103 height 11
select select
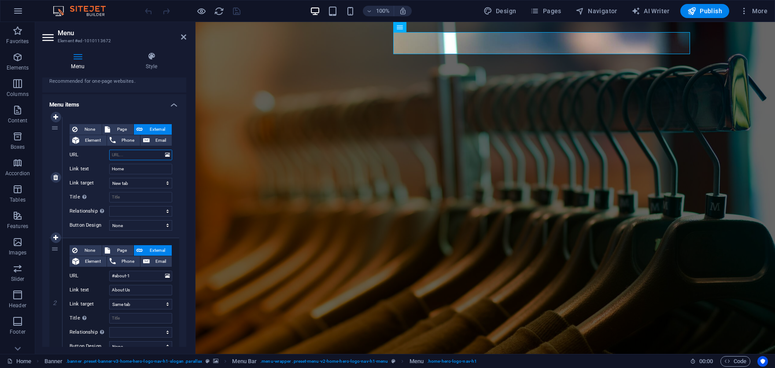
select select
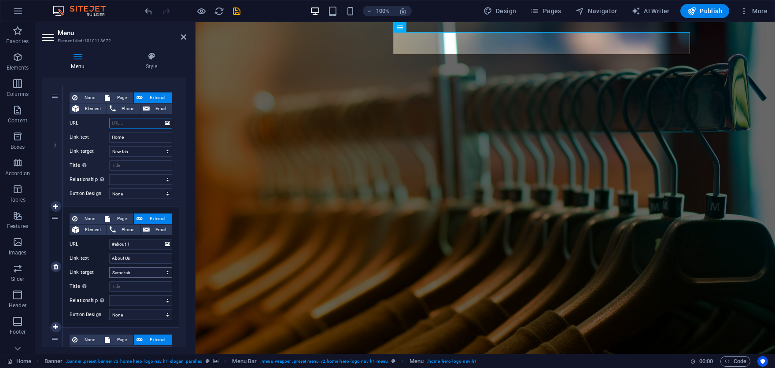
scroll to position [88, 0]
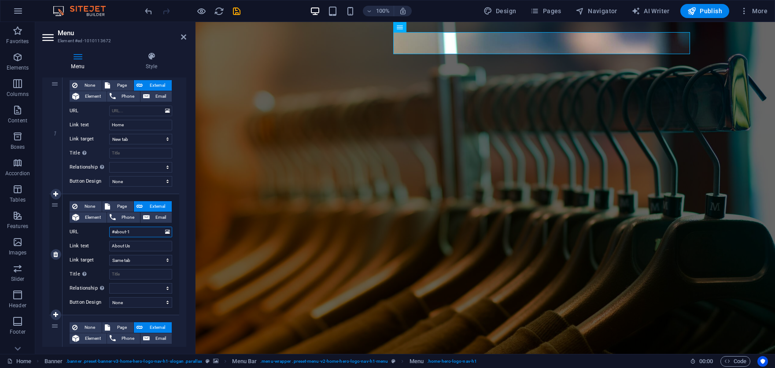
click at [147, 234] on input "#about-1" at bounding box center [140, 232] width 63 height 11
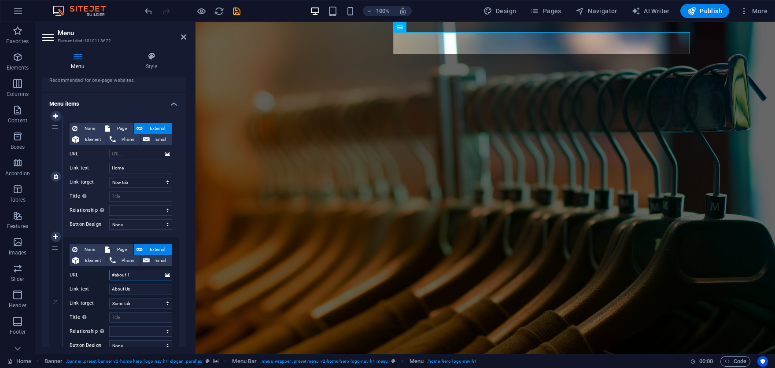
scroll to position [44, 0]
click at [135, 153] on input "URL" at bounding box center [140, 155] width 63 height 11
type input "#"
select select
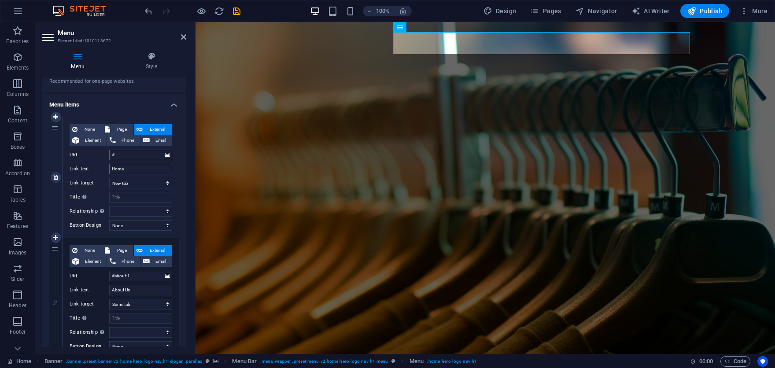
select select
type input "#home"
select select
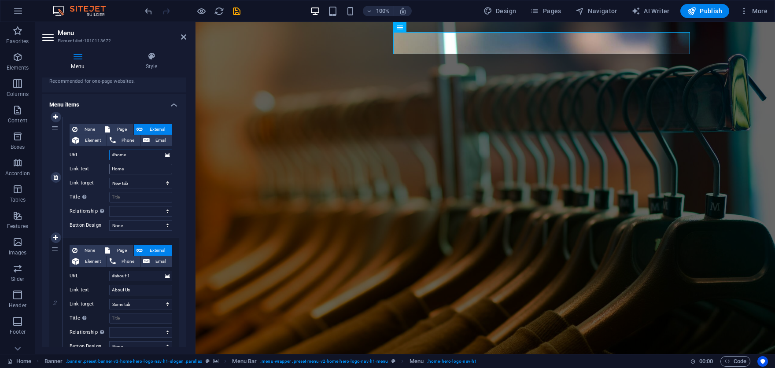
select select
type input "#home"
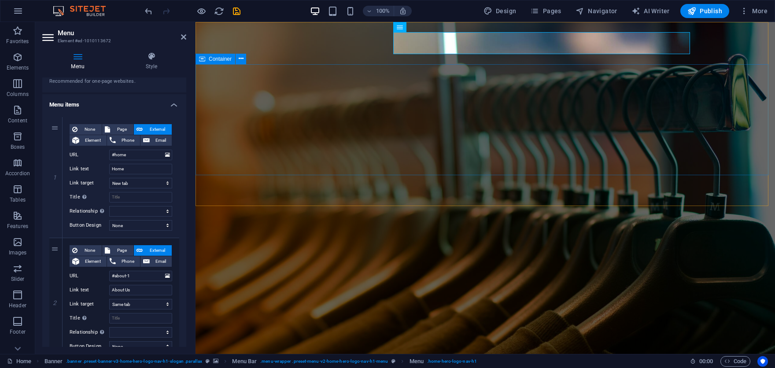
drag, startPoint x: 476, startPoint y: 100, endPoint x: 725, endPoint y: 181, distance: 262.8
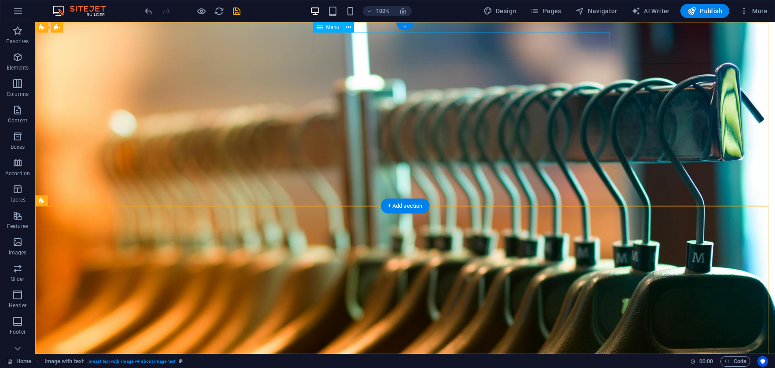
click at [355, 352] on nav "Home About Us Our Products Gallery Contact" at bounding box center [405, 363] width 416 height 22
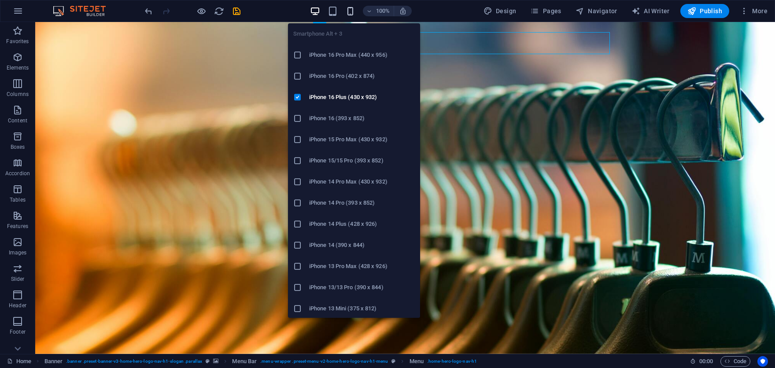
click at [349, 14] on icon "button" at bounding box center [350, 11] width 10 height 10
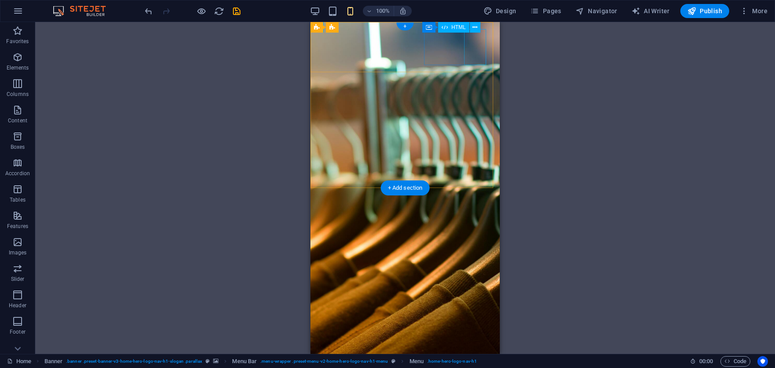
click at [473, 352] on div at bounding box center [405, 370] width 175 height 36
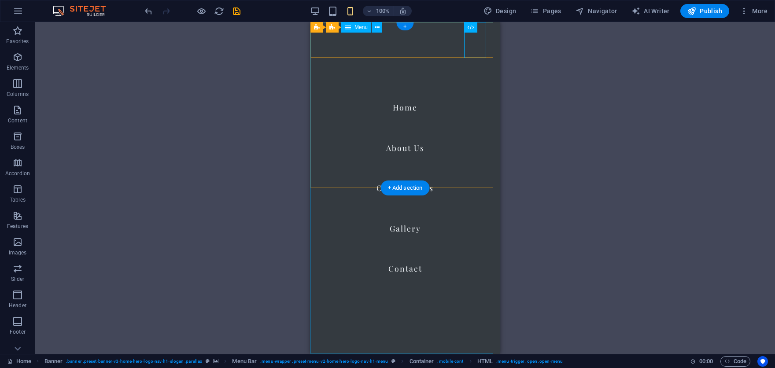
click at [400, 107] on nav "Home About Us Our Products Gallery Contact" at bounding box center [404, 188] width 189 height 332
select select
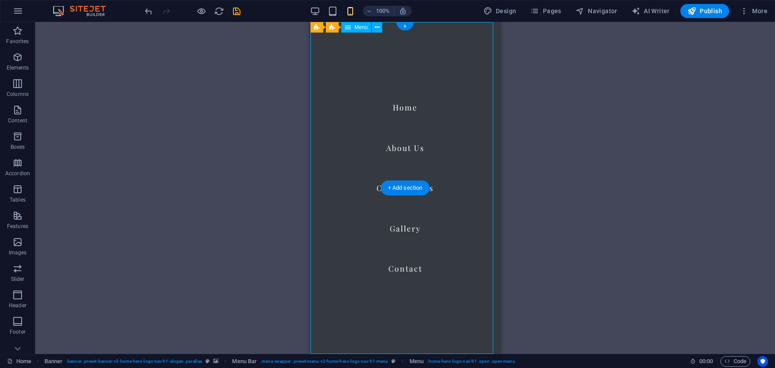
select select
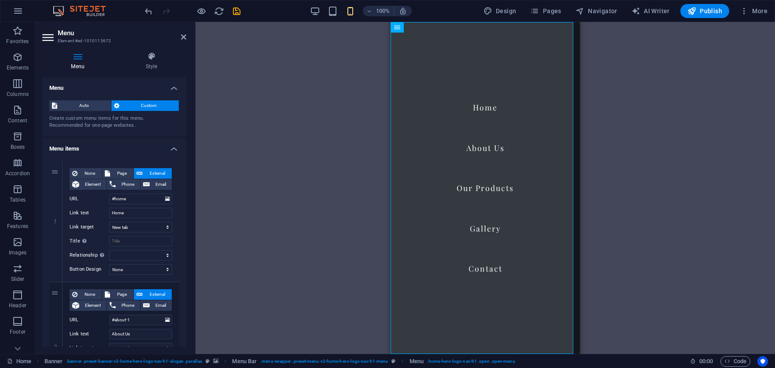
drag, startPoint x: 322, startPoint y: 265, endPoint x: 318, endPoint y: 259, distance: 7.0
click at [322, 265] on div "H2 Banner Container Banner Menu Bar Menu Bar Banner Menu Banner Logo Spacer H3 …" at bounding box center [486, 188] width 580 height 332
click at [222, 219] on div "H2 Banner Container Banner Menu Bar Menu Bar Banner Menu Banner Logo Spacer H3 …" at bounding box center [486, 188] width 580 height 332
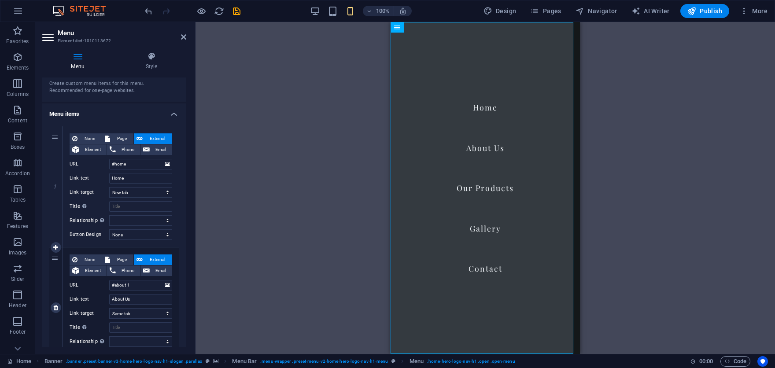
scroll to position [88, 0]
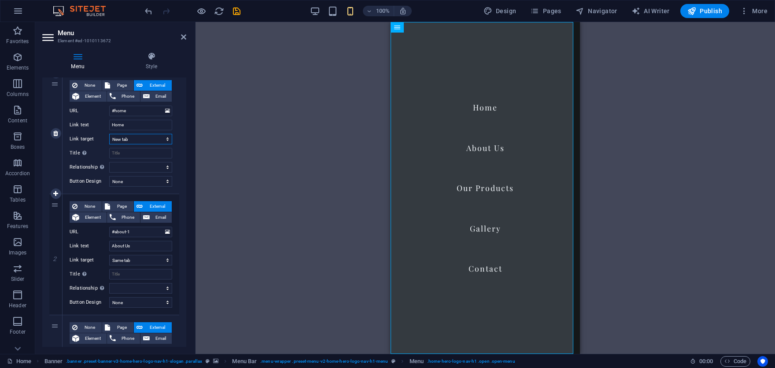
click at [124, 138] on select "New tab Same tab Overlay" at bounding box center [140, 139] width 63 height 11
select select
click at [109, 134] on select "New tab Same tab Overlay" at bounding box center [140, 139] width 63 height 11
select select
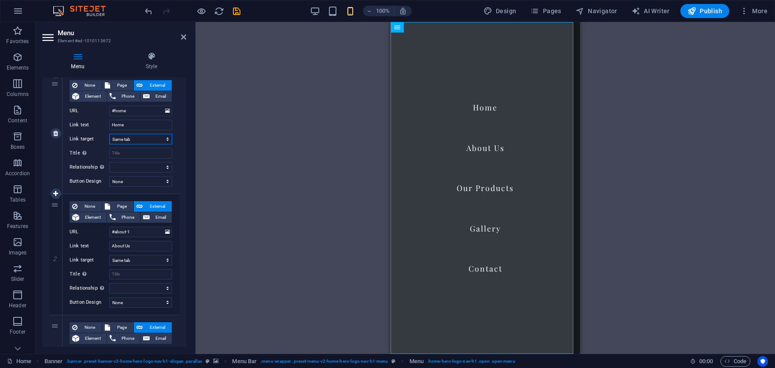
select select
click at [139, 165] on select "alternate author bookmark external help license next nofollow noreferrer noopen…" at bounding box center [140, 167] width 63 height 11
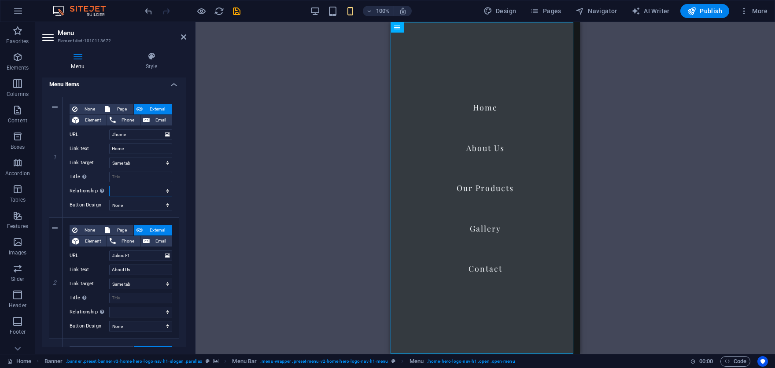
scroll to position [0, 0]
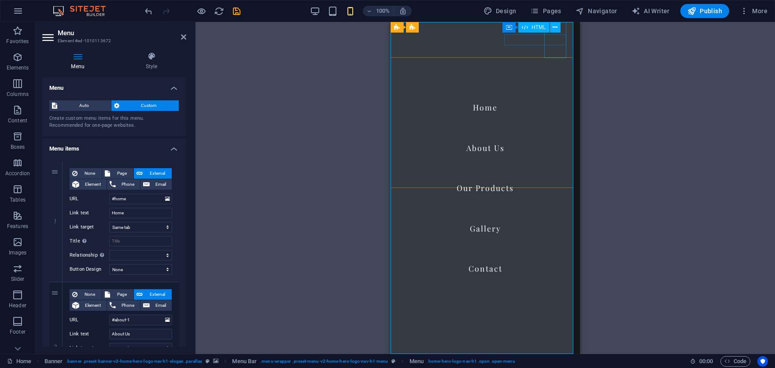
click at [420, 352] on div at bounding box center [409, 370] width 22 height 36
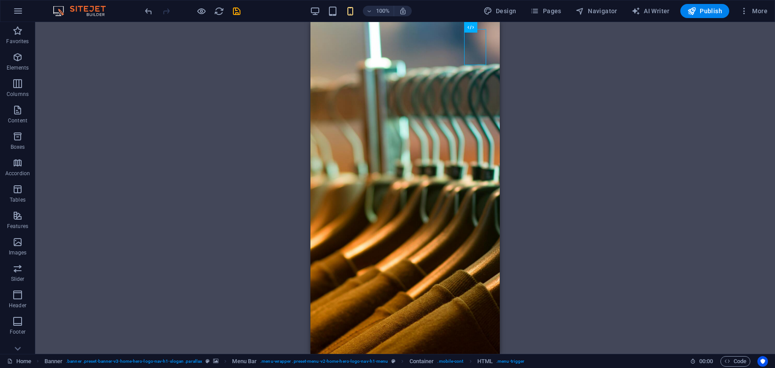
click at [713, 41] on div "H2 Banner Container Banner Menu Bar Menu Bar Banner Menu Banner Logo Spacer H3 …" at bounding box center [405, 188] width 740 height 332
click at [663, 12] on span "AI Writer" at bounding box center [651, 11] width 38 height 9
select select "English"
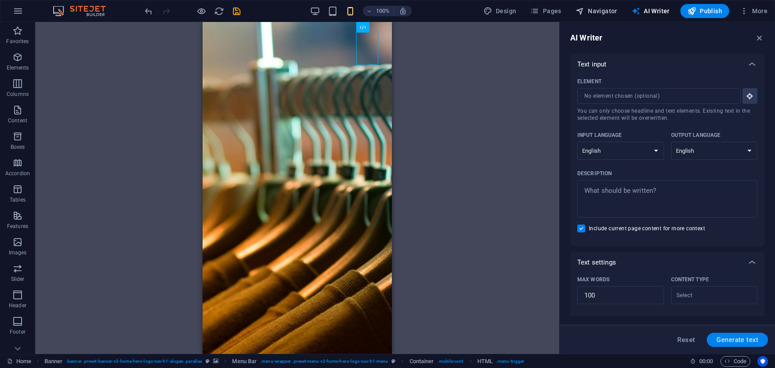
drag, startPoint x: 594, startPoint y: 13, endPoint x: 580, endPoint y: 13, distance: 13.7
click at [594, 13] on span "Navigator" at bounding box center [597, 11] width 42 height 9
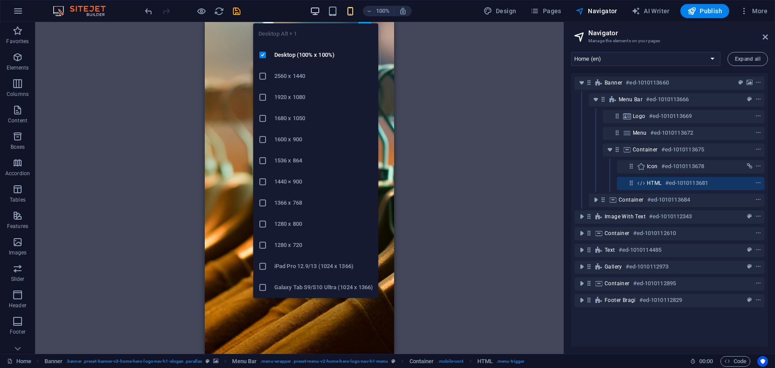
click at [316, 9] on icon "button" at bounding box center [315, 11] width 10 height 10
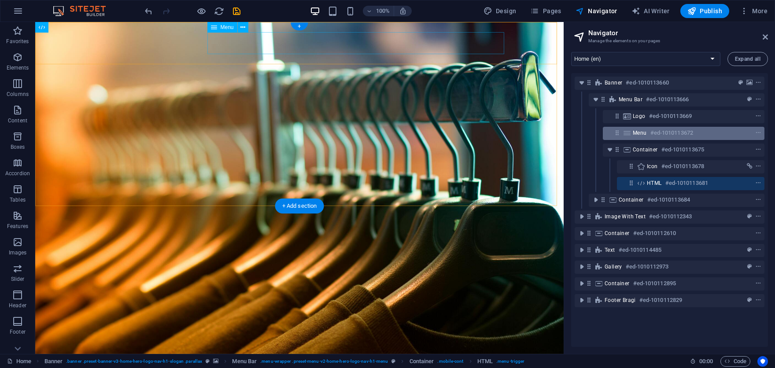
click at [660, 138] on div "Menu #ed-1010113672" at bounding box center [684, 133] width 162 height 13
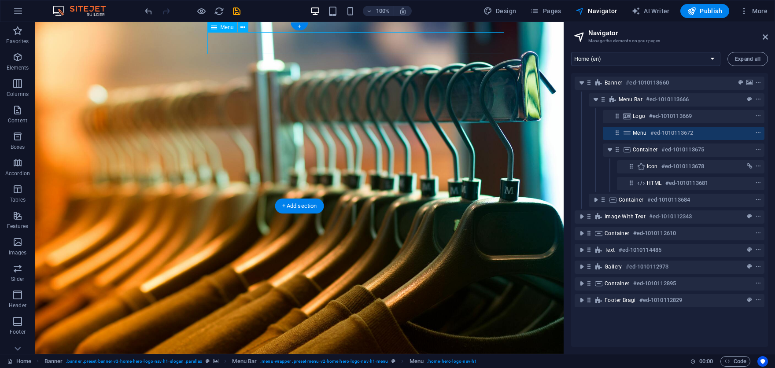
click at [663, 136] on h6 "#ed-1010113672" at bounding box center [671, 133] width 43 height 11
click at [755, 131] on icon "context-menu" at bounding box center [758, 133] width 6 height 6
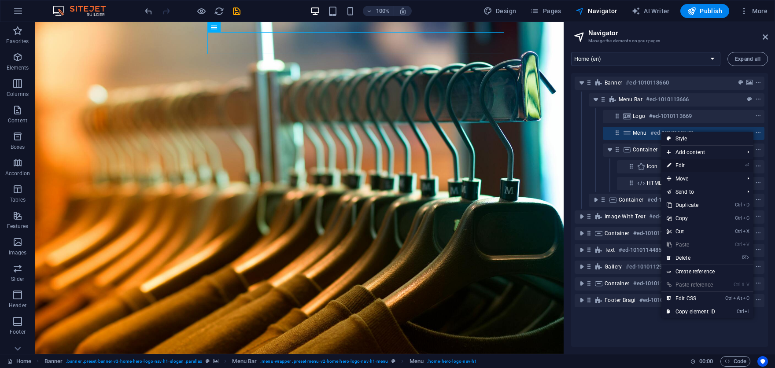
click at [698, 167] on link "⏎ Edit" at bounding box center [690, 165] width 59 height 13
select select
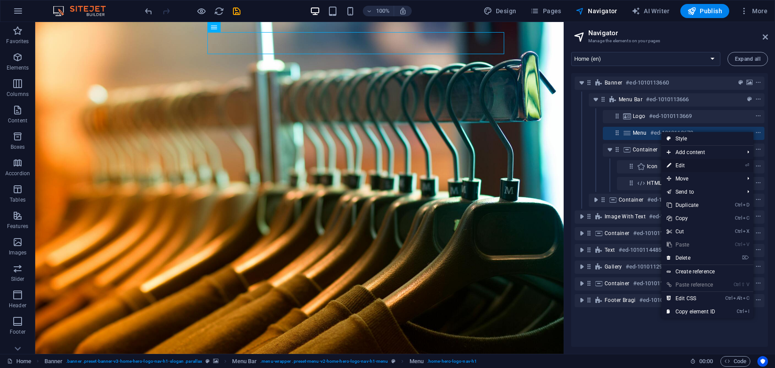
select select
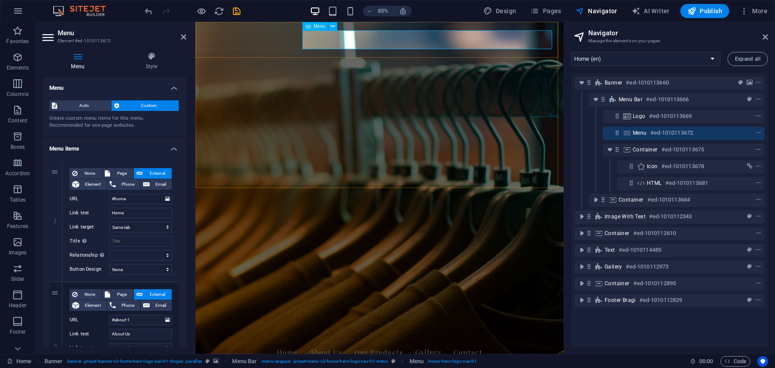
click at [624, 130] on icon at bounding box center [627, 132] width 10 height 7
click at [617, 133] on icon at bounding box center [616, 132] width 7 height 7
click at [620, 138] on div "Menu #ed-1010113672" at bounding box center [684, 133] width 162 height 13
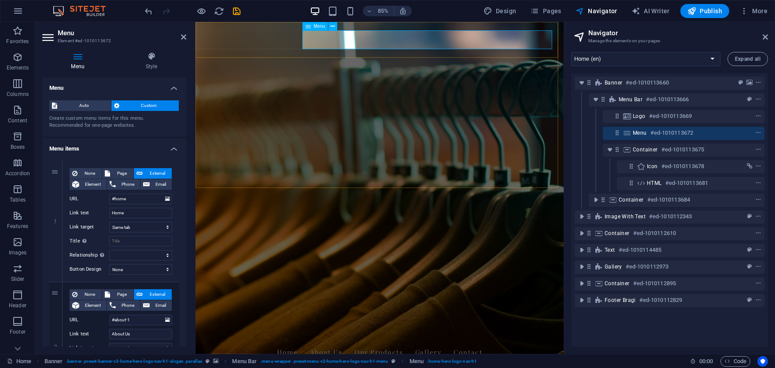
click at [620, 138] on div "Menu #ed-1010113672" at bounding box center [684, 133] width 162 height 13
click at [755, 132] on icon "context-menu" at bounding box center [758, 133] width 6 height 6
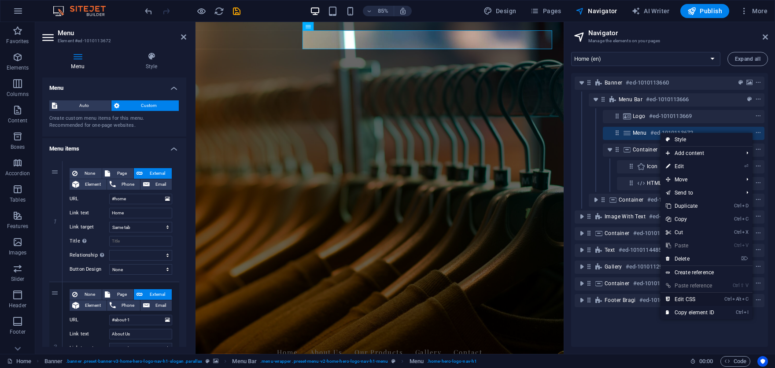
click at [703, 296] on link "Ctrl Alt C Edit CSS" at bounding box center [690, 299] width 59 height 13
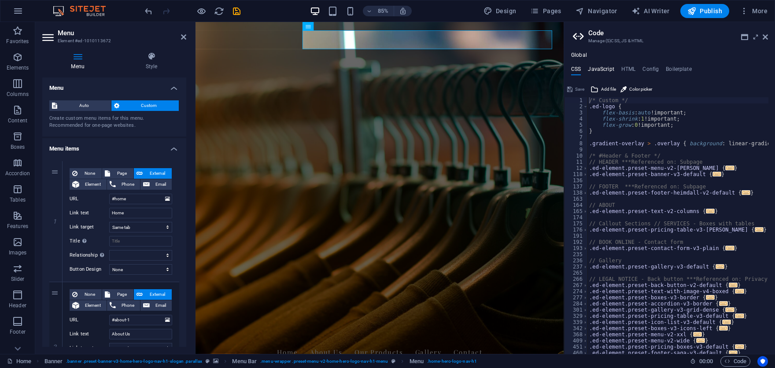
click at [589, 72] on h4 "JavaScript" at bounding box center [601, 71] width 26 height 10
type textarea "/* JS for preset "Menu V2" */"
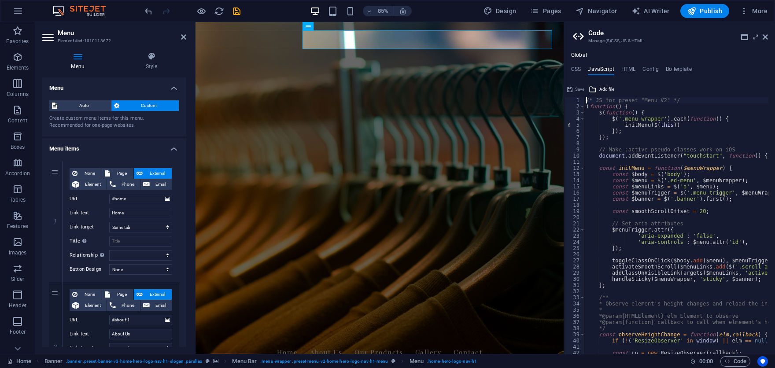
scroll to position [26, 0]
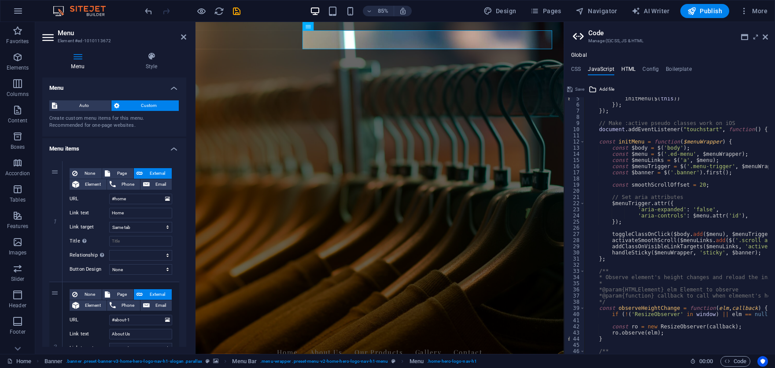
click at [629, 69] on h4 "HTML" at bounding box center [628, 71] width 15 height 10
type textarea "<a href="#main-content" class="wv-link-content button">Skip to main content</a>"
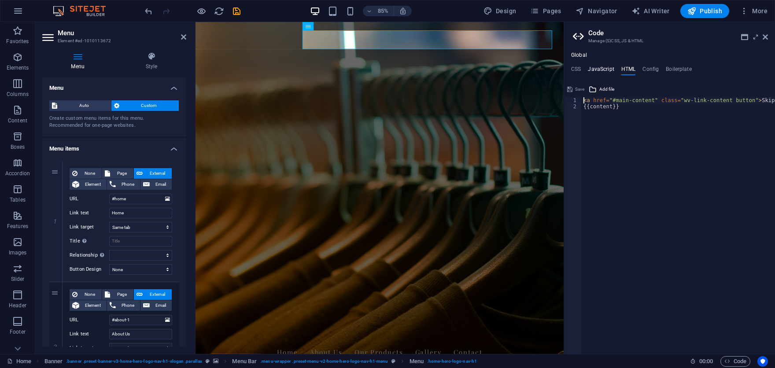
click at [608, 68] on h4 "JavaScript" at bounding box center [601, 71] width 26 height 10
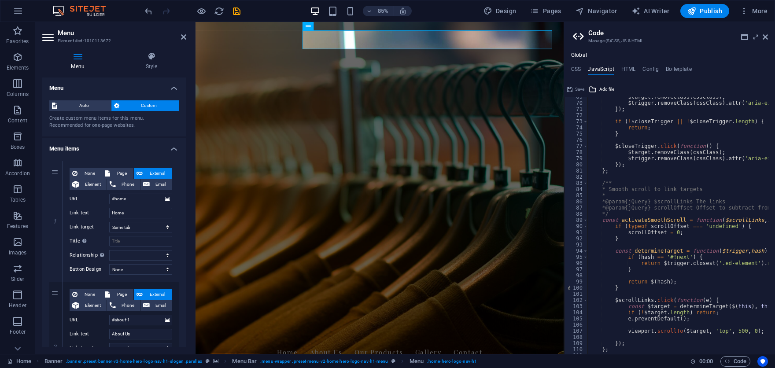
scroll to position [555, 0]
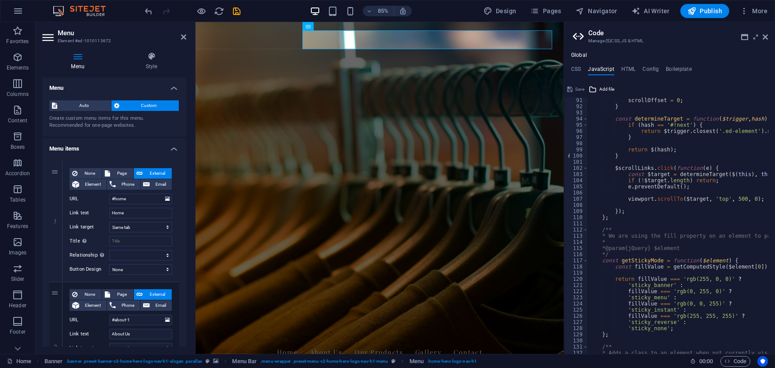
drag, startPoint x: 576, startPoint y: 64, endPoint x: 616, endPoint y: 63, distance: 40.1
click at [576, 64] on div "Global CSS JavaScript HTML Config Boilerplate /* Custom */ 1 2 3 4 5 6 7 8 9 10…" at bounding box center [669, 203] width 211 height 302
click at [678, 72] on h4 "Boilerplate" at bounding box center [679, 71] width 26 height 10
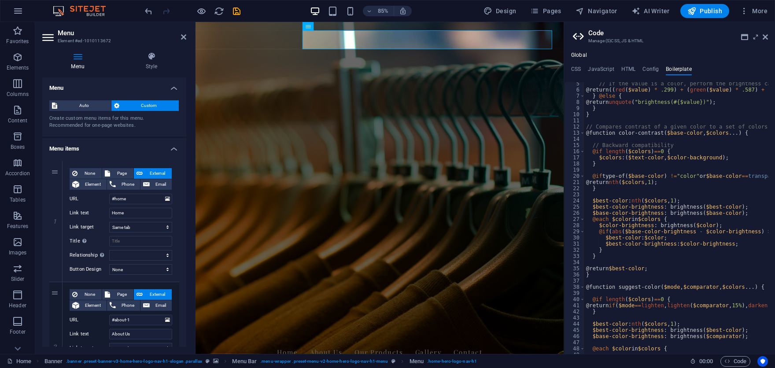
scroll to position [15, 0]
click at [766, 35] on icon at bounding box center [765, 36] width 5 height 7
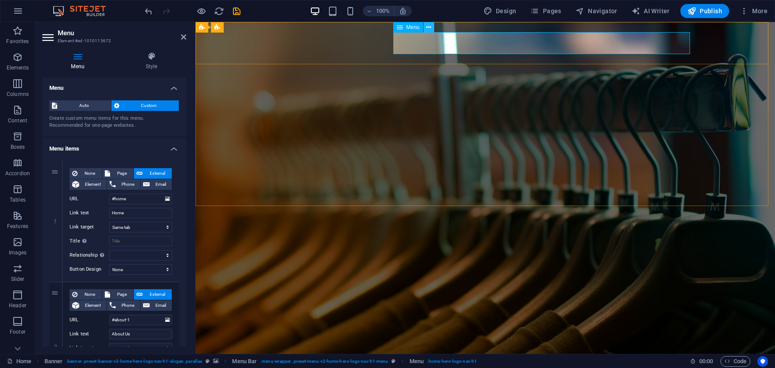
click at [428, 29] on icon at bounding box center [428, 27] width 5 height 9
click at [711, 12] on span "Publish" at bounding box center [704, 11] width 35 height 9
checkbox input "false"
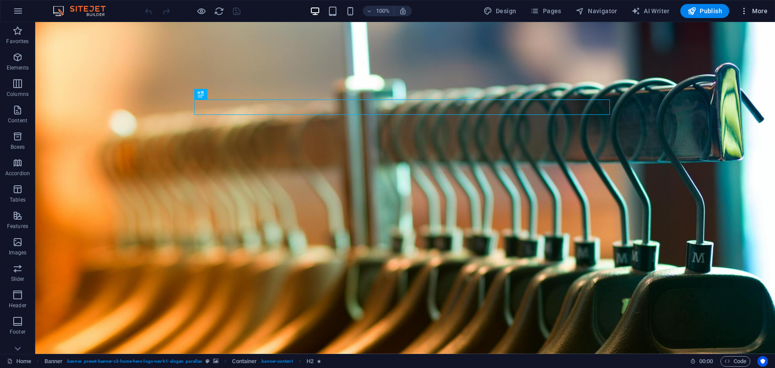
click at [750, 11] on span "More" at bounding box center [754, 11] width 28 height 9
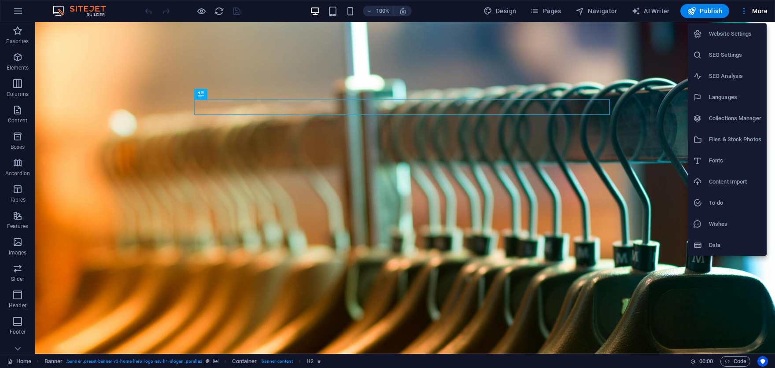
click at [743, 36] on h6 "Website Settings" at bounding box center [735, 34] width 52 height 11
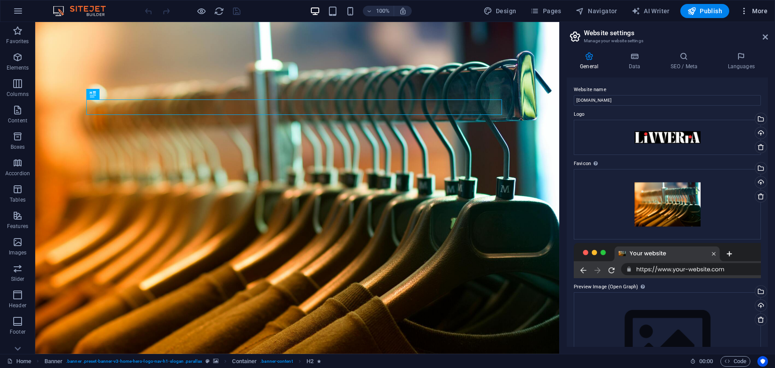
click at [746, 12] on icon "button" at bounding box center [744, 11] width 9 height 9
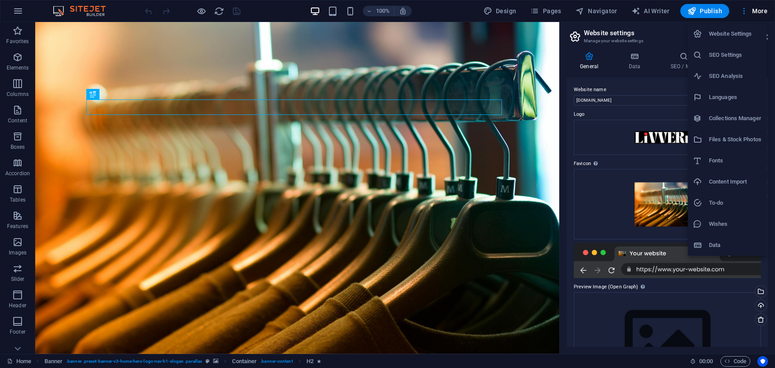
click at [756, 9] on div at bounding box center [387, 184] width 775 height 368
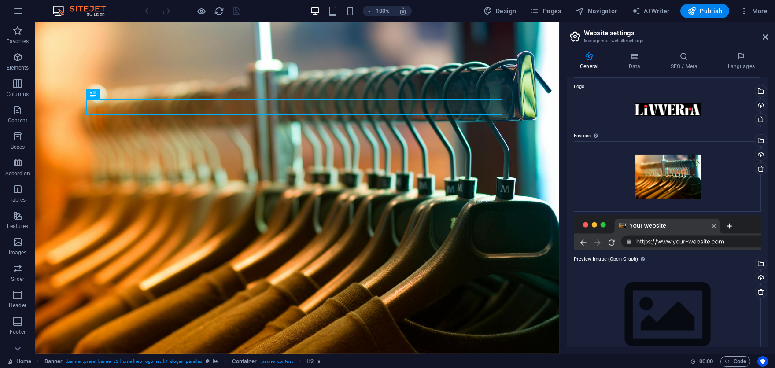
scroll to position [53, 0]
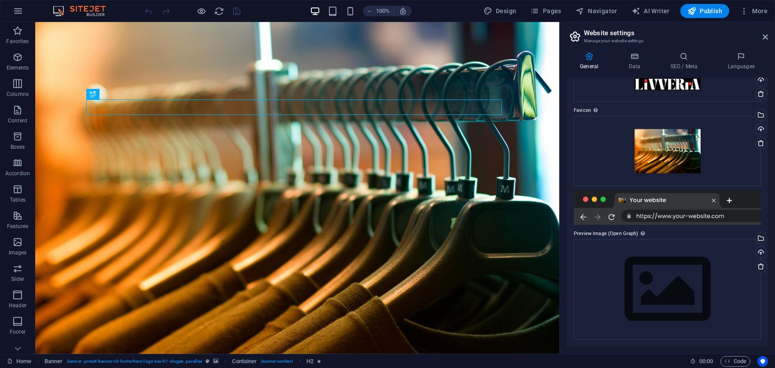
click at [659, 201] on div at bounding box center [667, 207] width 187 height 35
click at [665, 217] on div at bounding box center [667, 207] width 187 height 35
click at [612, 219] on div at bounding box center [667, 207] width 187 height 35
click at [606, 197] on div at bounding box center [667, 207] width 187 height 35
click at [728, 361] on icon "button" at bounding box center [727, 361] width 6 height 6
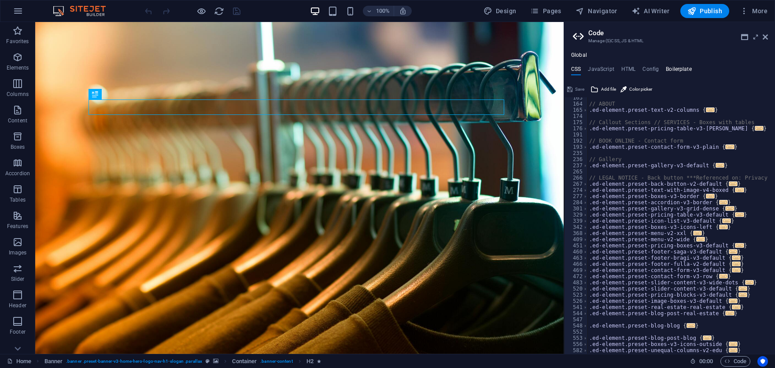
scroll to position [75, 0]
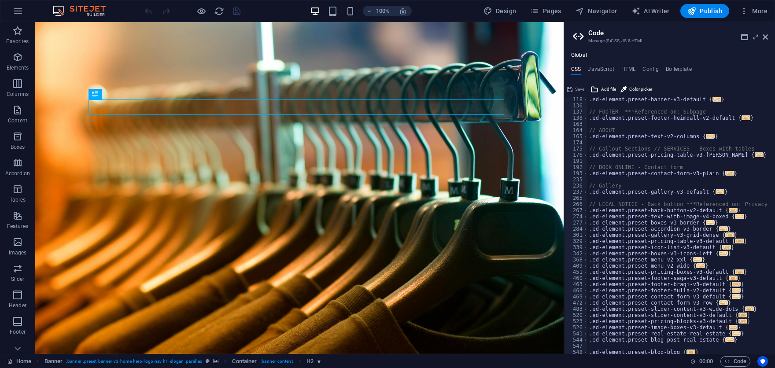
click at [774, 33] on aside "Code Manage (S)CSS, JS & HTML Global CSS JavaScript HTML Config Boilerplate /* …" at bounding box center [669, 188] width 211 height 332
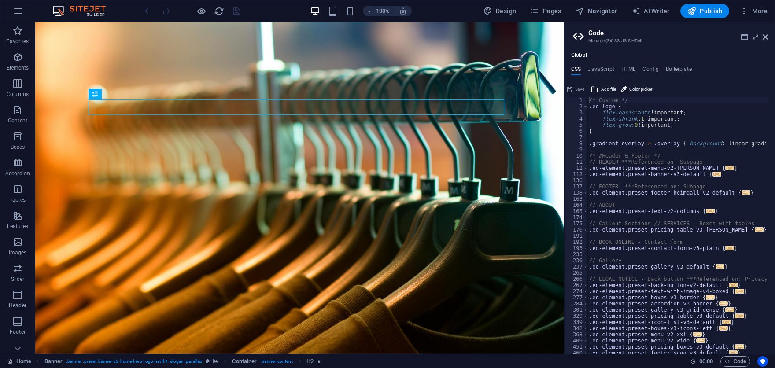
scroll to position [0, 0]
click at [766, 35] on icon at bounding box center [765, 36] width 5 height 7
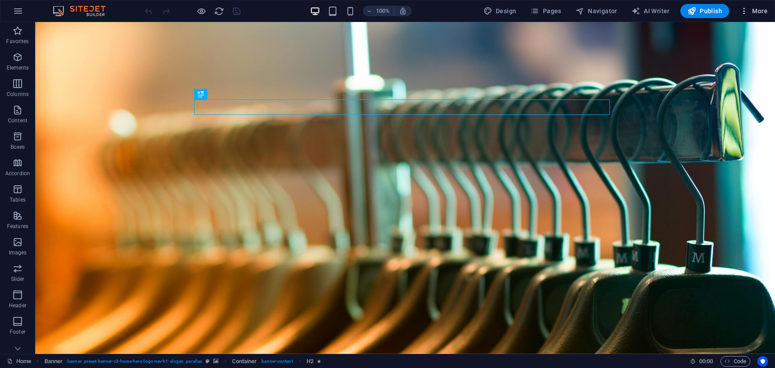
click at [750, 12] on span "More" at bounding box center [754, 11] width 28 height 9
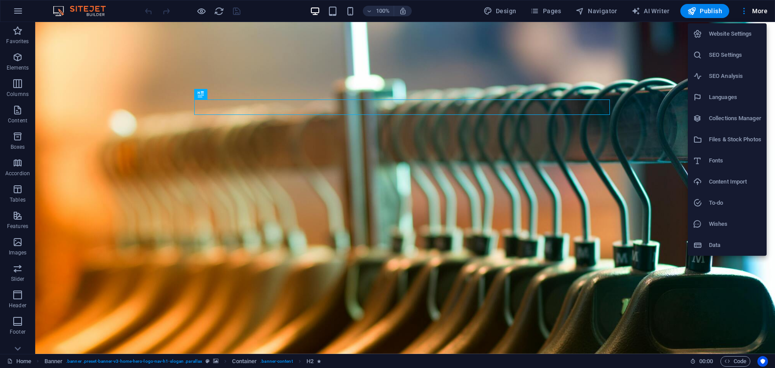
click at [716, 240] on li "Data" at bounding box center [727, 245] width 79 height 21
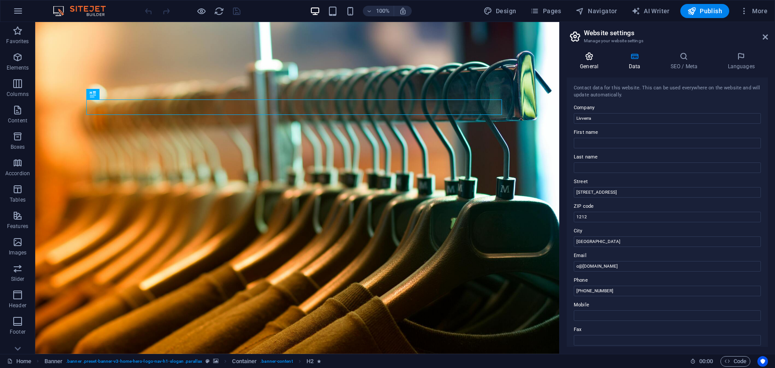
click at [586, 63] on h4 "General" at bounding box center [591, 61] width 48 height 18
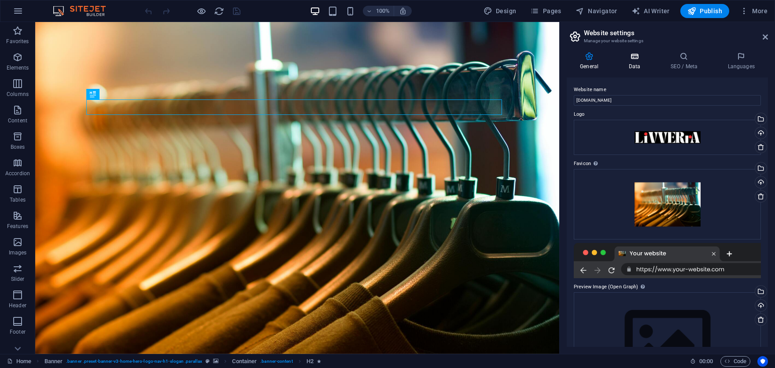
click at [637, 63] on h4 "Data" at bounding box center [636, 61] width 42 height 18
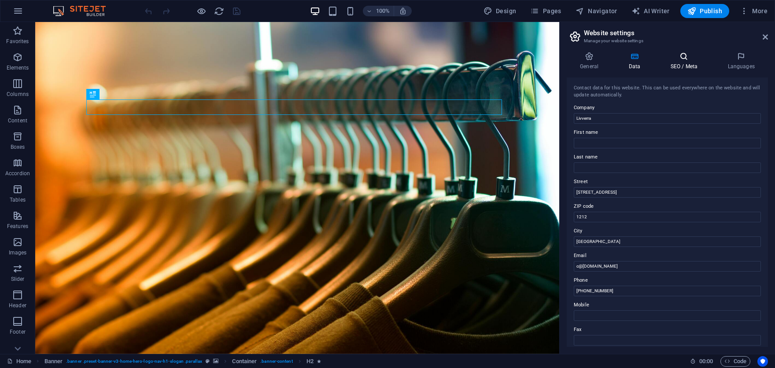
click at [683, 62] on h4 "SEO / Meta" at bounding box center [685, 61] width 57 height 18
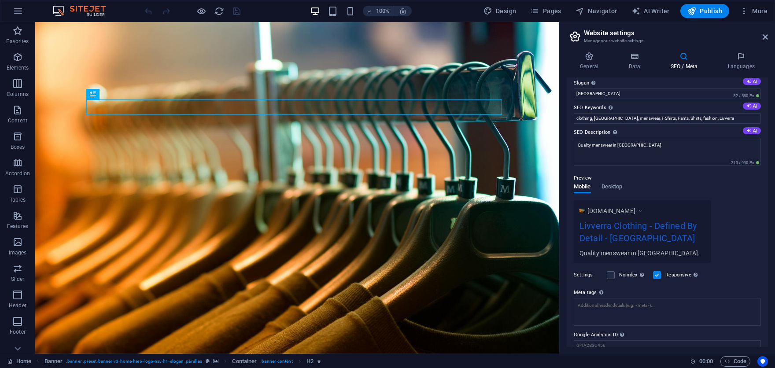
scroll to position [67, 0]
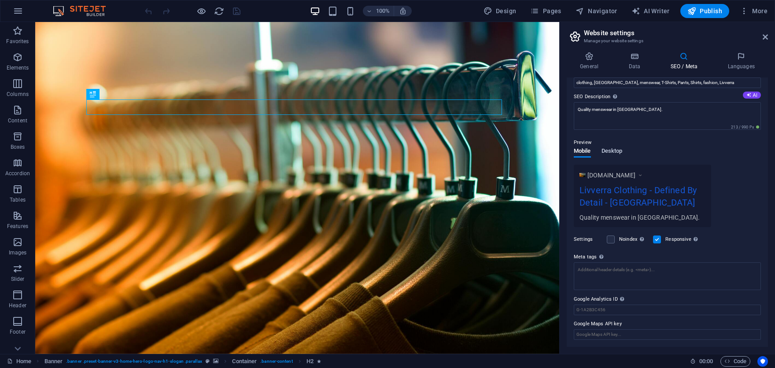
click at [611, 153] on span "Desktop" at bounding box center [612, 152] width 21 height 12
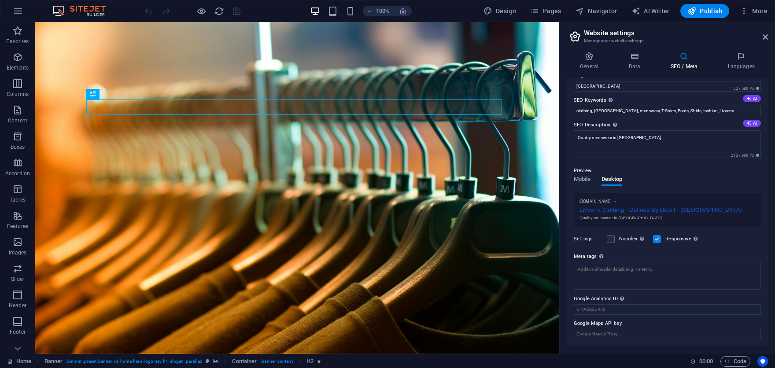
scroll to position [38, 0]
click at [585, 181] on span "Mobile" at bounding box center [582, 180] width 17 height 12
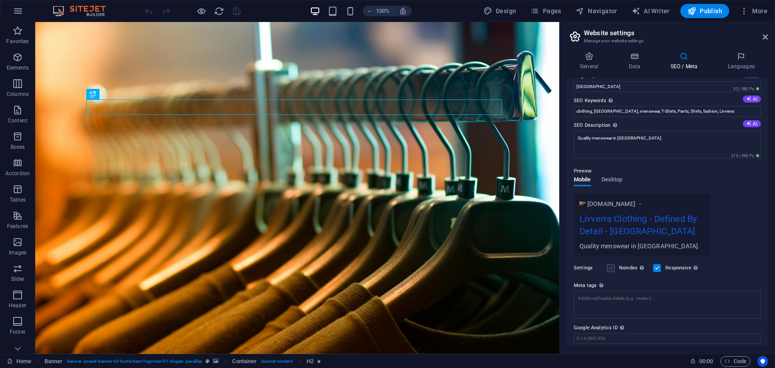
click at [607, 269] on label at bounding box center [611, 268] width 8 height 8
click at [0, 0] on input "Noindex Instruct search engines to exclude this website from search results." at bounding box center [0, 0] width 0 height 0
click at [642, 262] on div "Instruct search engines to exclude this website from search results." at bounding box center [667, 249] width 70 height 26
click at [0, 0] on input "Noindex Instruct search engines to exclude this website from search results." at bounding box center [0, 0] width 0 height 0
click at [614, 266] on label at bounding box center [611, 268] width 8 height 8
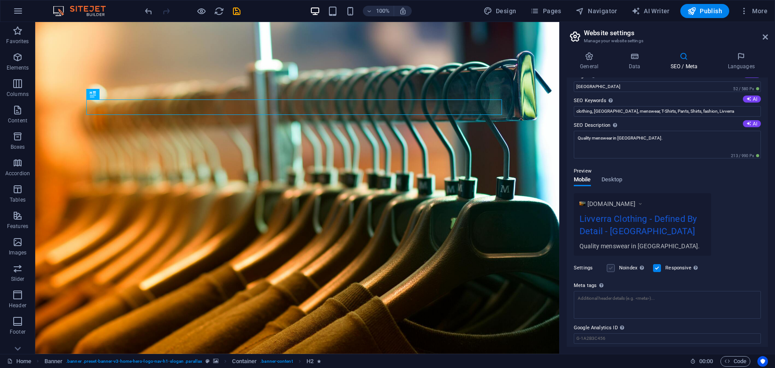
click at [0, 0] on input "Noindex Instruct search engines to exclude this website from search results." at bounding box center [0, 0] width 0 height 0
click at [613, 266] on label at bounding box center [611, 268] width 8 height 8
click at [0, 0] on input "Noindex Instruct search engines to exclude this website from search results." at bounding box center [0, 0] width 0 height 0
click at [613, 266] on label at bounding box center [611, 268] width 8 height 8
click at [0, 0] on input "Noindex Instruct search engines to exclude this website from search results." at bounding box center [0, 0] width 0 height 0
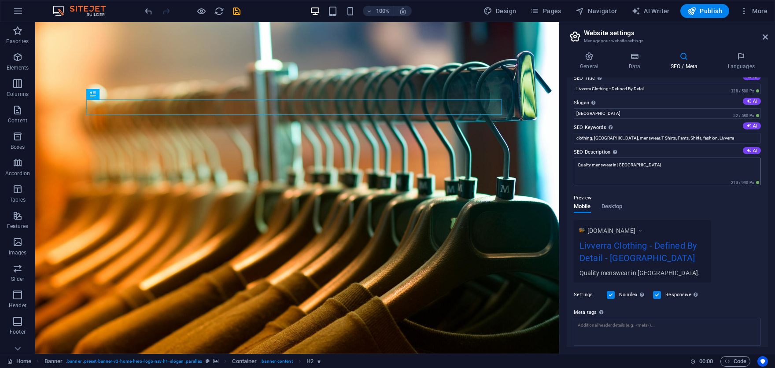
scroll to position [0, 0]
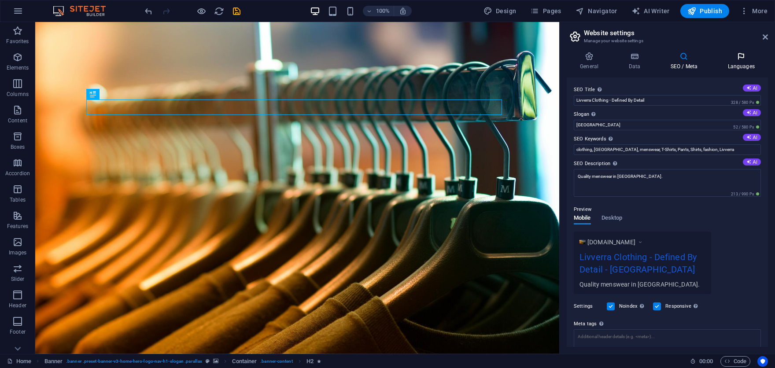
click at [742, 58] on icon at bounding box center [741, 56] width 54 height 9
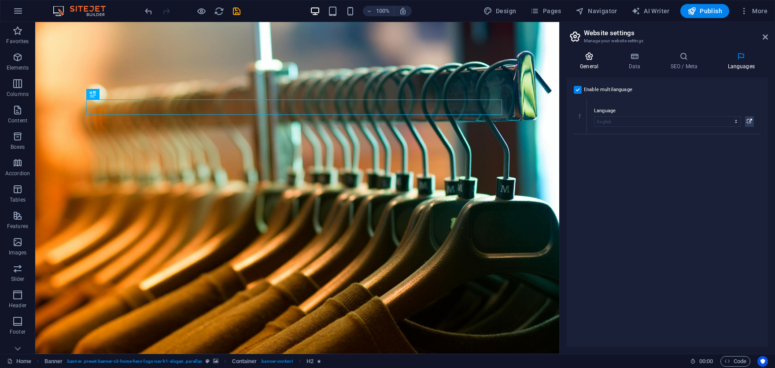
click at [588, 62] on h4 "General" at bounding box center [591, 61] width 48 height 18
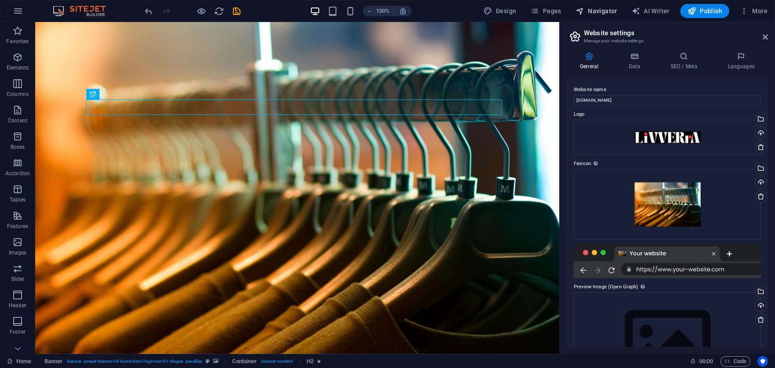
click at [598, 8] on span "Navigator" at bounding box center [597, 11] width 42 height 9
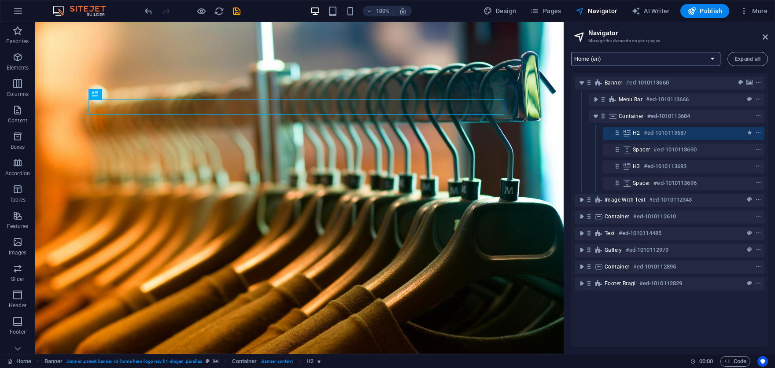
click at [703, 56] on select "Home (en) Subpage (en) Legal Notice (en) Privacy (en) New Collection: Single Pa…" at bounding box center [645, 59] width 149 height 14
click at [705, 57] on select "Home (en) Subpage (en) Legal Notice (en) Privacy (en) New Collection: Single Pa…" at bounding box center [645, 59] width 149 height 14
click at [711, 59] on select "Home (en) Subpage (en) Legal Notice (en) Privacy (en) New Collection: Single Pa…" at bounding box center [645, 59] width 149 height 14
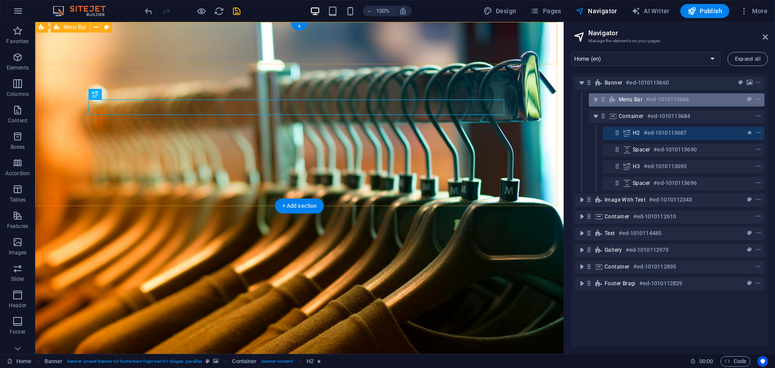
click at [667, 99] on h6 "#ed-1010113666" at bounding box center [667, 99] width 43 height 11
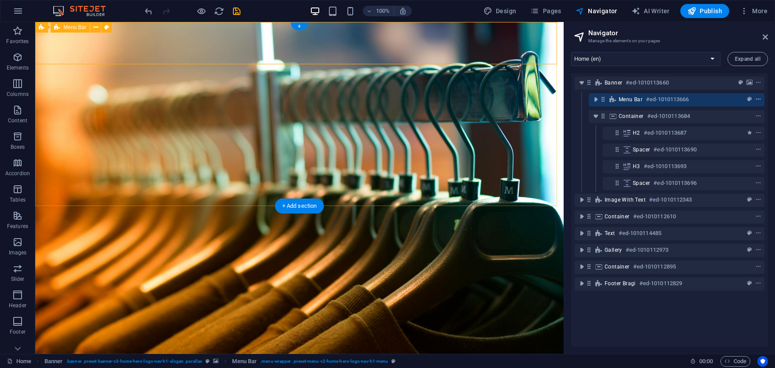
click at [754, 97] on span "context-menu" at bounding box center [758, 99] width 9 height 6
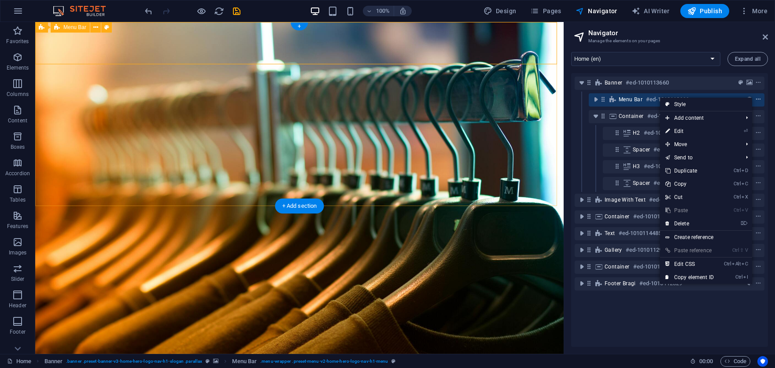
click at [759, 98] on icon "context-menu" at bounding box center [758, 99] width 6 height 6
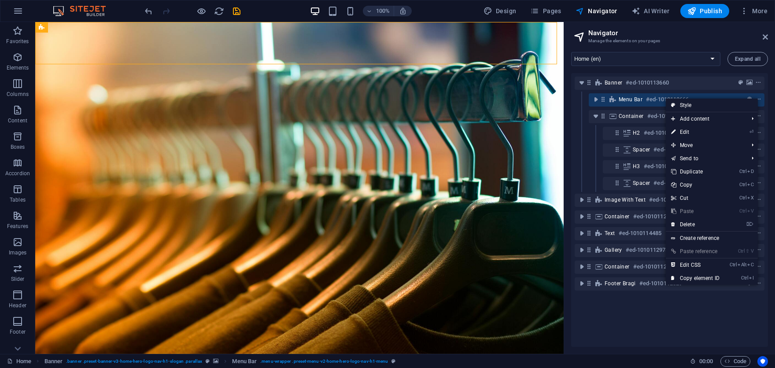
click at [733, 31] on h2 "Navigator" at bounding box center [678, 33] width 180 height 8
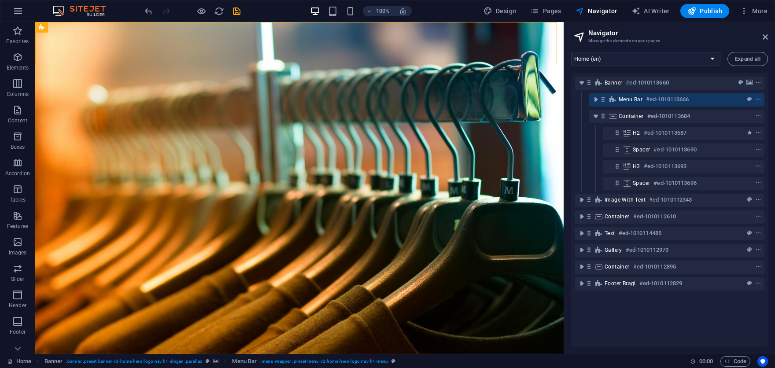
click at [21, 11] on icon "button" at bounding box center [18, 11] width 11 height 11
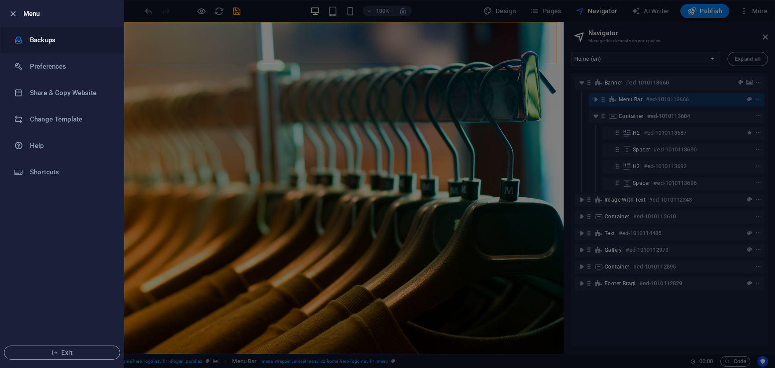
click at [69, 48] on li "Backups" at bounding box center [61, 40] width 123 height 26
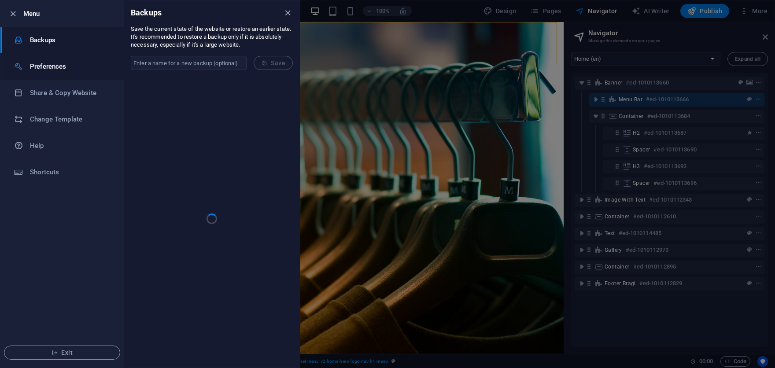
click at [63, 70] on h6 "Preferences" at bounding box center [70, 66] width 81 height 11
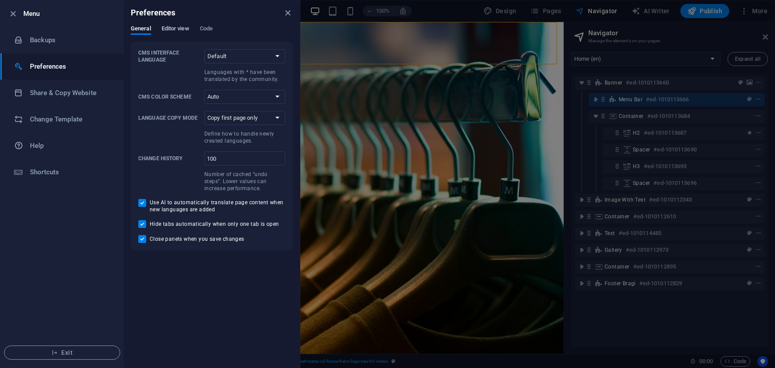
click at [171, 27] on span "Editor view" at bounding box center [176, 29] width 28 height 12
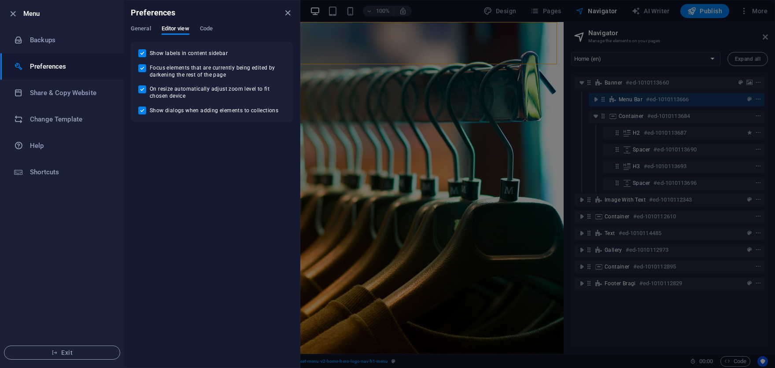
click at [204, 22] on div "Preferences" at bounding box center [212, 12] width 176 height 25
click at [200, 28] on div "General Editor view Code" at bounding box center [212, 33] width 162 height 17
click at [203, 30] on span "Code" at bounding box center [206, 29] width 13 height 12
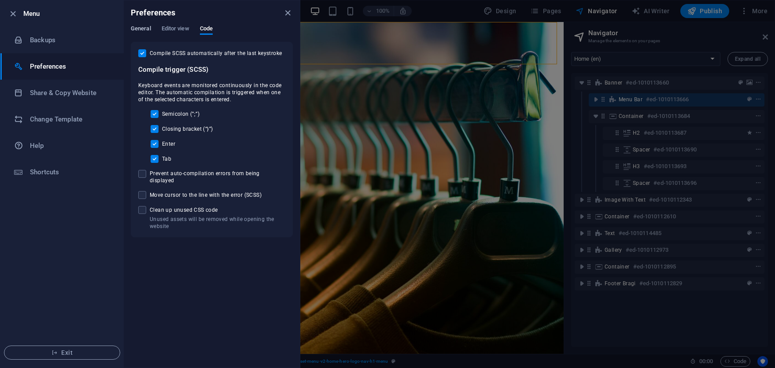
click at [134, 30] on span "General" at bounding box center [141, 29] width 20 height 12
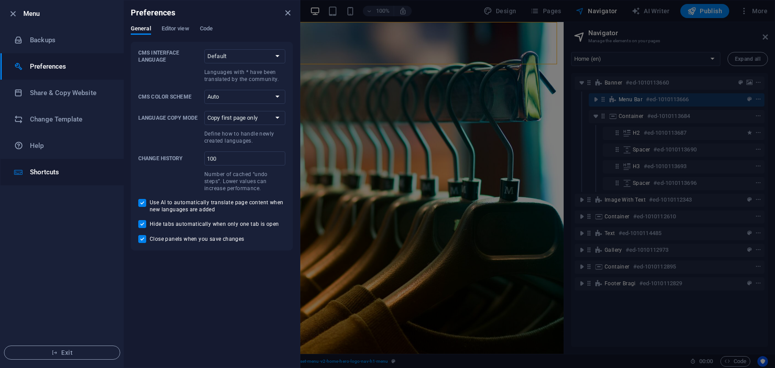
click at [66, 166] on li "Shortcuts" at bounding box center [61, 172] width 123 height 26
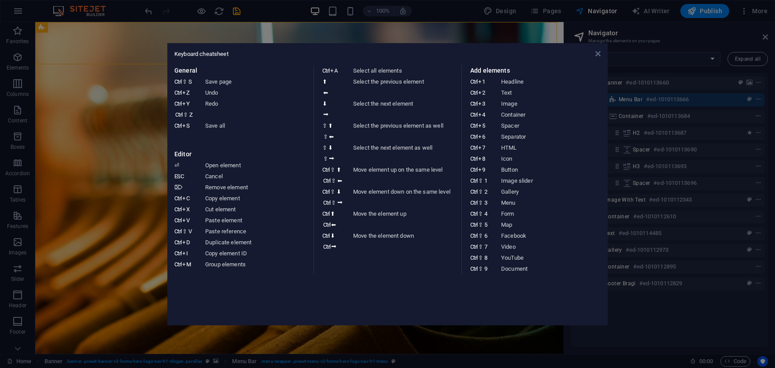
click at [599, 55] on icon at bounding box center [597, 53] width 5 height 7
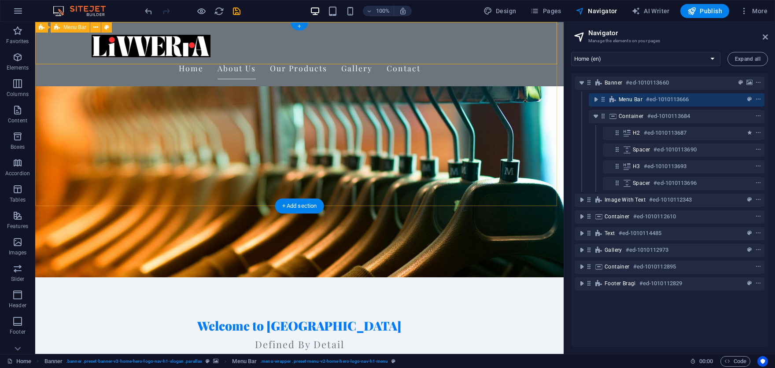
scroll to position [176, 0]
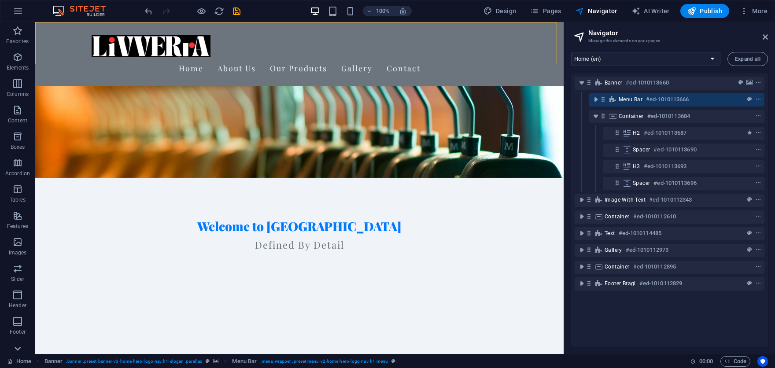
click at [17, 349] on icon at bounding box center [17, 349] width 12 height 12
click at [21, 49] on button "Elements" at bounding box center [17, 61] width 35 height 26
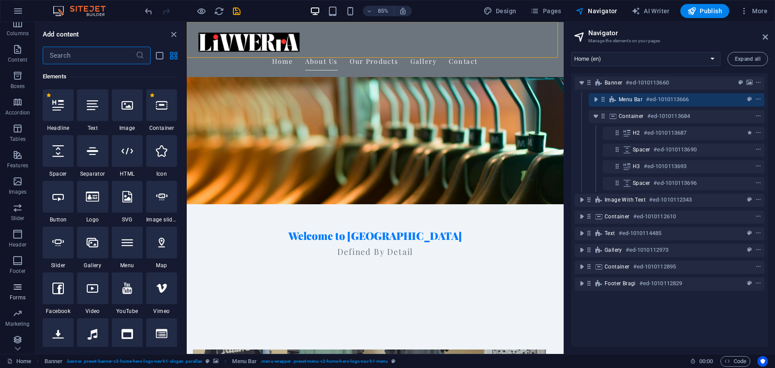
scroll to position [64, 0]
click at [15, 230] on icon "button" at bounding box center [17, 230] width 11 height 11
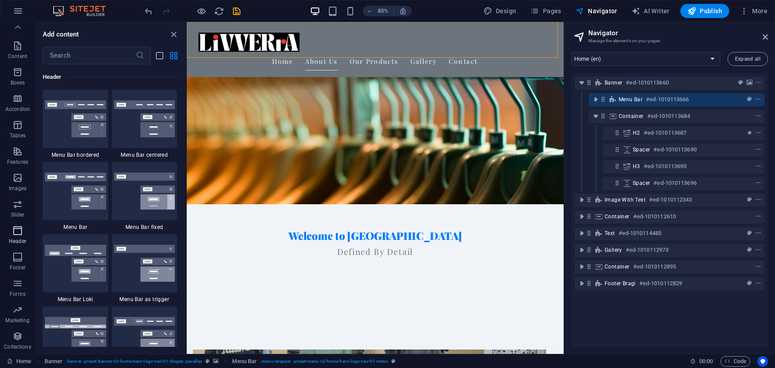
scroll to position [5303, 0]
click at [18, 263] on span "Footer" at bounding box center [17, 262] width 35 height 21
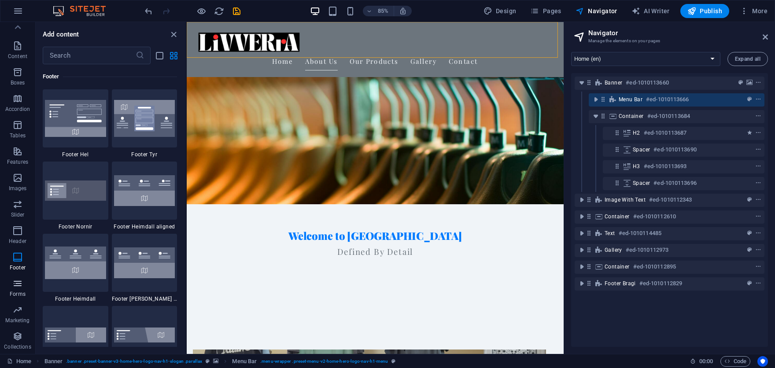
click at [11, 284] on span "Forms" at bounding box center [17, 288] width 35 height 21
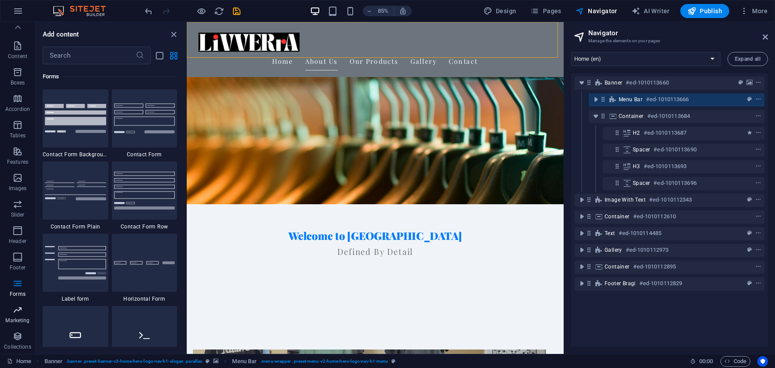
click at [13, 312] on icon "button" at bounding box center [17, 310] width 11 height 11
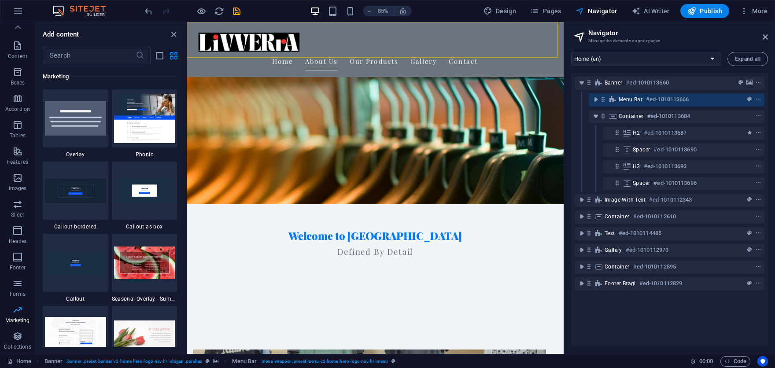
scroll to position [7174, 0]
click at [11, 325] on span "Marketing" at bounding box center [17, 315] width 35 height 21
click at [18, 340] on icon "button" at bounding box center [17, 336] width 11 height 11
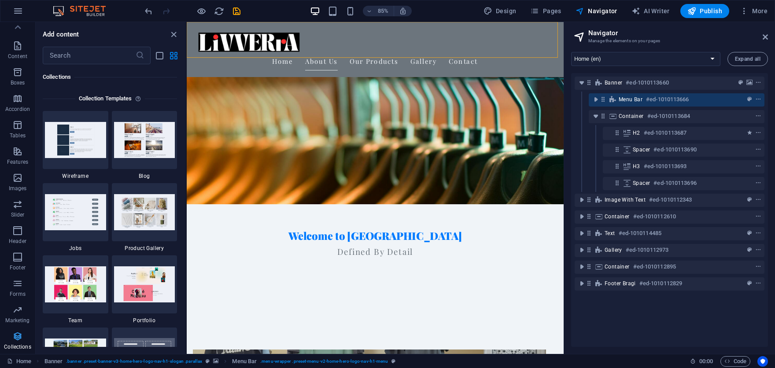
scroll to position [8062, 0]
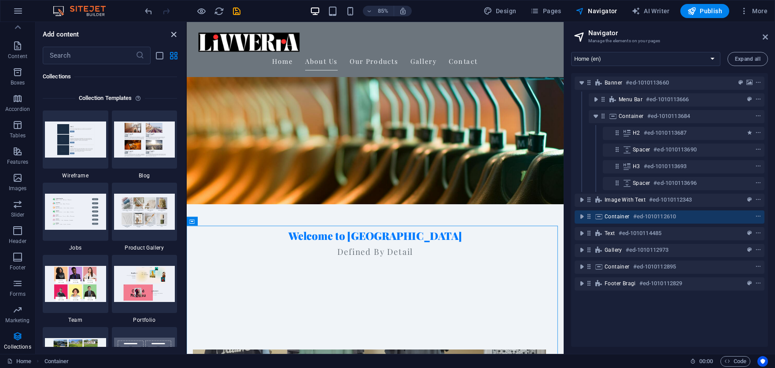
drag, startPoint x: 174, startPoint y: 34, endPoint x: 139, endPoint y: 14, distance: 40.3
click at [174, 34] on icon "close panel" at bounding box center [174, 35] width 10 height 10
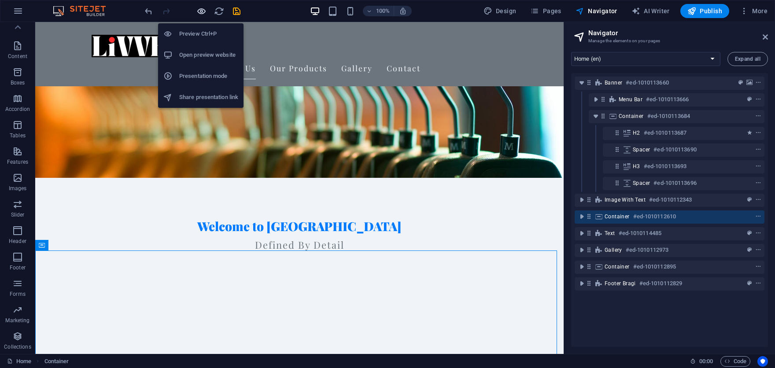
click at [201, 7] on icon "button" at bounding box center [201, 11] width 10 height 10
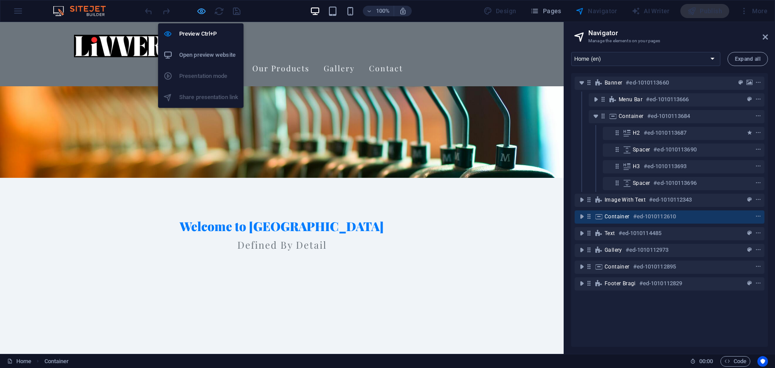
click at [200, 9] on icon "button" at bounding box center [201, 11] width 10 height 10
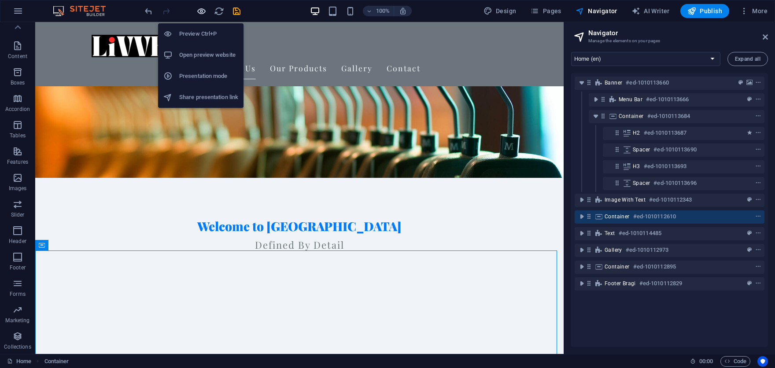
click at [200, 9] on icon "button" at bounding box center [201, 11] width 10 height 10
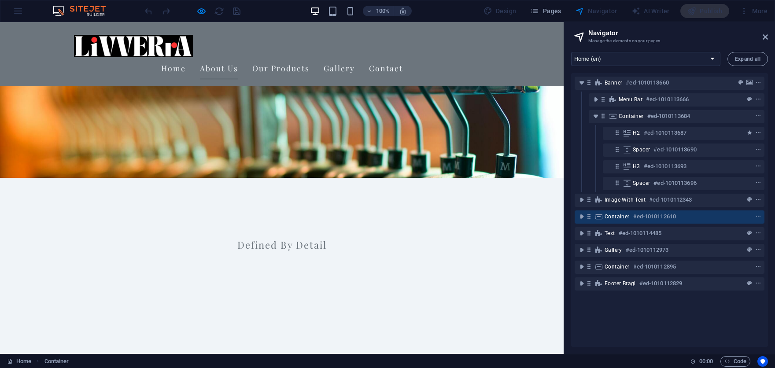
scroll to position [0, 0]
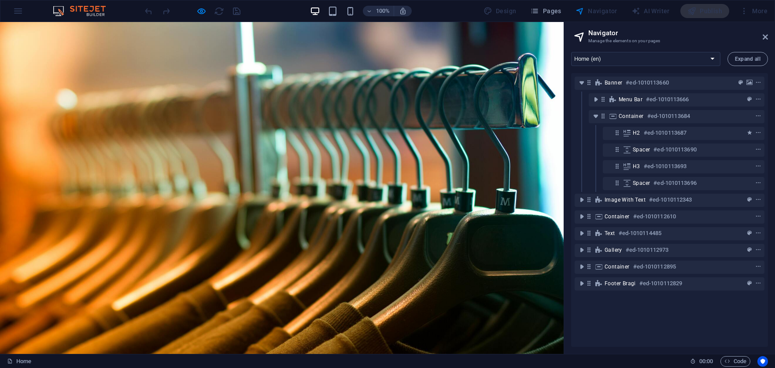
click at [186, 352] on link "Home" at bounding box center [173, 363] width 25 height 22
click at [238, 352] on link "About Us" at bounding box center [219, 363] width 38 height 22
click at [186, 352] on link "Home" at bounding box center [173, 363] width 25 height 22
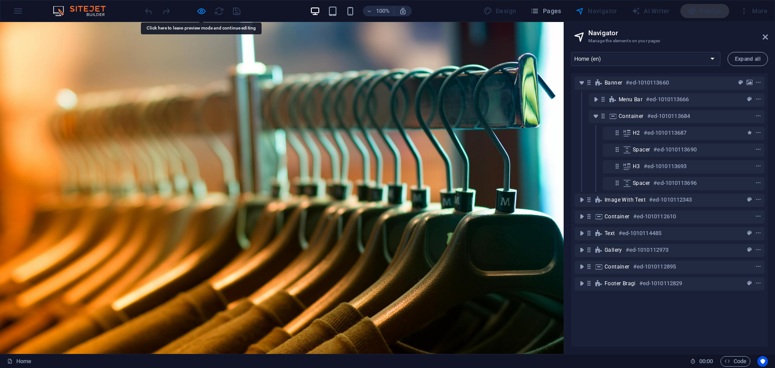
click at [186, 352] on link "Home" at bounding box center [173, 363] width 25 height 22
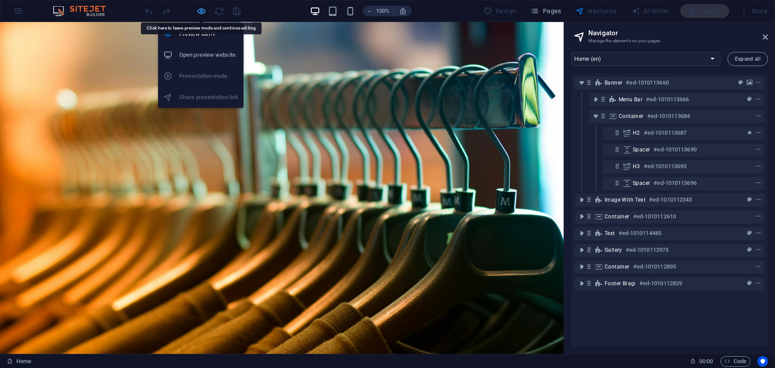
click at [201, 11] on icon "button" at bounding box center [201, 11] width 10 height 10
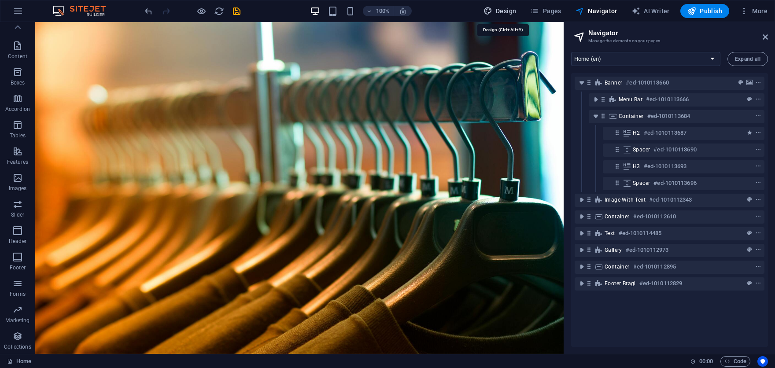
click at [517, 14] on span "Design" at bounding box center [500, 11] width 33 height 9
select select "px"
select select "200"
select select "px"
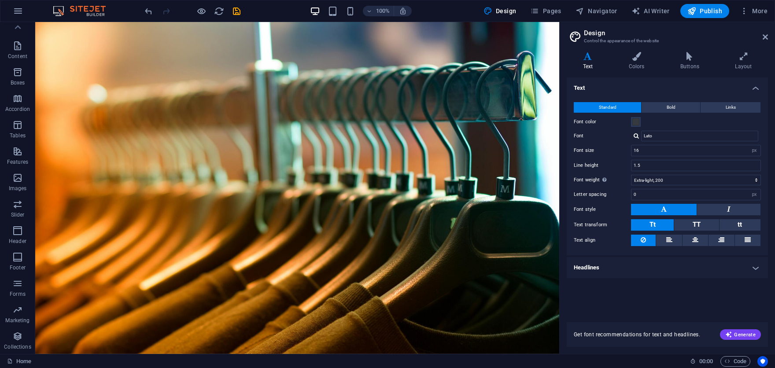
click at [766, 41] on header "Design Control the appearance of the website" at bounding box center [669, 33] width 200 height 23
click at [756, 8] on span "More" at bounding box center [754, 11] width 28 height 9
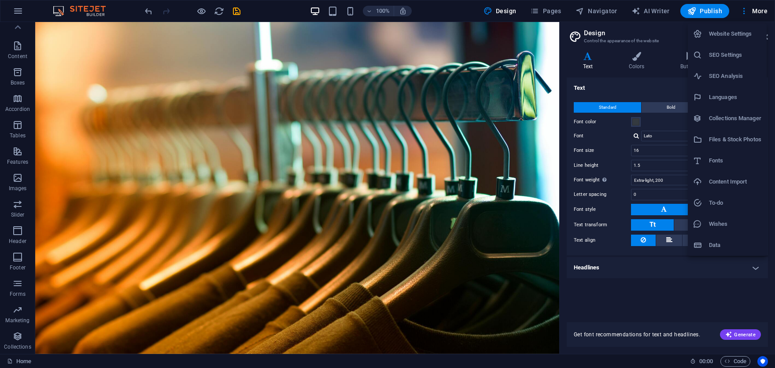
click at [758, 31] on h6 "Website Settings" at bounding box center [735, 34] width 52 height 11
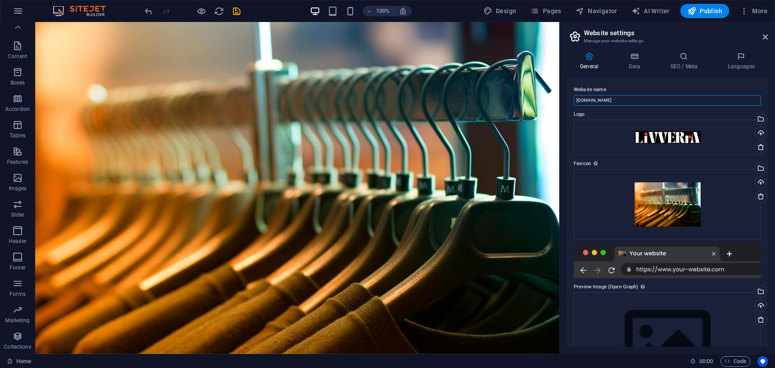
drag, startPoint x: 620, startPoint y: 97, endPoint x: 566, endPoint y: 103, distance: 54.1
click at [566, 103] on div "General Data SEO / Meta Languages Website name [DOMAIN_NAME] Logo Drag files he…" at bounding box center [667, 199] width 215 height 309
type input "Livverra"
click at [238, 8] on icon "save" at bounding box center [237, 11] width 10 height 10
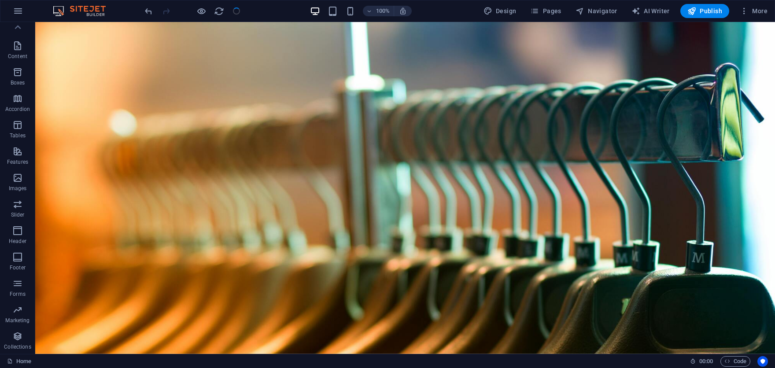
click at [211, 5] on div at bounding box center [192, 11] width 99 height 14
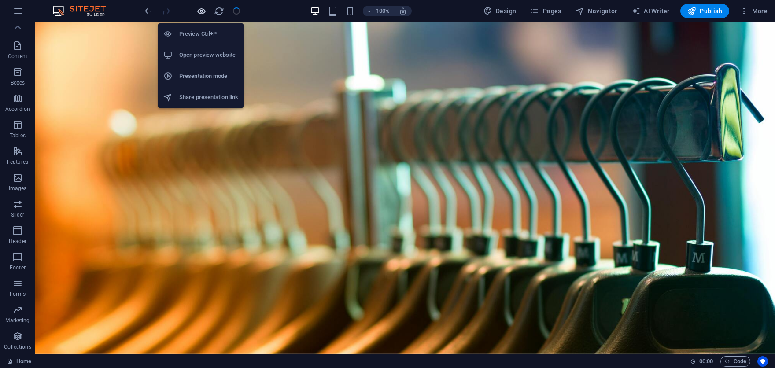
click at [203, 10] on icon "button" at bounding box center [201, 11] width 10 height 10
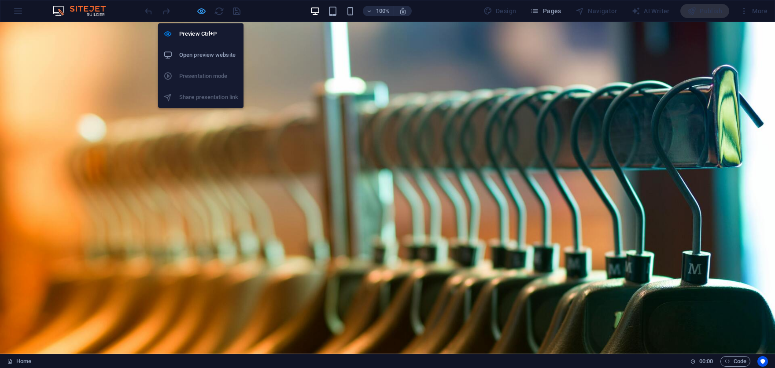
click at [204, 11] on icon "button" at bounding box center [201, 11] width 10 height 10
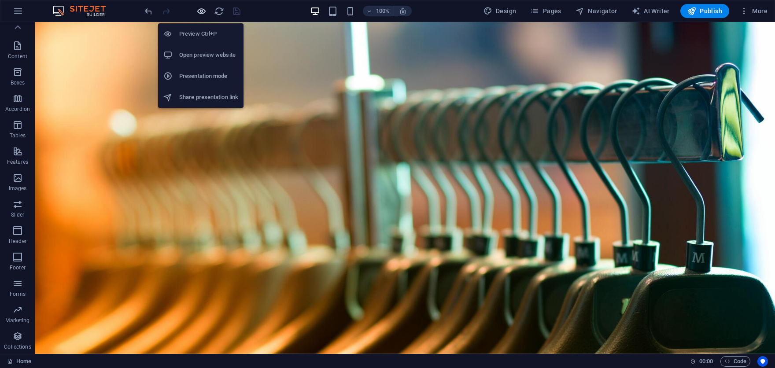
click at [204, 11] on icon "button" at bounding box center [201, 11] width 10 height 10
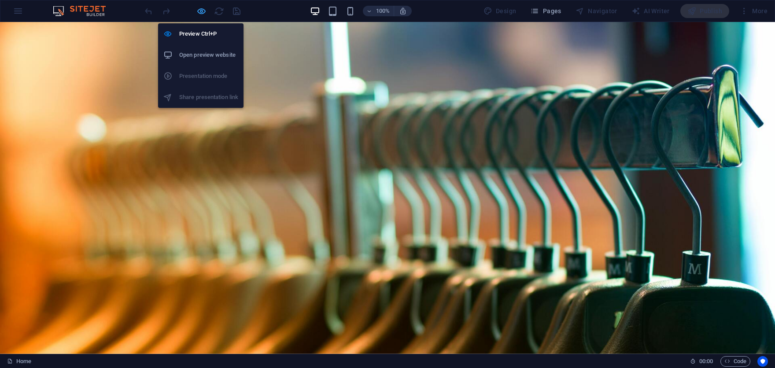
click at [205, 10] on icon "button" at bounding box center [201, 11] width 10 height 10
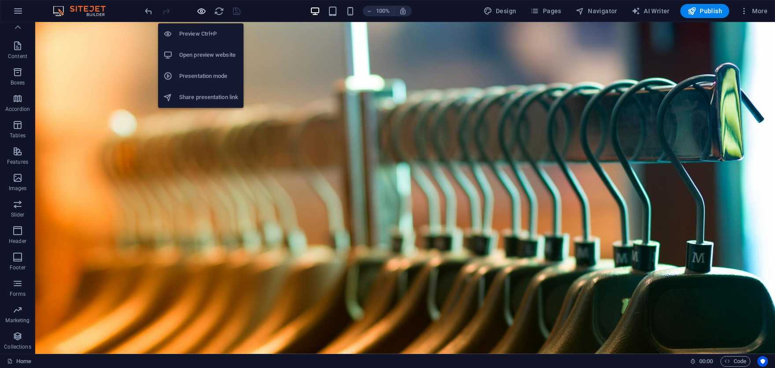
click at [206, 10] on icon "button" at bounding box center [201, 11] width 10 height 10
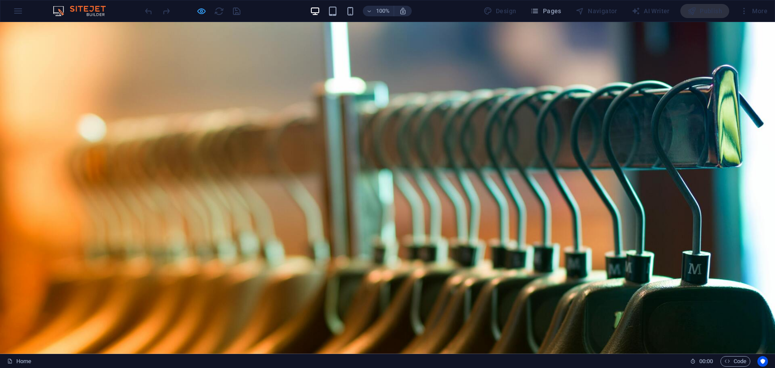
click at [198, 10] on icon "button" at bounding box center [201, 11] width 10 height 10
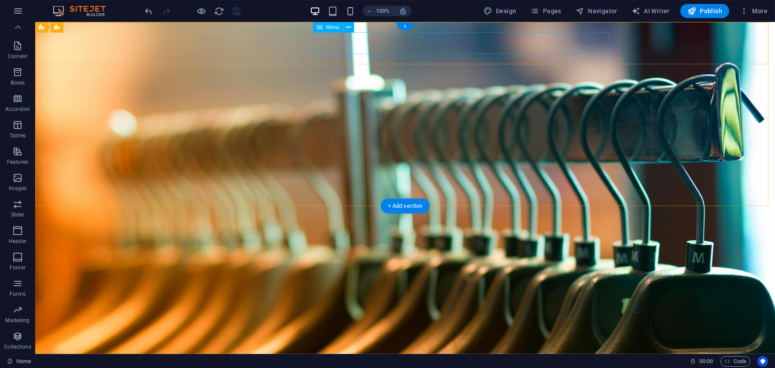
click at [360, 352] on nav "Home About Us Our Products Gallery Contact" at bounding box center [405, 363] width 416 height 22
select select
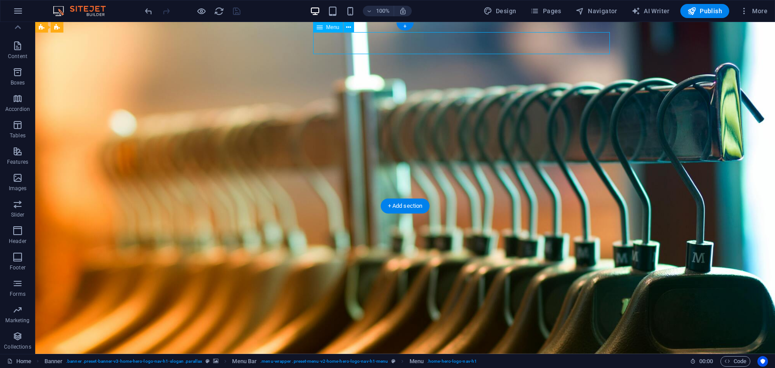
select select
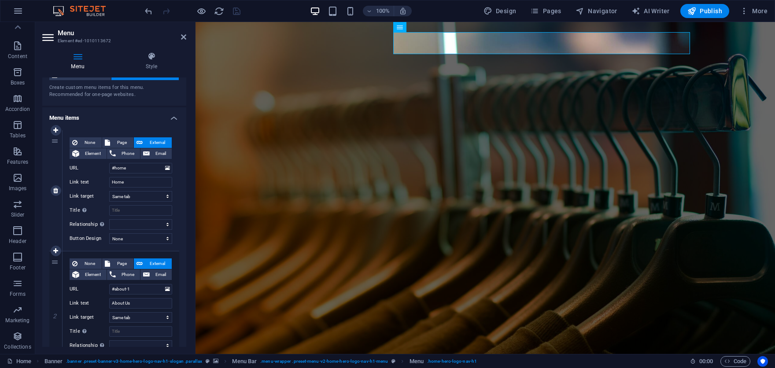
scroll to position [44, 0]
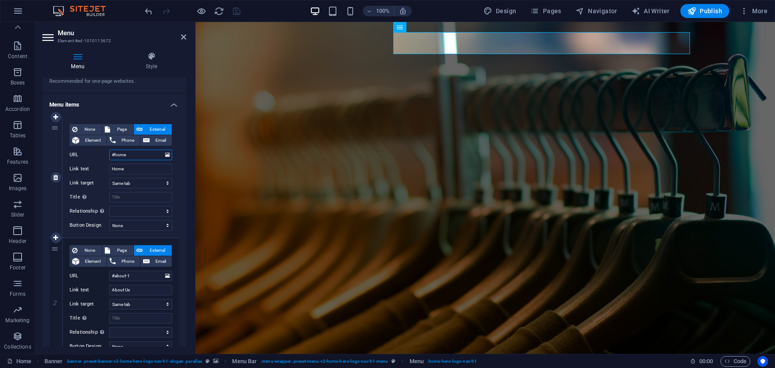
click at [133, 152] on input "#home" at bounding box center [140, 155] width 63 height 11
click at [148, 154] on input "#home" at bounding box center [140, 155] width 63 height 11
drag, startPoint x: 134, startPoint y: 171, endPoint x: 94, endPoint y: 176, distance: 40.9
click at [94, 176] on div "None Page External Element Phone Email Page Home Subpage Legal Notice Privacy E…" at bounding box center [121, 170] width 103 height 92
select select
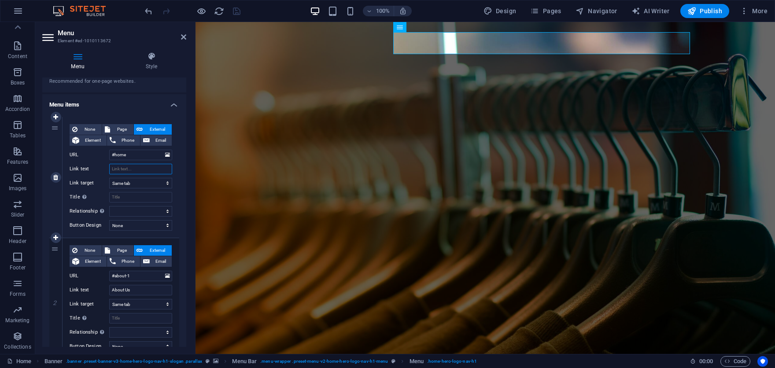
select select
type input "livverra"
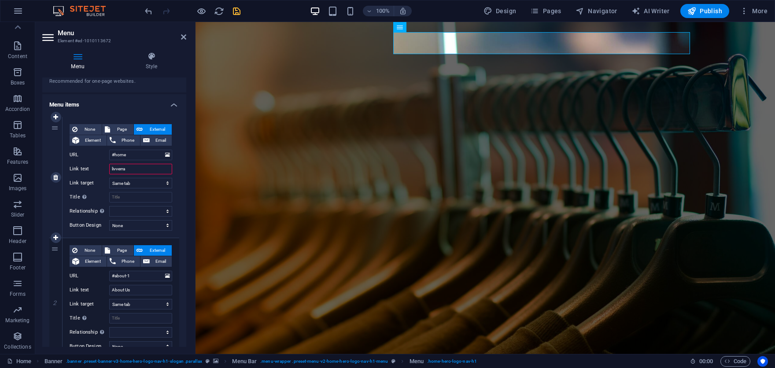
select select
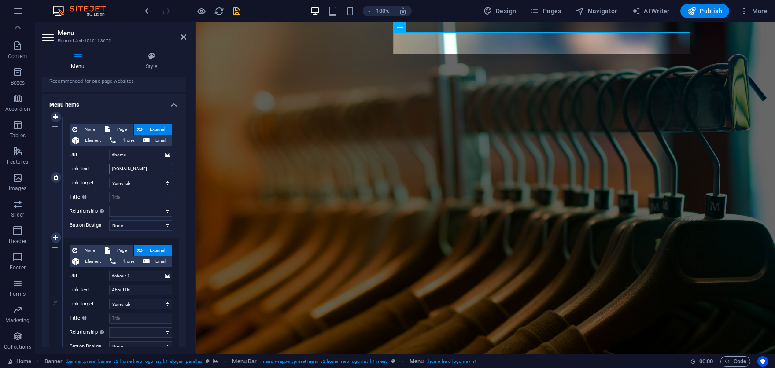
type input "[DOMAIN_NAME]"
select select
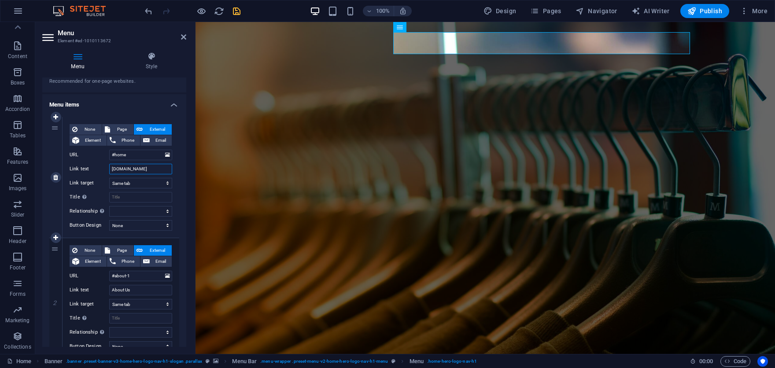
select select
click at [147, 11] on icon "undo" at bounding box center [149, 11] width 10 height 10
type input "livverra"
select select
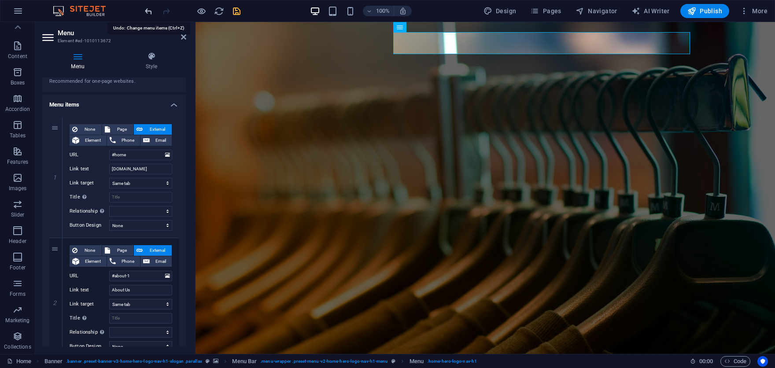
select select
click at [147, 11] on icon "undo" at bounding box center [149, 11] width 10 height 10
select select
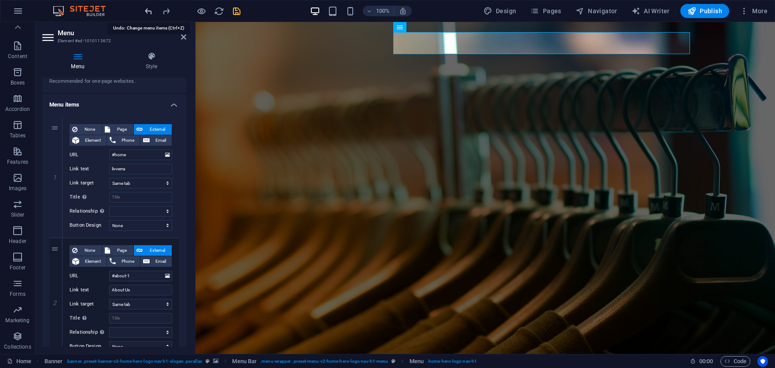
select select
click at [141, 165] on input "Link text" at bounding box center [140, 169] width 63 height 11
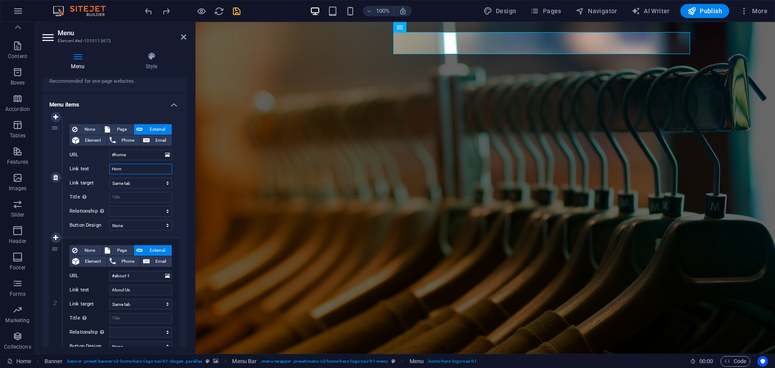
type input "Home"
select select
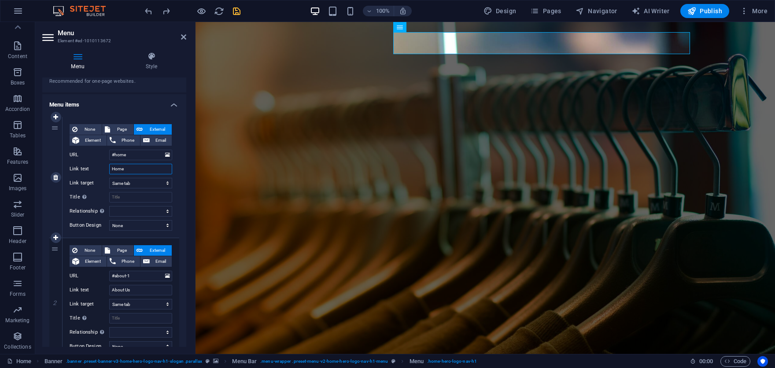
select select
type input "Home"
drag, startPoint x: 140, startPoint y: 154, endPoint x: 103, endPoint y: 155, distance: 37.0
click at [103, 155] on div "URL #home" at bounding box center [121, 155] width 103 height 11
select select
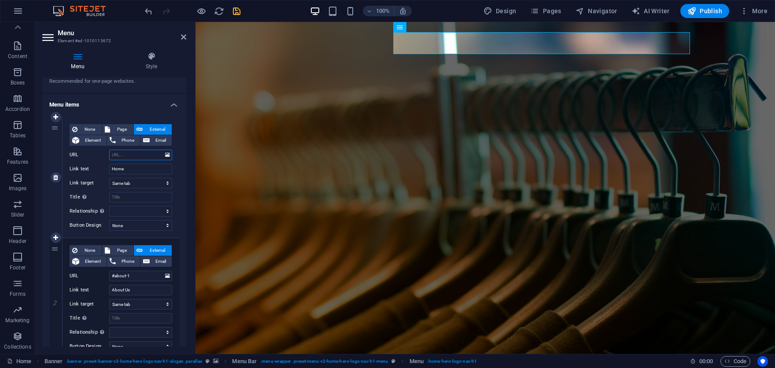
select select
type input "/"
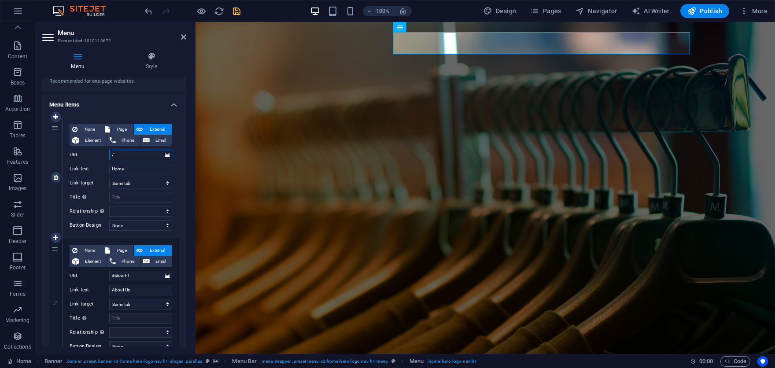
select select
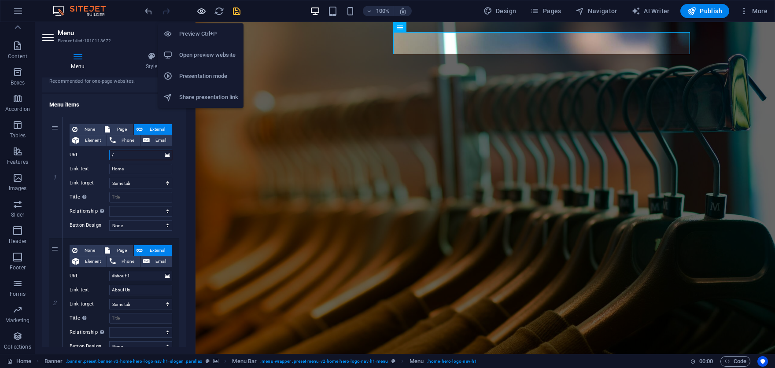
type input "/"
click at [205, 10] on icon "button" at bounding box center [201, 11] width 10 height 10
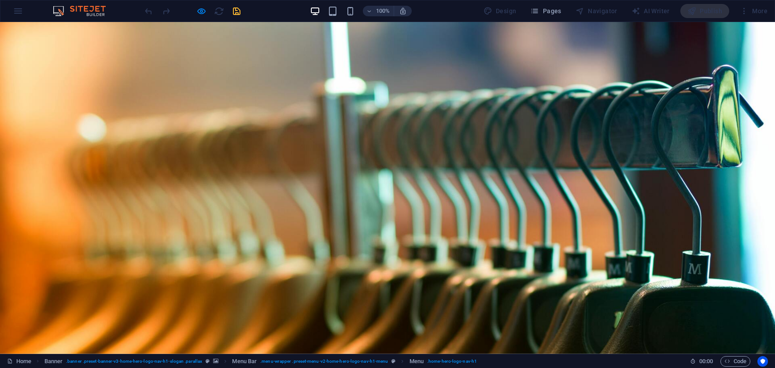
click at [292, 352] on link "Home" at bounding box center [279, 363] width 25 height 22
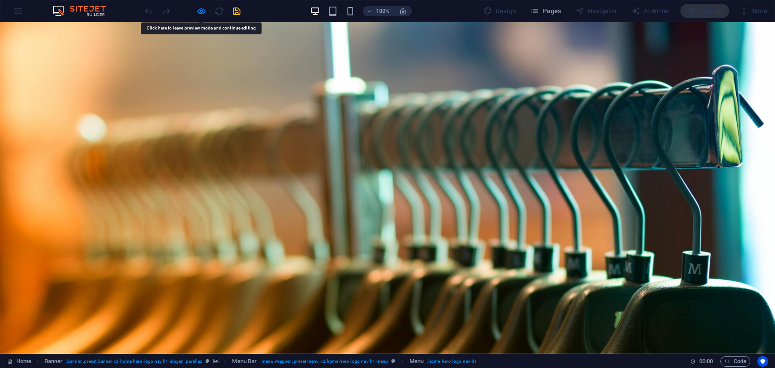
click at [292, 352] on link "Home" at bounding box center [279, 363] width 25 height 22
drag, startPoint x: 340, startPoint y: 44, endPoint x: 347, endPoint y: 46, distance: 7.0
click at [292, 352] on link "Home" at bounding box center [279, 363] width 25 height 22
click at [344, 352] on link "About Us" at bounding box center [325, 363] width 38 height 22
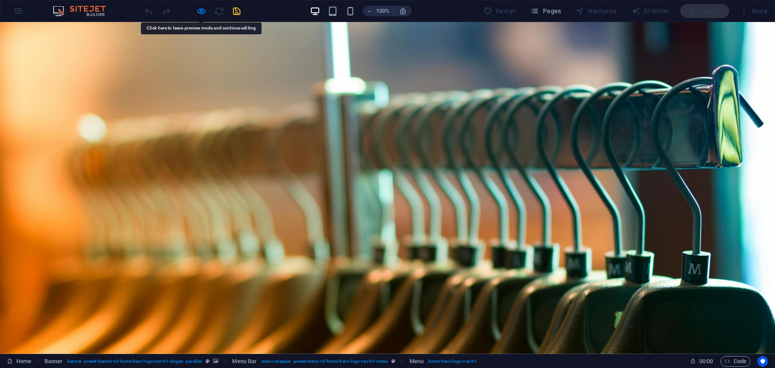
click at [344, 352] on link "About Us" at bounding box center [325, 363] width 38 height 22
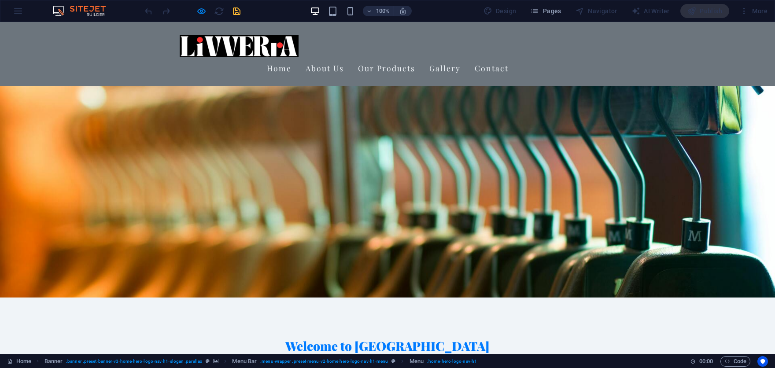
scroll to position [0, 0]
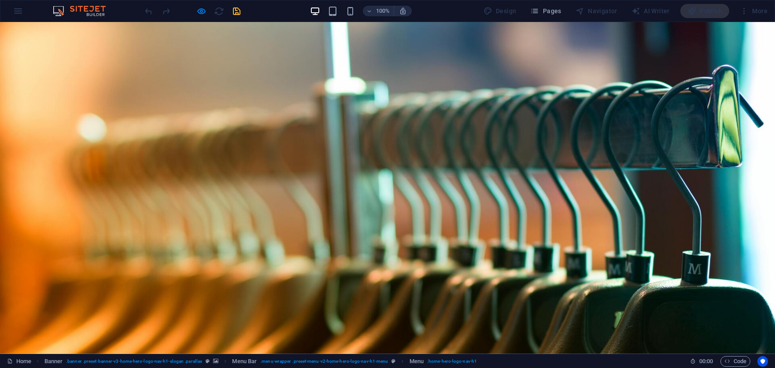
click at [415, 352] on link "Our Products" at bounding box center [386, 363] width 57 height 22
click at [461, 352] on link "Gallery" at bounding box center [444, 363] width 31 height 22
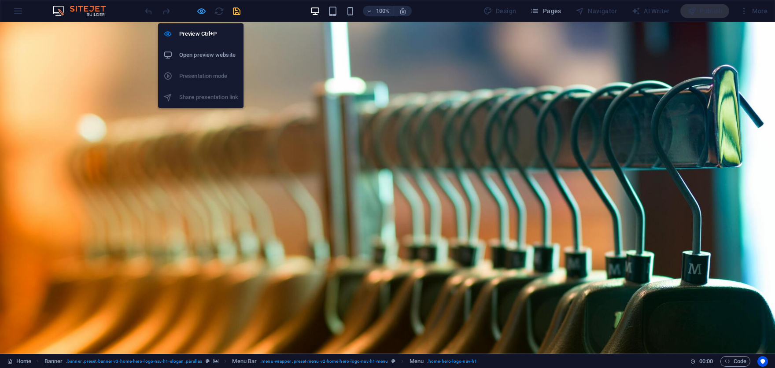
click at [202, 13] on icon "button" at bounding box center [201, 11] width 10 height 10
select select
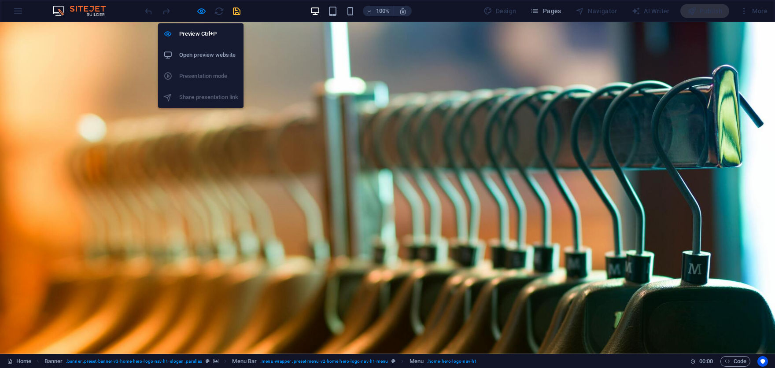
select select
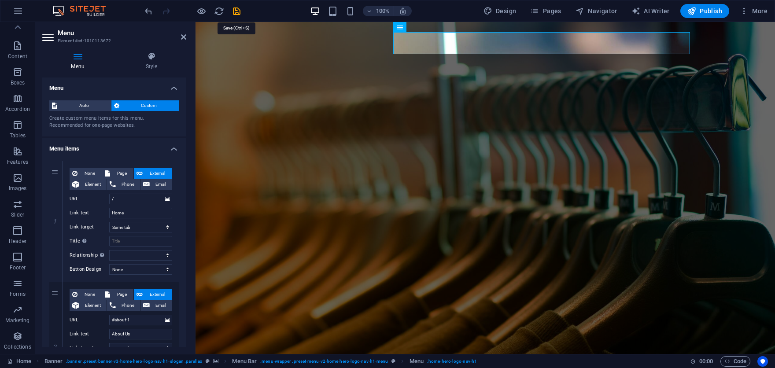
click at [236, 11] on icon "save" at bounding box center [237, 11] width 10 height 10
checkbox input "false"
select select
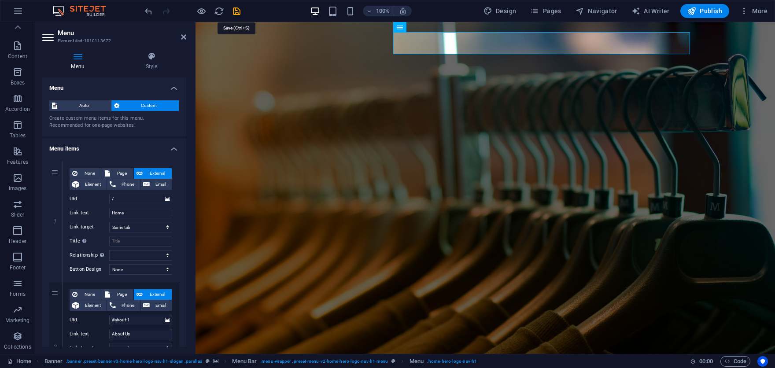
select select
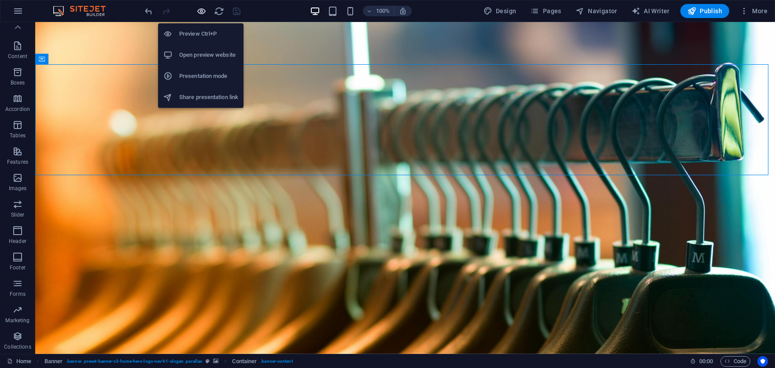
click at [201, 11] on icon "button" at bounding box center [201, 11] width 10 height 10
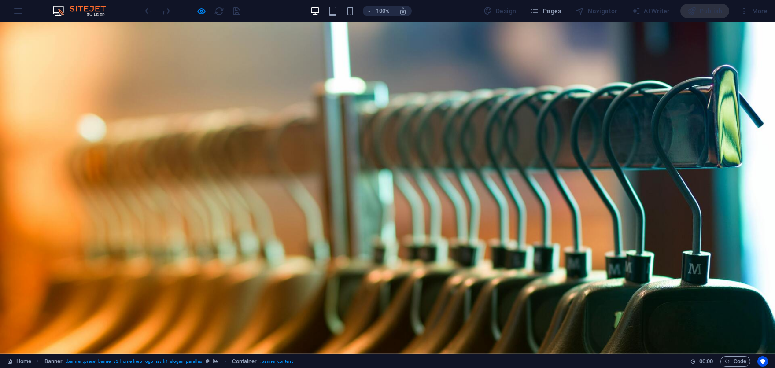
click at [292, 352] on link "Home" at bounding box center [279, 363] width 25 height 22
click at [344, 352] on link "About Us" at bounding box center [325, 363] width 38 height 22
click at [415, 352] on link "Our Products" at bounding box center [386, 363] width 57 height 22
click at [461, 352] on link "Gallery" at bounding box center [444, 363] width 31 height 22
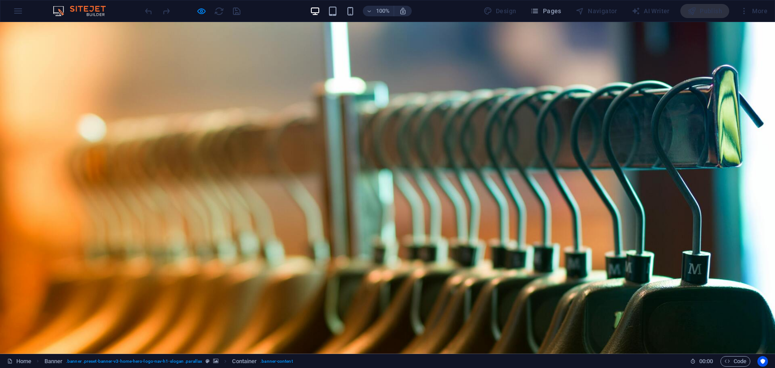
click at [509, 352] on link "Contact" at bounding box center [492, 363] width 34 height 22
click at [292, 352] on link "Home" at bounding box center [279, 363] width 25 height 22
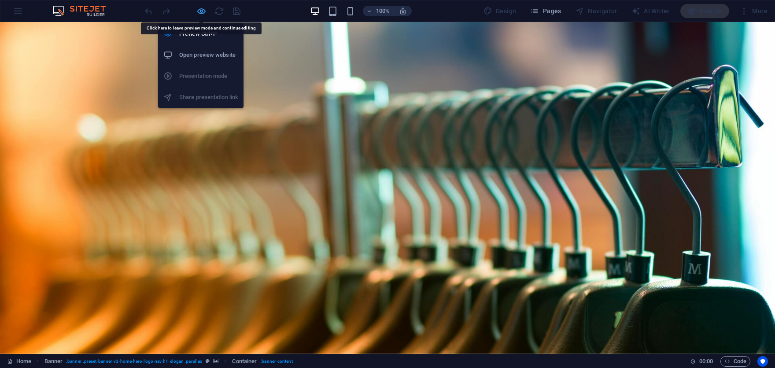
click at [199, 11] on icon "button" at bounding box center [201, 11] width 10 height 10
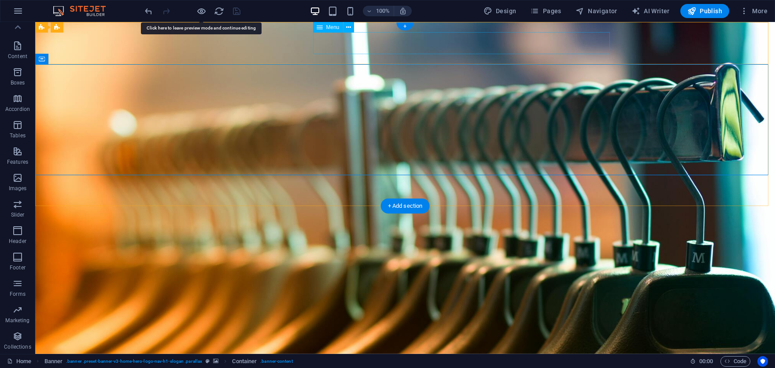
click at [348, 352] on nav "Home About Us Our Products Gallery Contact" at bounding box center [405, 363] width 416 height 22
drag, startPoint x: 348, startPoint y: 46, endPoint x: 188, endPoint y: 46, distance: 159.9
click at [349, 352] on nav "Home About Us Our Products Gallery Contact" at bounding box center [405, 363] width 416 height 22
select select
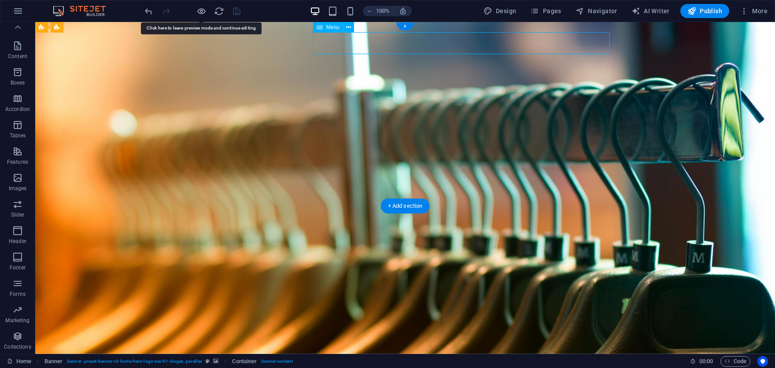
select select
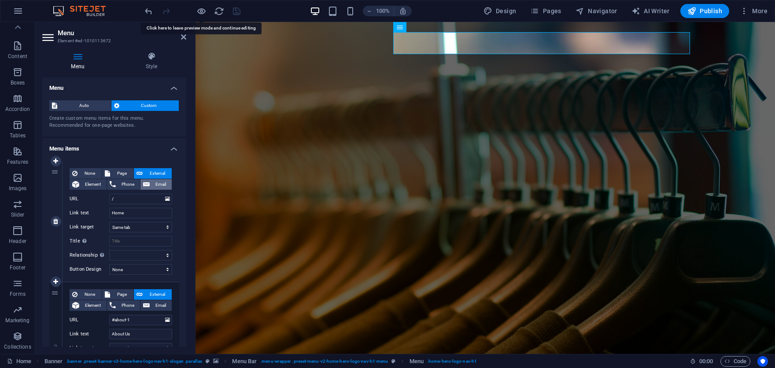
scroll to position [44, 0]
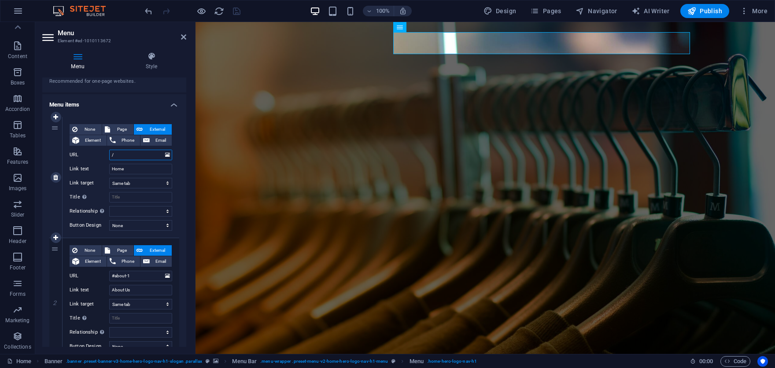
click at [131, 155] on input "/" at bounding box center [140, 155] width 63 height 11
select select
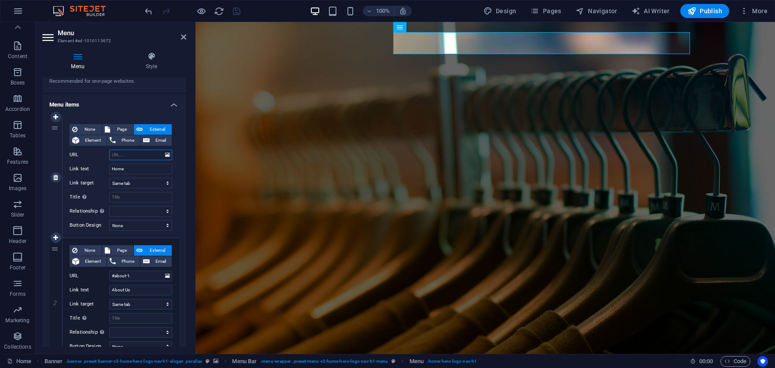
select select
type input "home"
select select
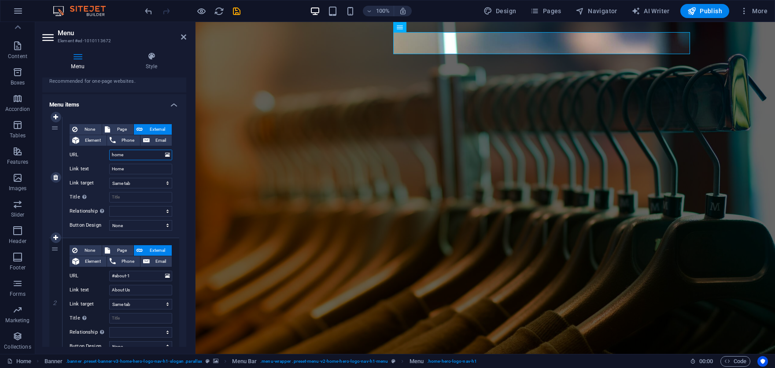
select select
type input "home"
click at [232, 8] on icon "save" at bounding box center [237, 11] width 10 height 10
checkbox input "false"
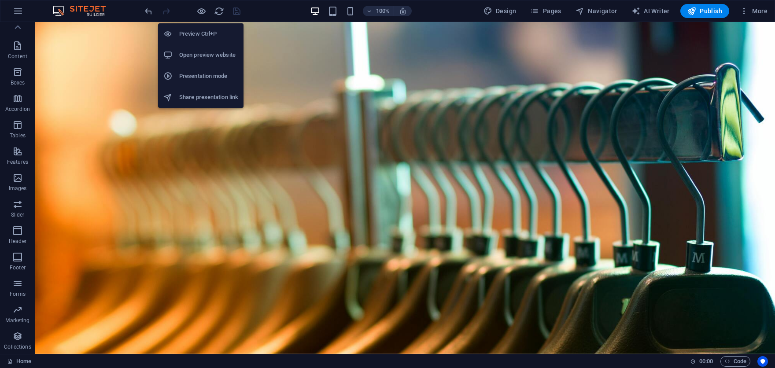
drag, startPoint x: 202, startPoint y: 9, endPoint x: 213, endPoint y: 13, distance: 11.9
click at [202, 9] on icon "button" at bounding box center [201, 11] width 10 height 10
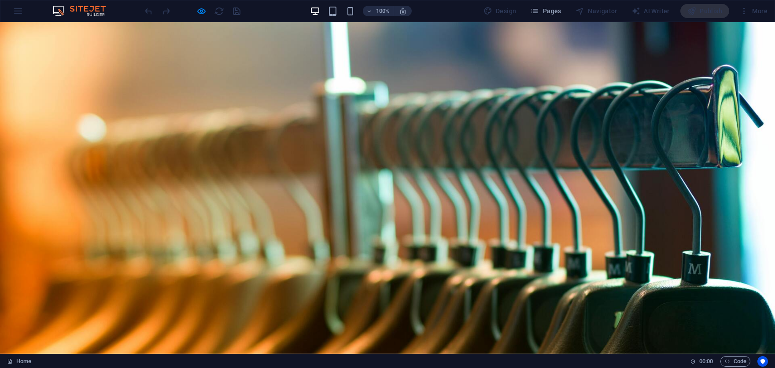
click at [292, 352] on link "Home" at bounding box center [279, 363] width 25 height 22
click at [344, 352] on link "About Us" at bounding box center [325, 363] width 38 height 22
click at [415, 352] on link "Our Products" at bounding box center [386, 363] width 57 height 22
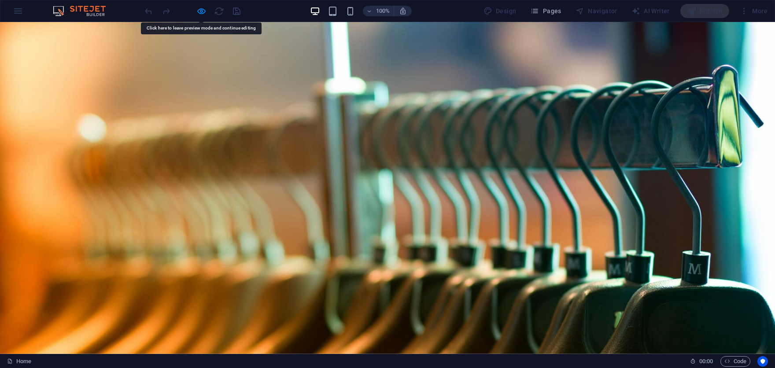
drag, startPoint x: 496, startPoint y: 39, endPoint x: 512, endPoint y: 41, distance: 16.0
click at [461, 352] on link "Gallery" at bounding box center [444, 363] width 31 height 22
click at [509, 352] on link "Contact" at bounding box center [492, 363] width 34 height 22
click at [292, 352] on link "Home" at bounding box center [279, 363] width 25 height 22
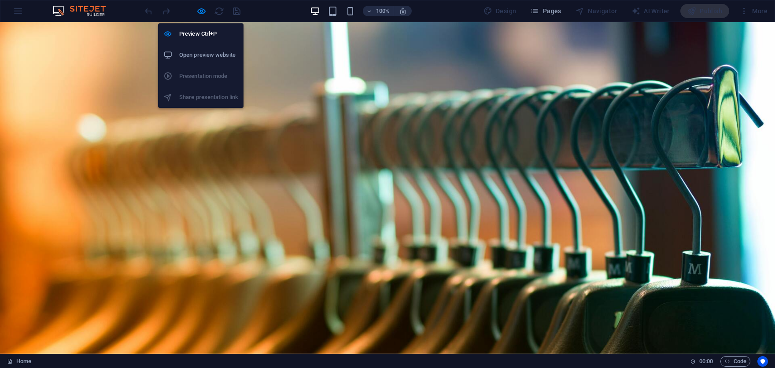
drag, startPoint x: 203, startPoint y: 12, endPoint x: 250, endPoint y: 21, distance: 47.6
click at [204, 12] on icon "button" at bounding box center [201, 11] width 10 height 10
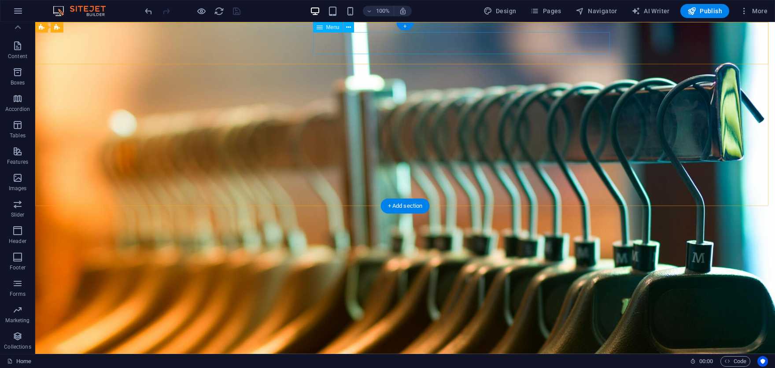
click at [404, 352] on nav "Home About Us Our Products Gallery Contact" at bounding box center [405, 363] width 416 height 22
select select
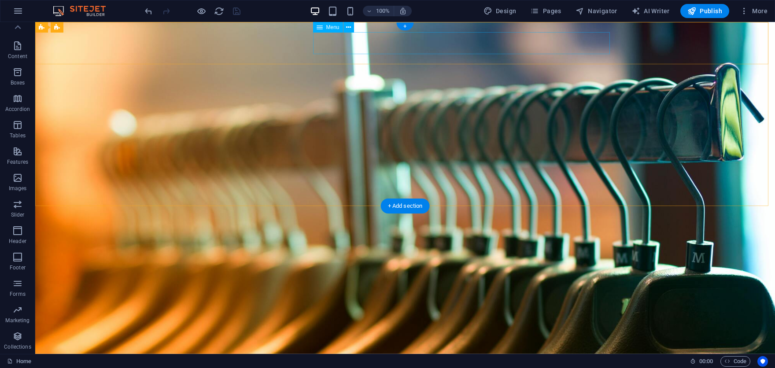
select select
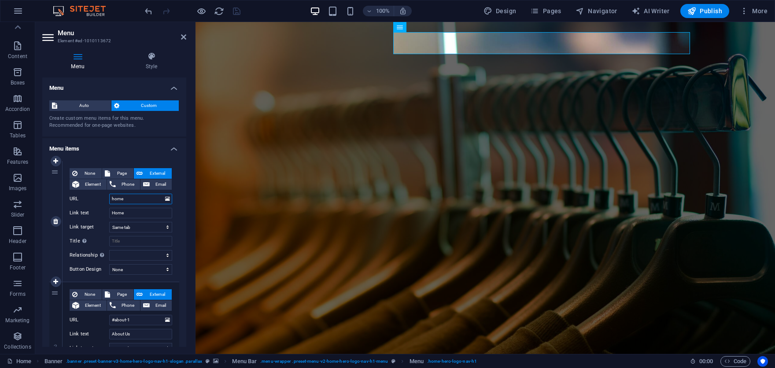
drag, startPoint x: 130, startPoint y: 201, endPoint x: 110, endPoint y: 200, distance: 20.3
click at [110, 200] on input "home" at bounding box center [140, 199] width 63 height 11
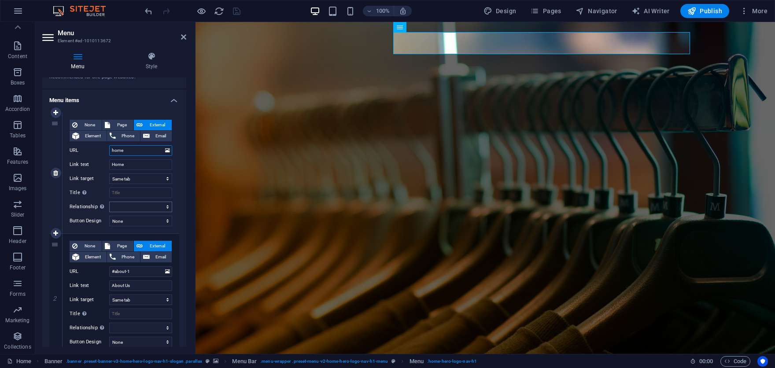
scroll to position [0, 0]
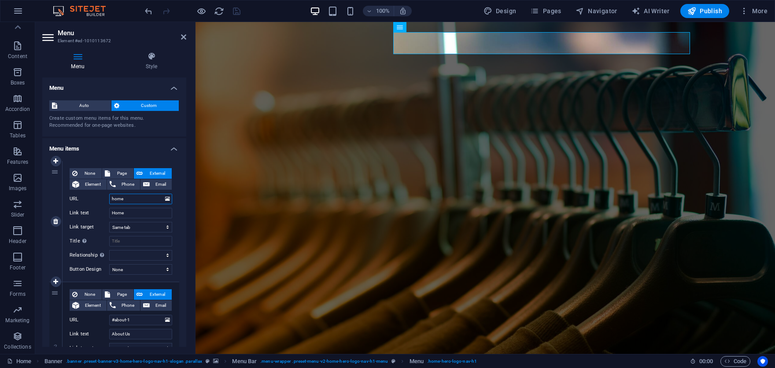
type input "#"
select select
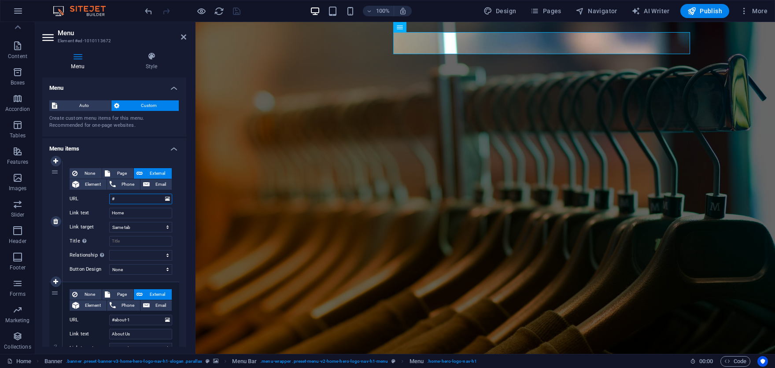
select select
type input "#home"
select select
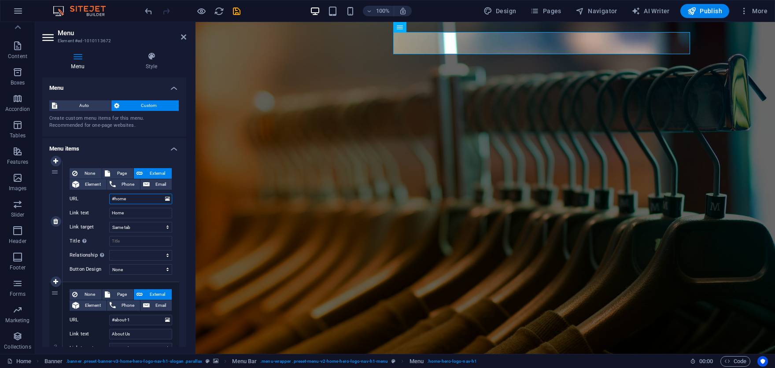
select select
type input "#home-1"
select select
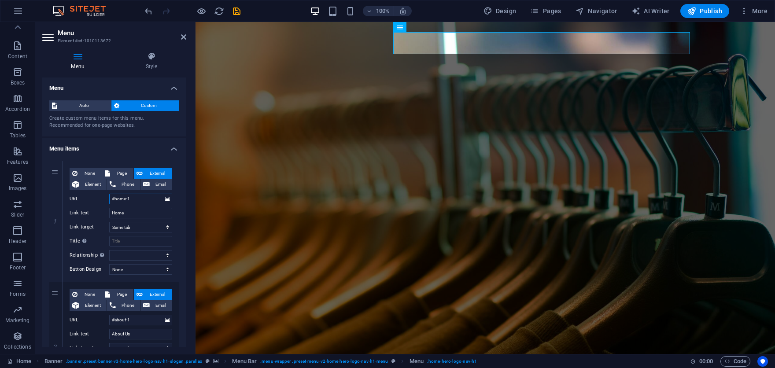
select select
type input "#home-1"
click at [241, 10] on icon "save" at bounding box center [237, 11] width 10 height 10
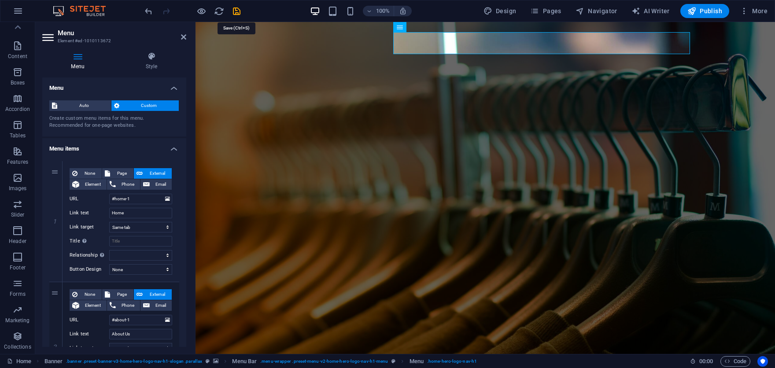
checkbox input "false"
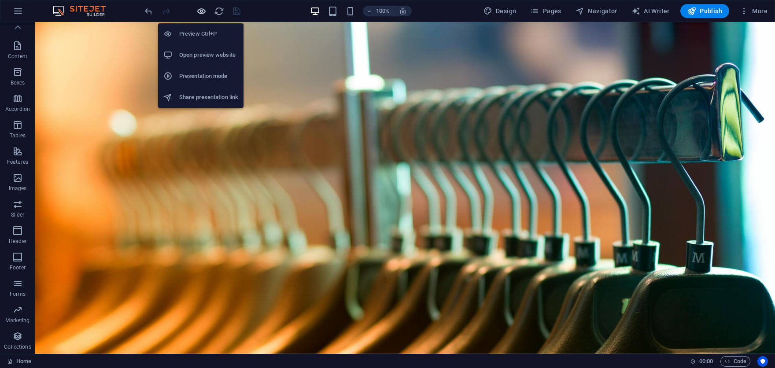
click at [202, 10] on icon "button" at bounding box center [201, 11] width 10 height 10
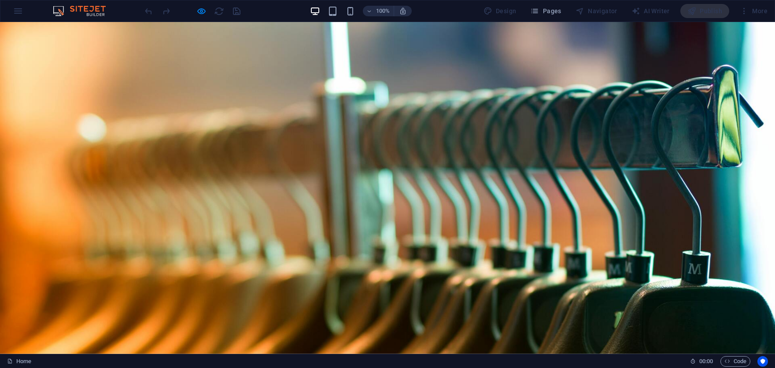
click at [292, 352] on link "Home" at bounding box center [279, 363] width 25 height 22
drag, startPoint x: 406, startPoint y: 41, endPoint x: 398, endPoint y: 42, distance: 7.7
click at [406, 352] on ul "Home About Us Our Products Gallery Contact" at bounding box center [388, 363] width 416 height 22
click at [344, 352] on link "About Us" at bounding box center [325, 363] width 38 height 22
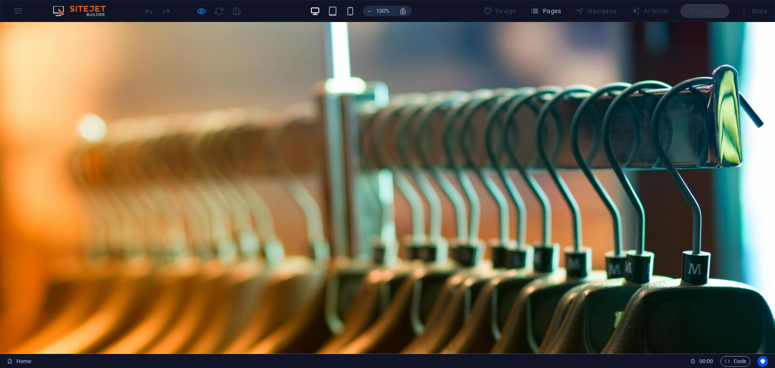
click at [415, 352] on link "Our Products" at bounding box center [386, 363] width 57 height 22
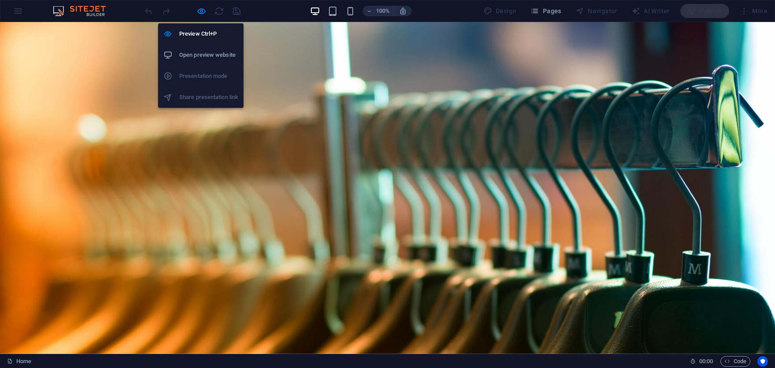
drag, startPoint x: 203, startPoint y: 10, endPoint x: 209, endPoint y: 10, distance: 6.2
click at [203, 10] on icon "button" at bounding box center [201, 11] width 10 height 10
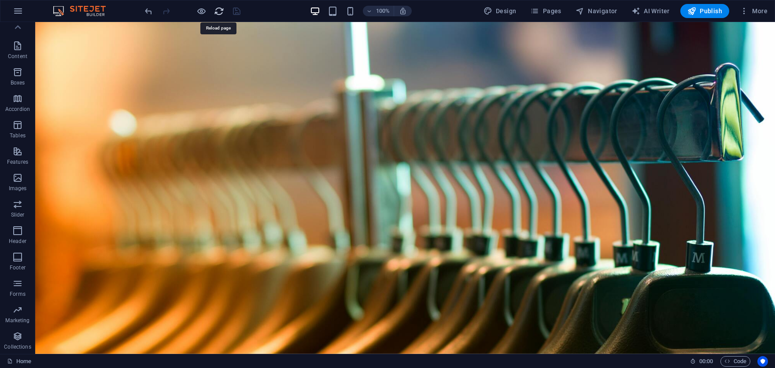
click at [222, 12] on icon "reload" at bounding box center [219, 11] width 10 height 10
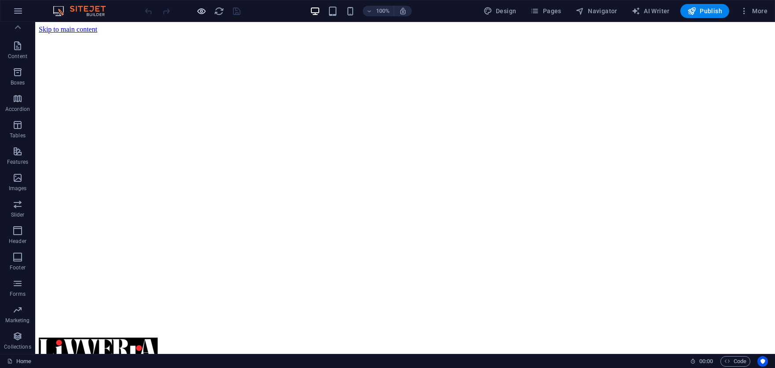
click at [197, 13] on icon "button" at bounding box center [201, 11] width 10 height 10
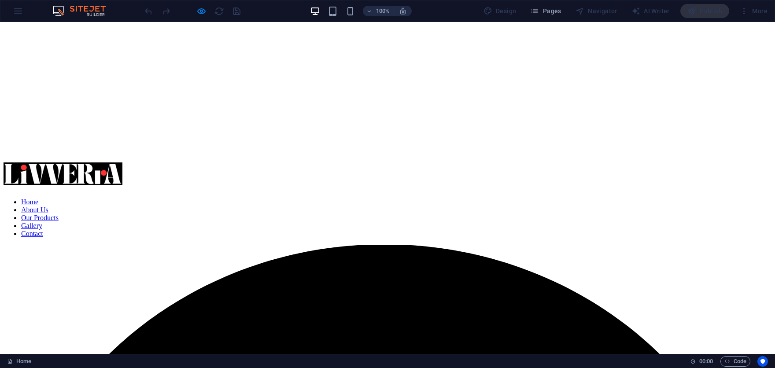
scroll to position [135, 0]
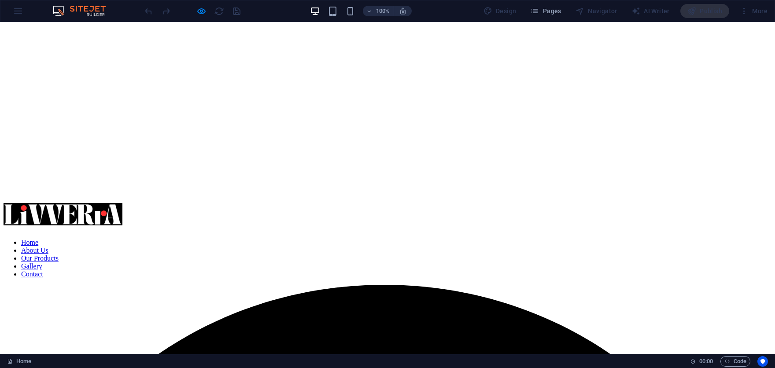
click at [38, 239] on link "Home" at bounding box center [29, 242] width 17 height 7
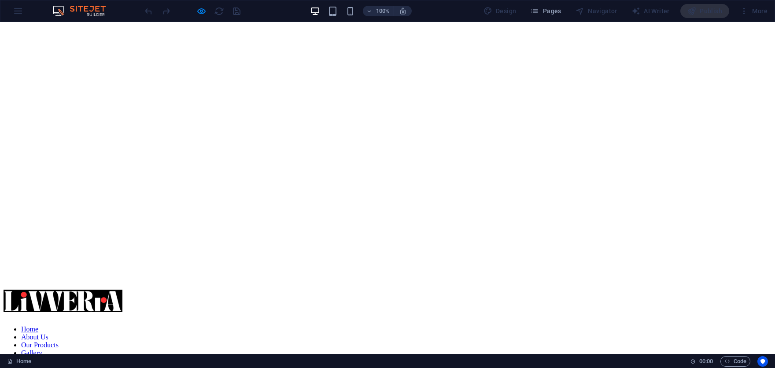
scroll to position [0, 0]
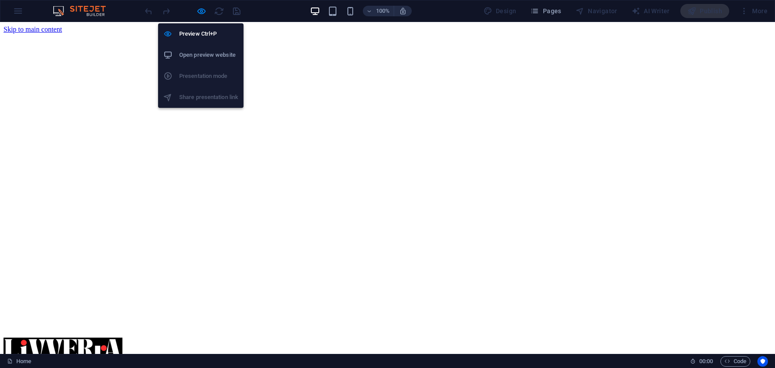
click at [203, 14] on icon "button" at bounding box center [201, 11] width 10 height 10
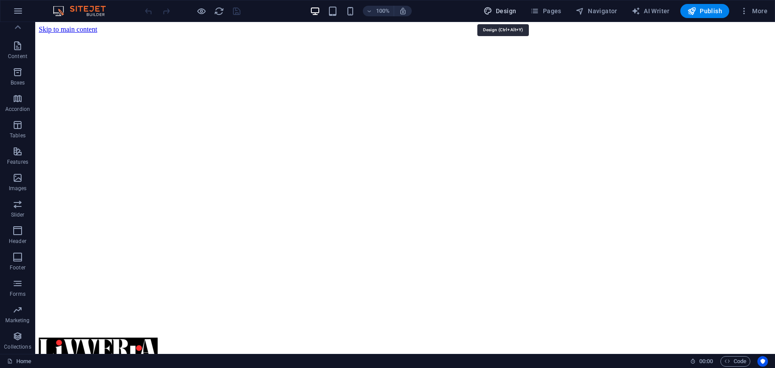
click at [515, 9] on span "Design" at bounding box center [500, 11] width 33 height 9
select select "px"
select select "200"
select select "px"
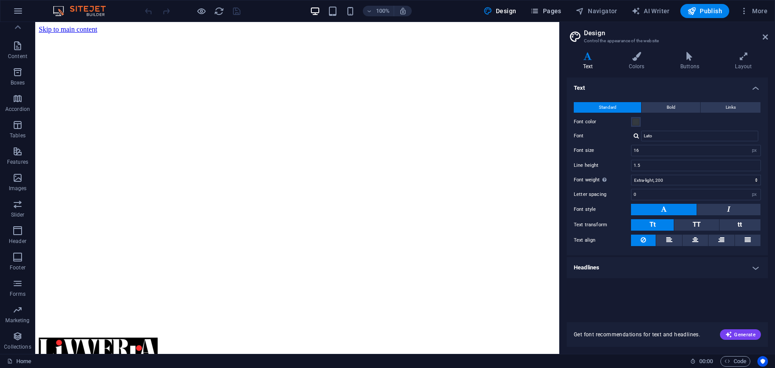
click at [561, 11] on span "Pages" at bounding box center [545, 11] width 31 height 9
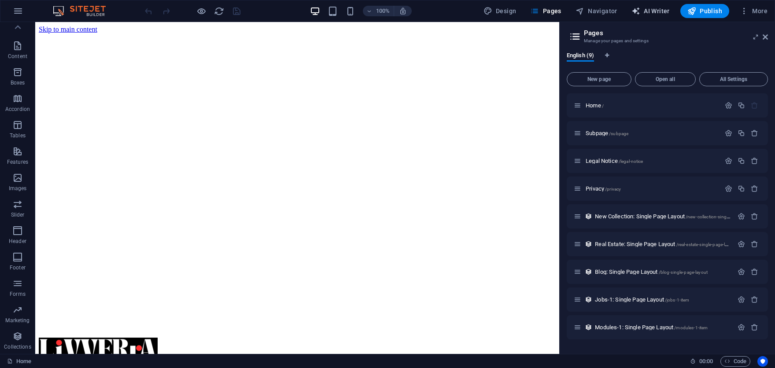
drag, startPoint x: 631, startPoint y: 10, endPoint x: 639, endPoint y: 9, distance: 7.6
click at [632, 10] on button "AI Writer" at bounding box center [650, 11] width 45 height 14
select select "English"
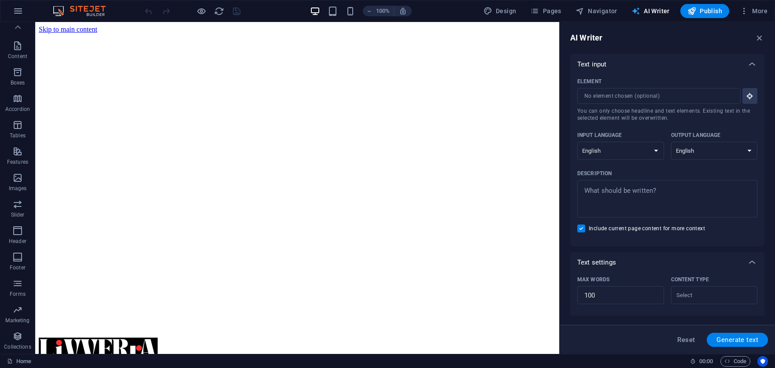
click at [658, 9] on span "AI Writer" at bounding box center [651, 11] width 38 height 9
click at [607, 9] on span "Navigator" at bounding box center [597, 11] width 42 height 9
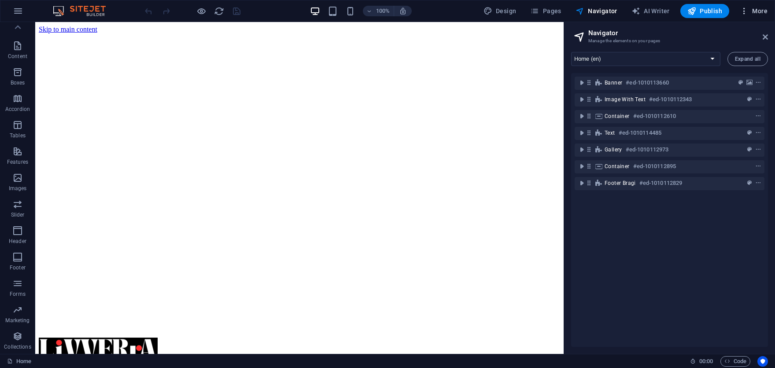
click at [759, 6] on button "More" at bounding box center [753, 11] width 35 height 14
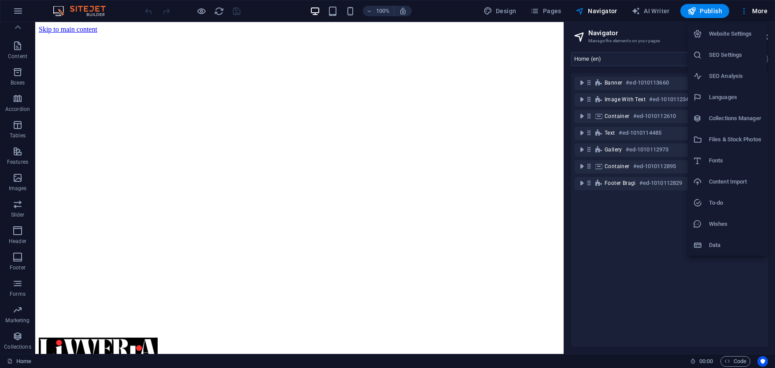
click at [731, 35] on h6 "Website Settings" at bounding box center [735, 34] width 52 height 11
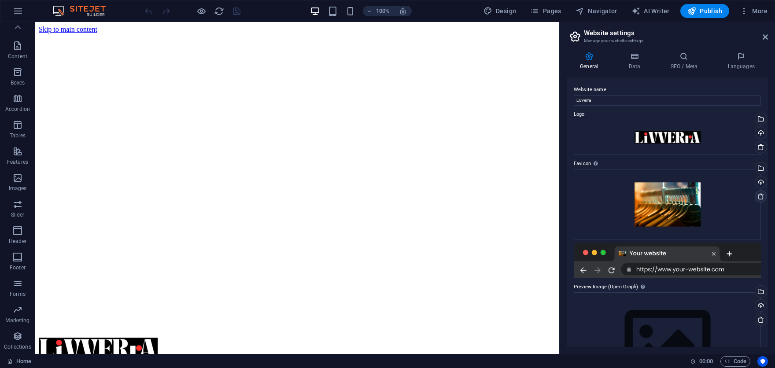
click at [760, 195] on icon at bounding box center [761, 196] width 7 height 7
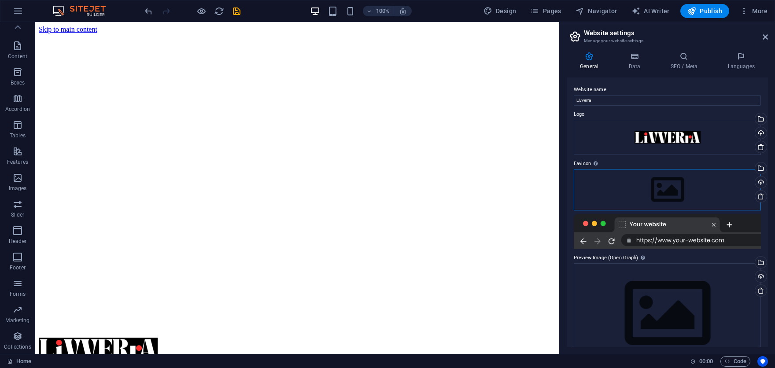
click at [674, 193] on div "Drag files here, click to choose files or select files from Files or our free s…" at bounding box center [667, 189] width 187 height 41
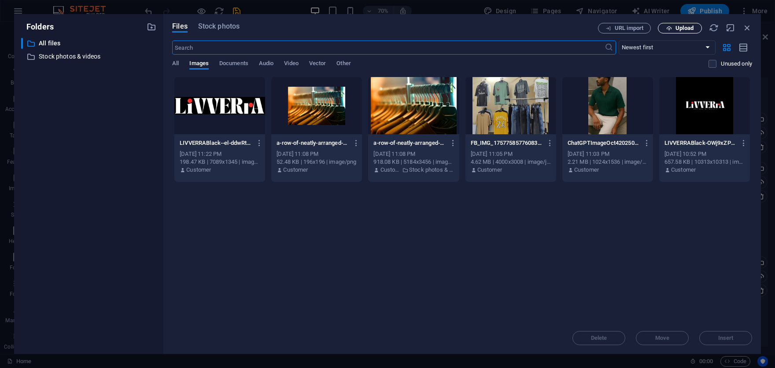
click at [690, 31] on span "Upload" at bounding box center [685, 28] width 18 height 5
click at [222, 112] on div at bounding box center [219, 105] width 91 height 57
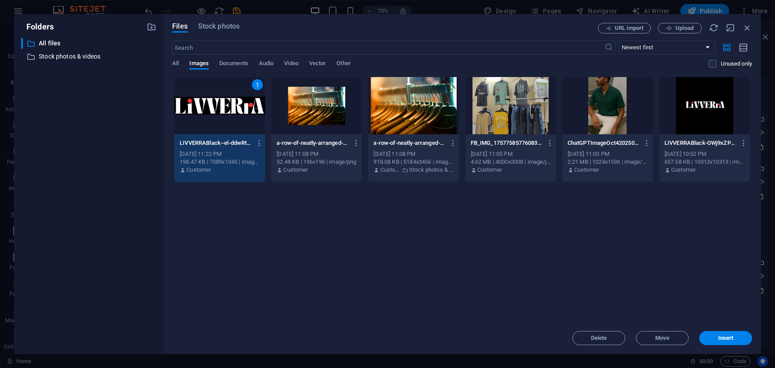
click at [721, 337] on span "Insert" at bounding box center [725, 338] width 15 height 5
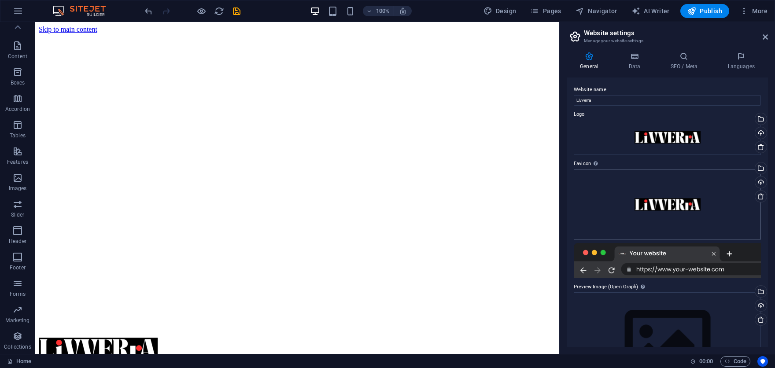
drag, startPoint x: 759, startPoint y: 197, endPoint x: 746, endPoint y: 196, distance: 12.8
click at [758, 197] on icon at bounding box center [761, 196] width 7 height 7
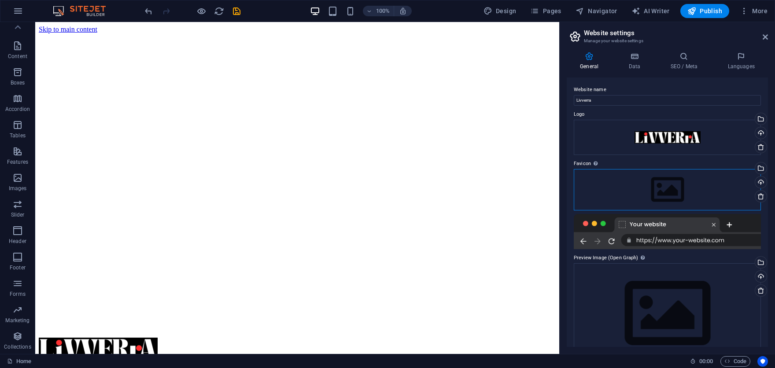
click at [701, 192] on div "Drag files here, click to choose files or select files from Files or our free s…" at bounding box center [667, 189] width 187 height 41
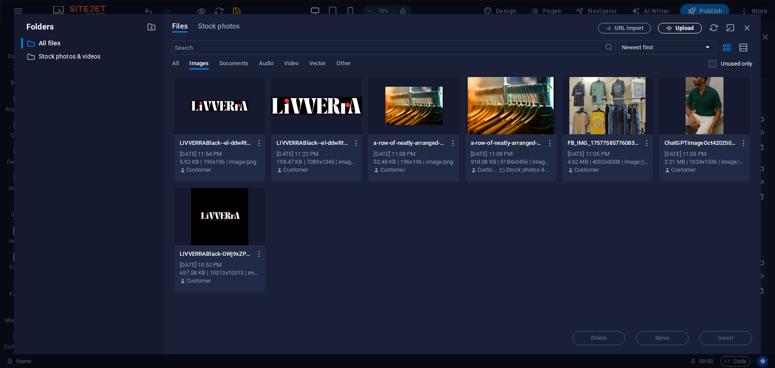
click at [676, 26] on span "Upload" at bounding box center [685, 28] width 18 height 5
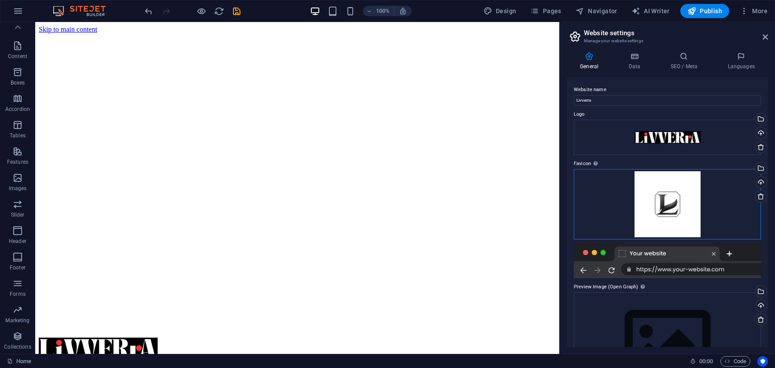
click at [670, 196] on div "Drag files here, click to choose files or select files from Files or our free s…" at bounding box center [667, 204] width 187 height 70
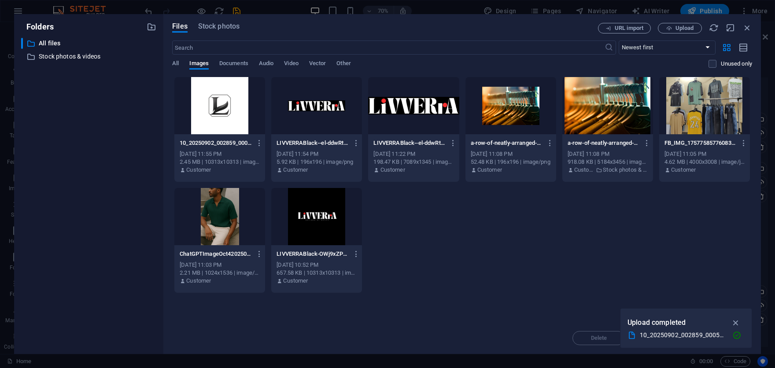
click at [202, 111] on div at bounding box center [219, 105] width 91 height 57
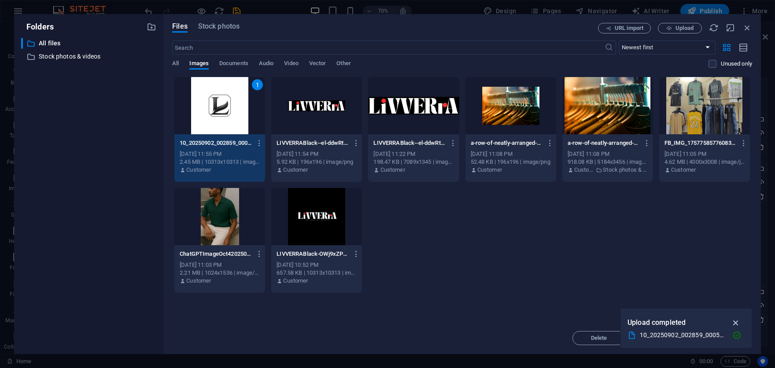
click at [737, 322] on icon "button" at bounding box center [736, 323] width 10 height 10
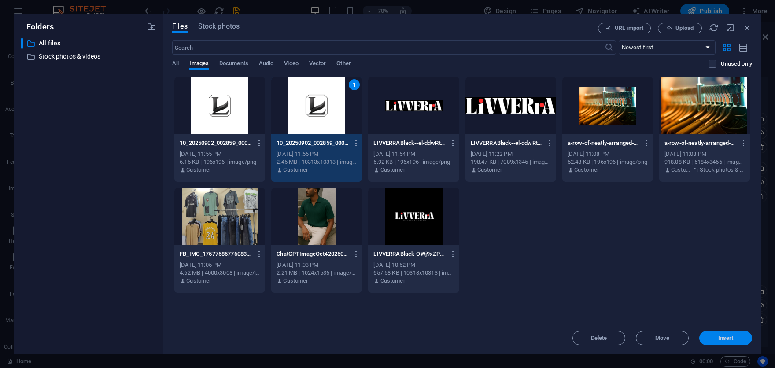
click at [712, 337] on span "Insert" at bounding box center [726, 338] width 46 height 5
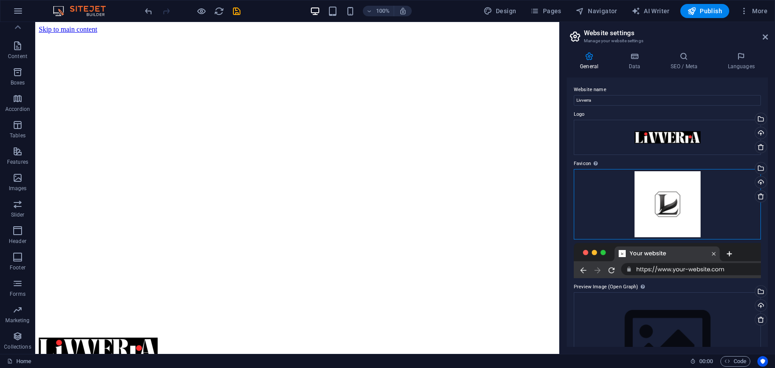
drag, startPoint x: 683, startPoint y: 199, endPoint x: 680, endPoint y: 208, distance: 9.7
click at [680, 208] on div "Drag files here, click to choose files or select files from Files or our free s…" at bounding box center [667, 204] width 187 height 70
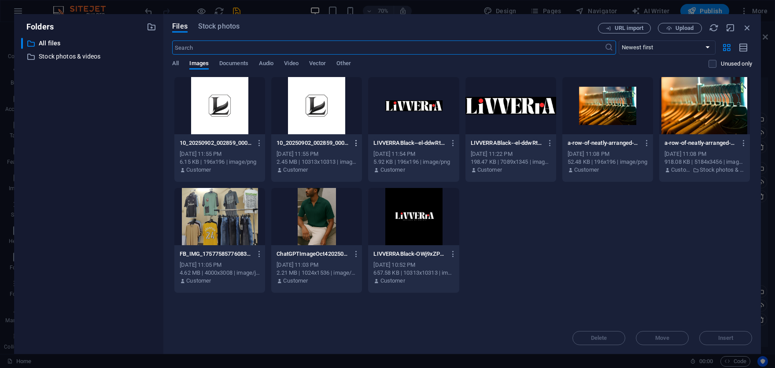
click at [355, 141] on icon "button" at bounding box center [356, 143] width 8 height 8
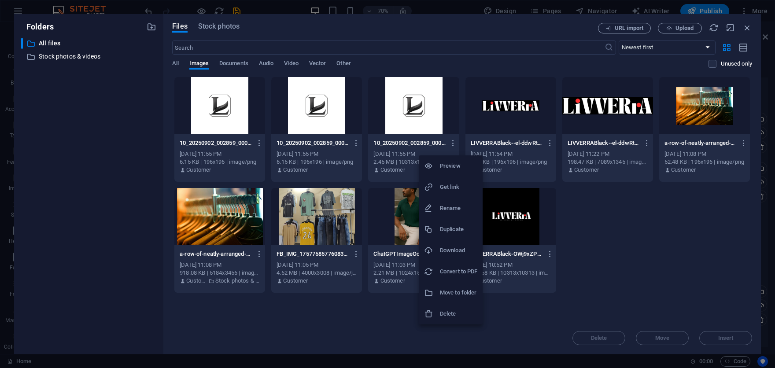
click at [356, 146] on div at bounding box center [387, 184] width 775 height 368
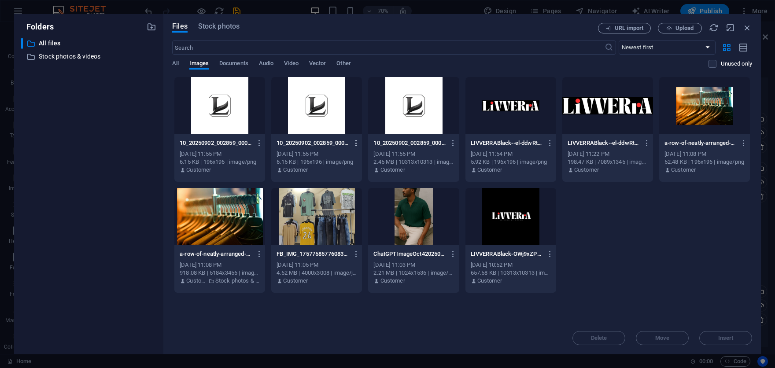
click at [358, 144] on icon "button" at bounding box center [356, 143] width 8 height 8
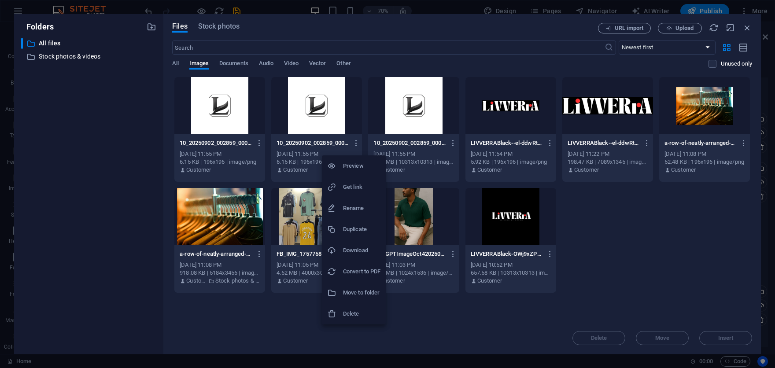
click at [745, 25] on div at bounding box center [387, 184] width 775 height 368
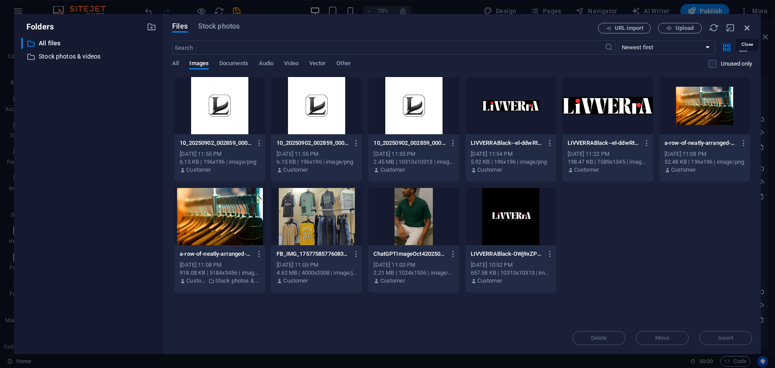
click at [744, 26] on icon "button" at bounding box center [748, 28] width 10 height 10
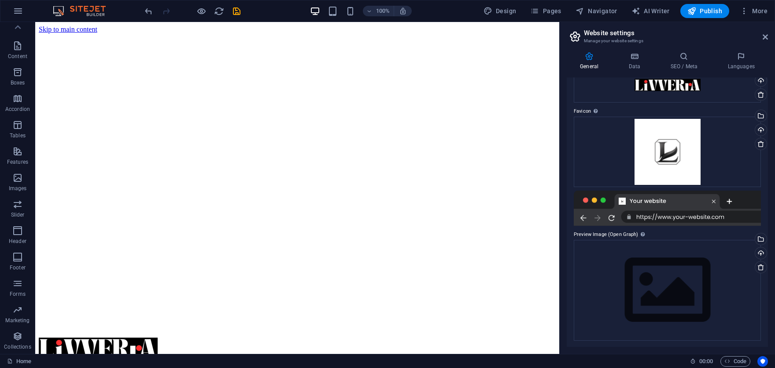
scroll to position [53, 0]
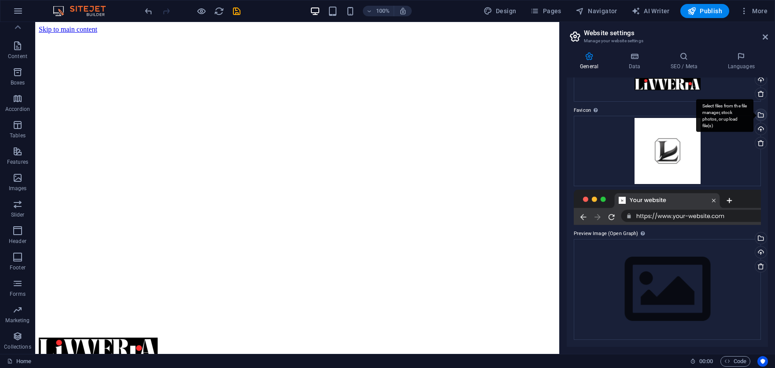
click at [754, 118] on div "Select files from the file manager, stock photos, or upload file(s)" at bounding box center [724, 115] width 57 height 33
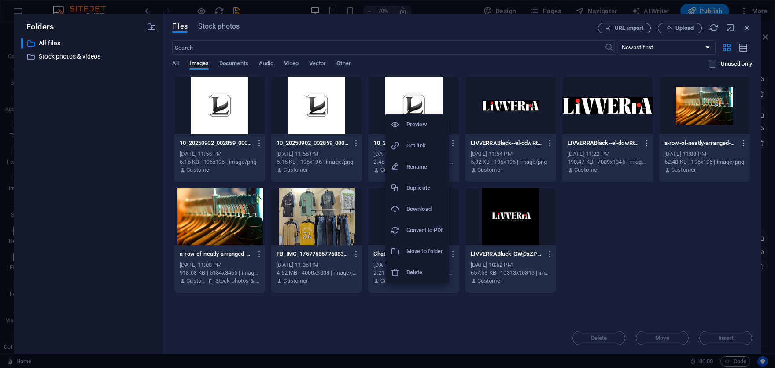
click at [441, 41] on div at bounding box center [387, 184] width 775 height 368
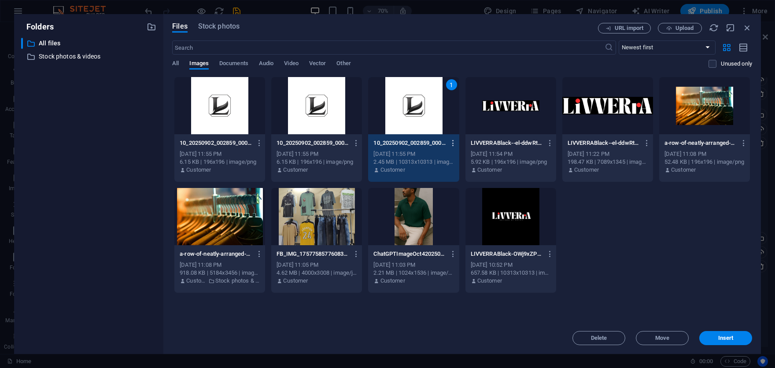
click at [453, 139] on icon "button" at bounding box center [453, 143] width 8 height 8
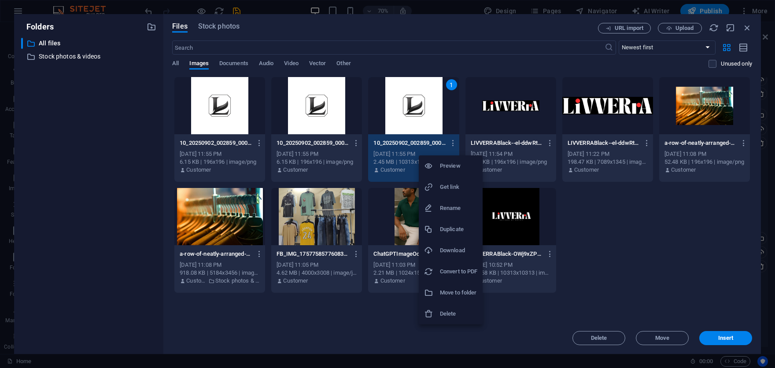
click at [455, 170] on h6 "Preview" at bounding box center [458, 166] width 37 height 11
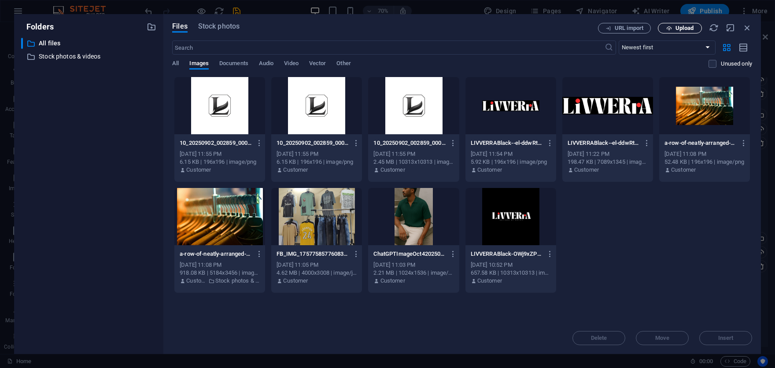
click at [685, 27] on span "Upload" at bounding box center [685, 28] width 18 height 5
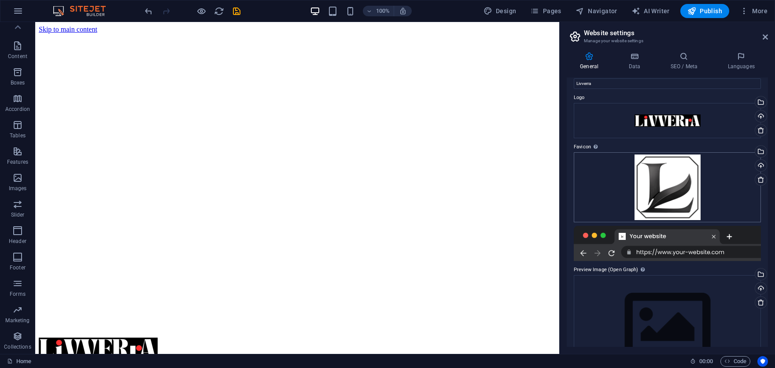
scroll to position [0, 0]
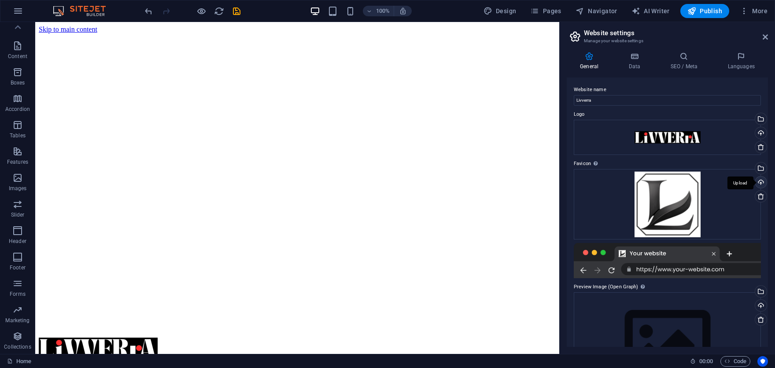
click at [761, 180] on div "Upload" at bounding box center [760, 183] width 13 height 13
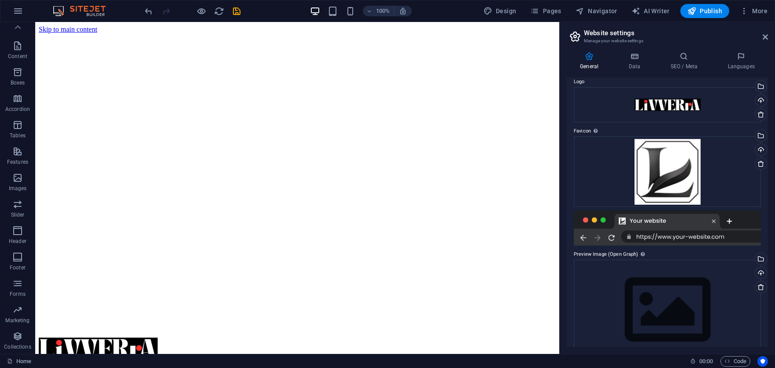
scroll to position [53, 0]
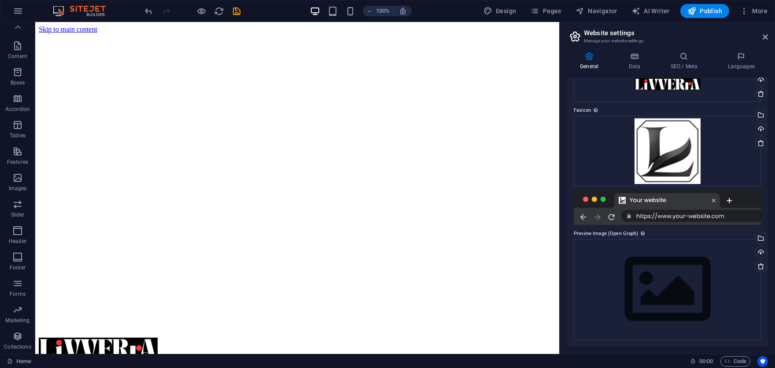
click at [718, 215] on div at bounding box center [667, 207] width 187 height 35
click at [762, 253] on div "Upload" at bounding box center [760, 253] width 13 height 13
click at [759, 239] on div "Select files from the file manager, stock photos, or upload file(s)" at bounding box center [760, 239] width 13 height 13
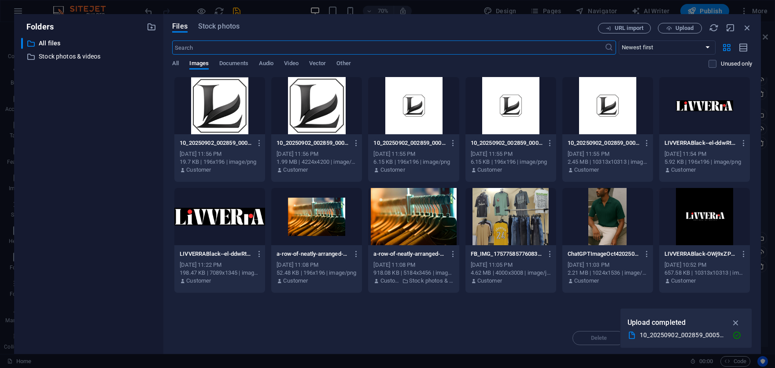
click at [220, 225] on div at bounding box center [219, 216] width 91 height 57
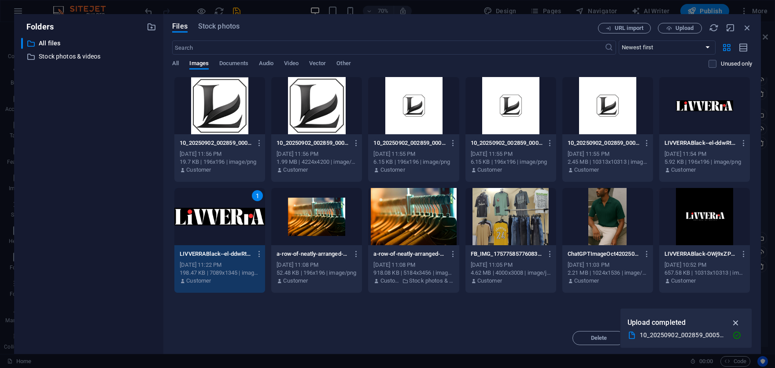
click at [735, 323] on icon "button" at bounding box center [736, 323] width 10 height 10
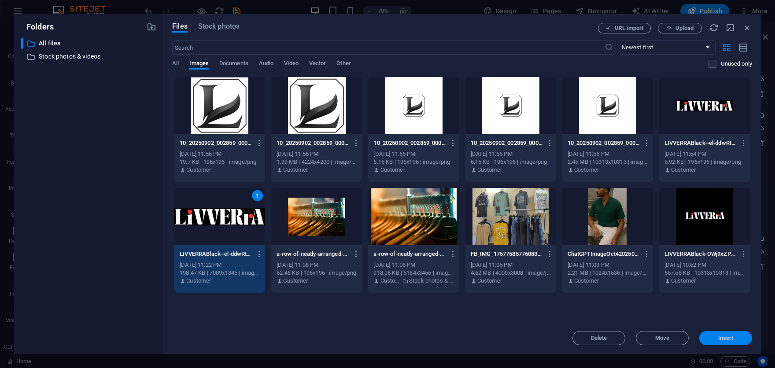
click at [736, 341] on button "Insert" at bounding box center [725, 338] width 53 height 14
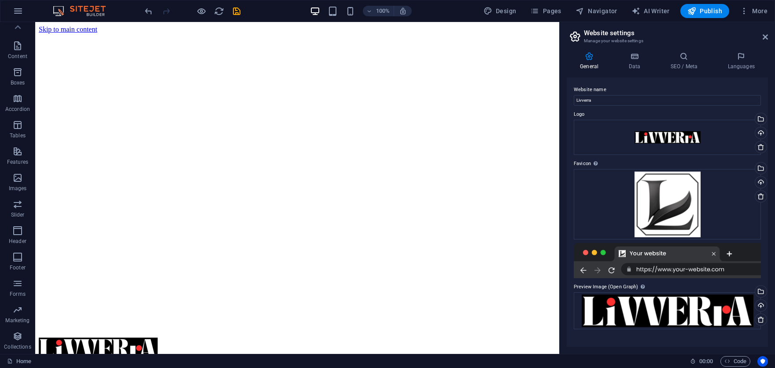
scroll to position [0, 0]
click at [629, 64] on h4 "Data" at bounding box center [636, 61] width 42 height 18
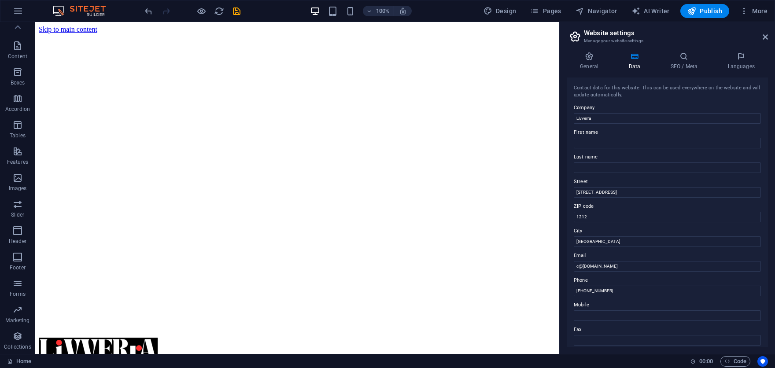
drag, startPoint x: 671, startPoint y: 74, endPoint x: 675, endPoint y: 72, distance: 4.8
click at [672, 74] on div "General Data SEO / Meta Languages Website name Livverra Logo Drag files here, c…" at bounding box center [667, 199] width 201 height 295
click at [682, 65] on h4 "SEO / Meta" at bounding box center [685, 61] width 57 height 18
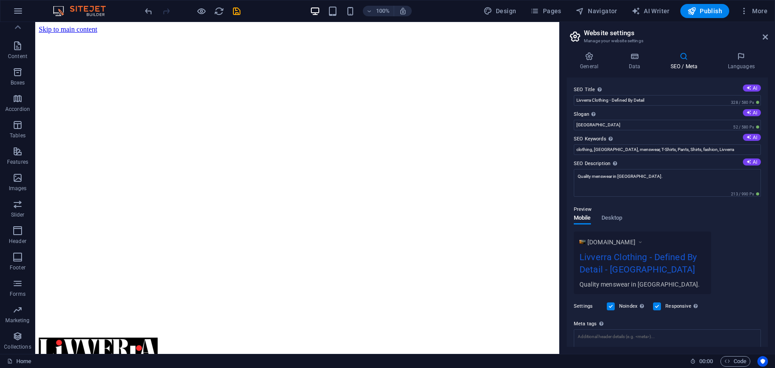
click at [610, 39] on h3 "Manage your website settings" at bounding box center [667, 41] width 166 height 8
click at [587, 38] on h3 "Manage your website settings" at bounding box center [667, 41] width 166 height 8
click at [764, 38] on icon at bounding box center [765, 36] width 5 height 7
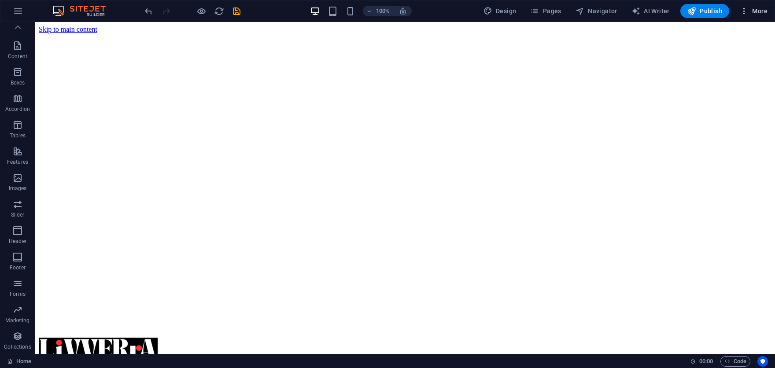
click at [742, 12] on icon "button" at bounding box center [744, 11] width 9 height 9
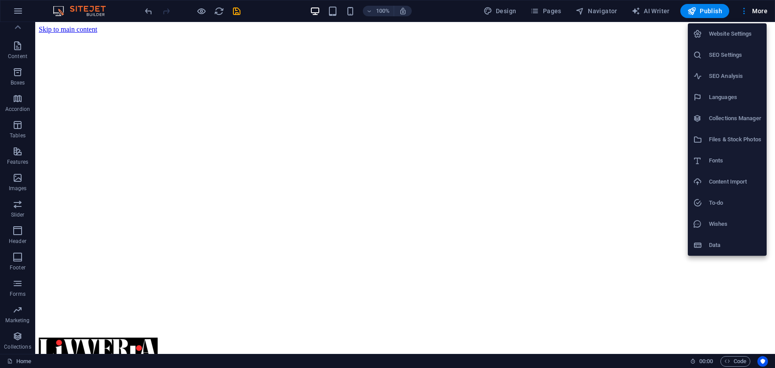
click at [262, 15] on div at bounding box center [387, 184] width 775 height 368
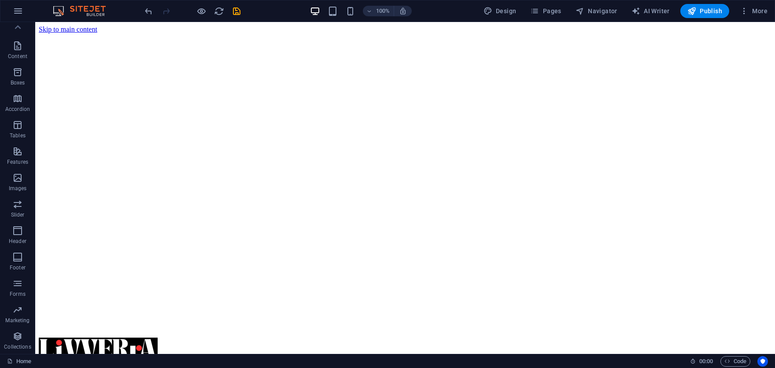
click at [234, 13] on icon "save" at bounding box center [237, 11] width 10 height 10
click at [746, 9] on icon "button" at bounding box center [744, 11] width 9 height 9
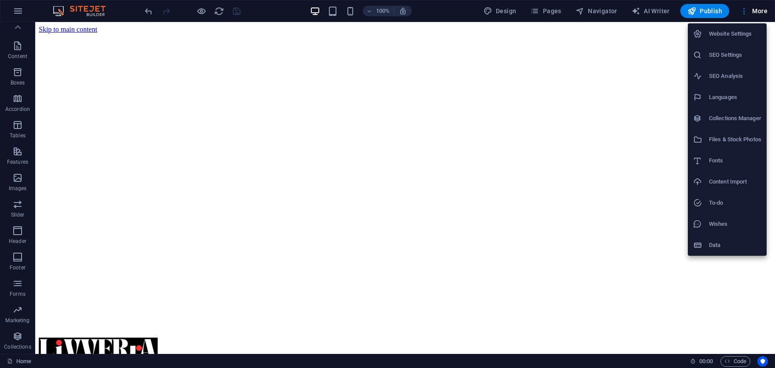
click at [736, 180] on h6 "Content Import" at bounding box center [735, 182] width 52 height 11
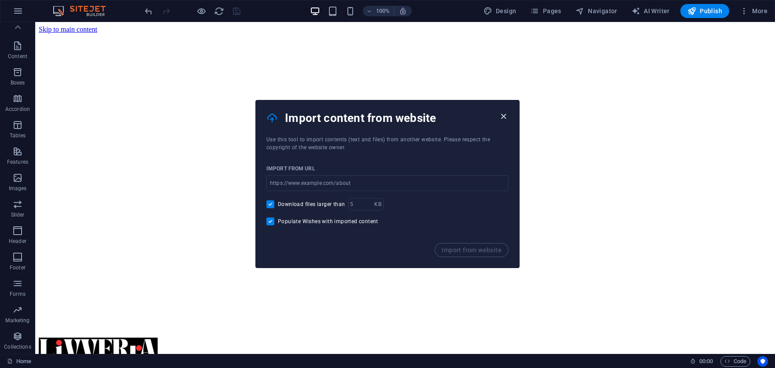
click at [505, 111] on icon "button" at bounding box center [504, 116] width 10 height 10
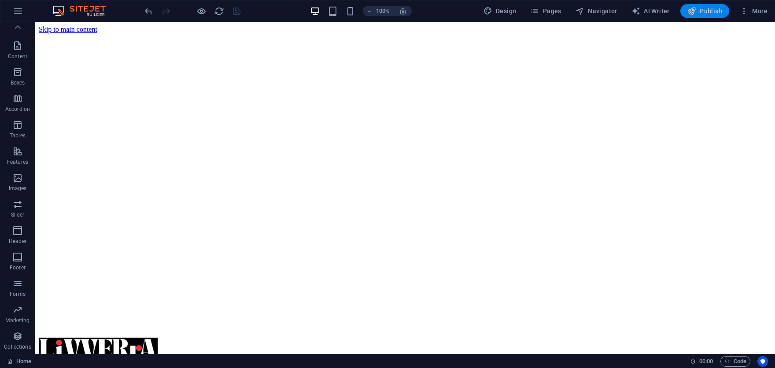
click at [700, 5] on button "Publish" at bounding box center [704, 11] width 49 height 14
